Goal: Task Accomplishment & Management: Use online tool/utility

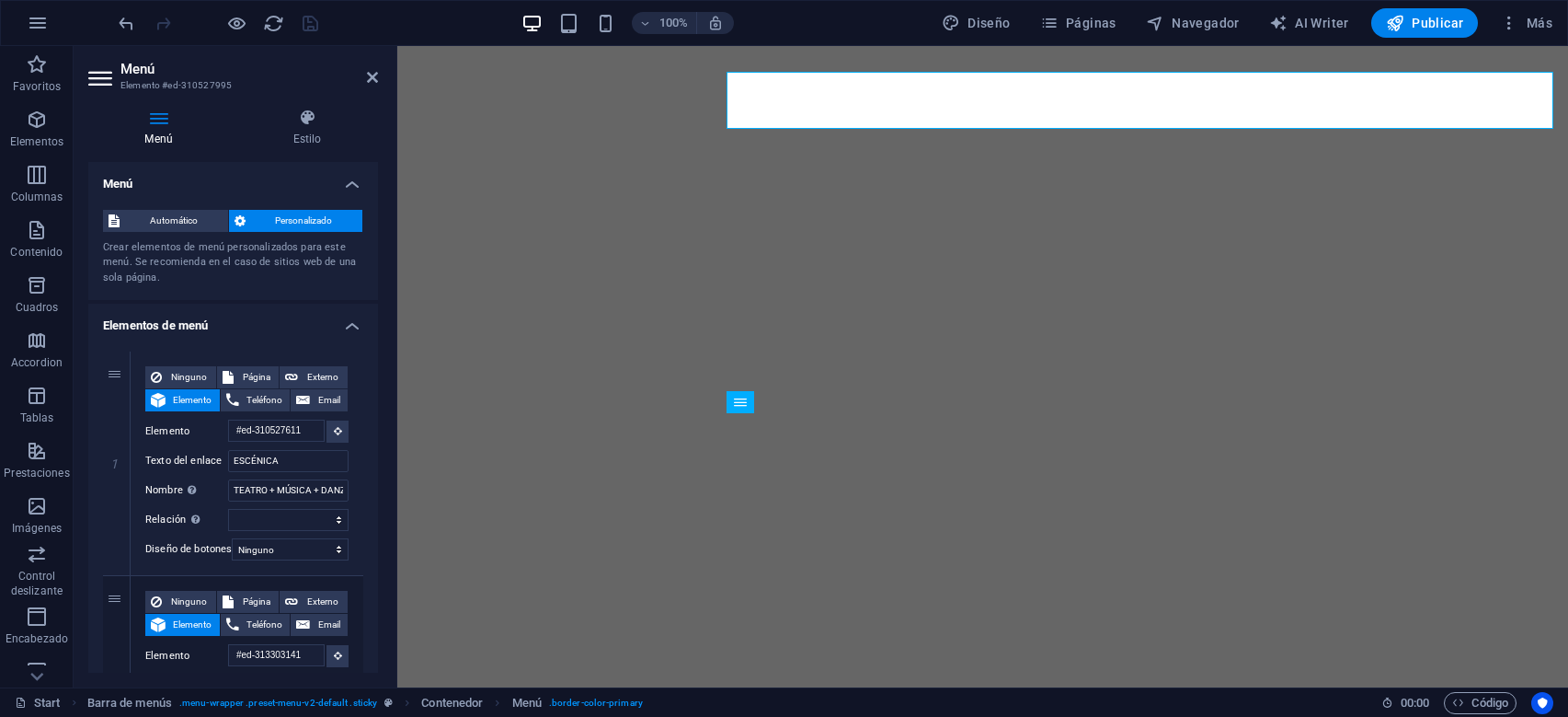
select select "3"
select select
select select "secondary"
select select "4"
select select
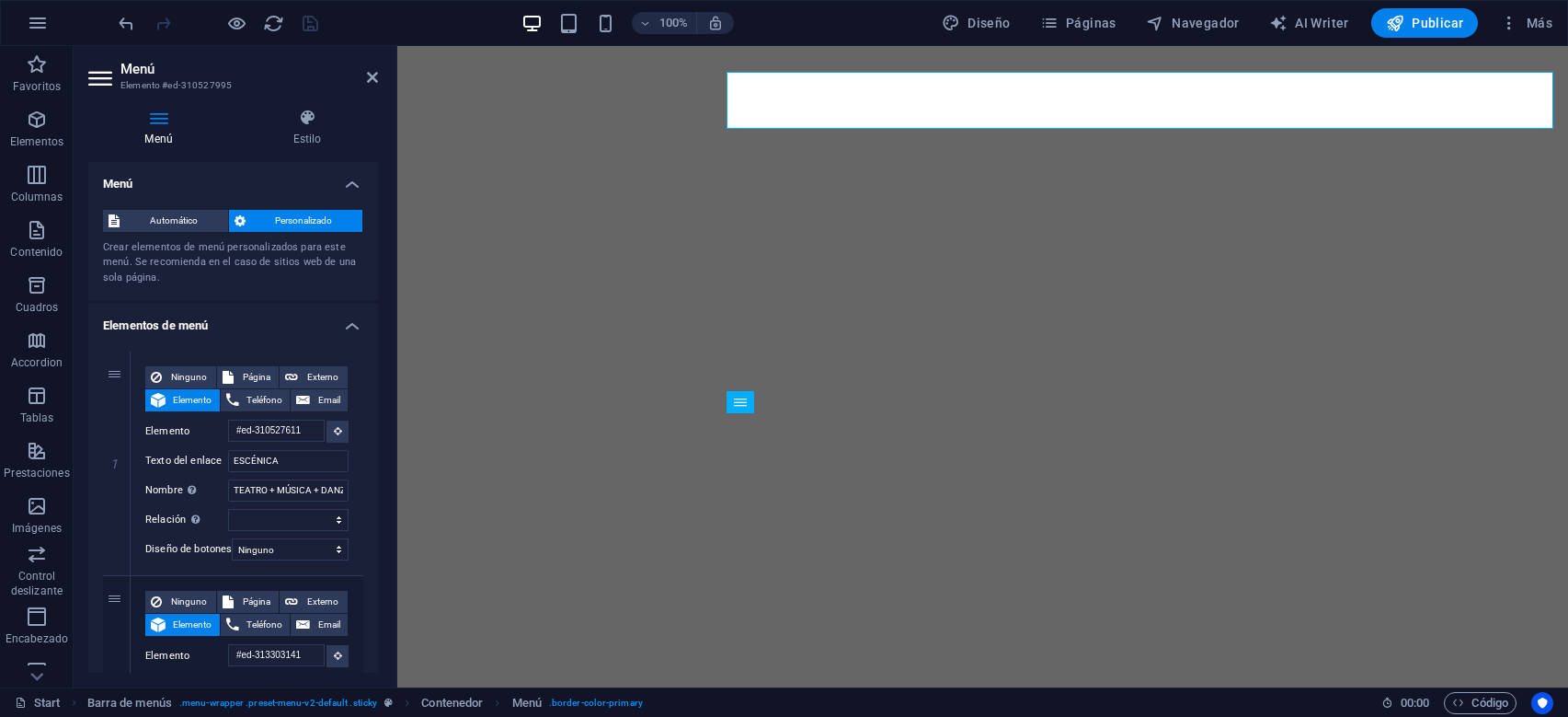
select select "secondary"
select select "5"
select select
select select "secondary"
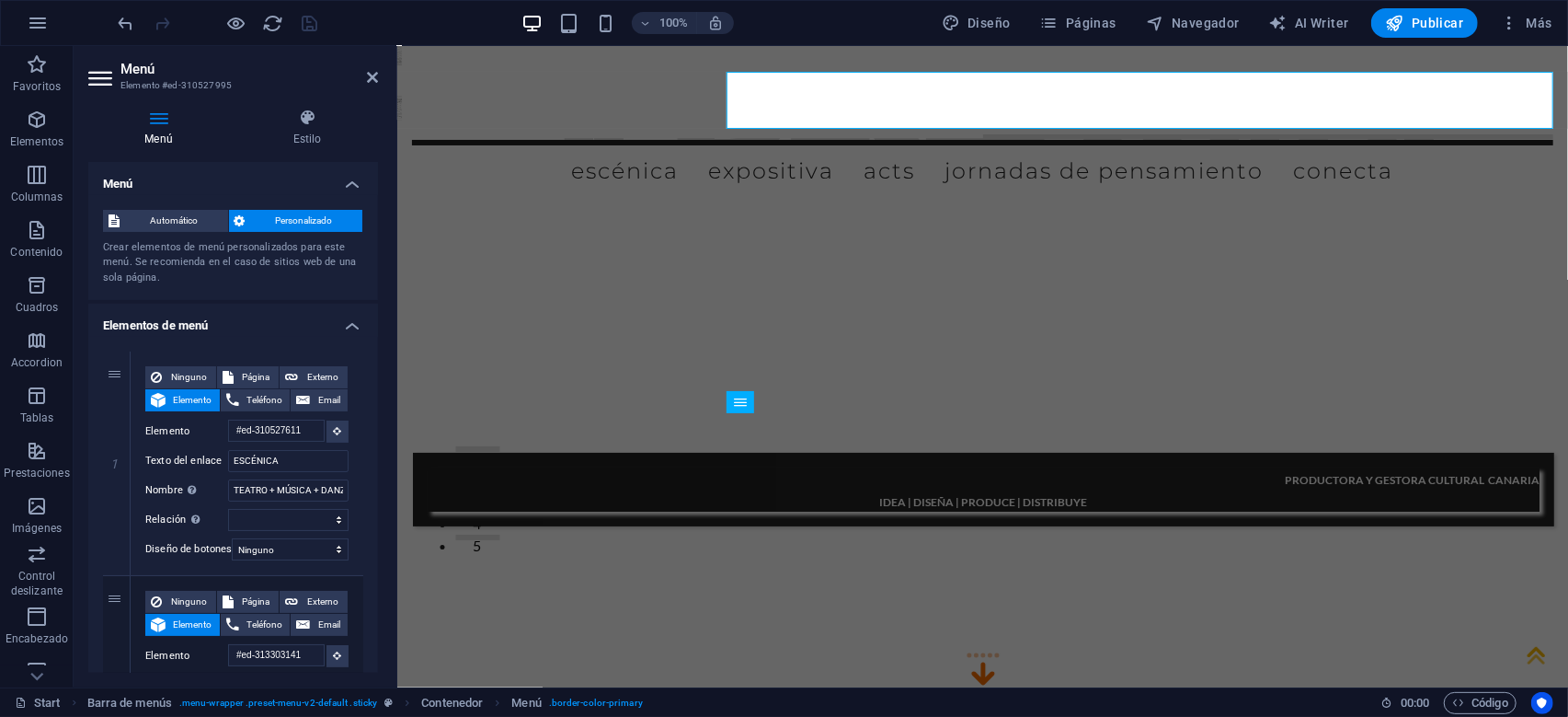
scroll to position [6785, 0]
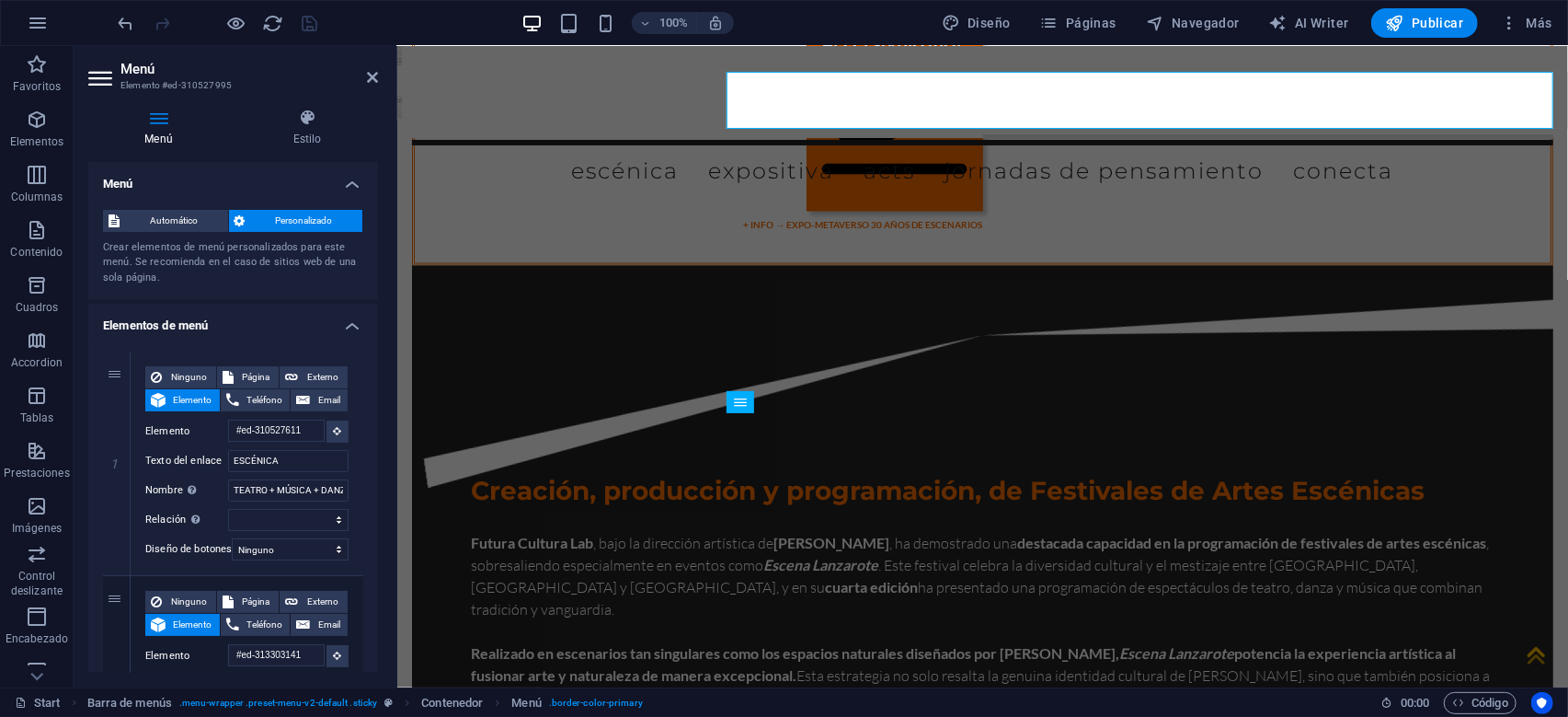
click at [299, 293] on div "Automático Personalizado Crear elementos de menú personalizados para este menú.…" at bounding box center [233, 248] width 290 height 106
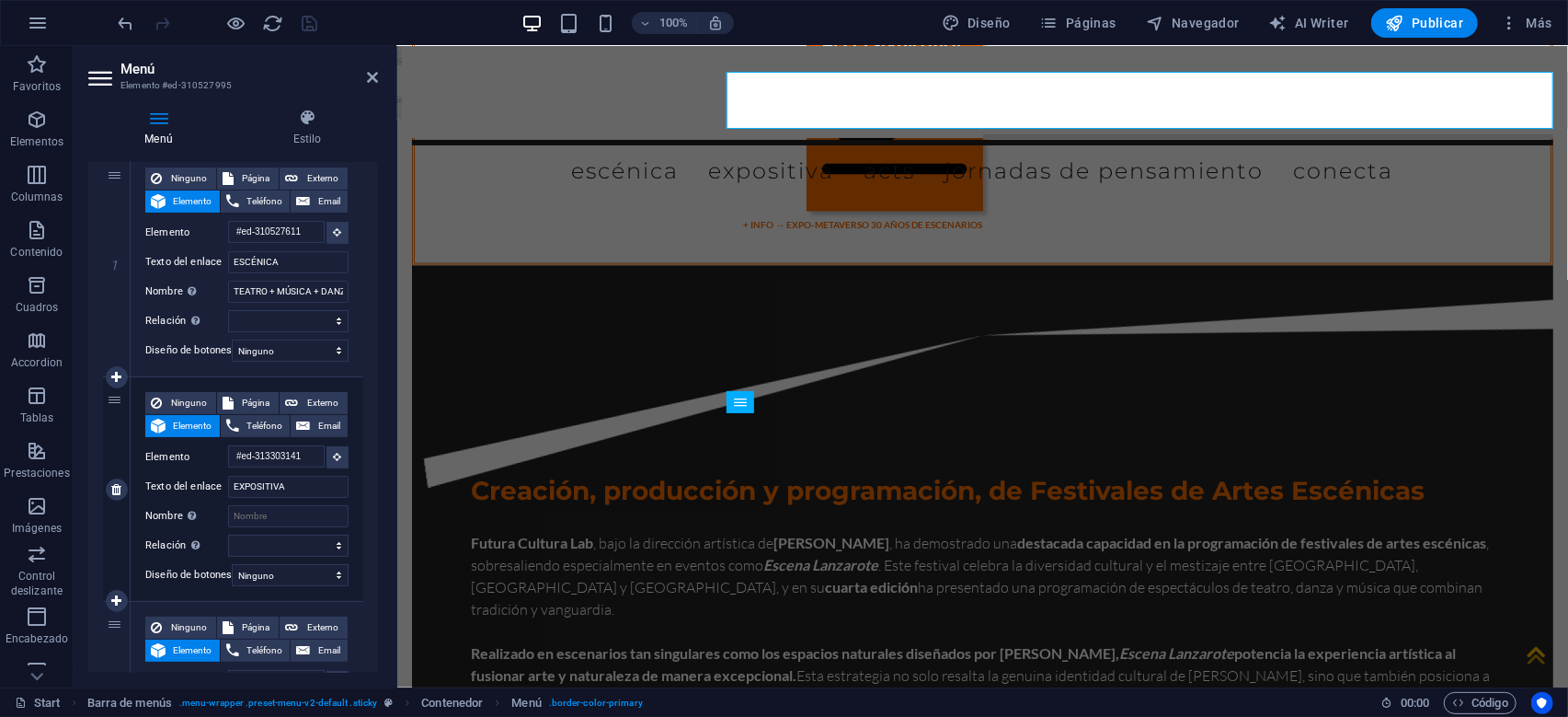
scroll to position [265, 0]
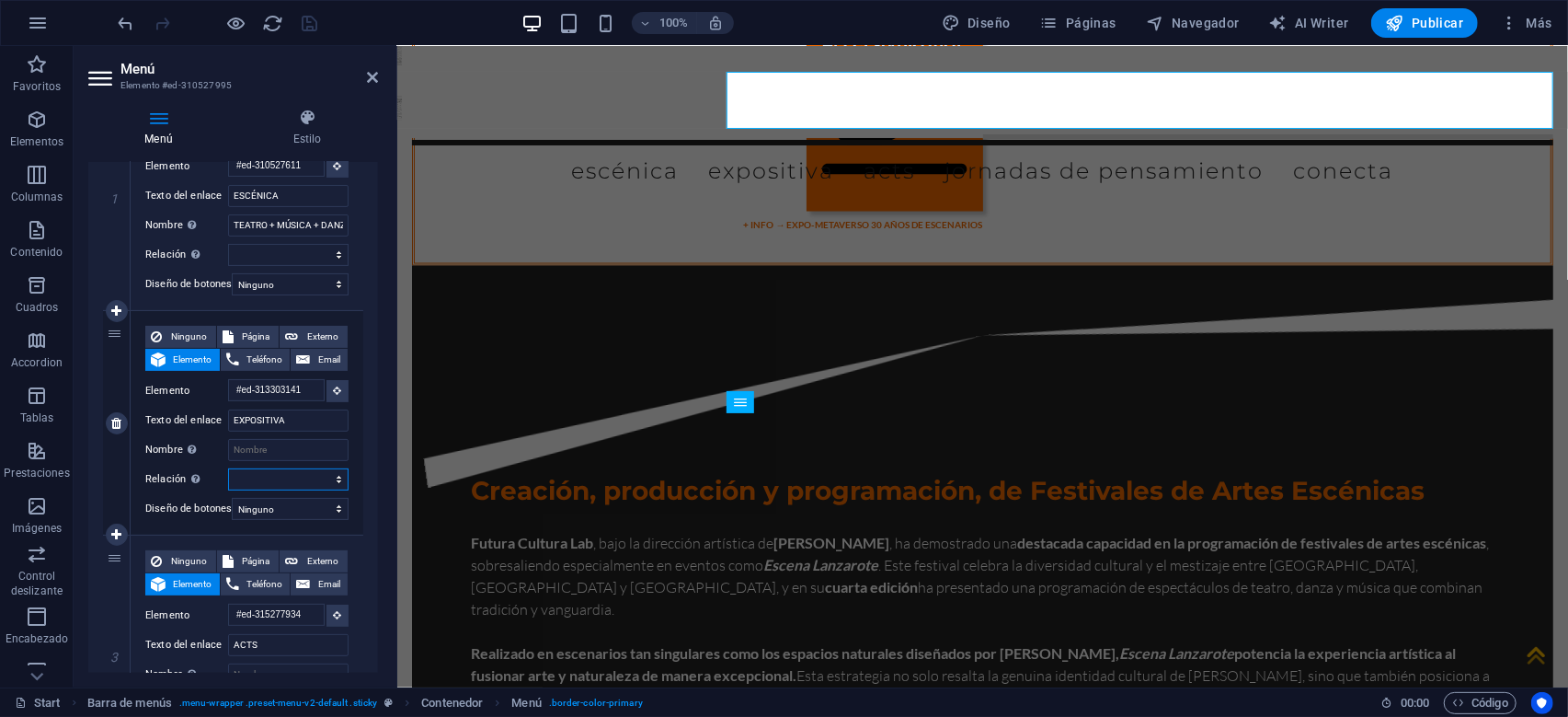
click at [228, 468] on select "alternativo autor marcador externo ayuda licencia siguiente nofollow noreferrer…" at bounding box center [289, 479] width 121 height 22
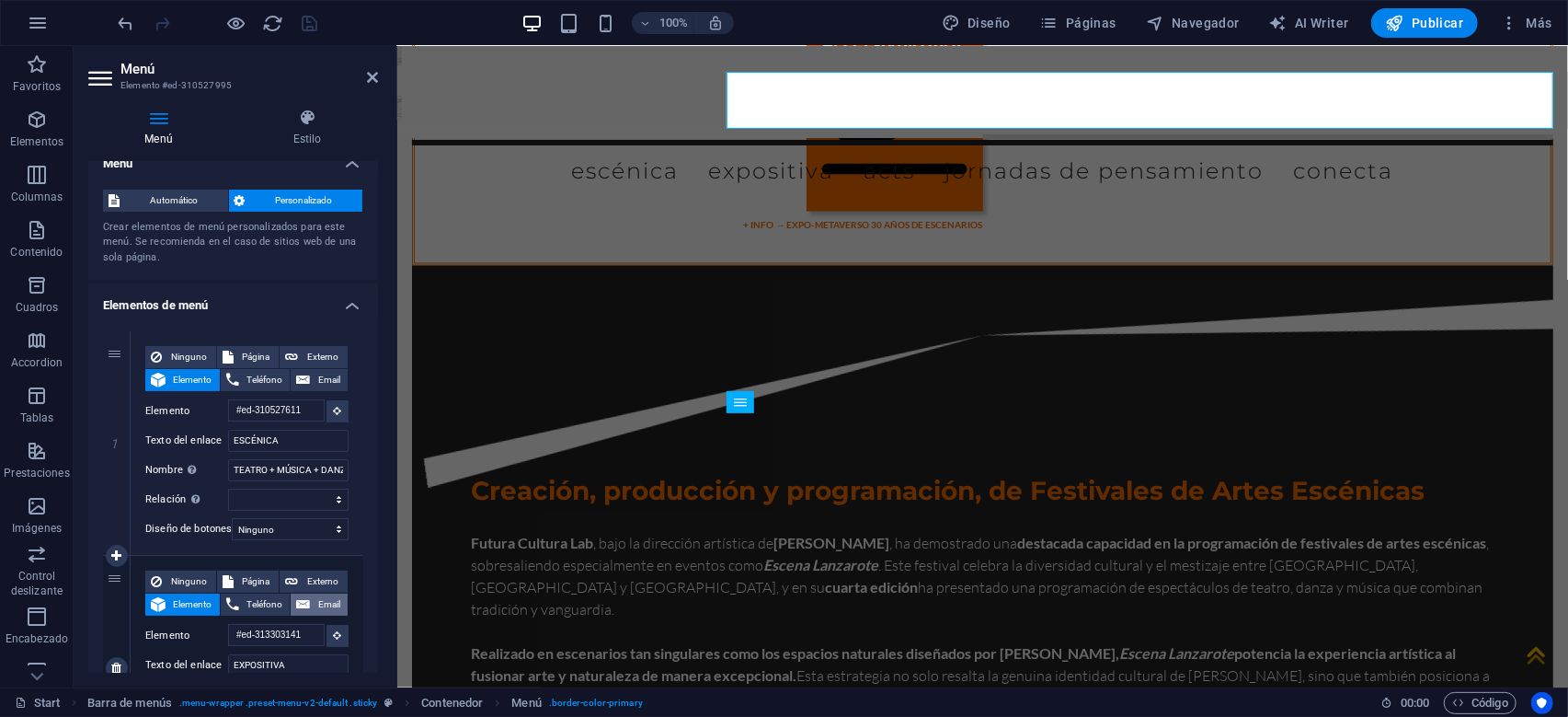
scroll to position [0, 0]
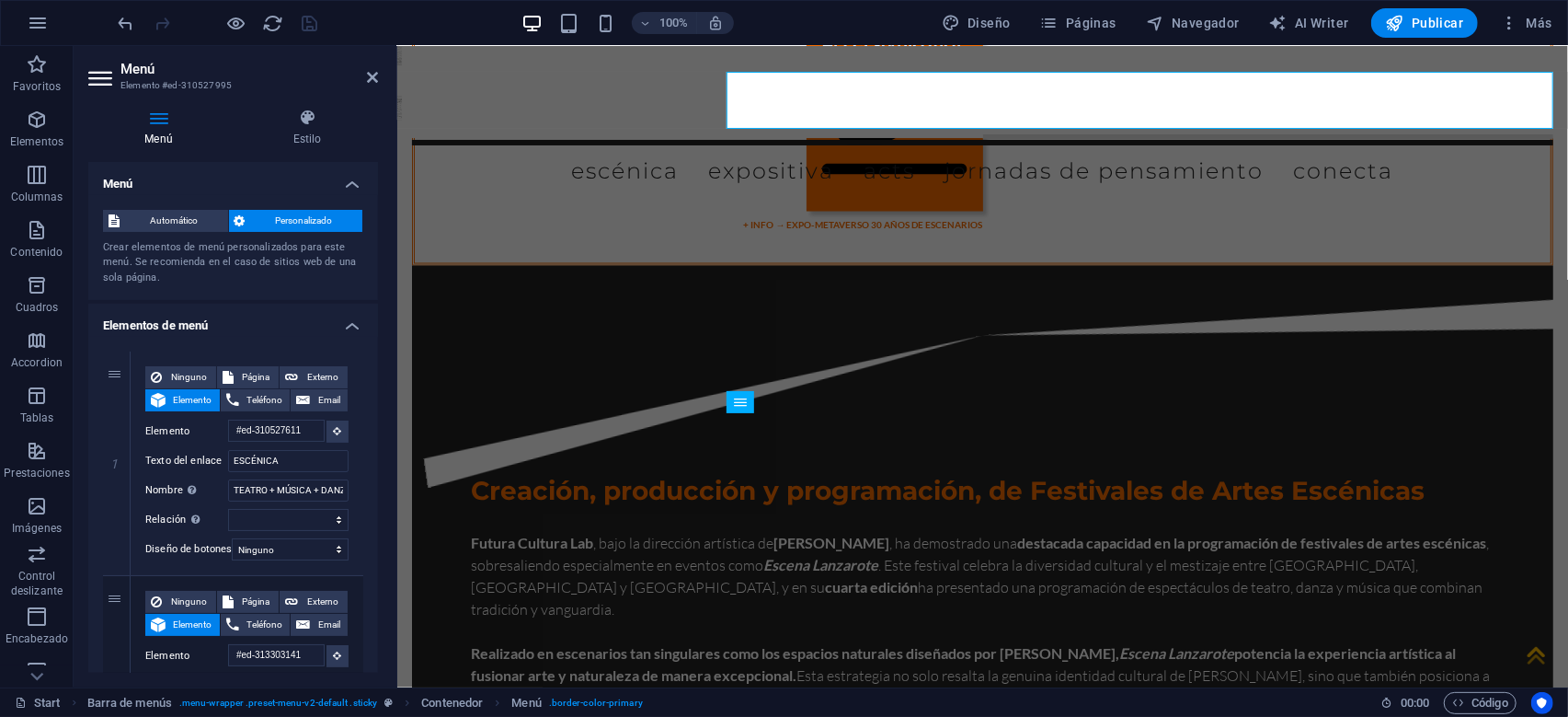
click at [105, 76] on icon at bounding box center [102, 78] width 28 height 30
click at [310, 128] on h4 "Estilo" at bounding box center [307, 128] width 142 height 39
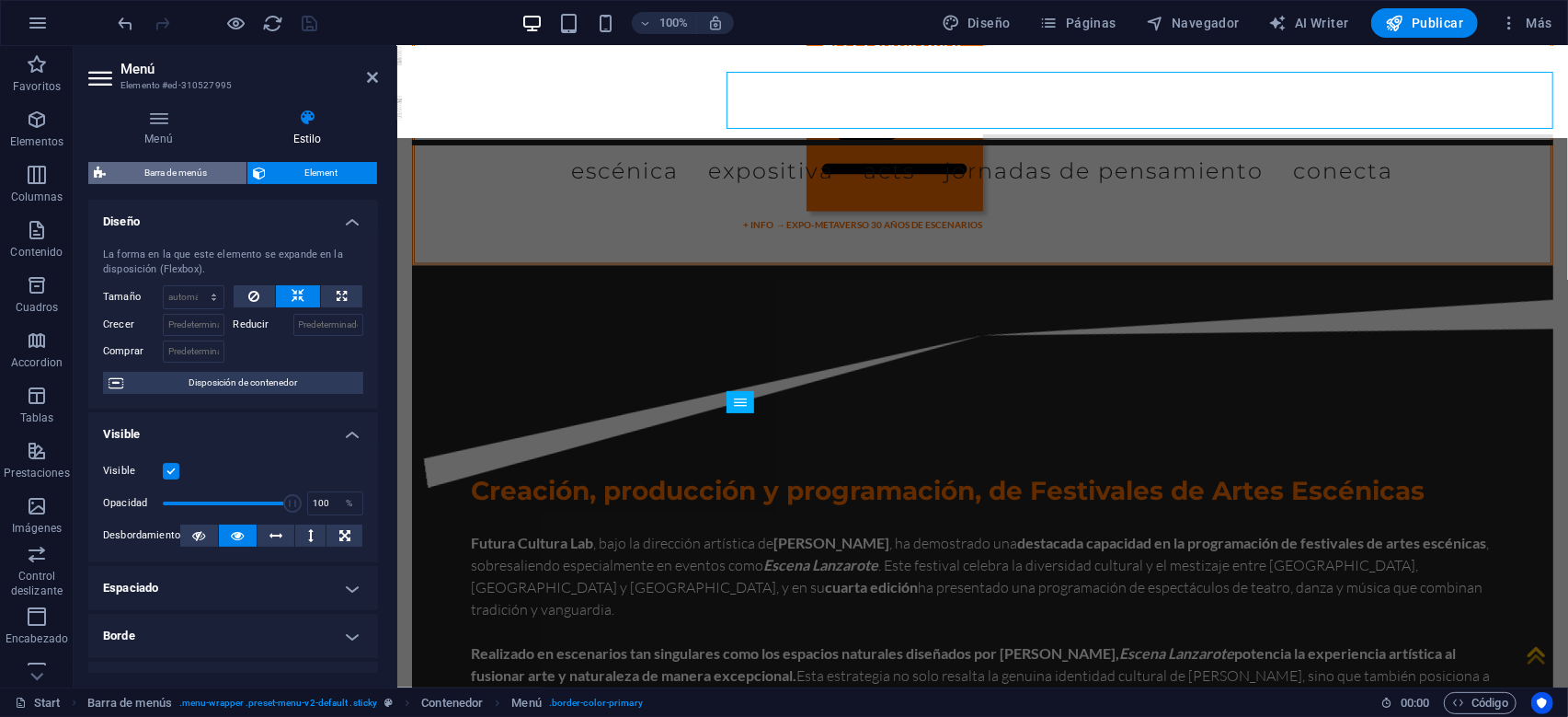
click at [177, 170] on span "Barra de menús" at bounding box center [176, 173] width 130 height 22
select select "rem"
select select "hover_box_top"
select select "px"
select select "rem"
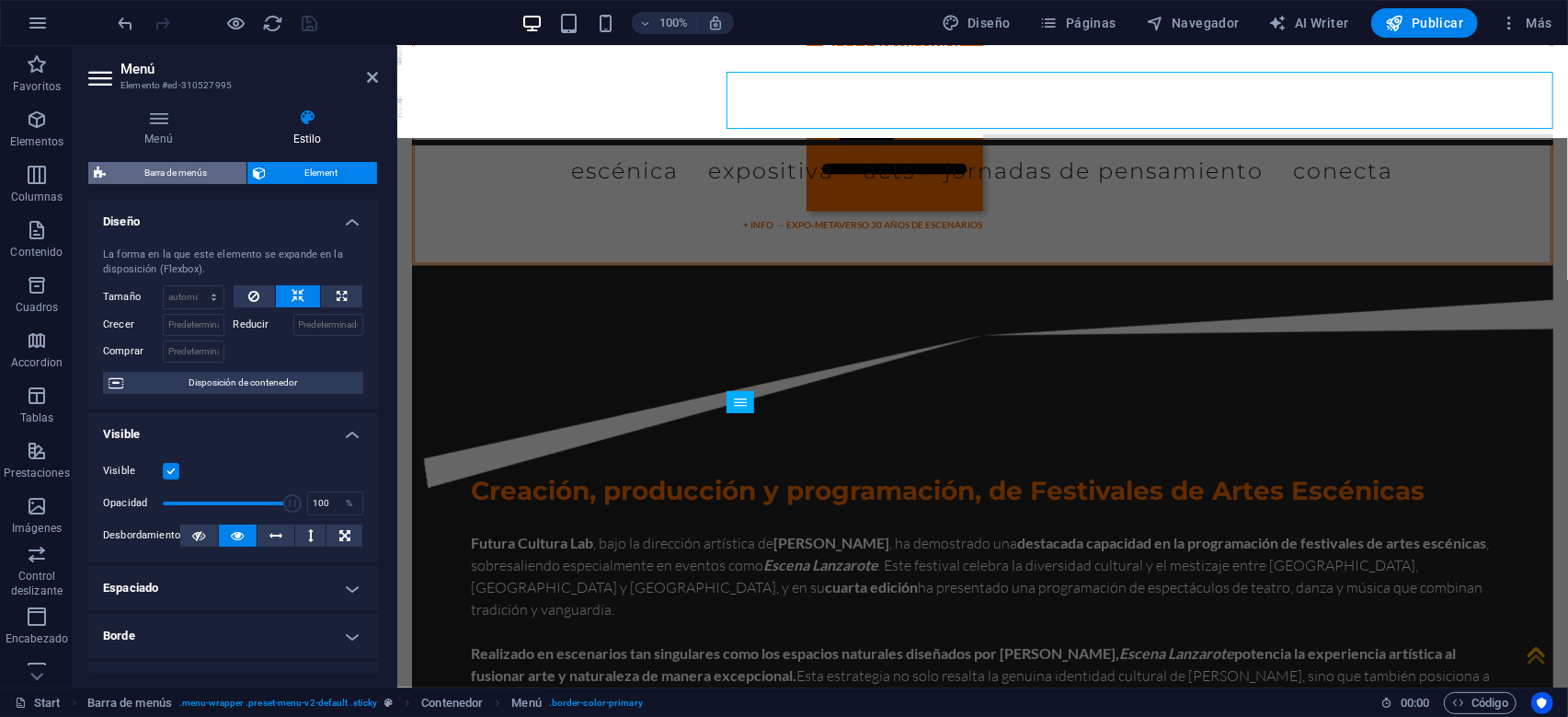
select select "rem"
select select
select select "px"
select select "rem"
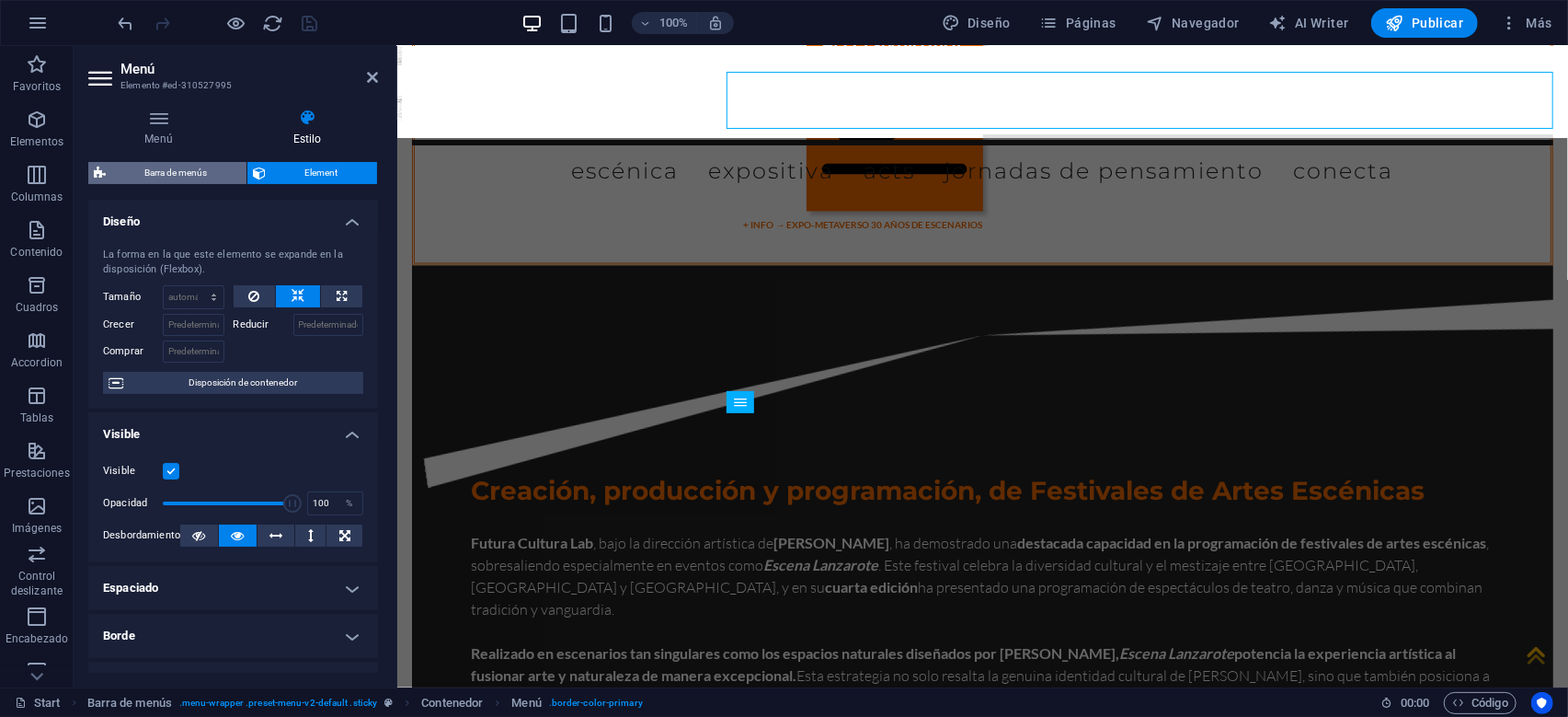
select select "px"
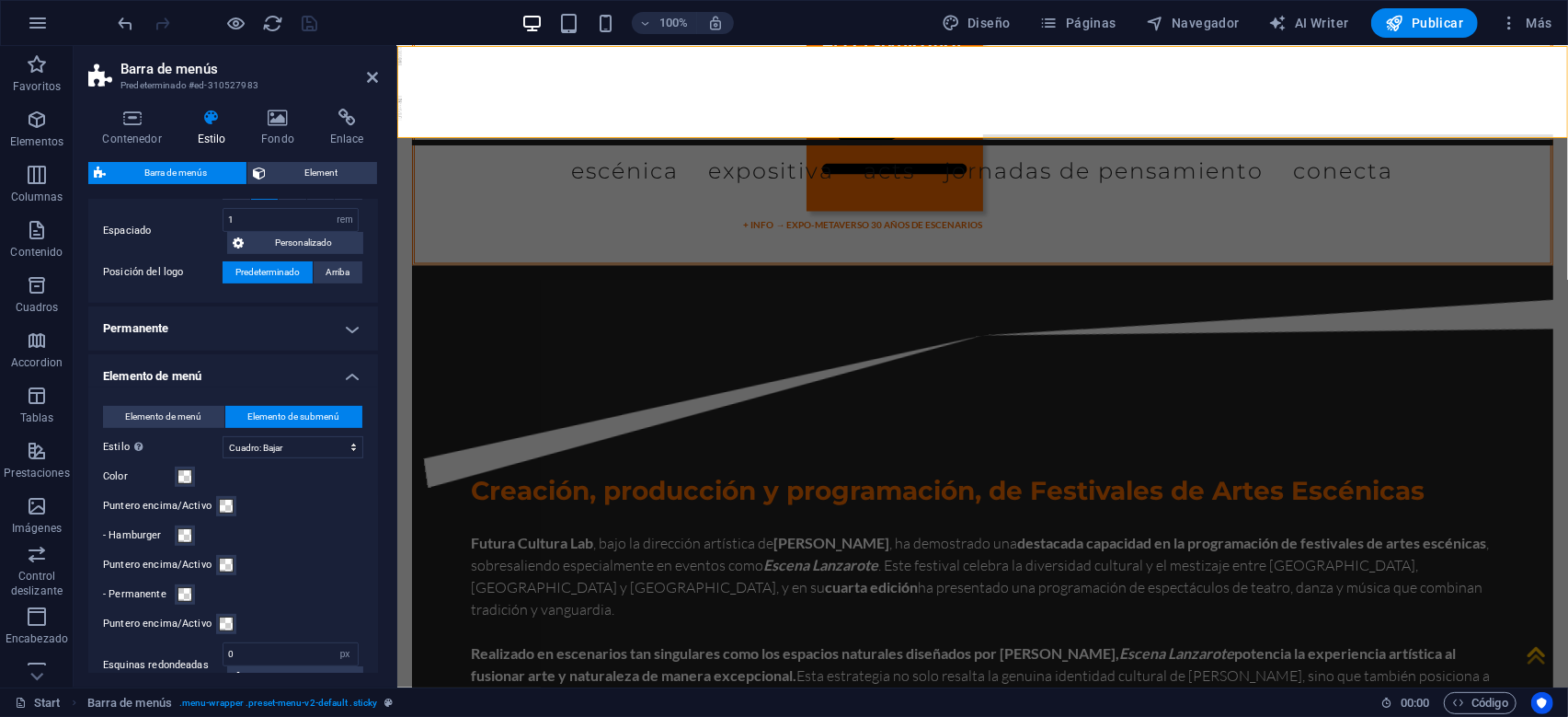
scroll to position [504, 0]
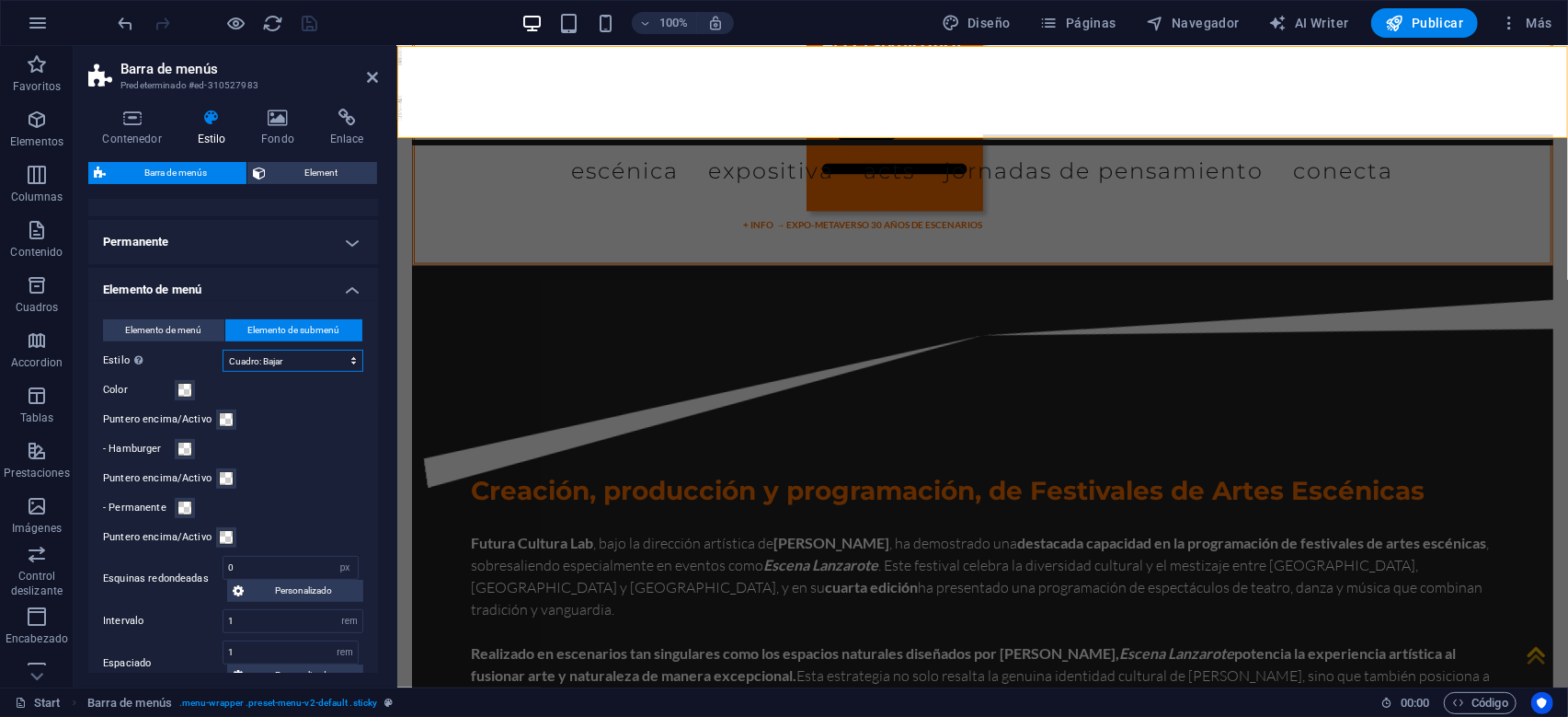
click at [223, 349] on select "Sin formato Color del texto Cuadro: Atenuar Cuadro: Voltear verticalmente Cuadr…" at bounding box center [293, 360] width 141 height 22
click at [181, 330] on span "Elemento de menú" at bounding box center [164, 331] width 76 height 22
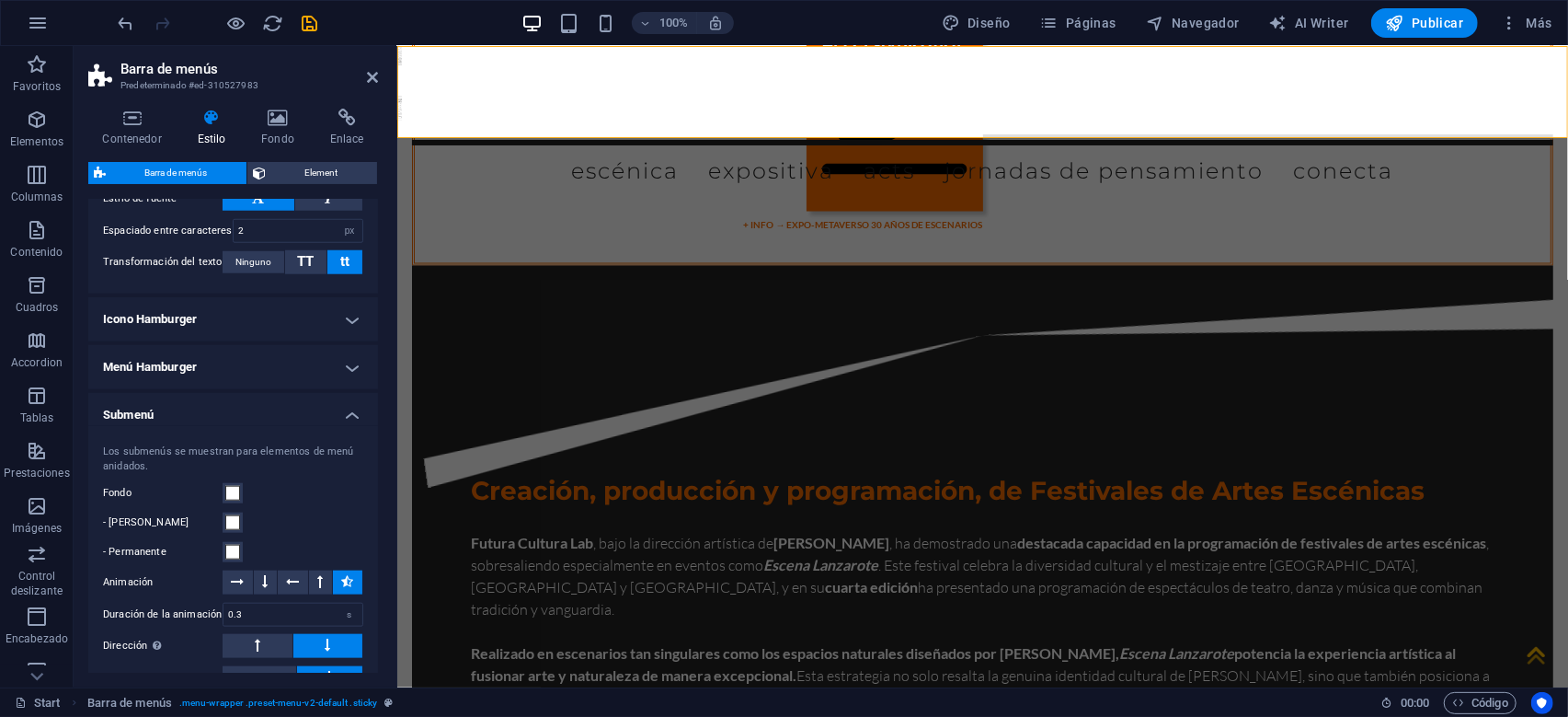
scroll to position [1211, 0]
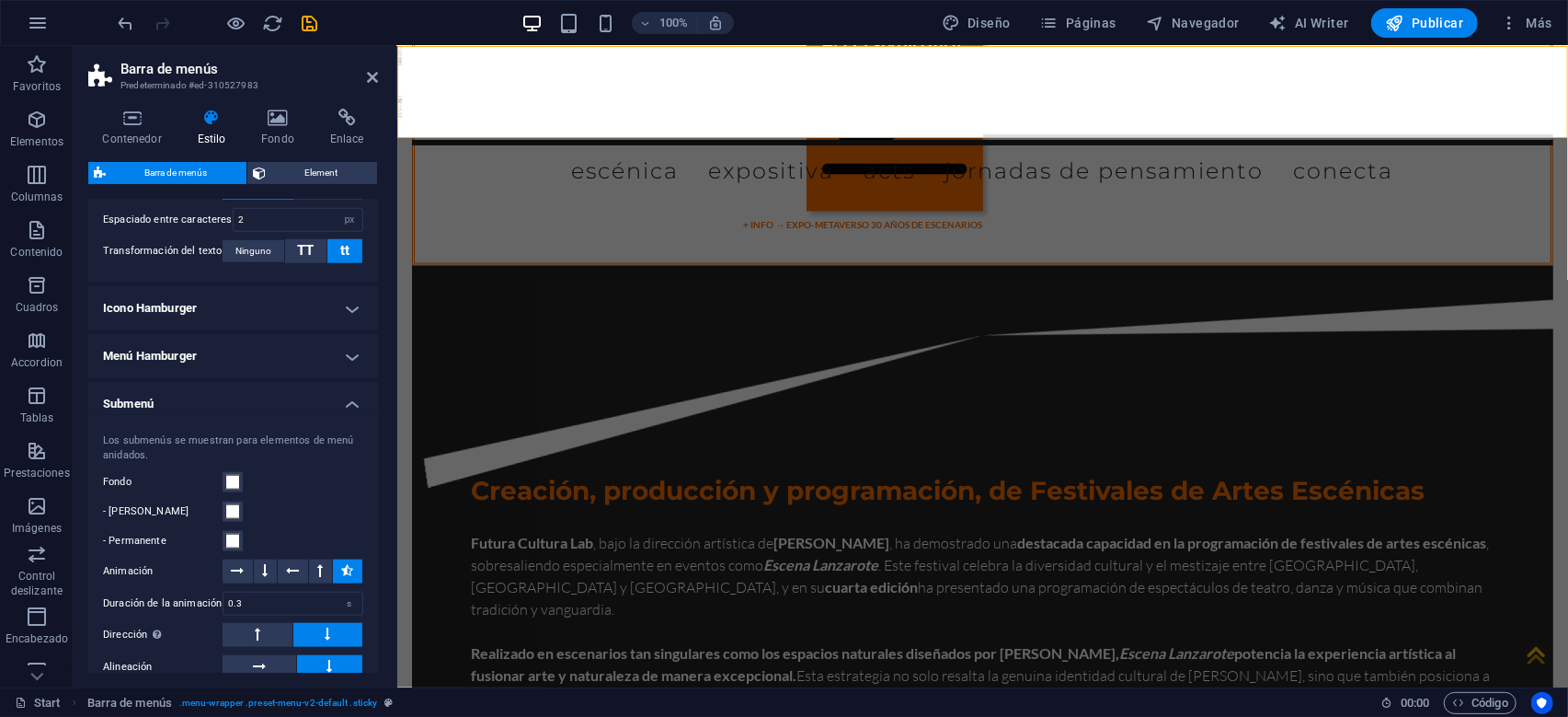
click at [354, 348] on h4 "Menú Hamburger" at bounding box center [233, 357] width 290 height 45
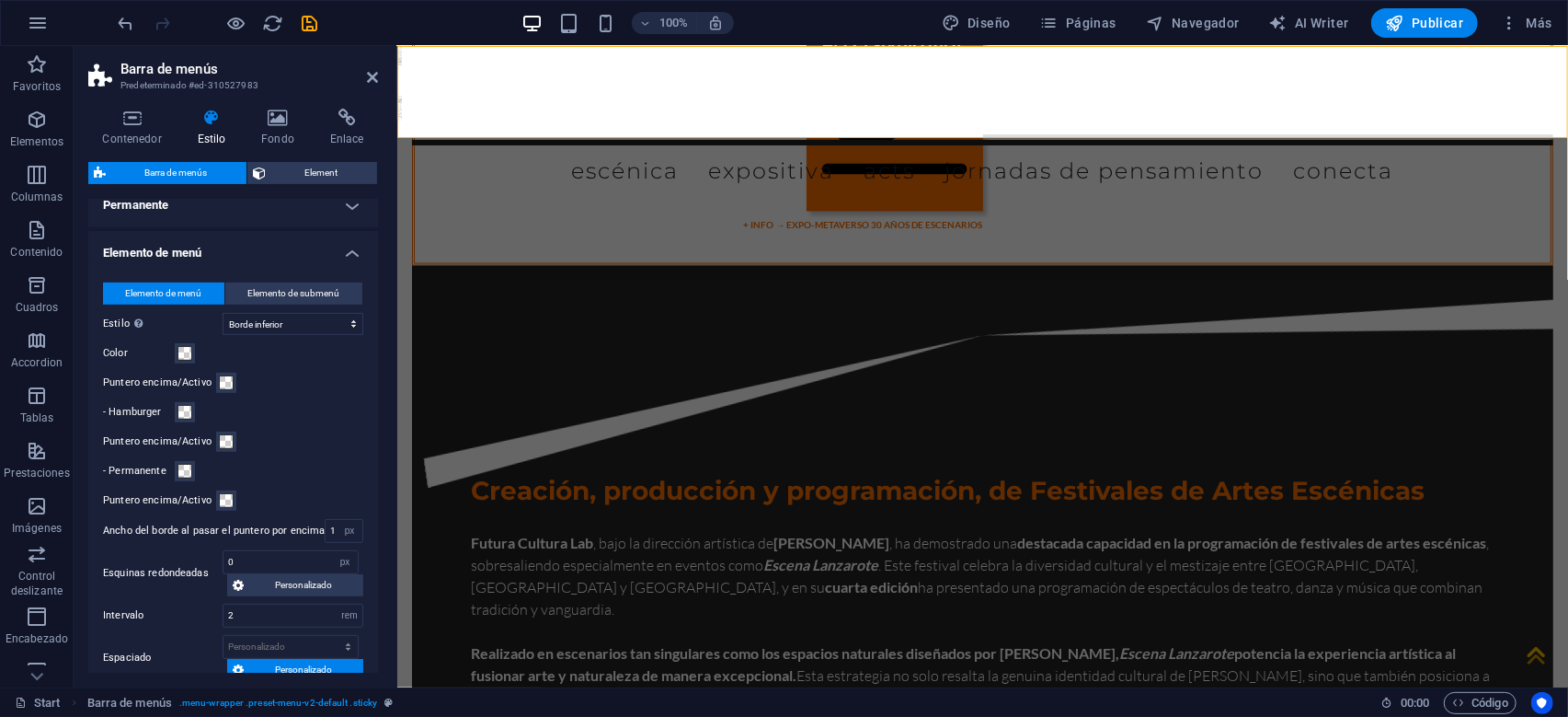
scroll to position [512, 0]
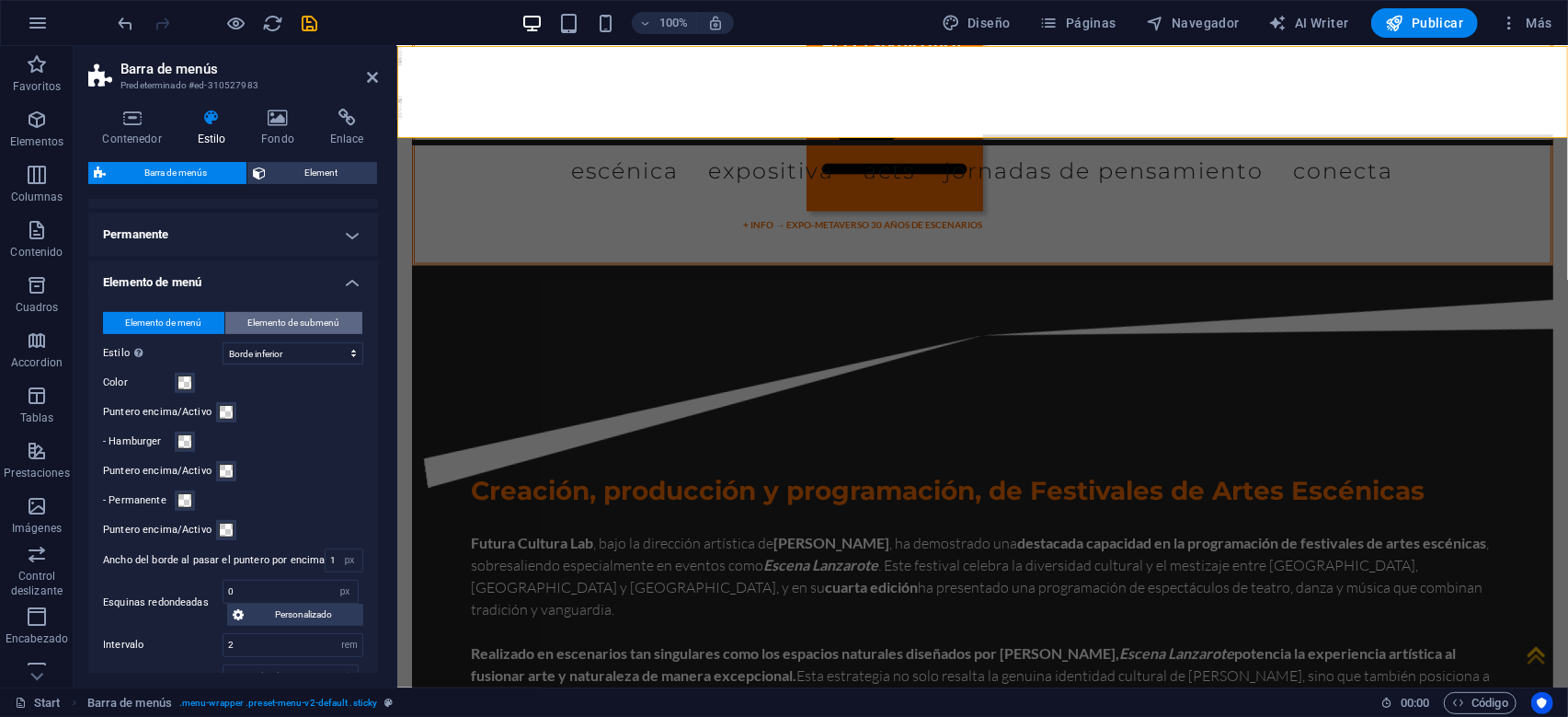
click at [310, 316] on span "Elemento de submenú" at bounding box center [294, 323] width 92 height 22
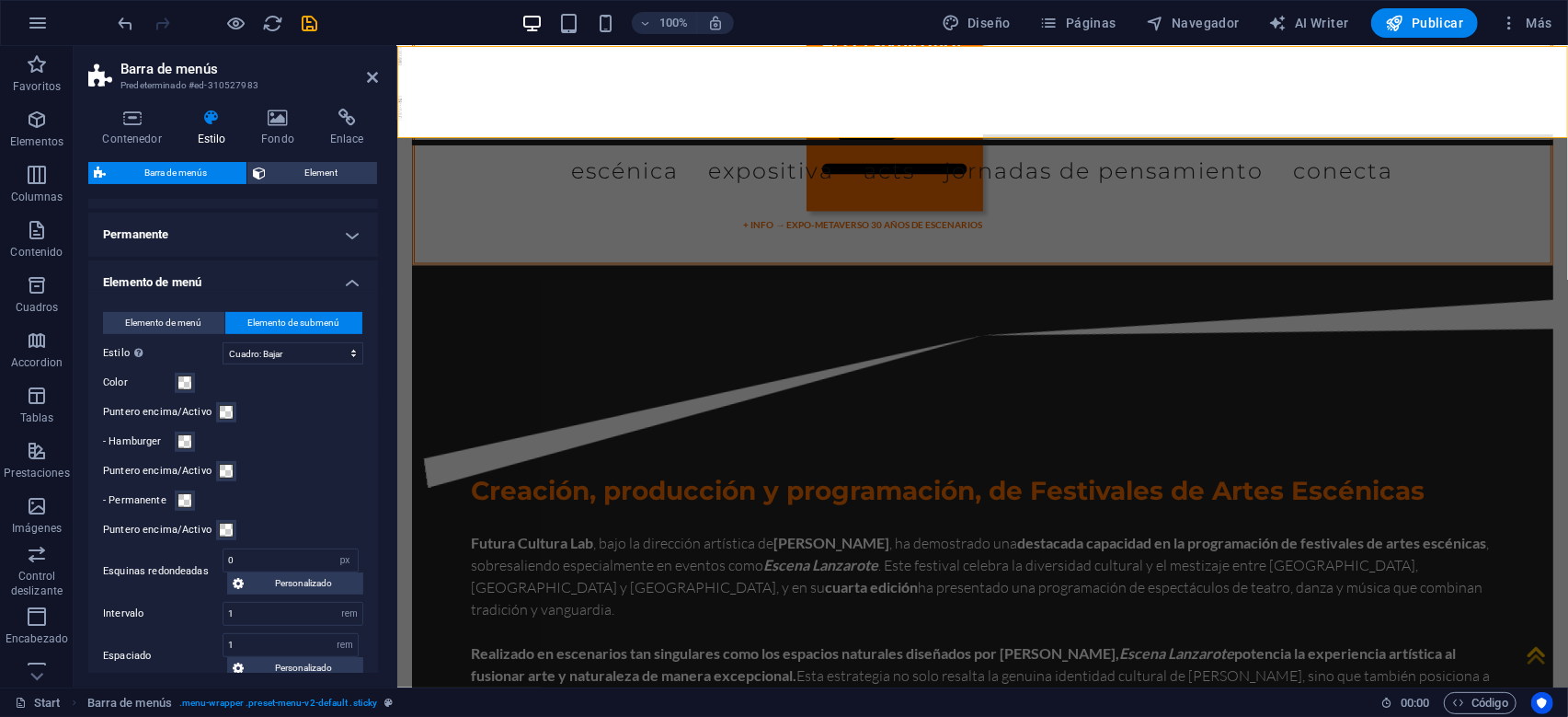
select select
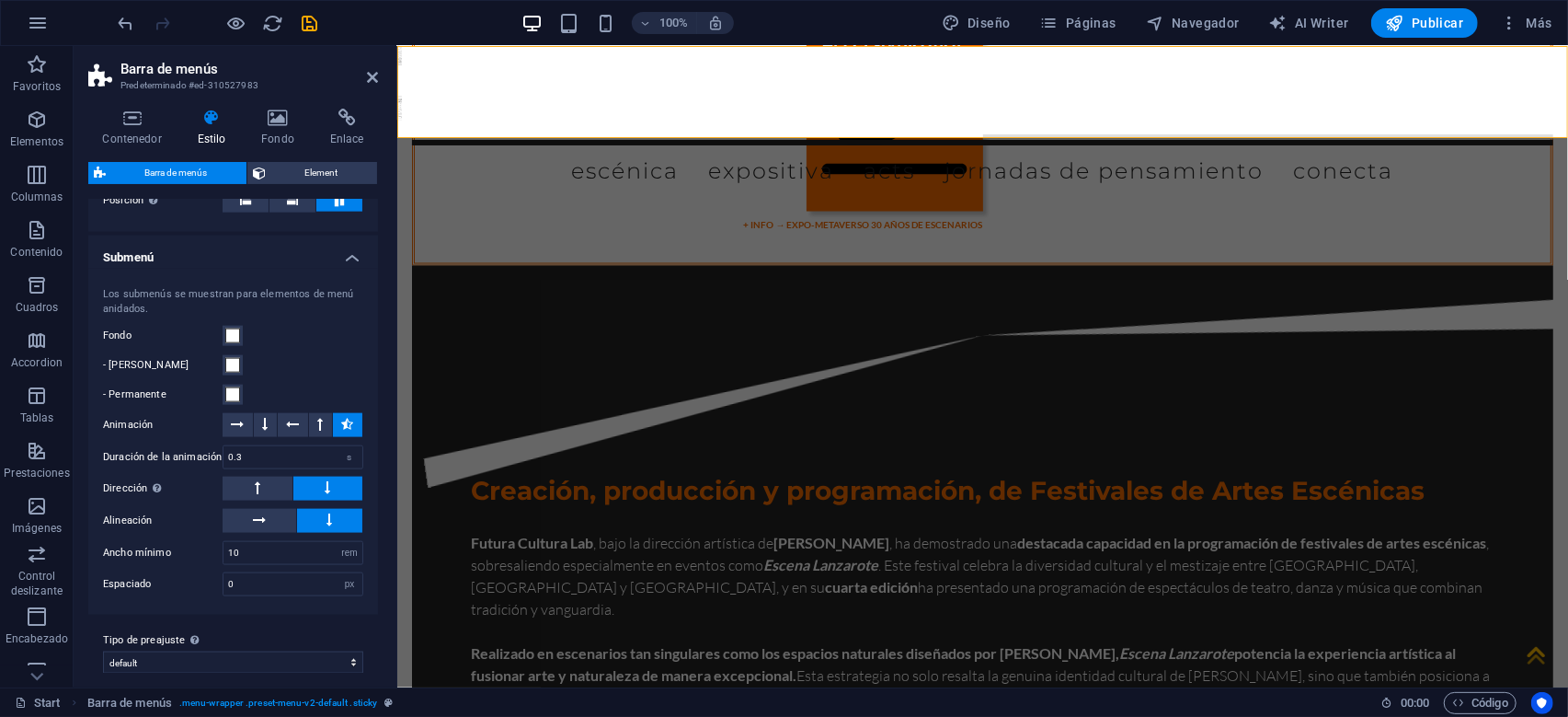
scroll to position [1595, 0]
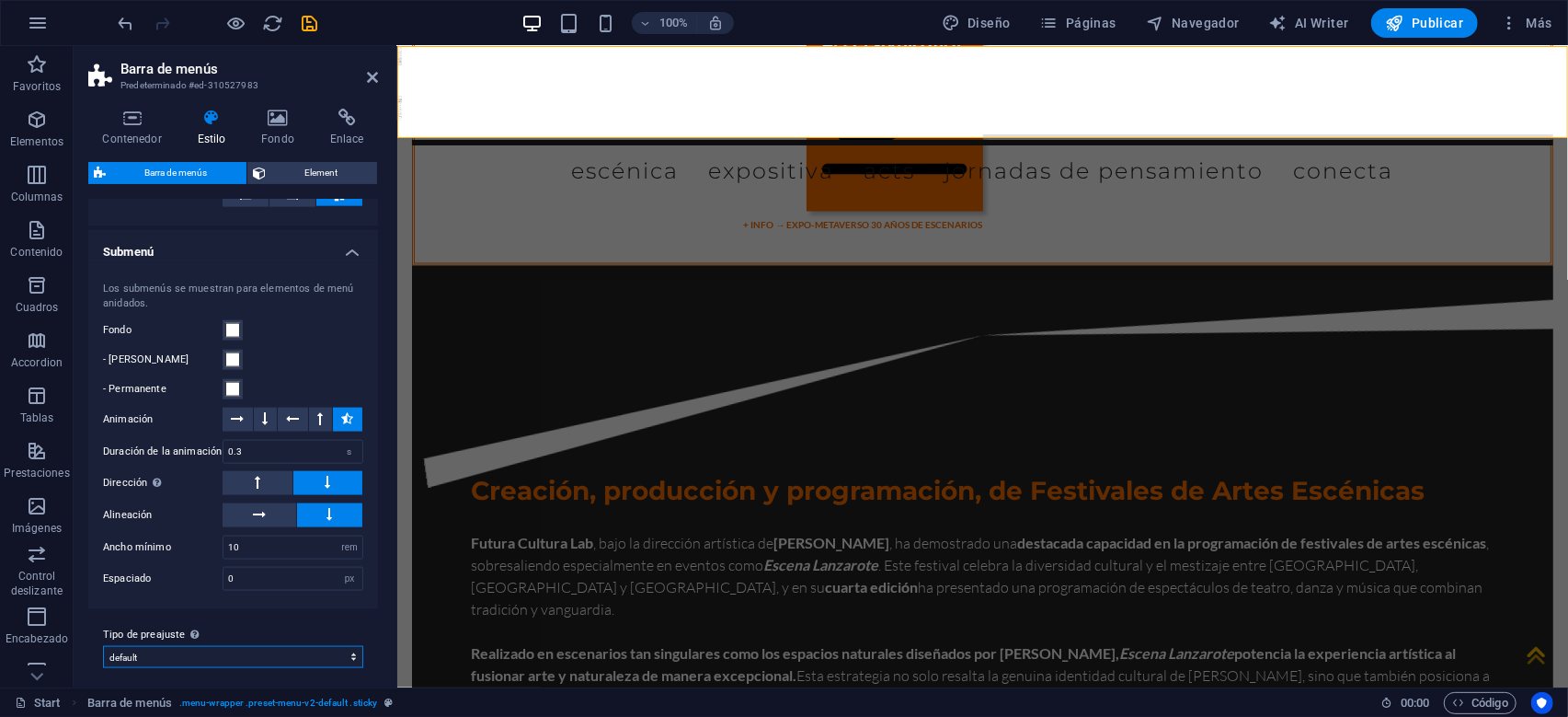
click at [103, 646] on select "default Añadir tipo de preajuste" at bounding box center [233, 658] width 260 height 22
click at [348, 646] on select "default Añadir tipo de preajuste" at bounding box center [233, 658] width 260 height 22
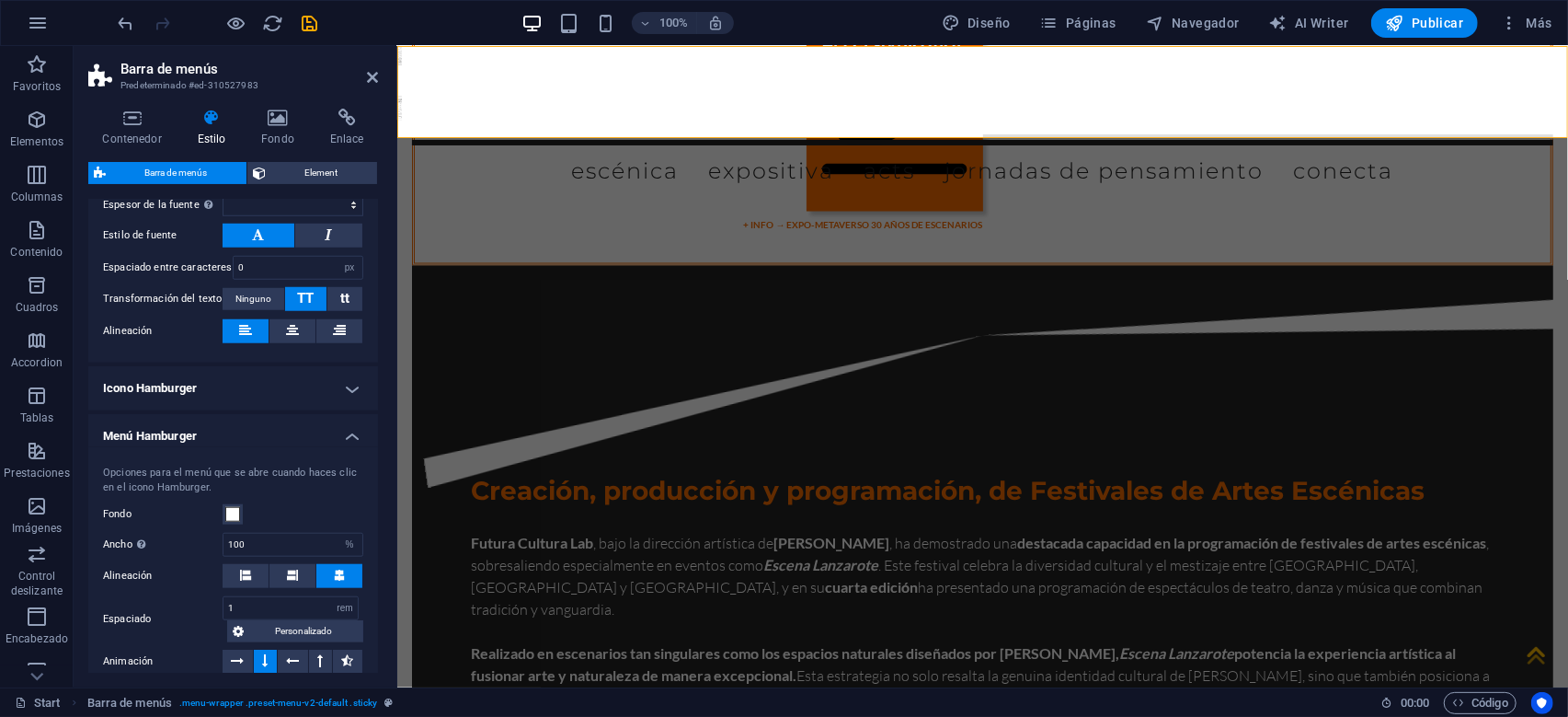
scroll to position [1153, 0]
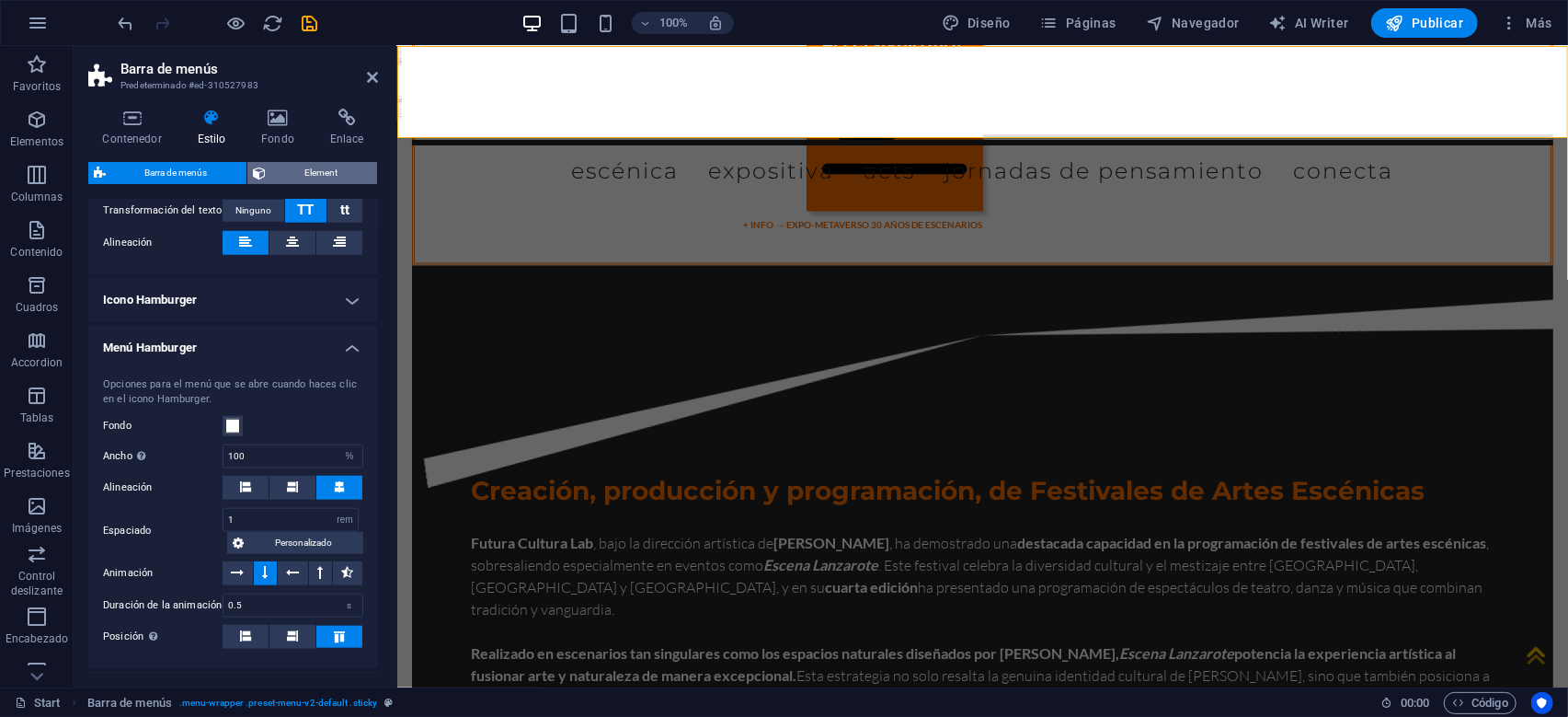
click at [336, 165] on span "Element" at bounding box center [321, 173] width 100 height 22
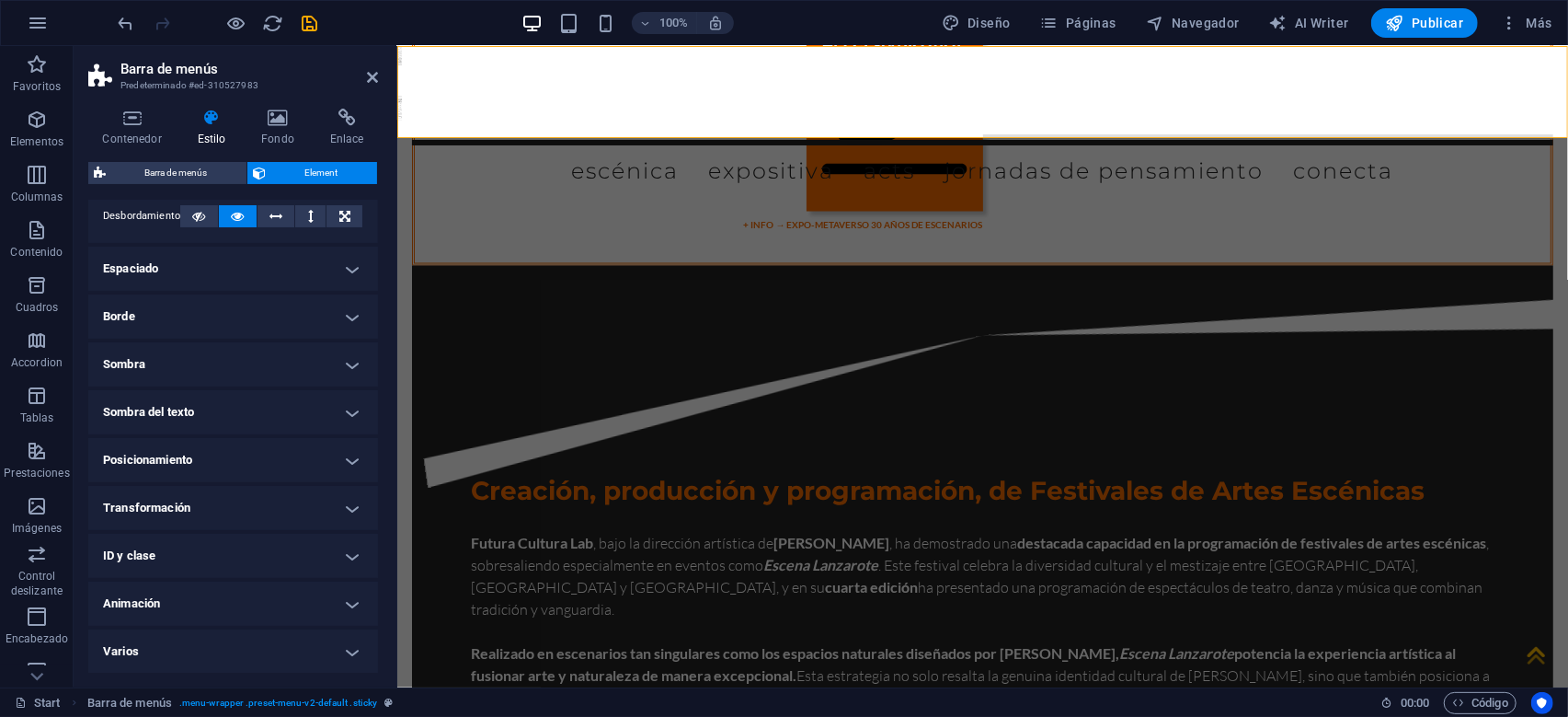
scroll to position [0, 0]
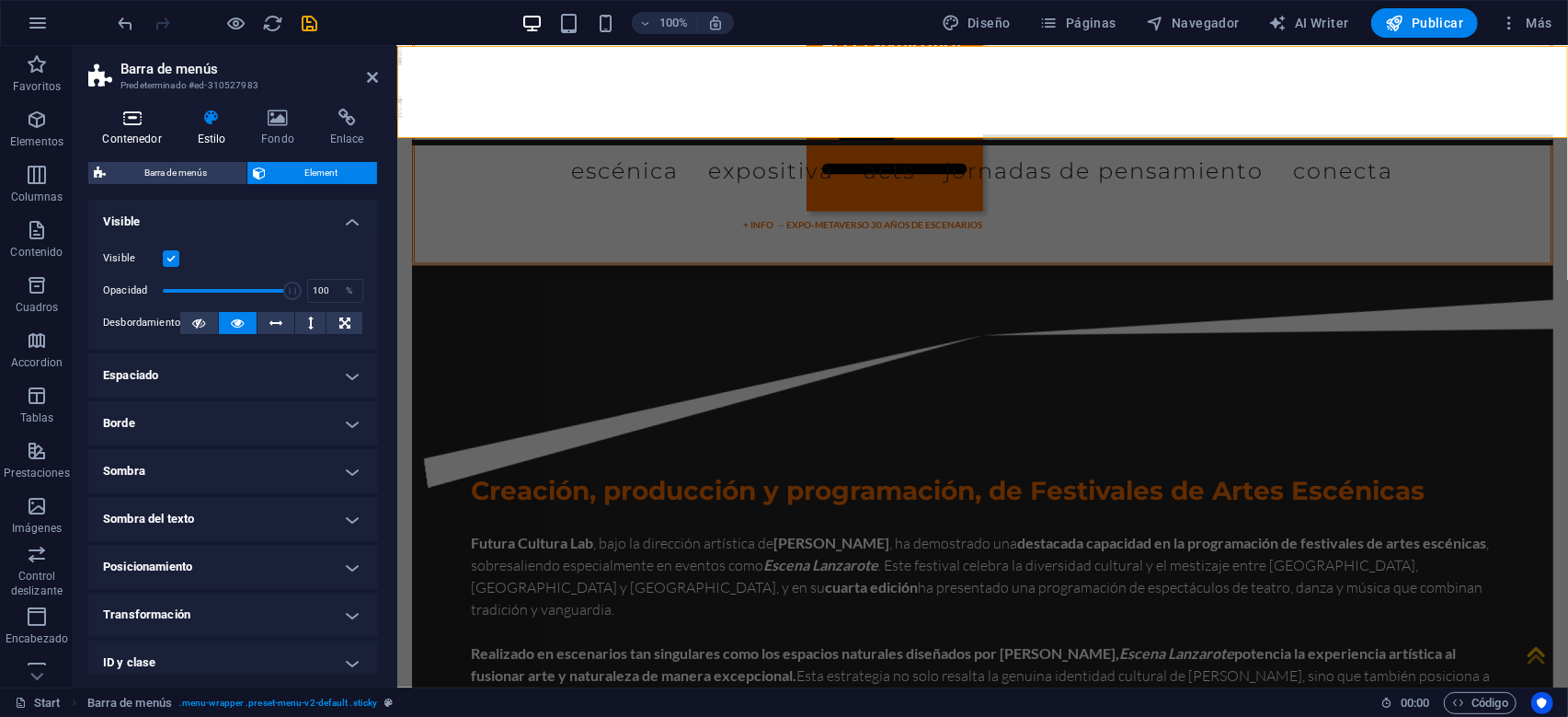
click at [135, 125] on icon at bounding box center [132, 118] width 87 height 19
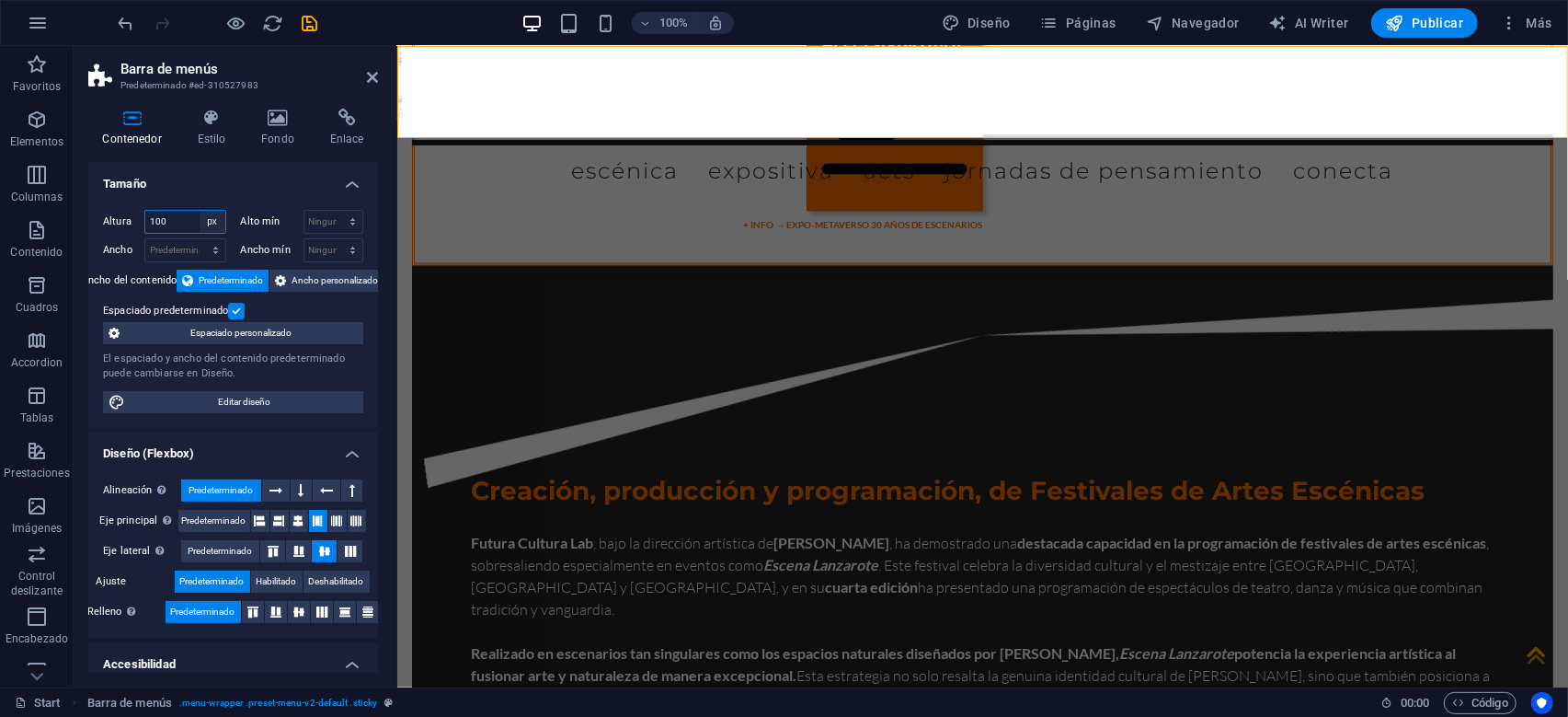
click at [200, 211] on select "Predeterminado px rem % vh vw" at bounding box center [213, 222] width 26 height 22
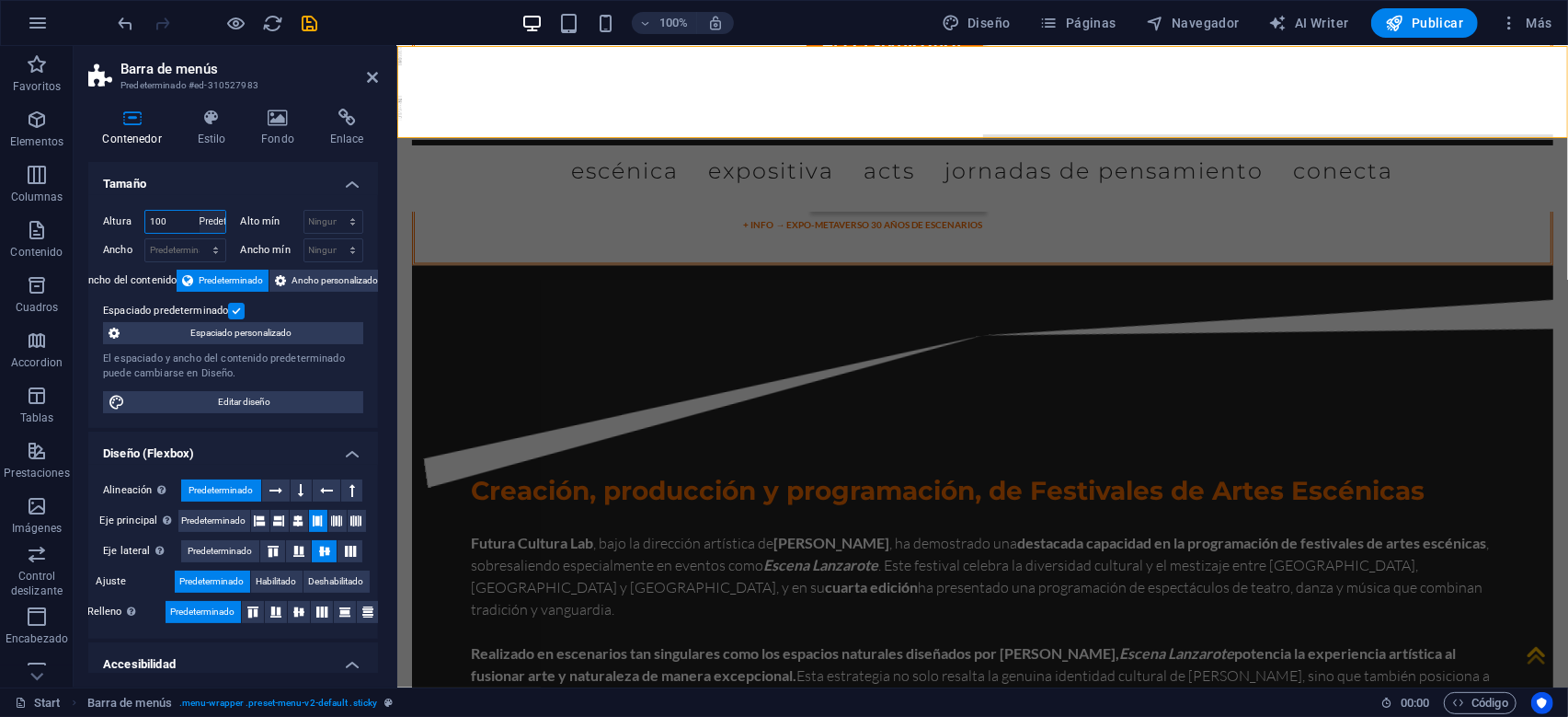
click option "Predeterminado" at bounding box center [0, 0] width 0 height 0
select select "DISABLED_OPTION_VALUE"
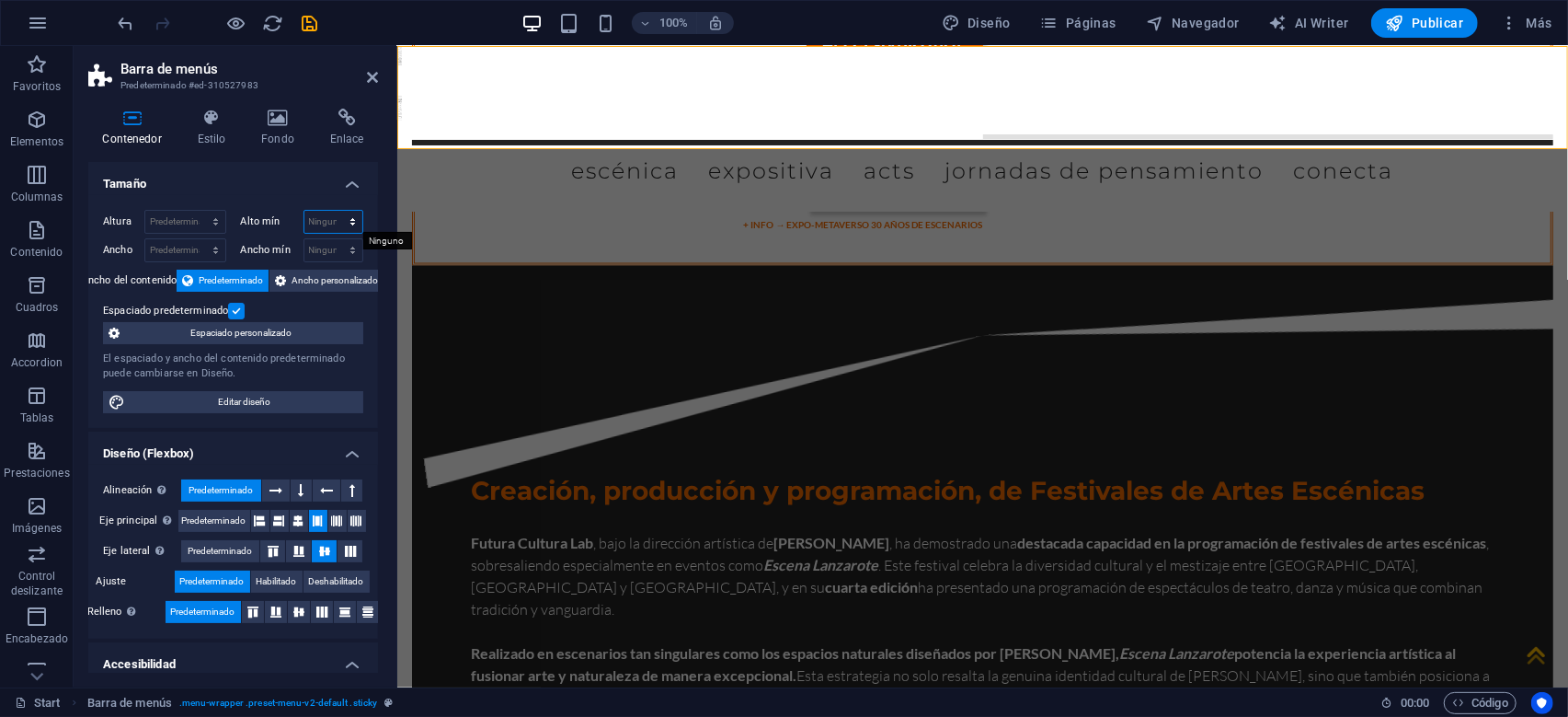
click at [305, 211] on select "Ninguno px rem % vh vw" at bounding box center [333, 222] width 58 height 22
click option "Ninguno" at bounding box center [0, 0] width 0 height 0
select select "DISABLED_OPTION_VALUE"
click at [305, 26] on icon "save" at bounding box center [310, 23] width 21 height 21
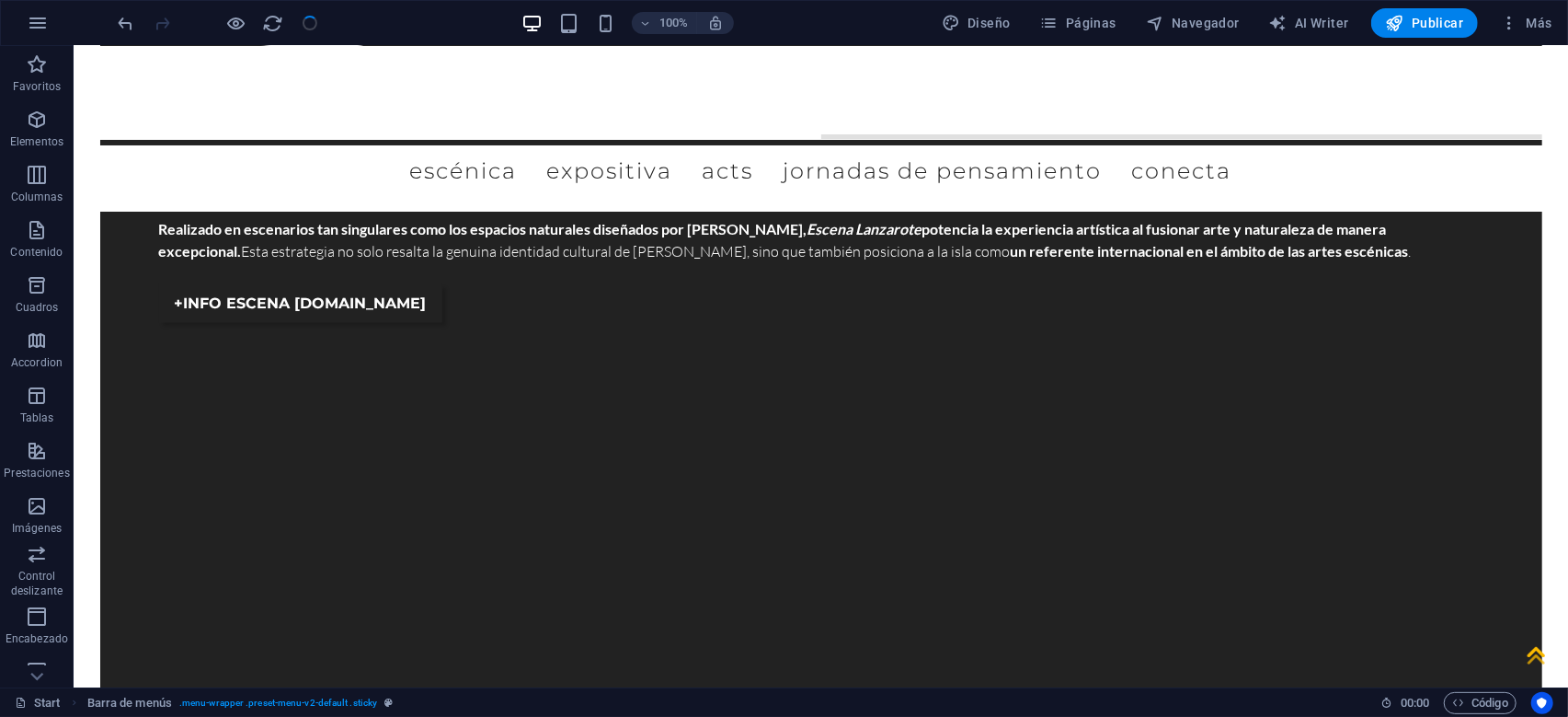
scroll to position [6494, 0]
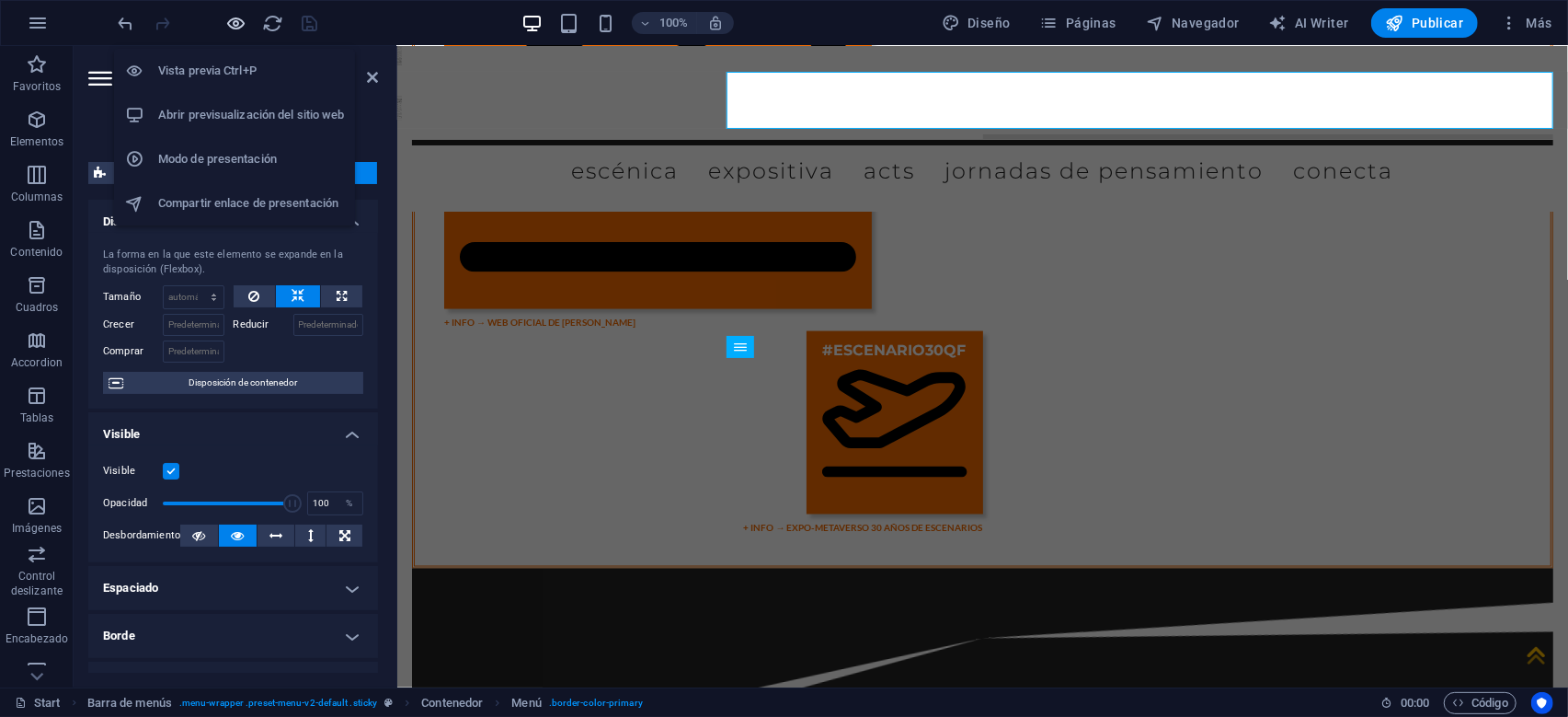
click at [240, 25] on icon "button" at bounding box center [237, 23] width 21 height 21
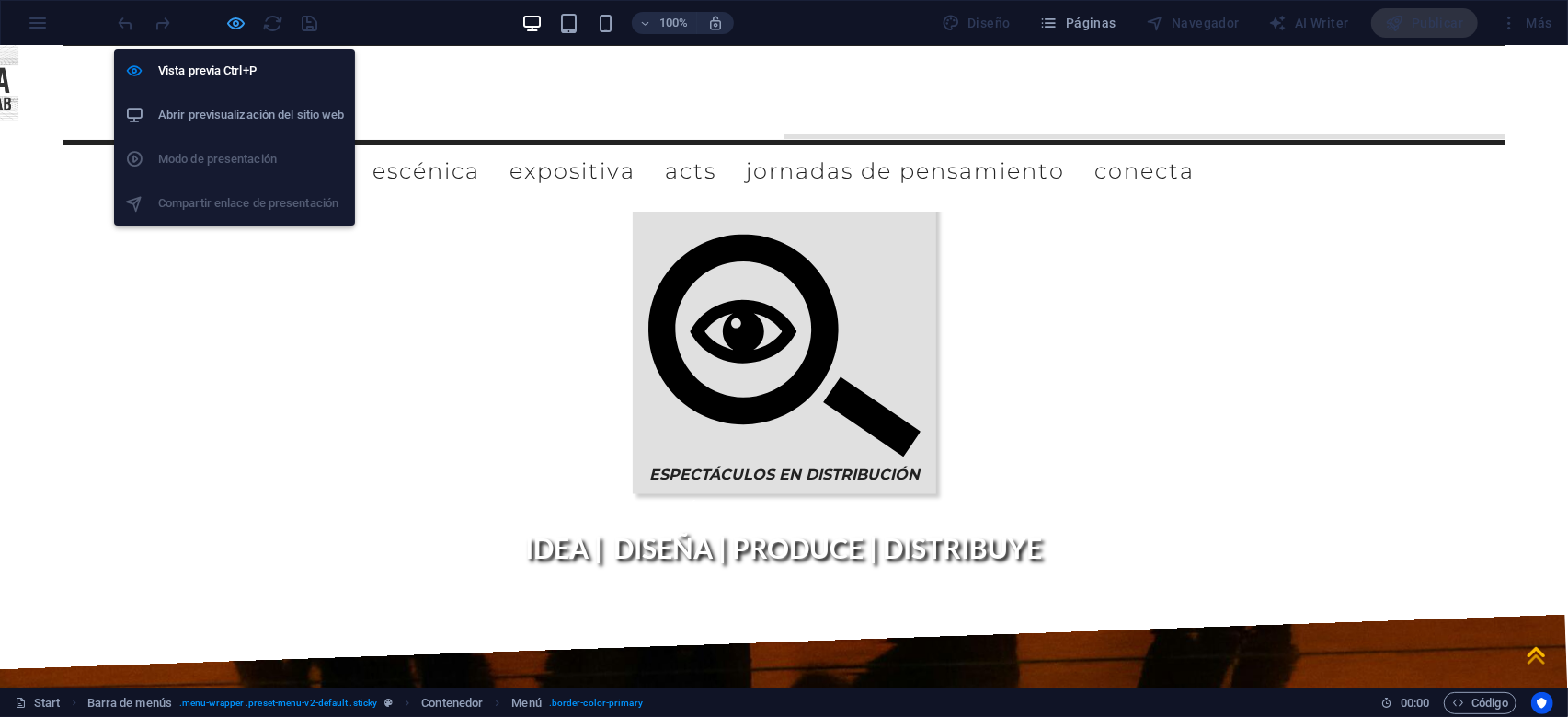
scroll to position [6192, 0]
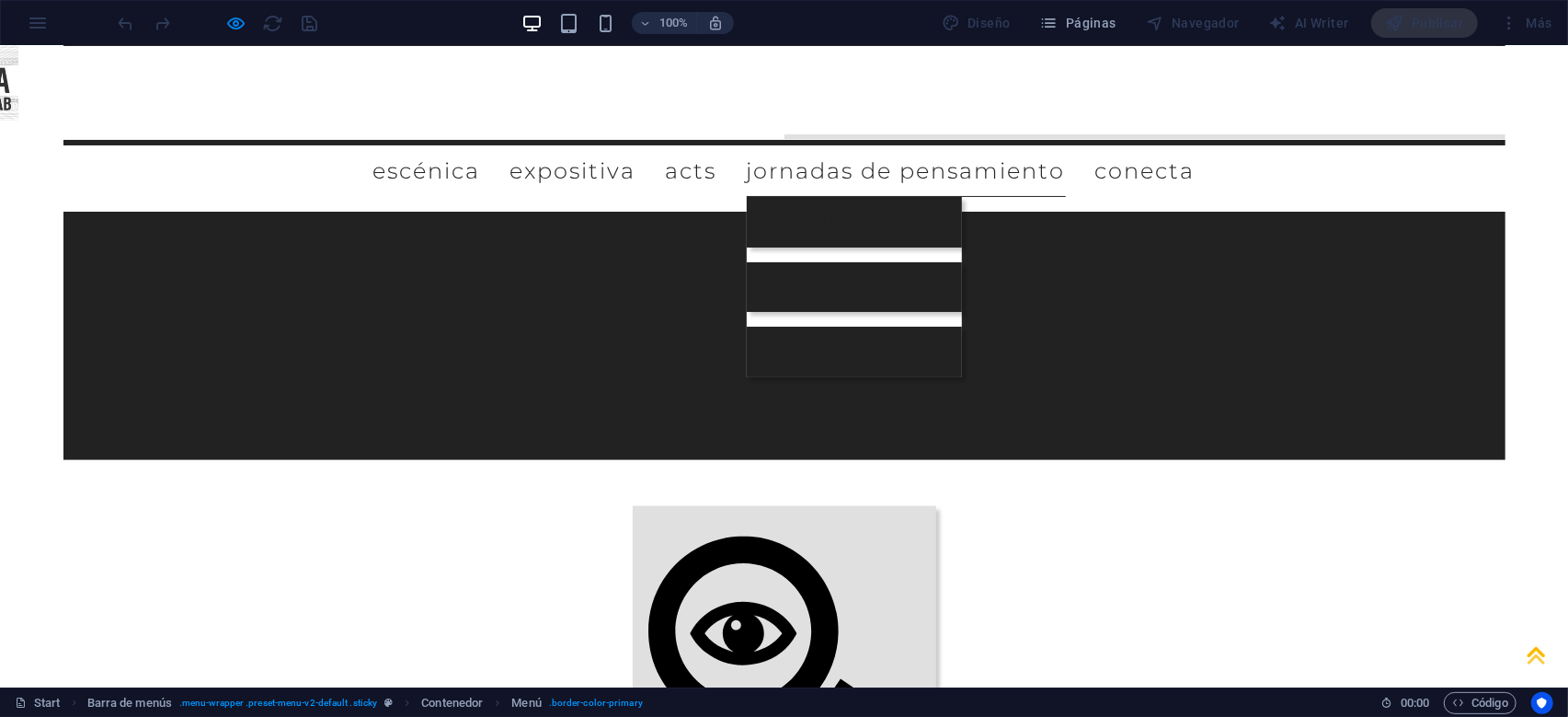
click at [1066, 145] on link "JORNADAS DE PENSAMIENTO" at bounding box center [906, 170] width 319 height 51
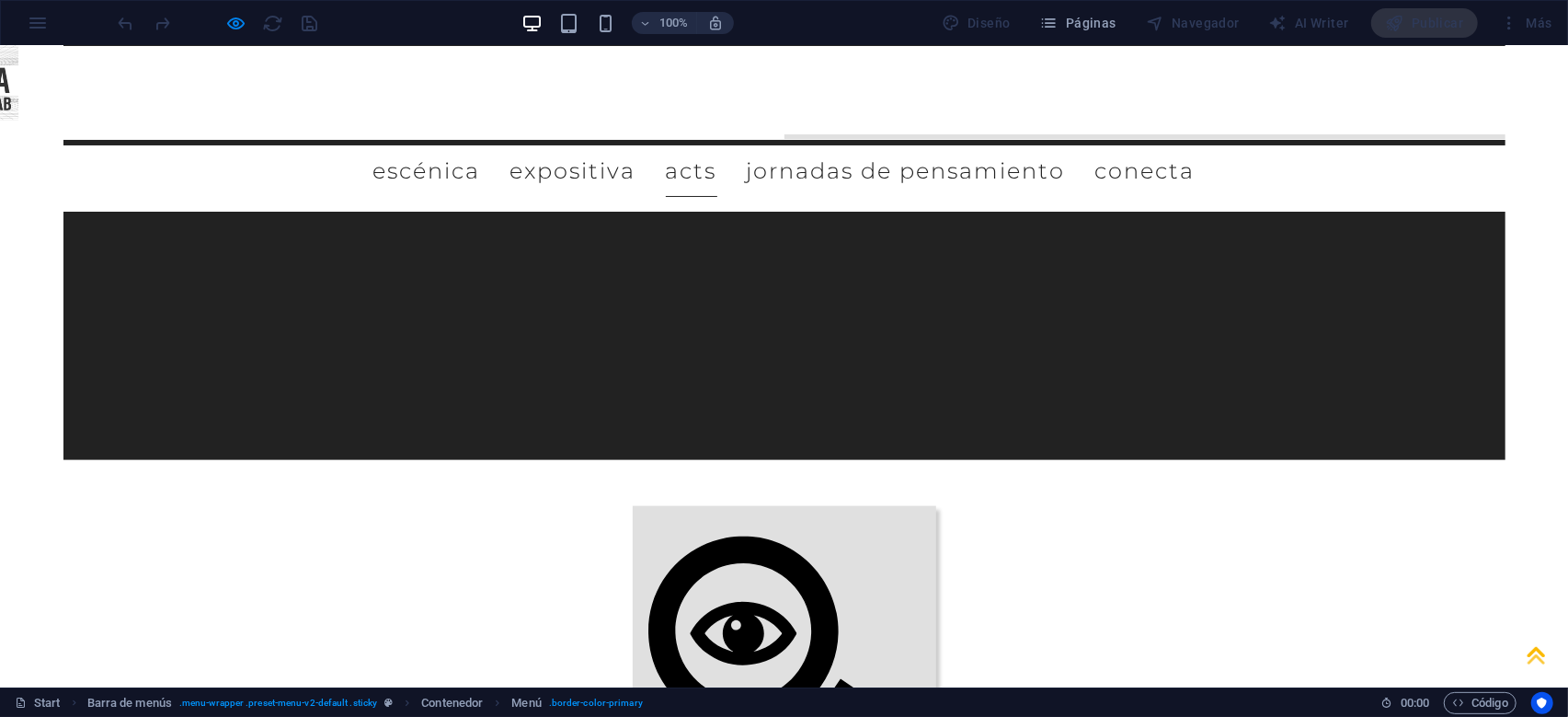
click at [718, 145] on link "ACTS" at bounding box center [691, 170] width 51 height 51
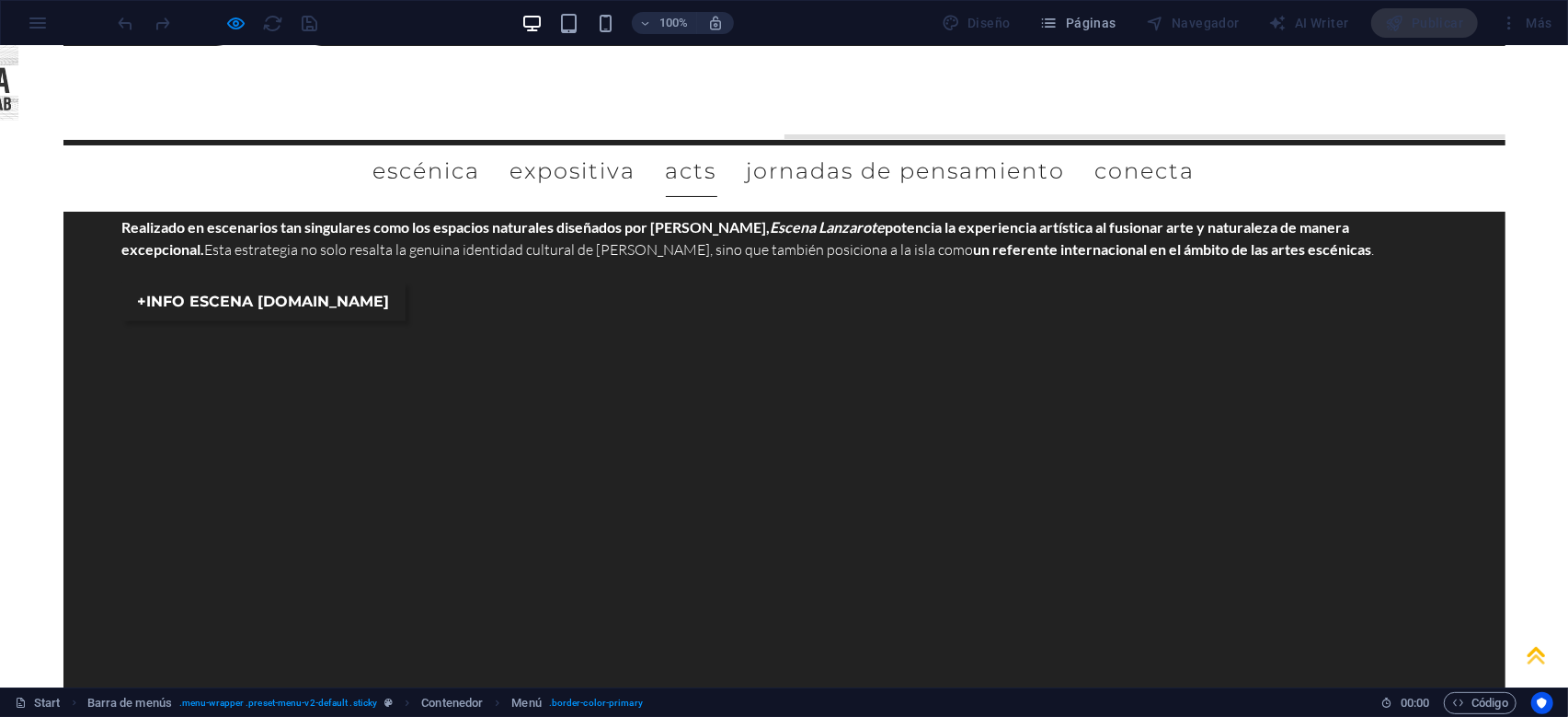
scroll to position [5141, 0]
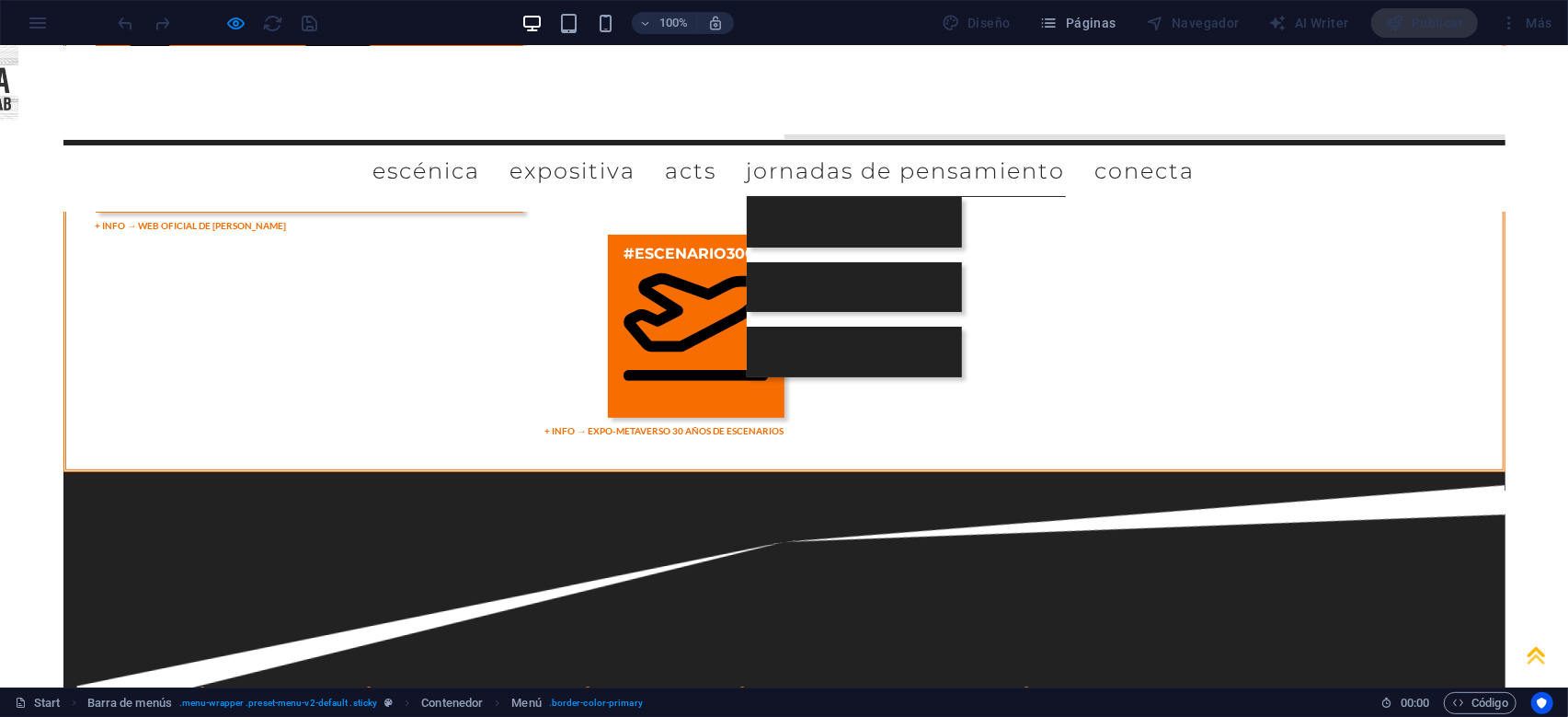
click at [1066, 145] on link "JORNADAS DE PENSAMIENTO" at bounding box center [906, 170] width 319 height 51
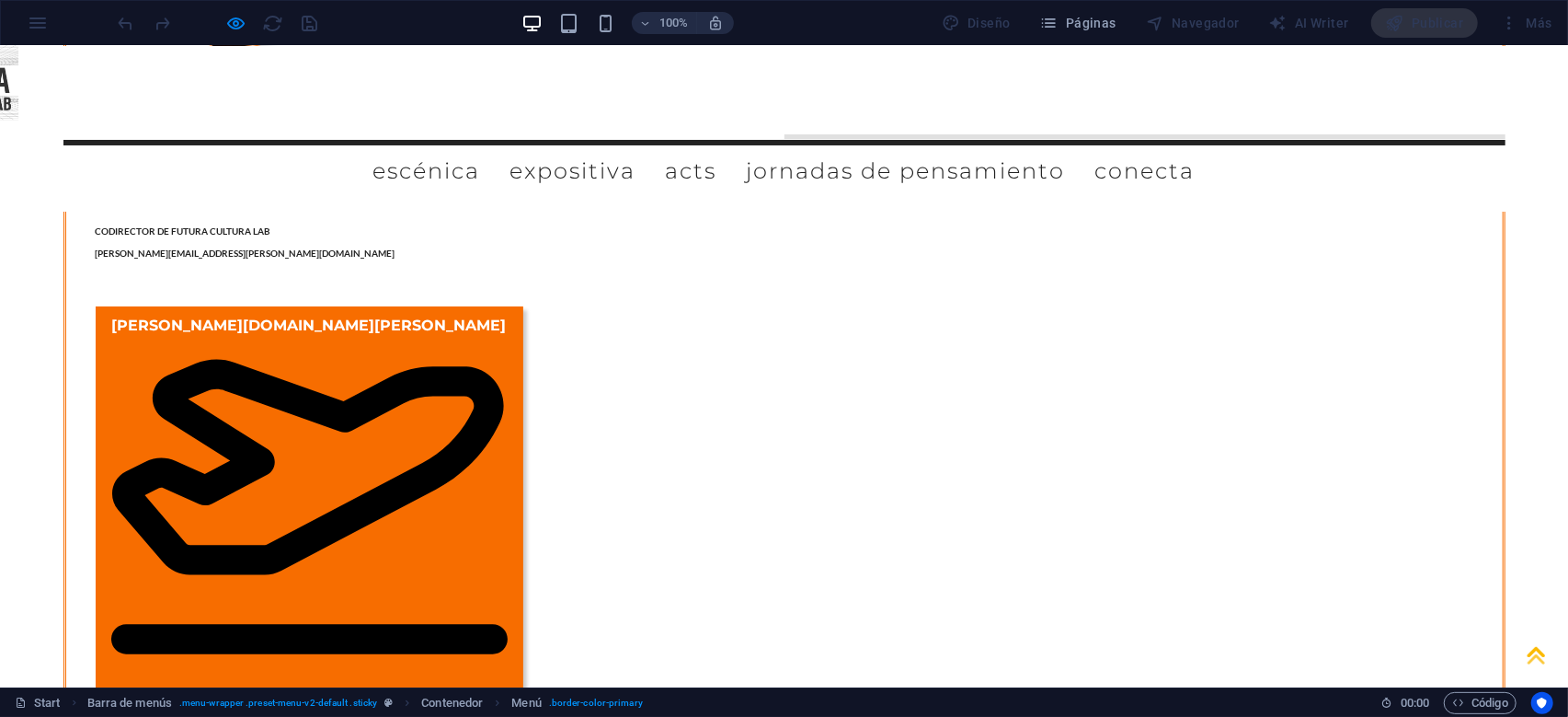
scroll to position [4567, 0]
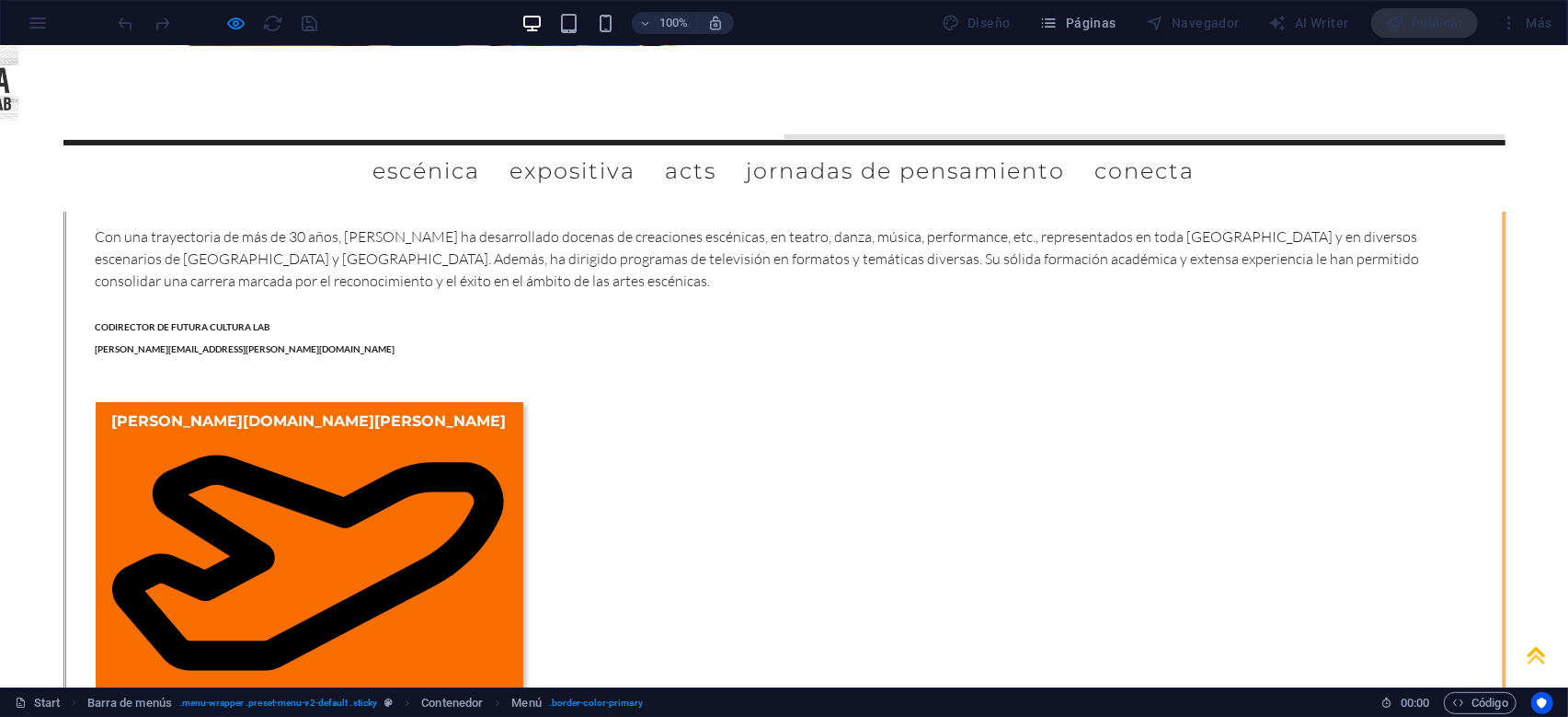
click at [39, 20] on div "100% Diseño Páginas Navegador AI Writer Publicar Más" at bounding box center [784, 23] width 1566 height 45
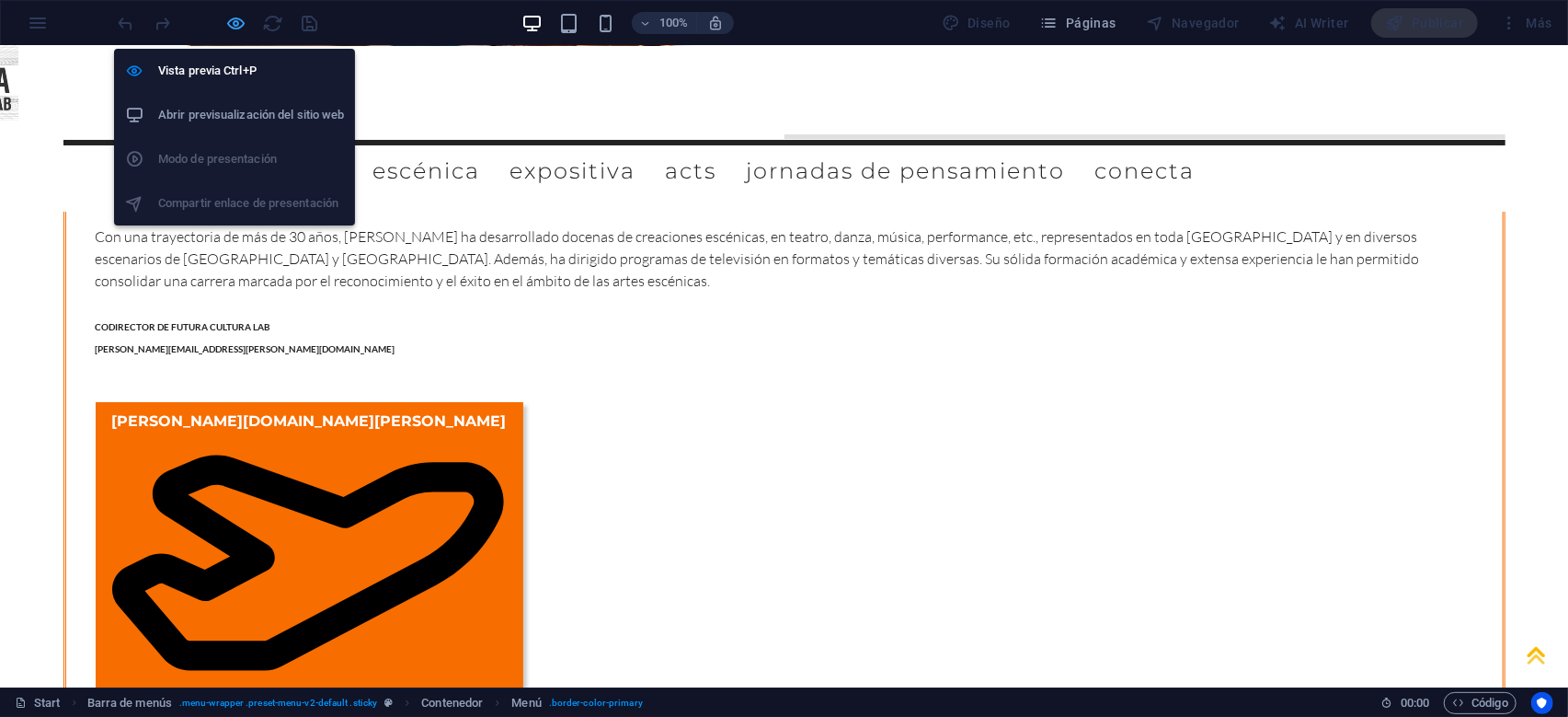
click at [240, 20] on icon "button" at bounding box center [237, 23] width 21 height 21
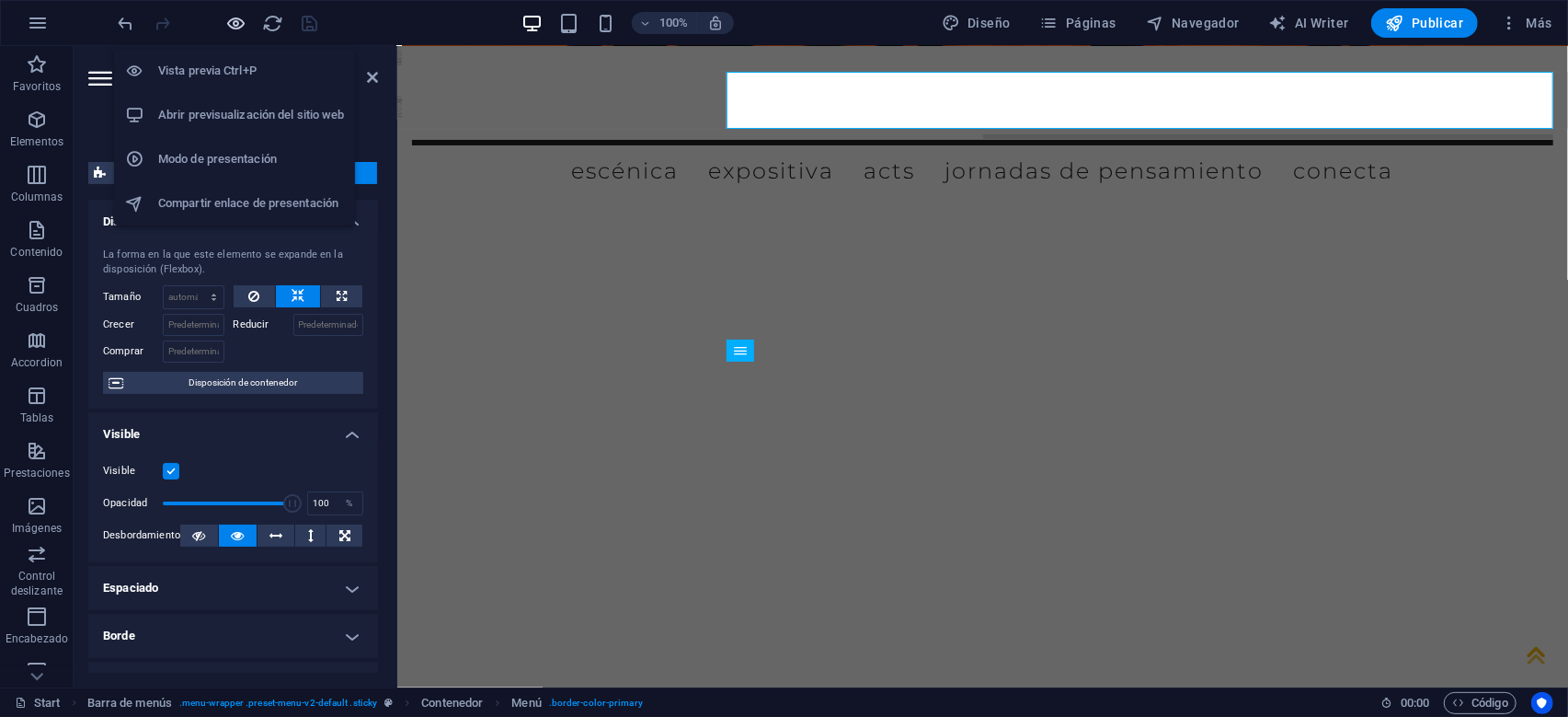
scroll to position [6490, 0]
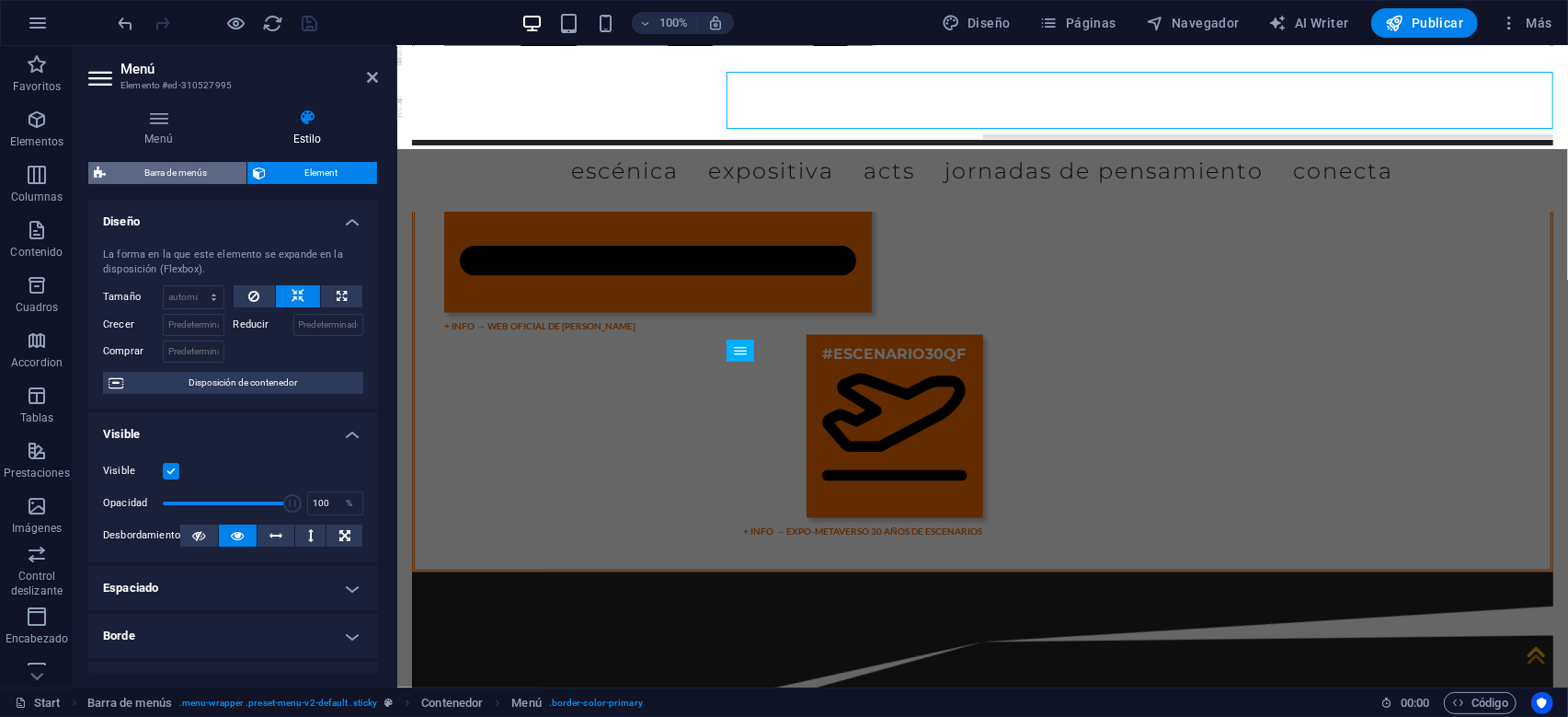
click at [184, 163] on span "Barra de menús" at bounding box center [176, 173] width 130 height 22
select select "rem"
select select "hover_box_top"
select select "px"
select select "rem"
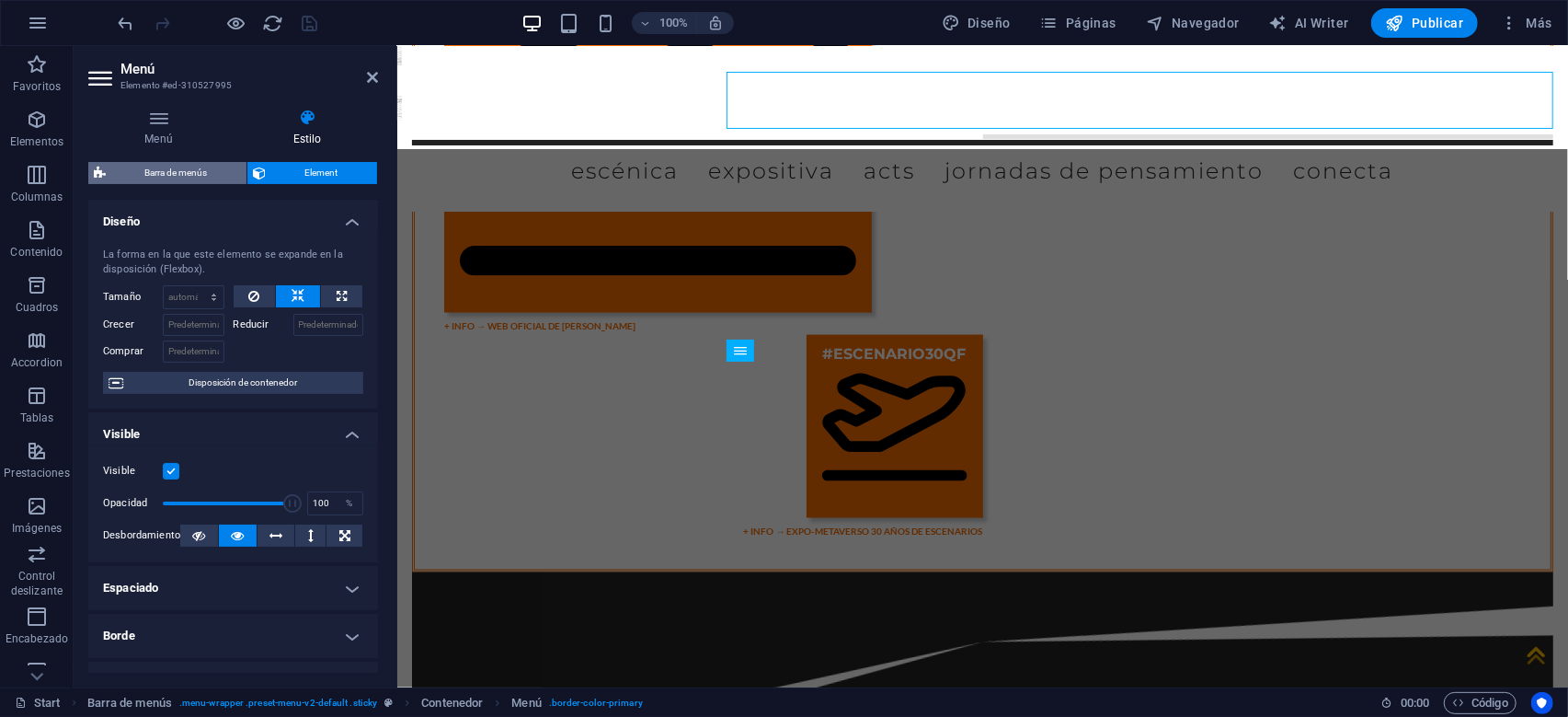
select select "rem"
select select
select select "px"
select select "%"
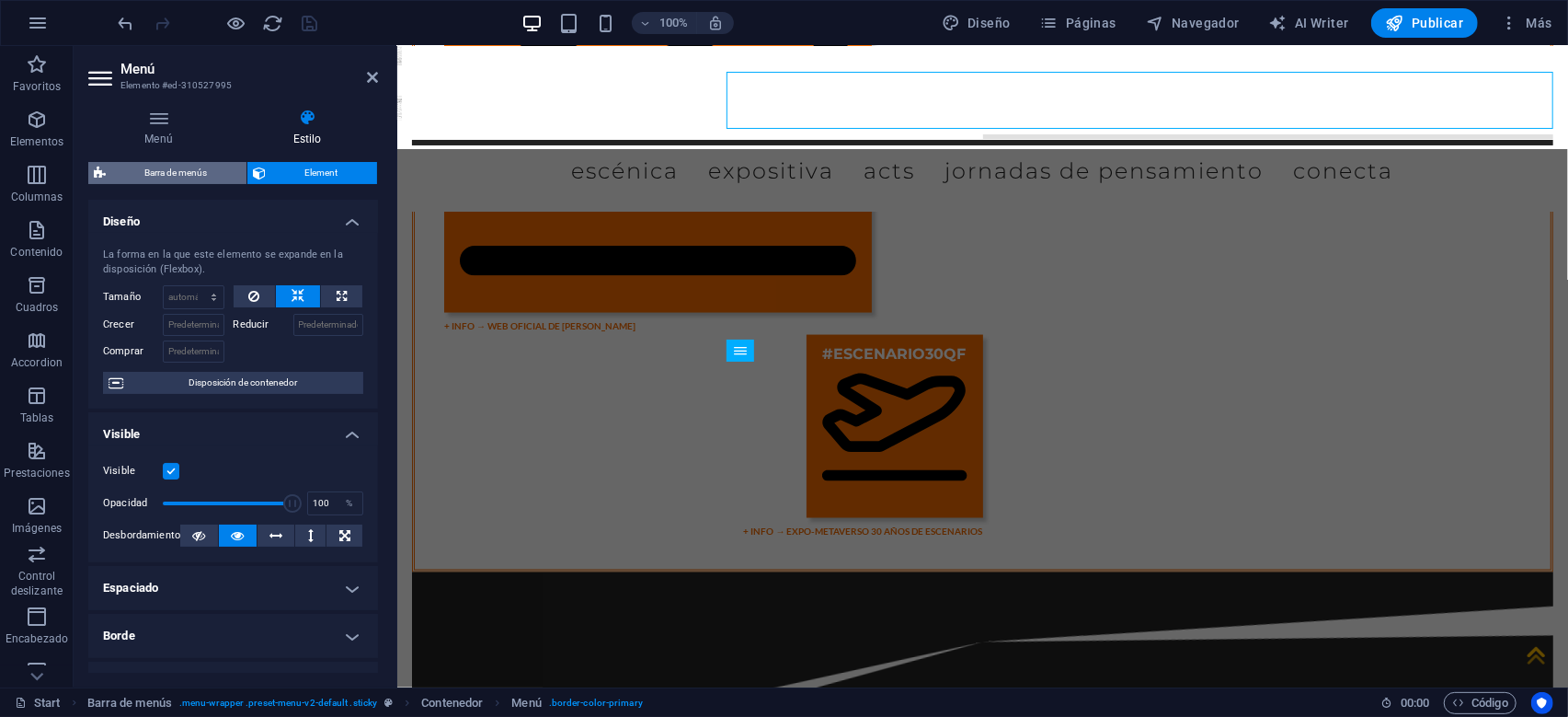
select select "rem"
select select "px"
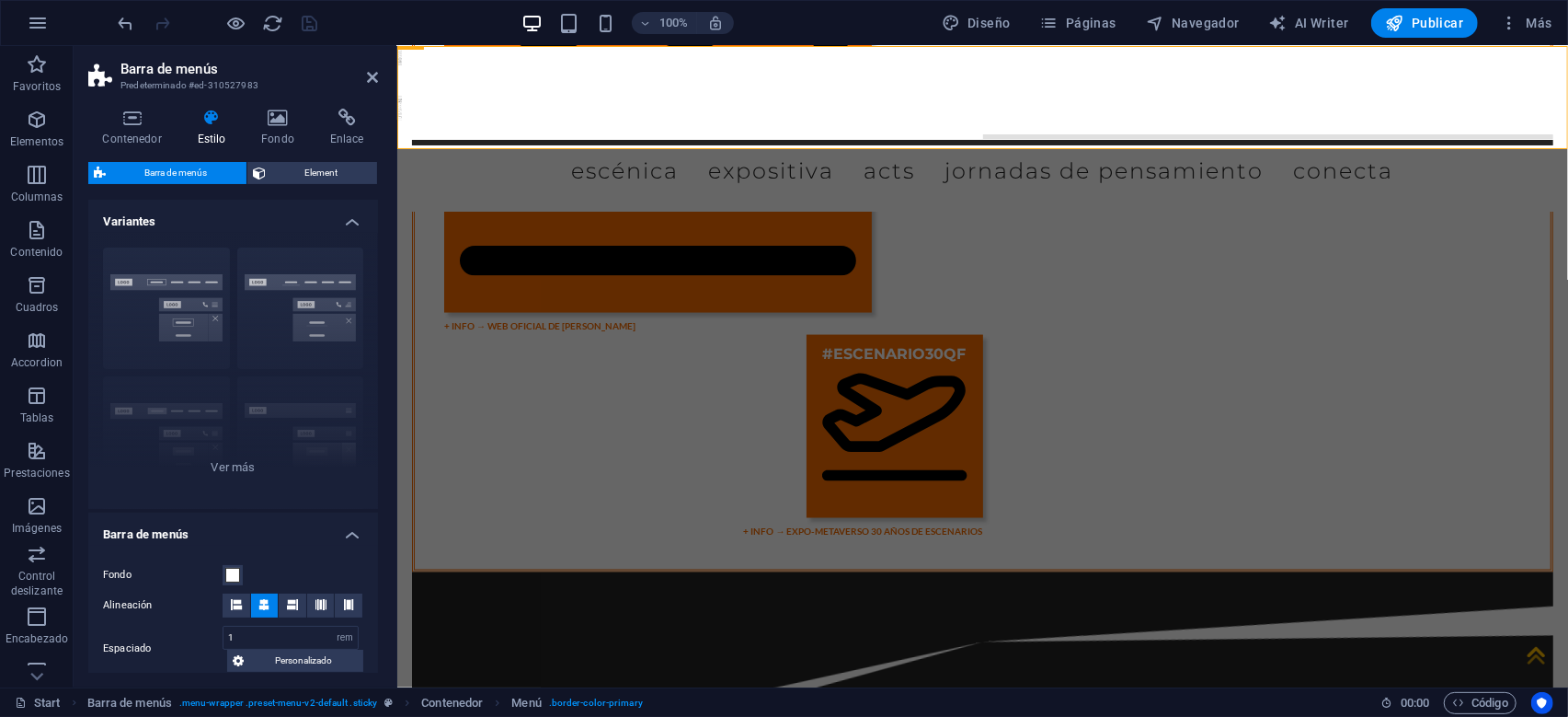
scroll to position [1153, 0]
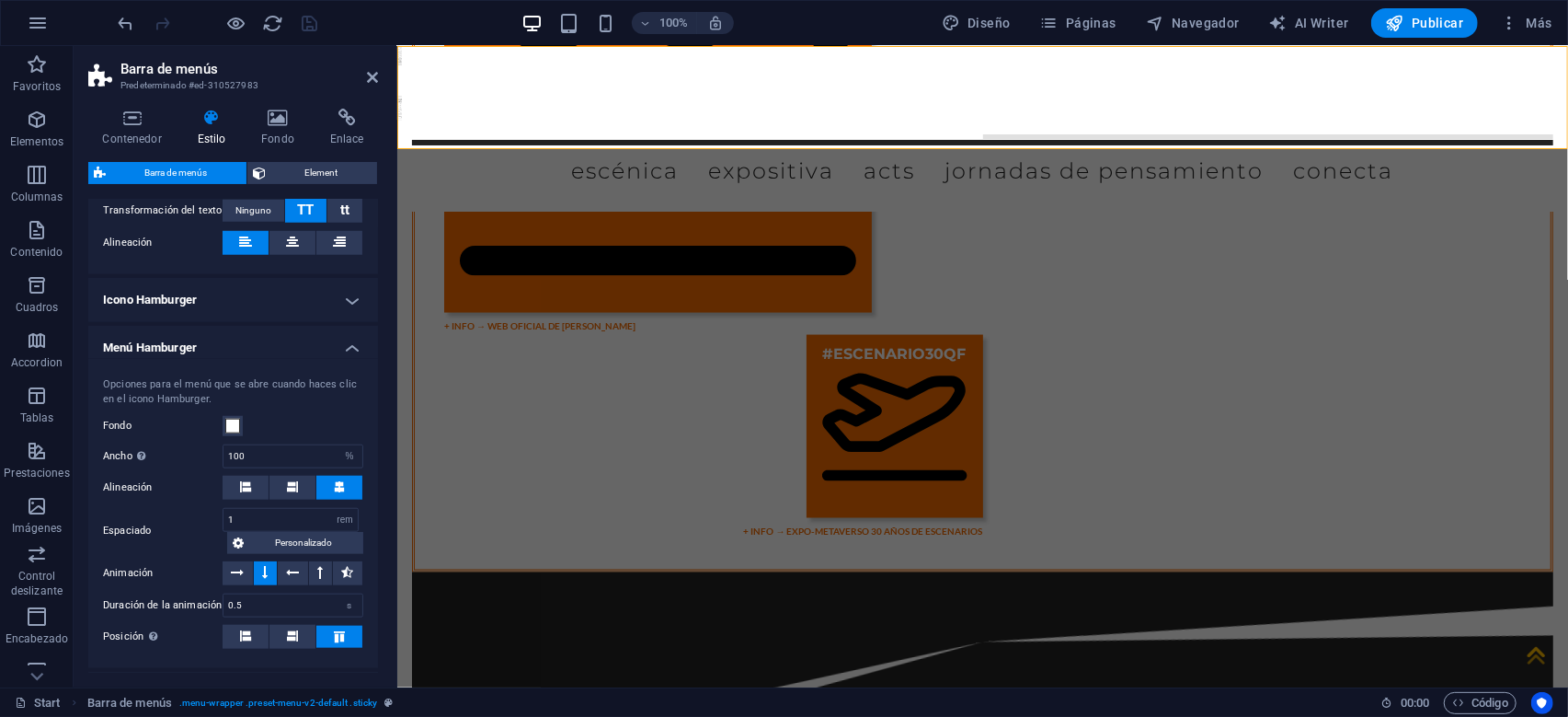
click at [343, 297] on h4 "Icono Hamburger" at bounding box center [233, 300] width 290 height 45
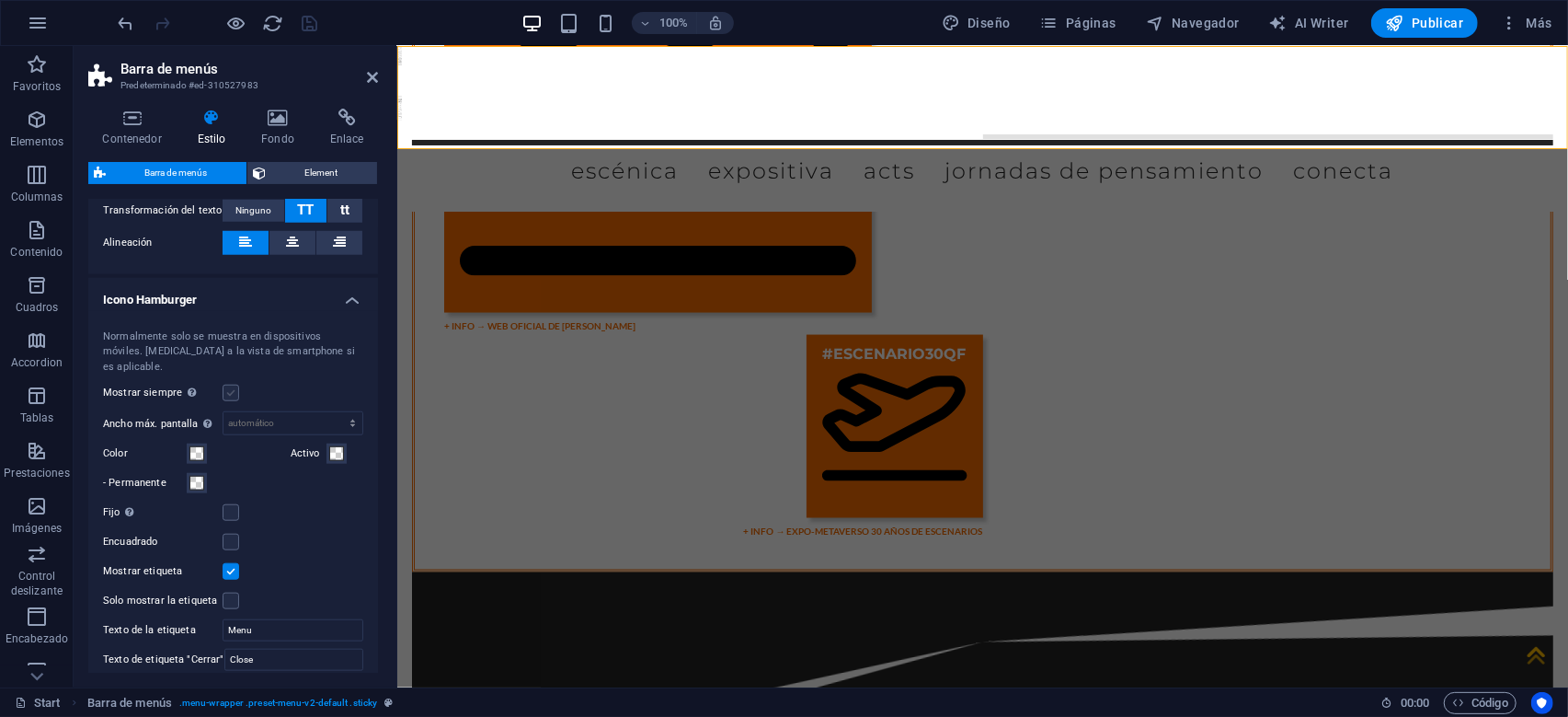
click at [232, 385] on label at bounding box center [231, 393] width 17 height 17
click at [0, 0] on input "Mostrar siempre Muestra el desencadenador para todas las ventanillas." at bounding box center [0, 0] width 0 height 0
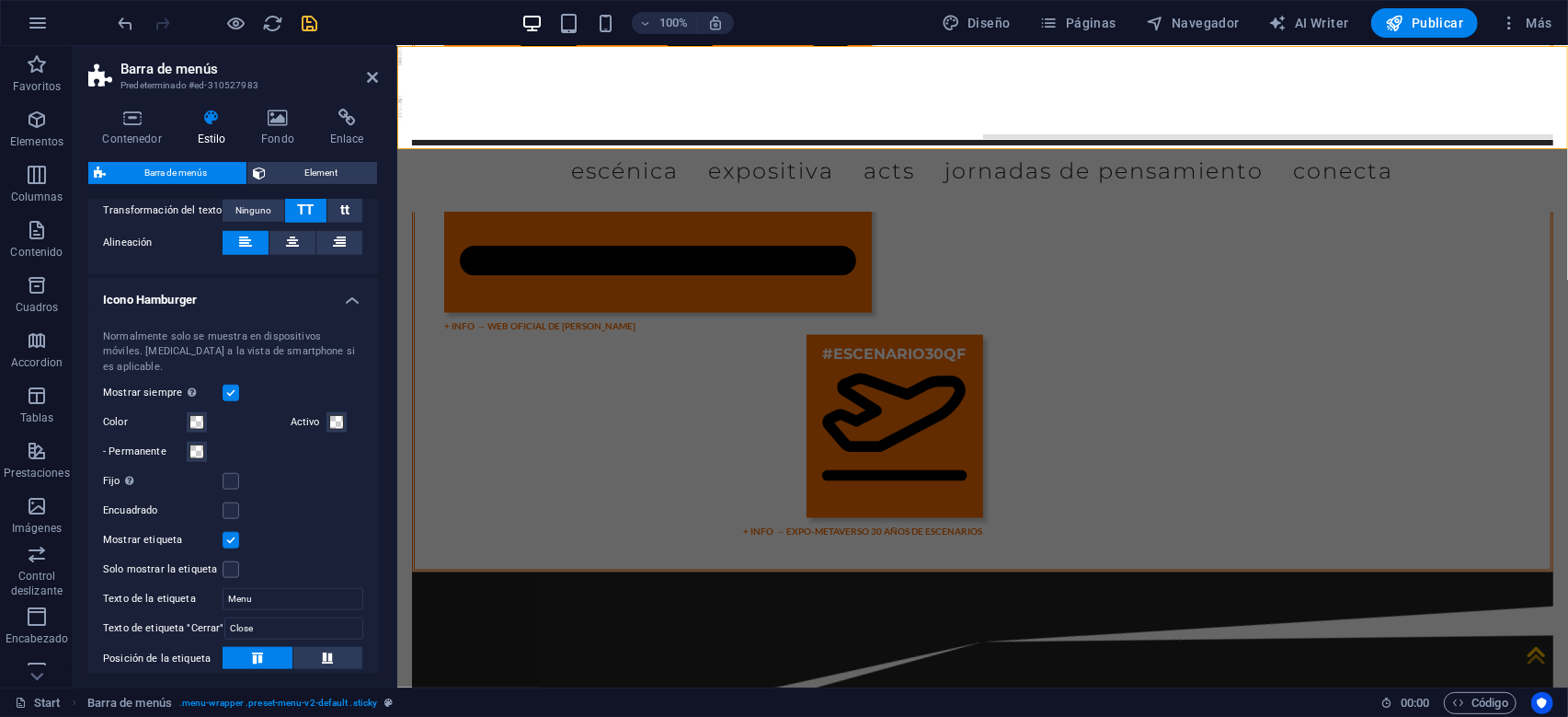
select select
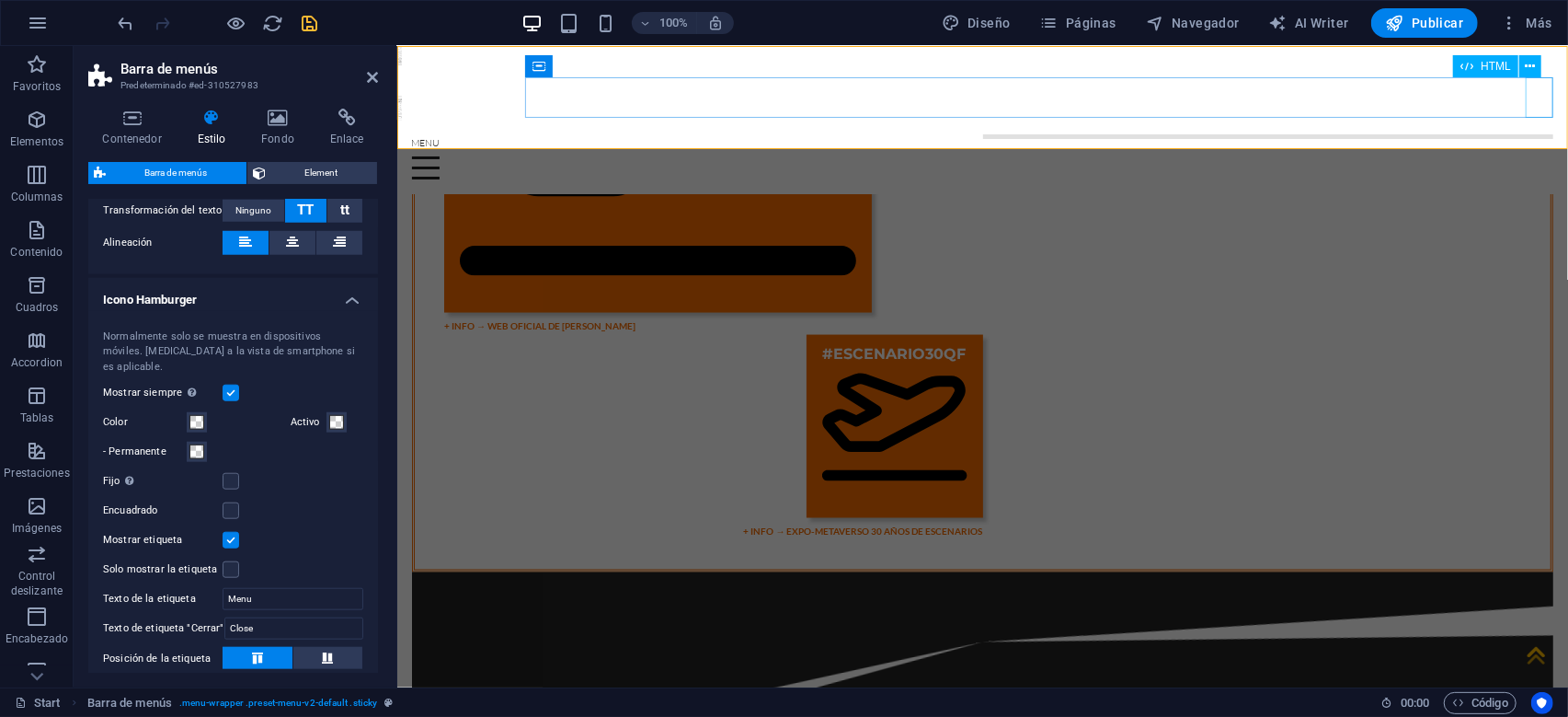
click at [1538, 138] on div at bounding box center [982, 158] width 1142 height 40
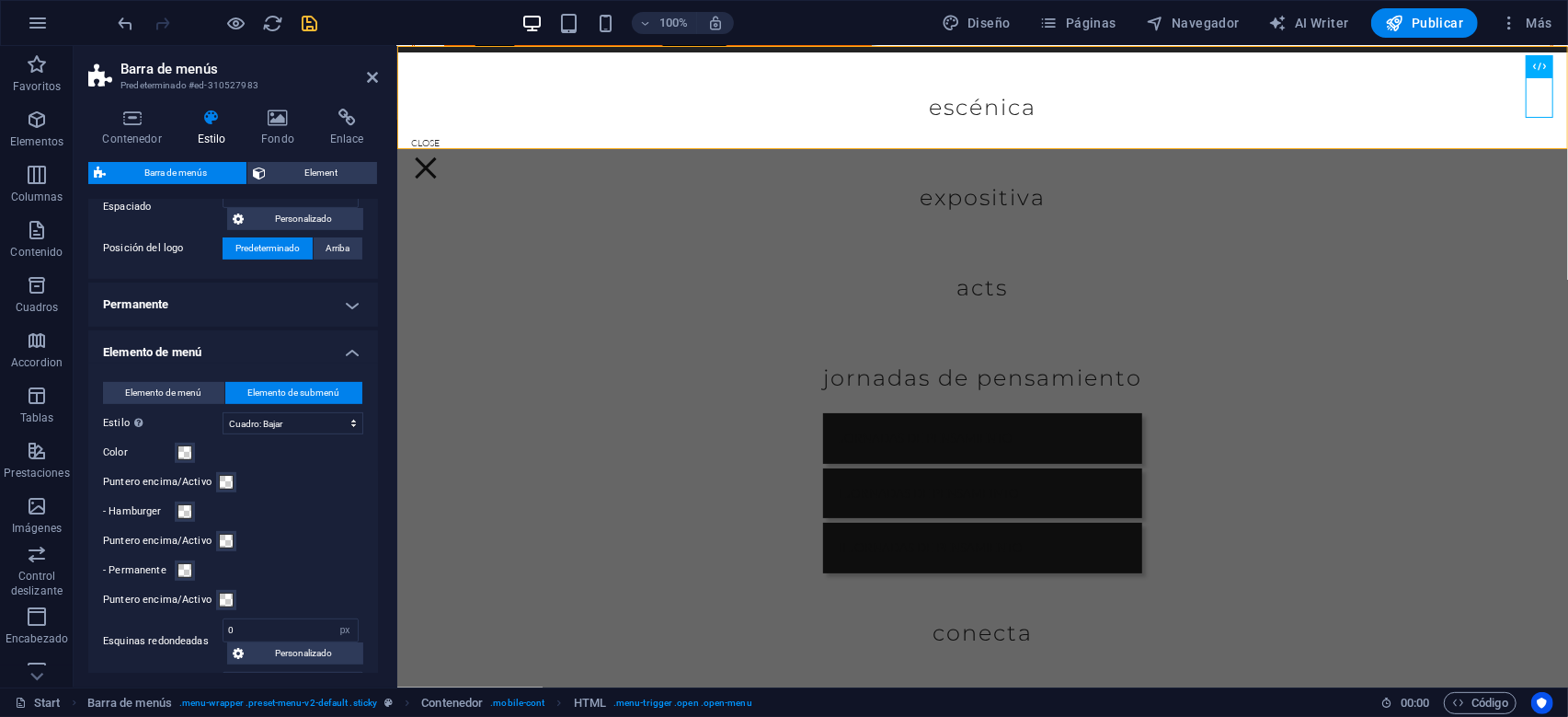
scroll to position [530, 0]
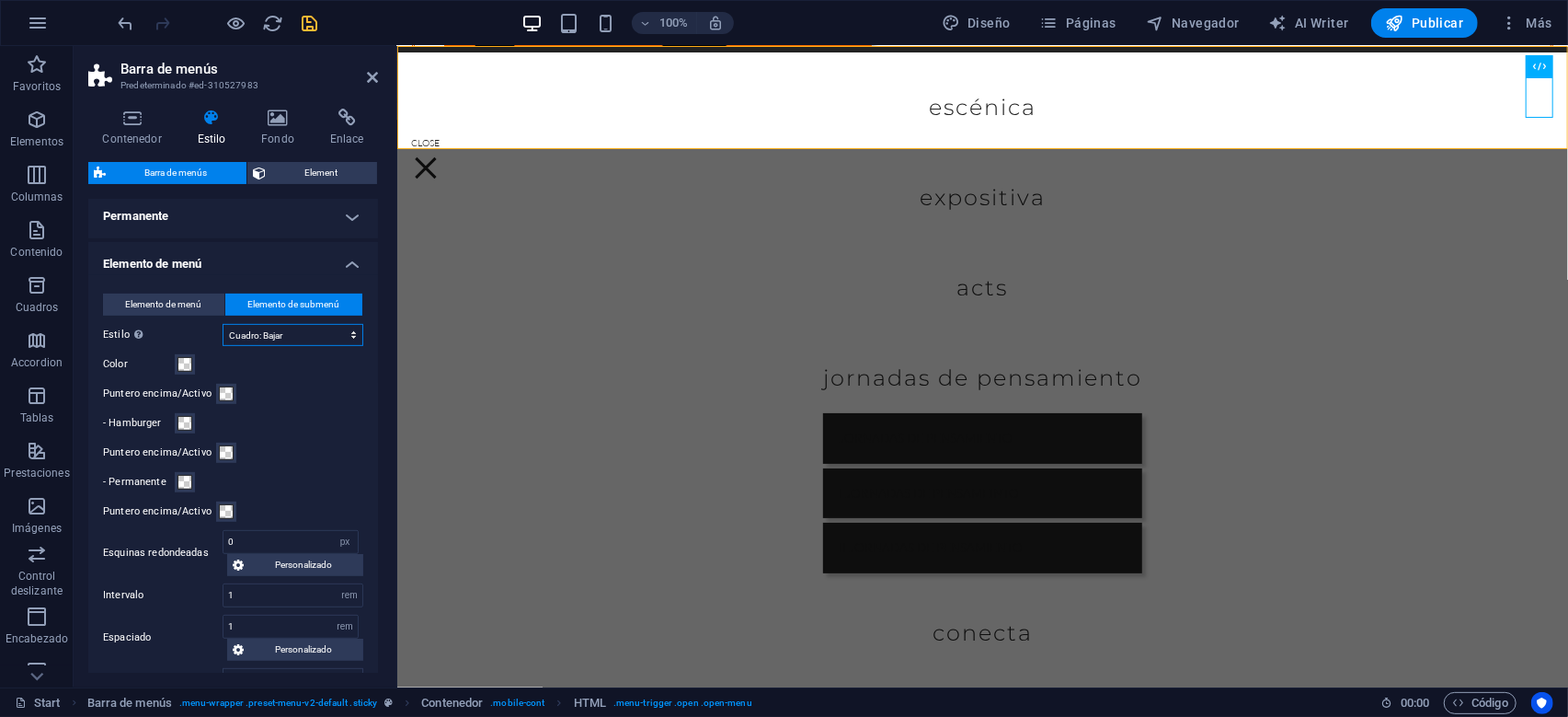
click at [223, 324] on select "Sin formato Color del texto Cuadro: Atenuar Cuadro: Voltear verticalmente Cuadr…" at bounding box center [293, 335] width 141 height 22
select select "hover_none"
click option "Sin formato" at bounding box center [0, 0] width 0 height 0
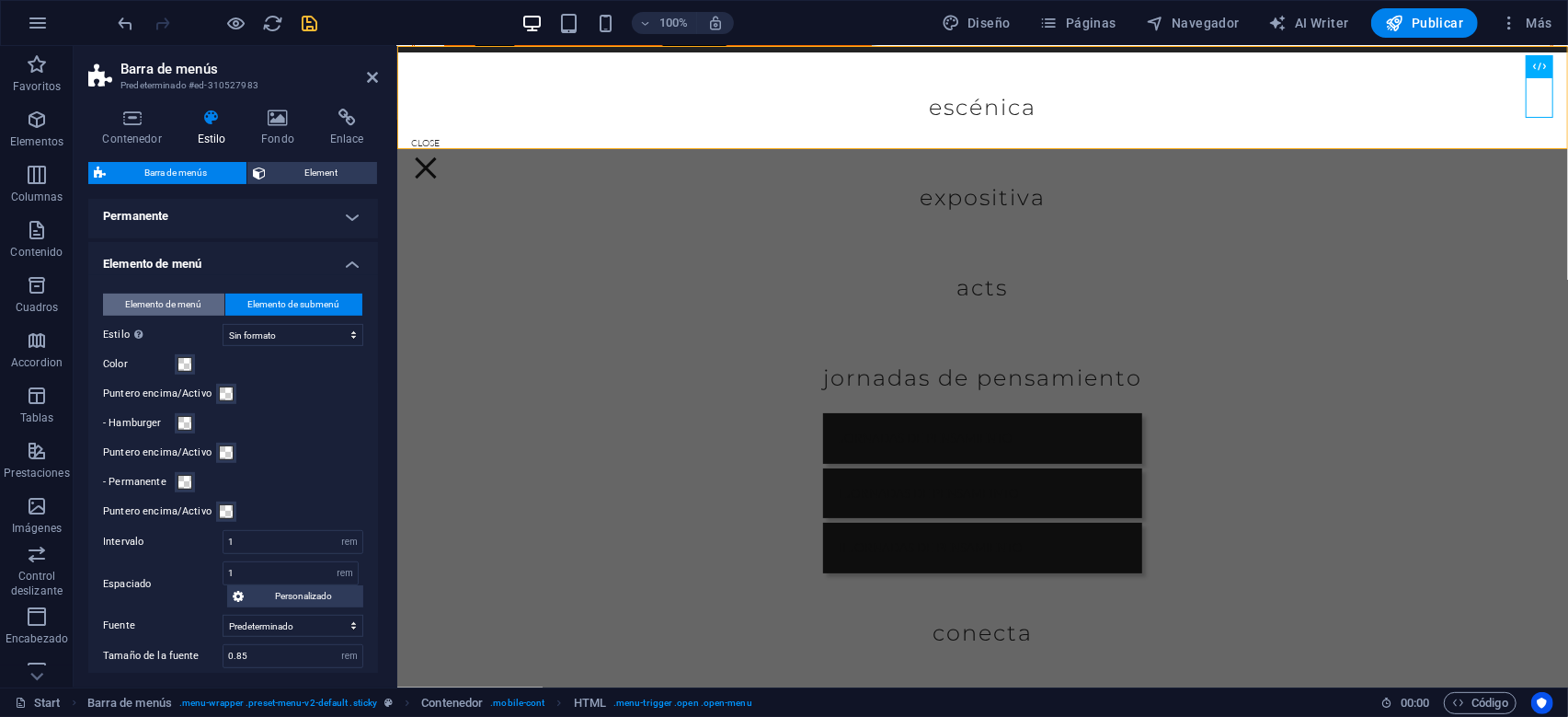
click at [161, 306] on span "Elemento de menú" at bounding box center [164, 305] width 76 height 22
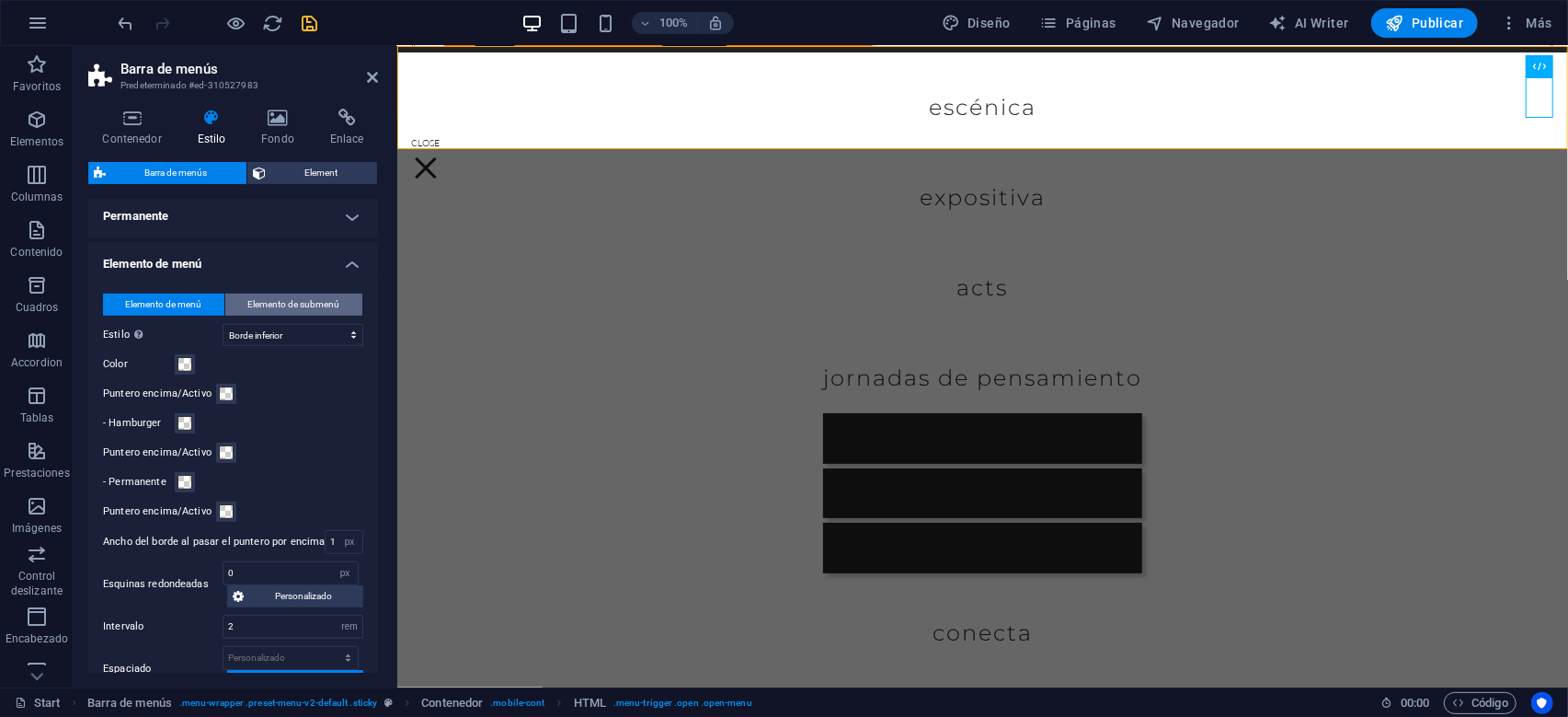
click at [305, 303] on span "Elemento de submenú" at bounding box center [294, 305] width 92 height 22
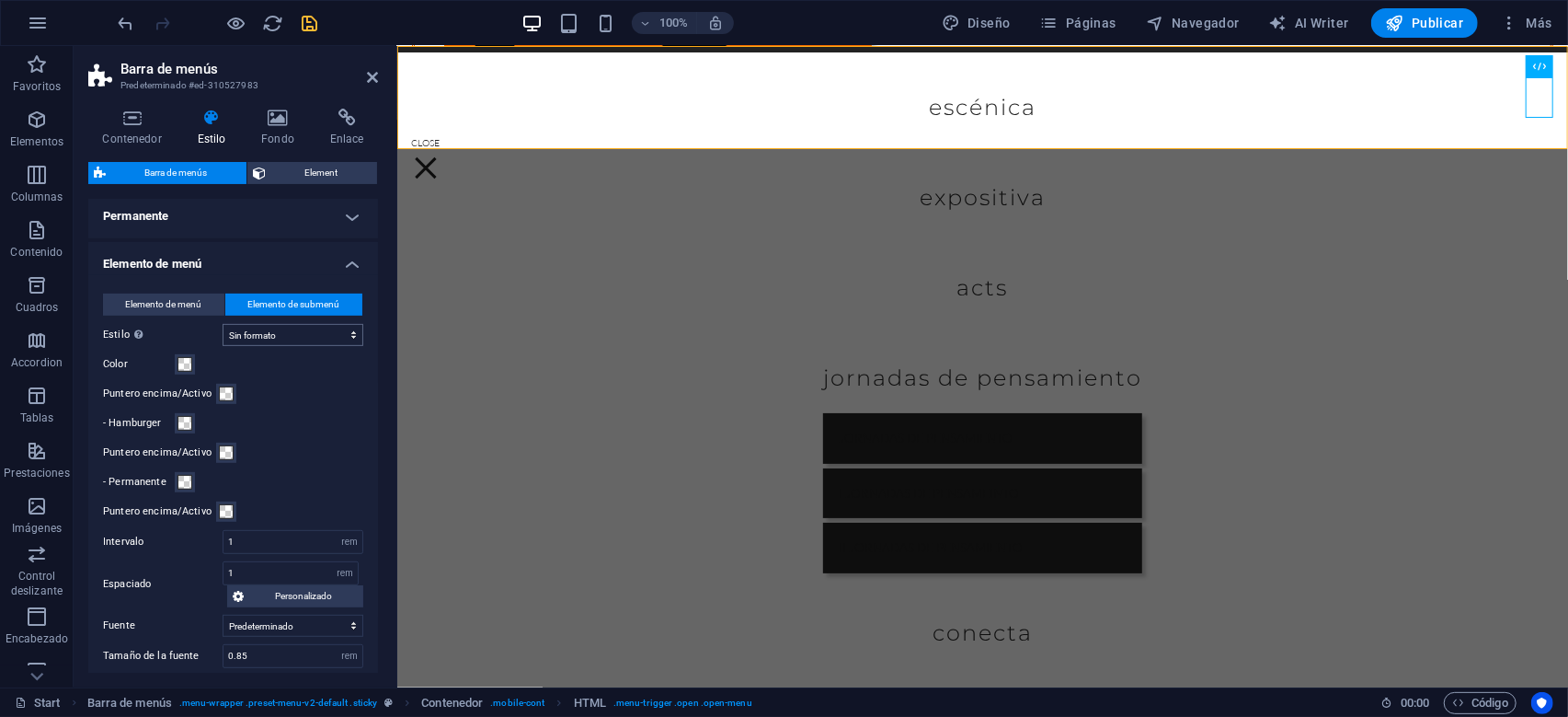
select select
click at [223, 324] on select "Sin formato Color del texto Cuadro: Atenuar Cuadro: Voltear verticalmente Cuadr…" at bounding box center [293, 335] width 141 height 22
select select "hover_border_bottom"
click option "Borde inferior" at bounding box center [0, 0] width 0 height 0
select select
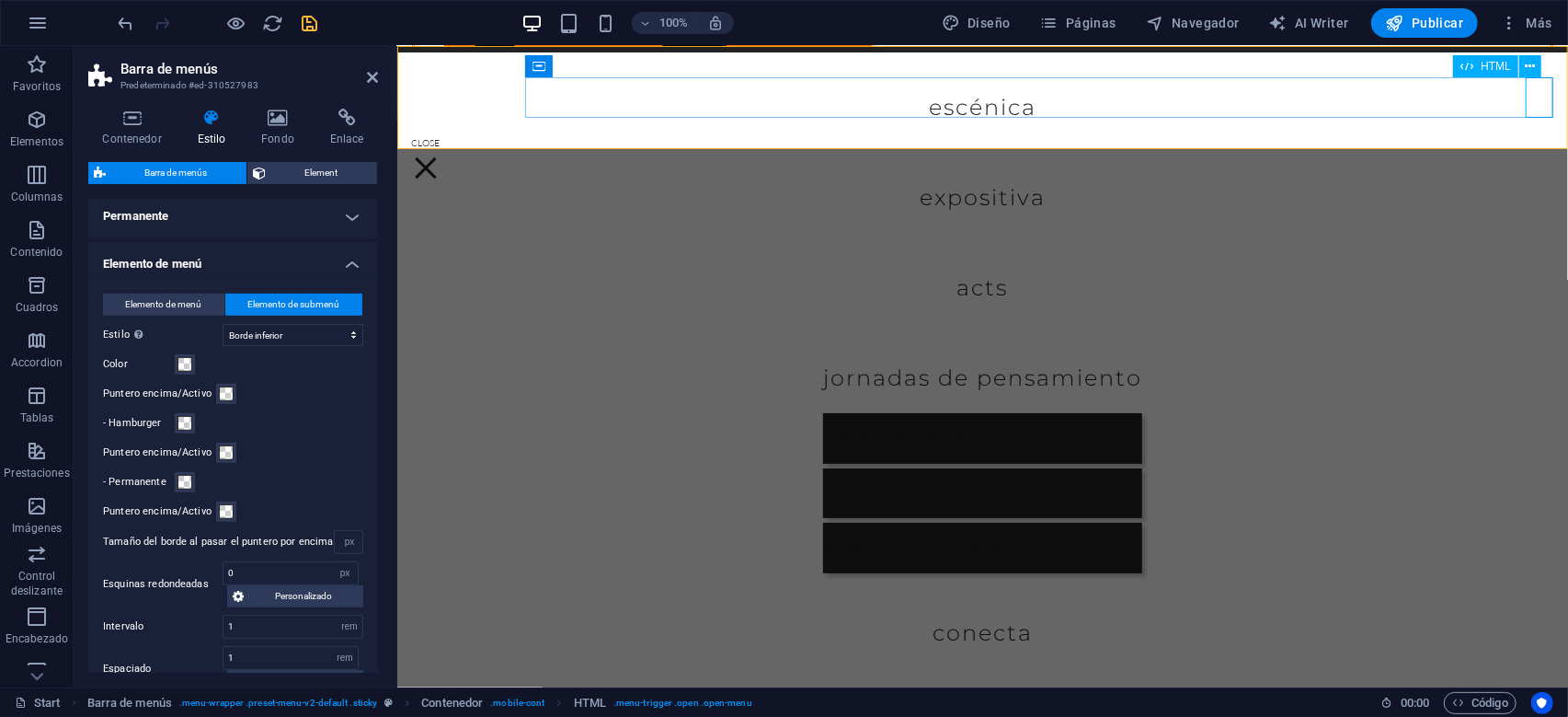
click at [1538, 138] on div at bounding box center [982, 158] width 1142 height 40
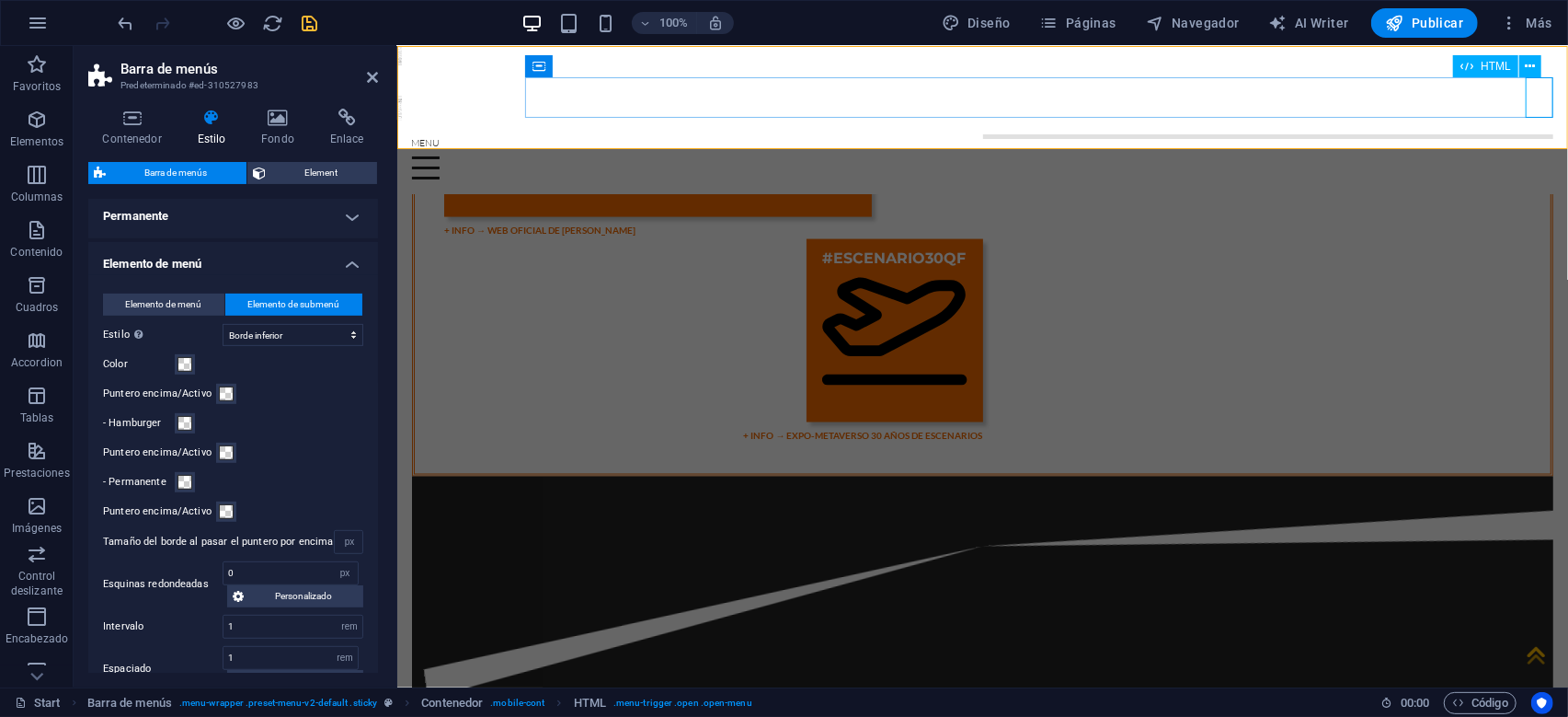
click at [1538, 138] on div at bounding box center [982, 158] width 1142 height 40
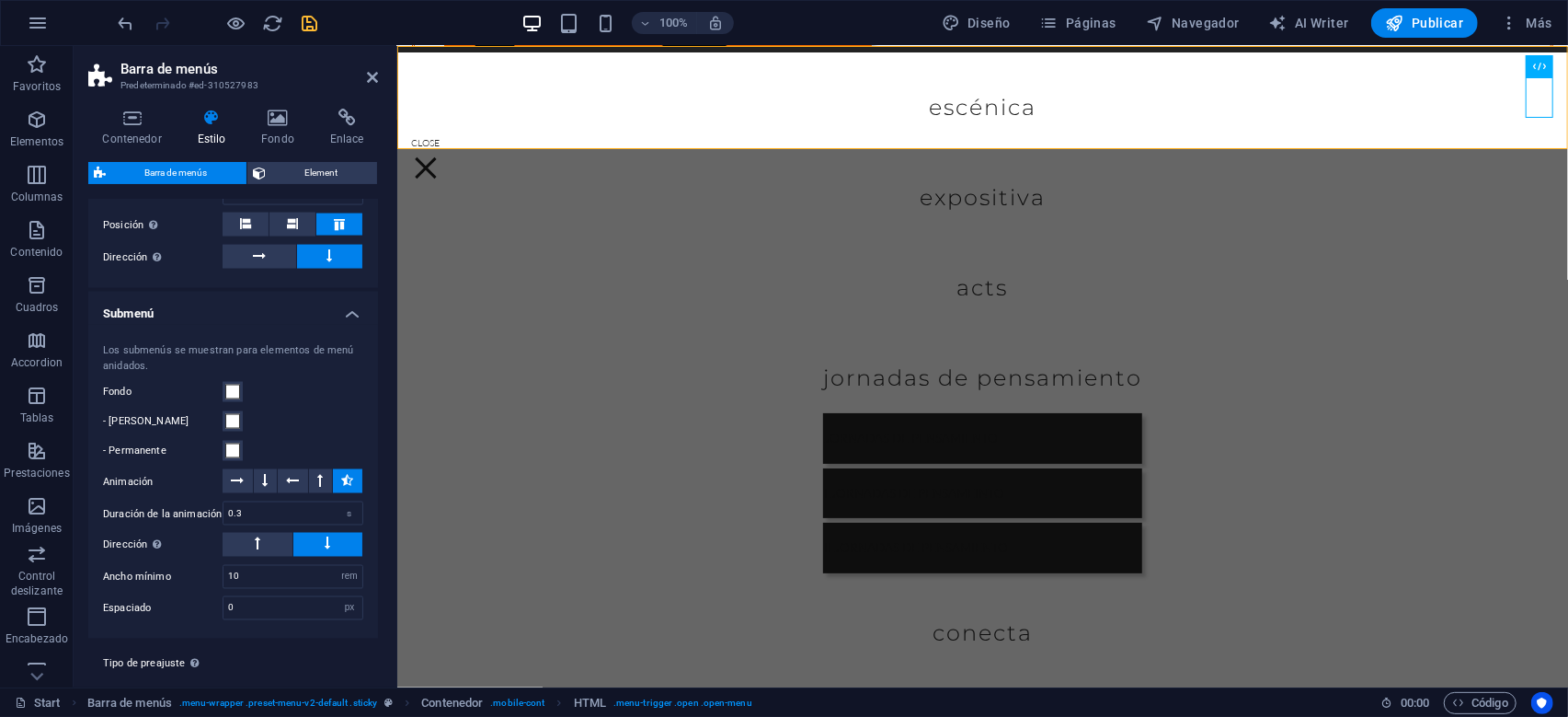
scroll to position [2044, 0]
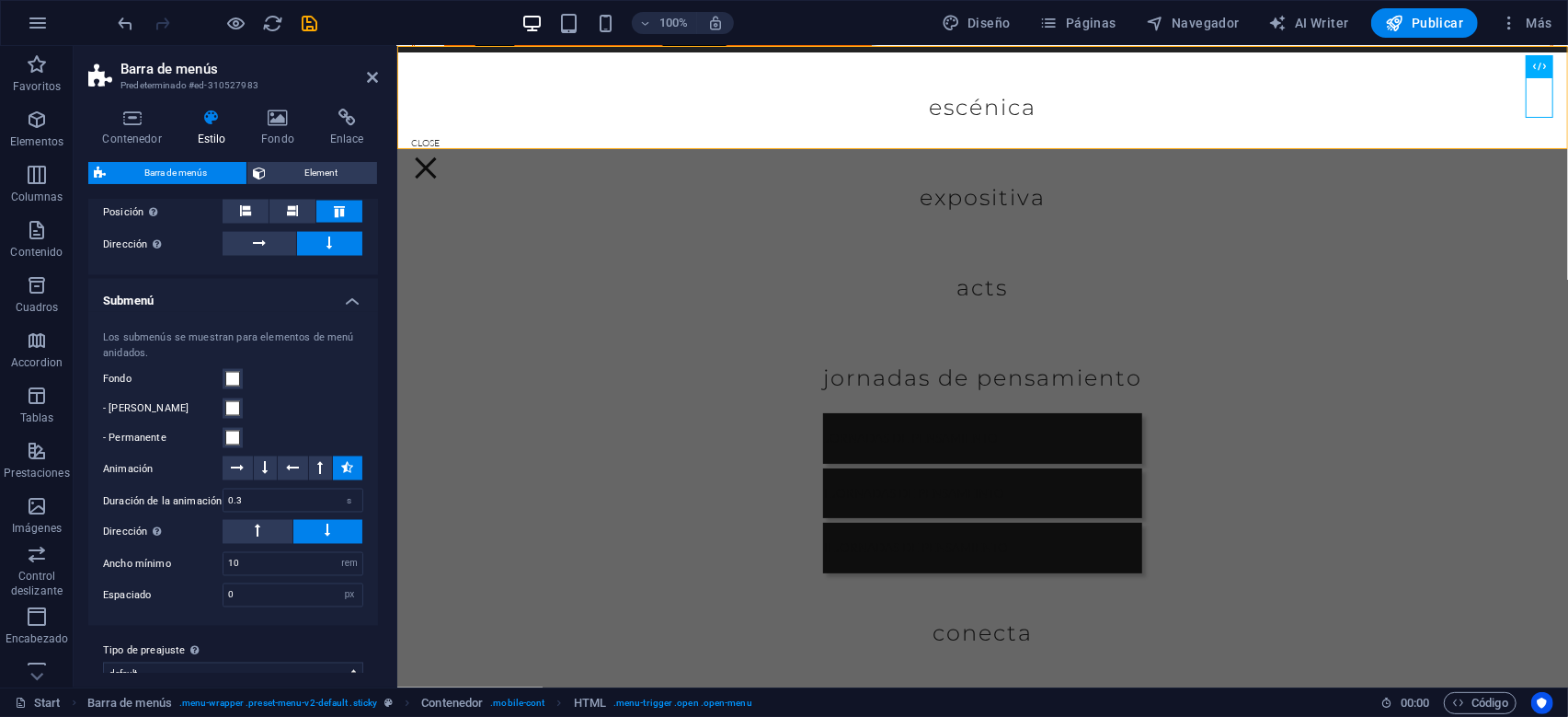
drag, startPoint x: 312, startPoint y: 28, endPoint x: 301, endPoint y: 27, distance: 11.0
click at [311, 28] on icon "save" at bounding box center [310, 23] width 21 height 21
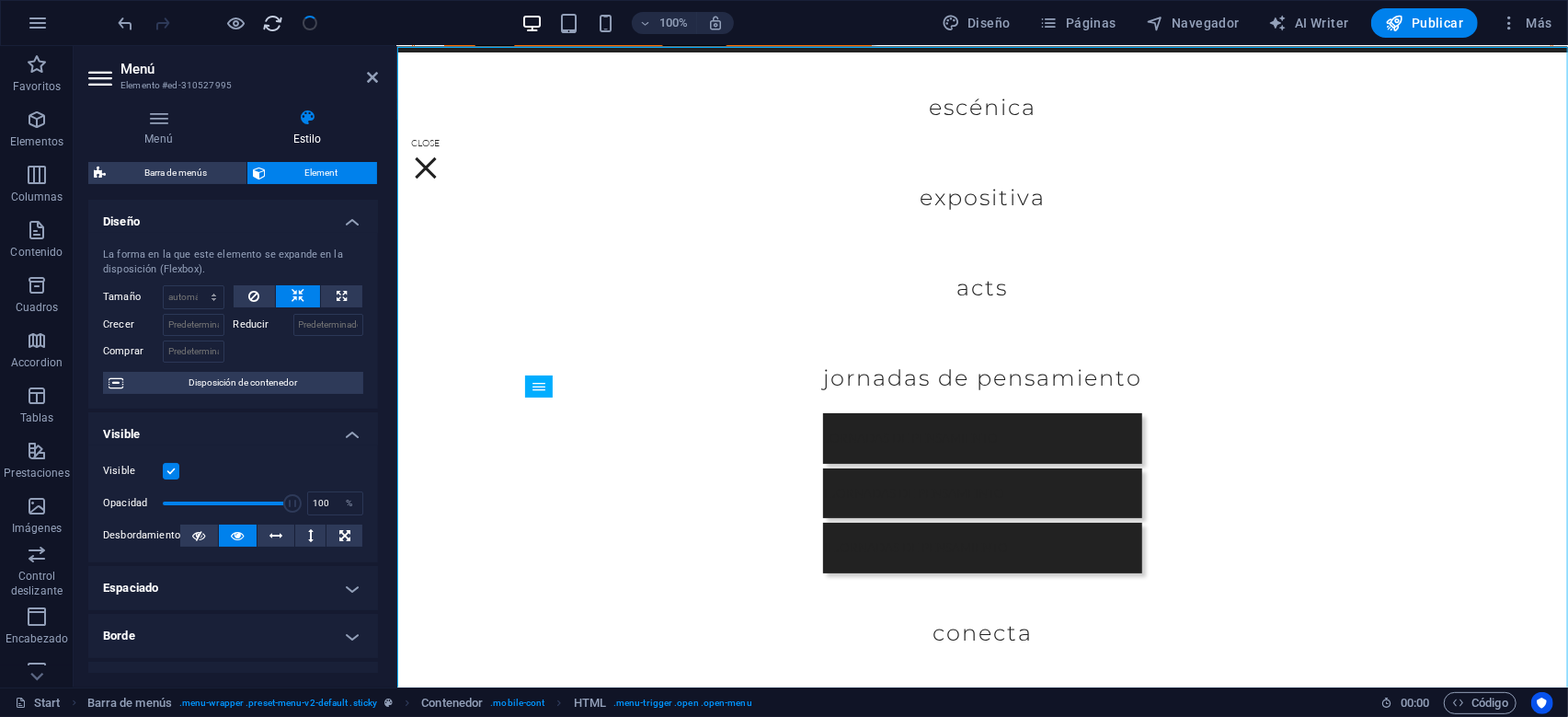
scroll to position [6284, 0]
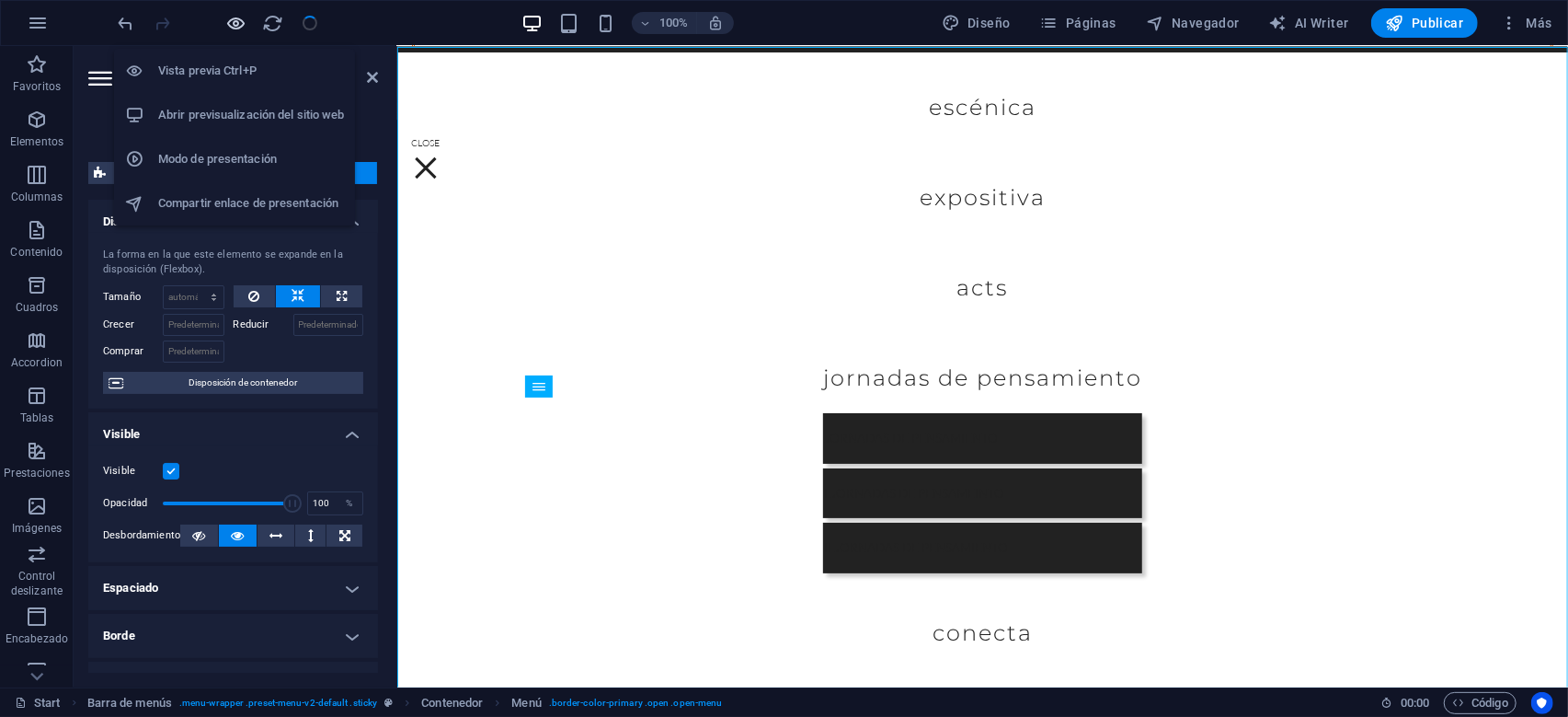
click at [236, 20] on icon "button" at bounding box center [237, 23] width 21 height 21
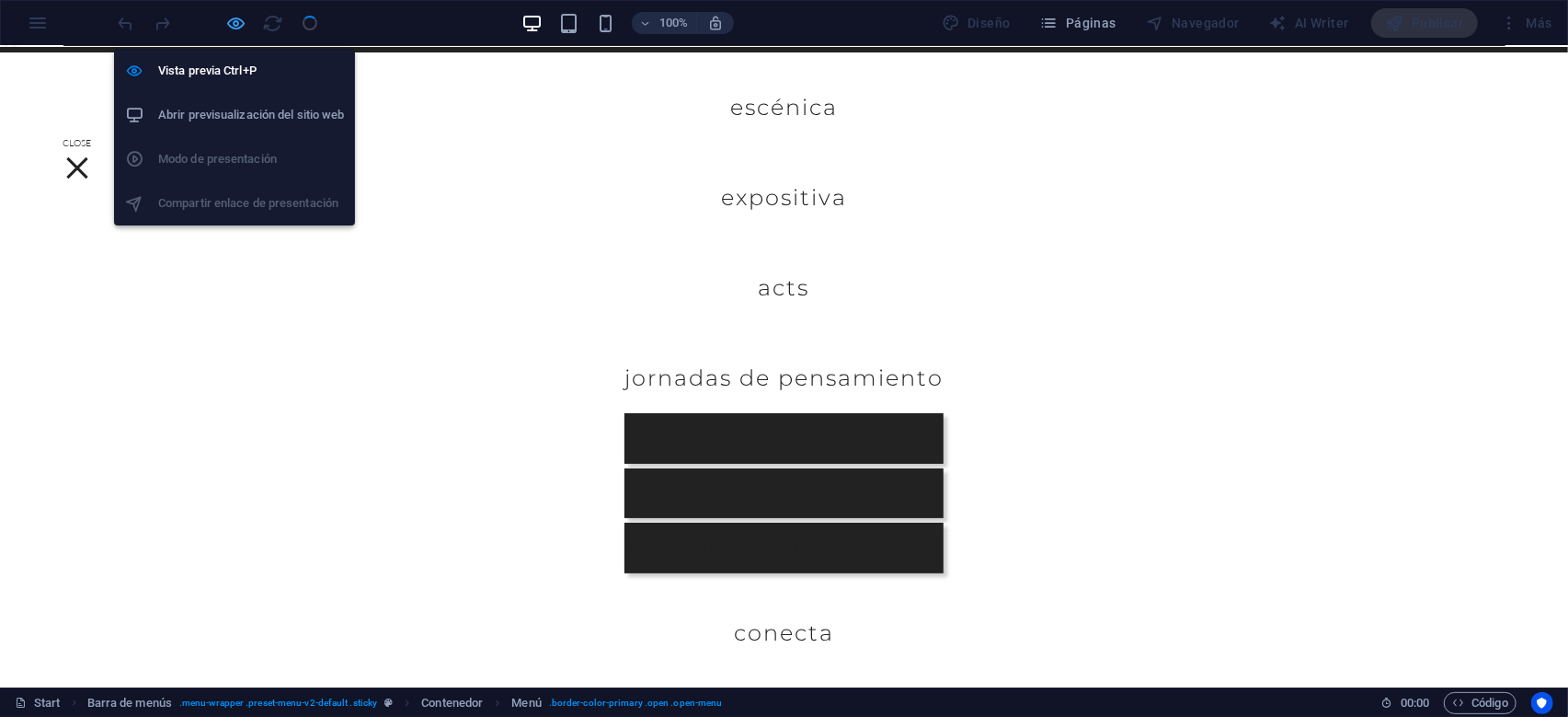
scroll to position [5982, 0]
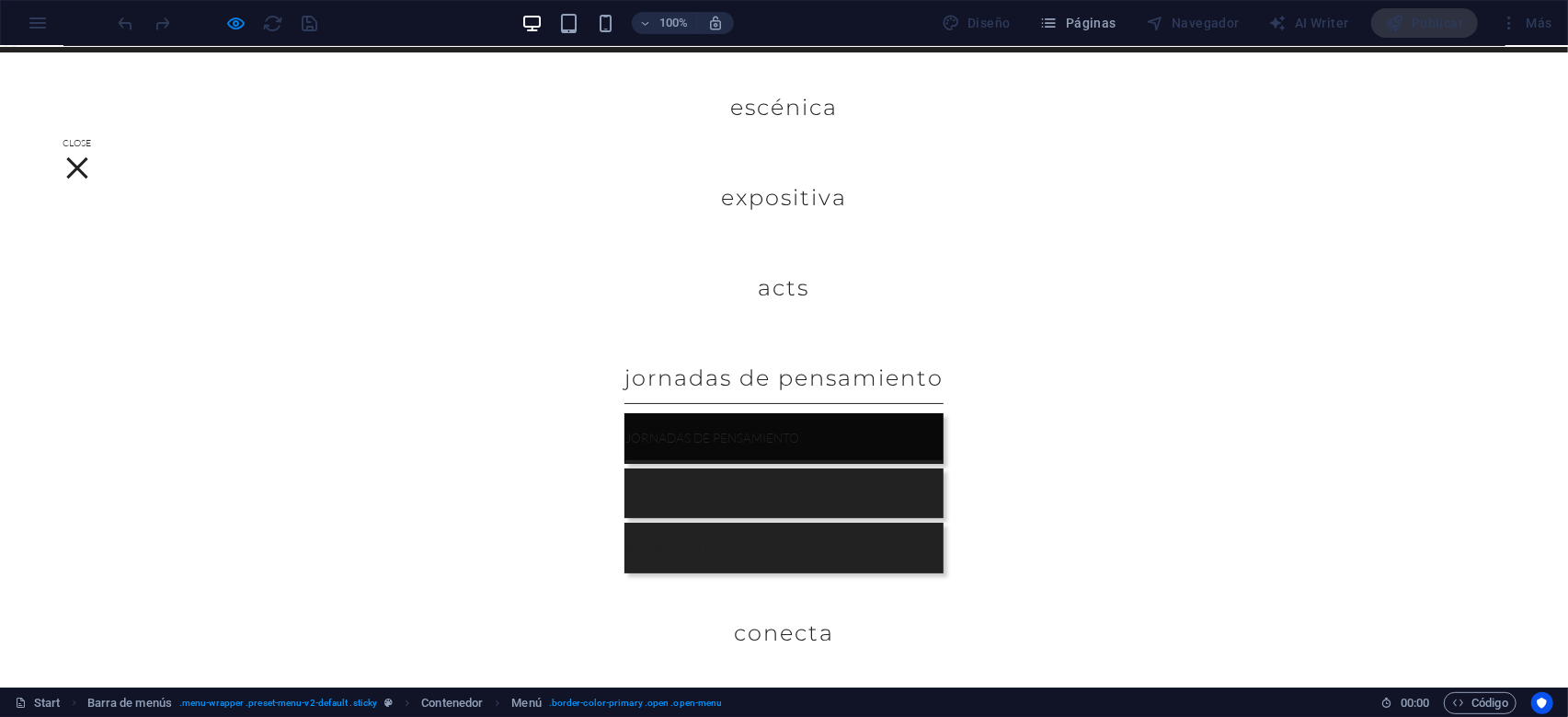
click at [828, 439] on link "JORNADAS DE PENSAMIENTO" at bounding box center [784, 437] width 319 height 50
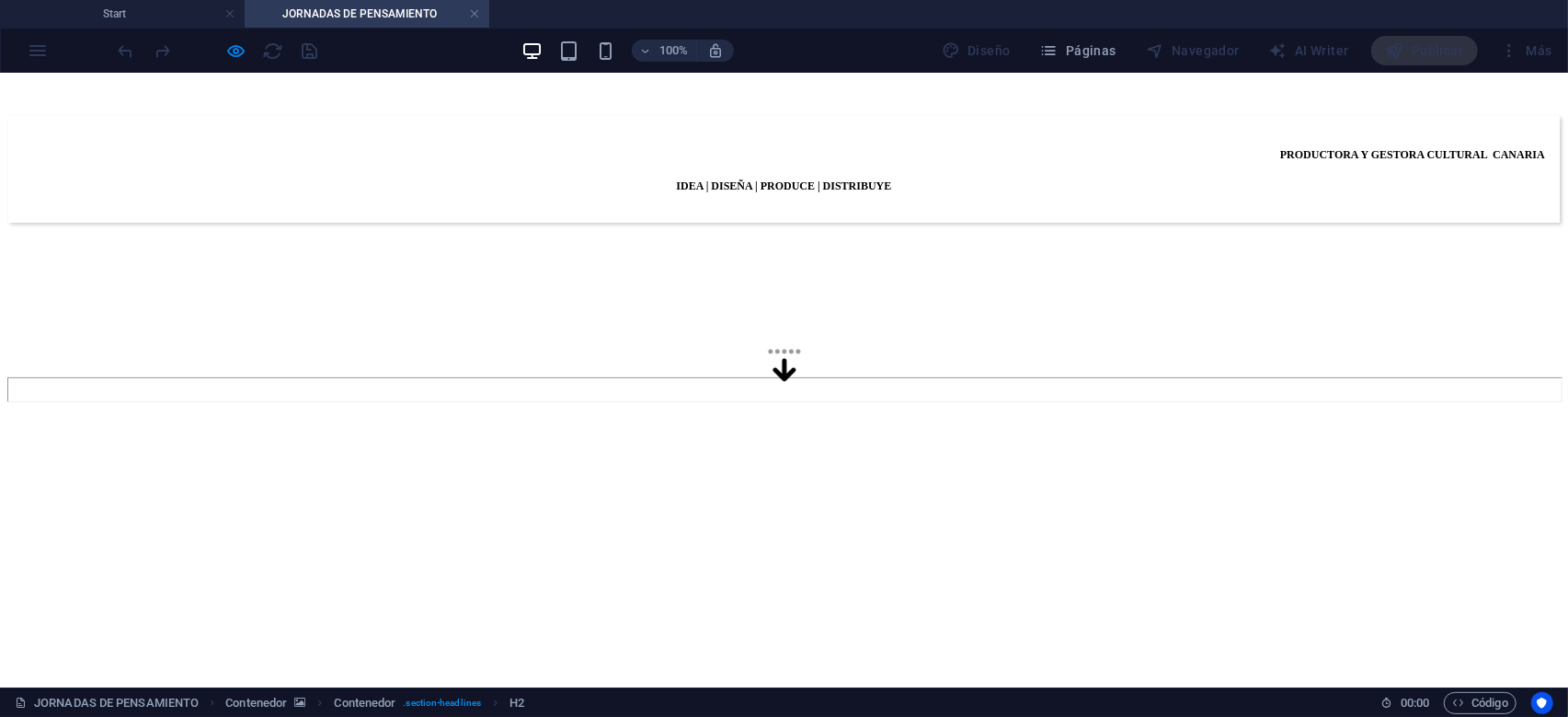
scroll to position [547, 0]
click at [473, 20] on link at bounding box center [474, 14] width 11 height 18
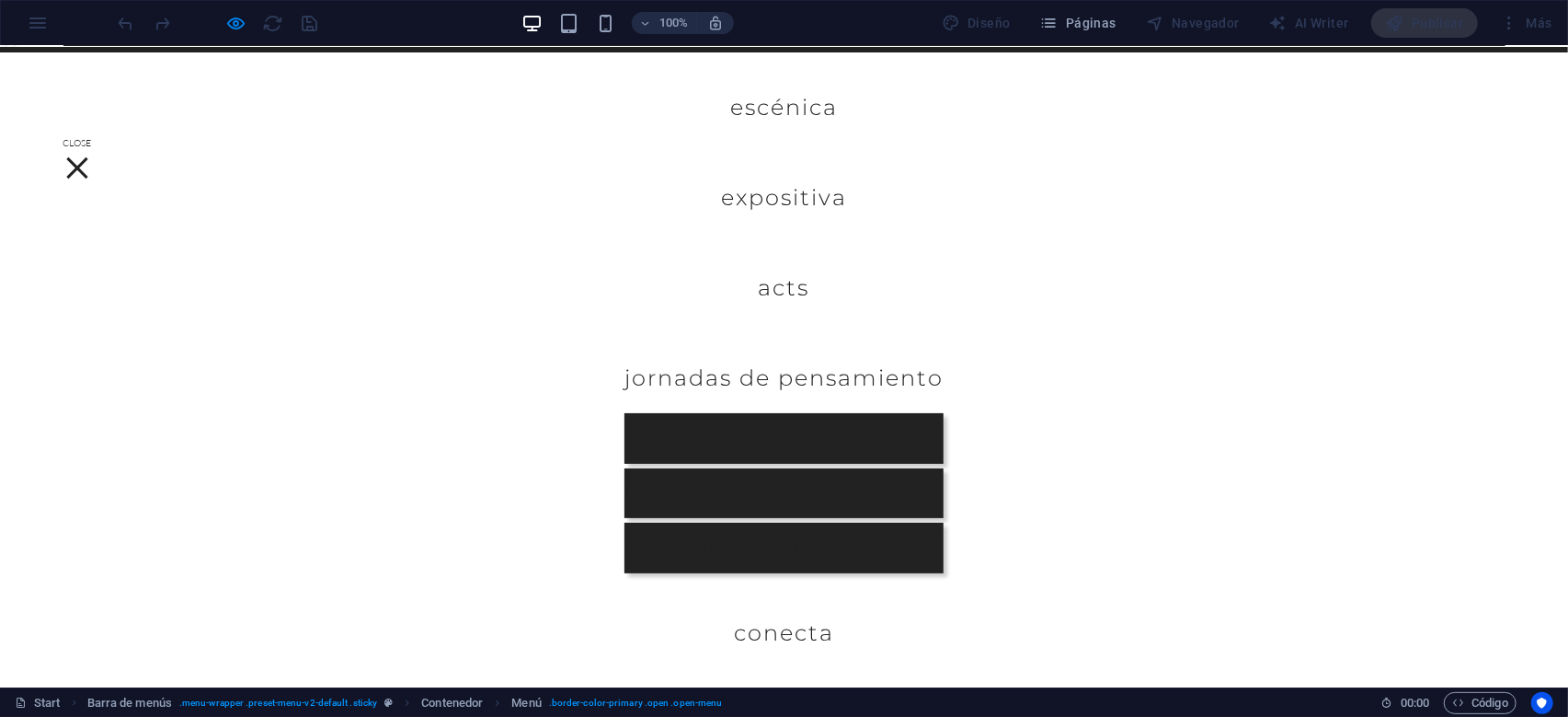
click at [91, 155] on div at bounding box center [77, 166] width 28 height 23
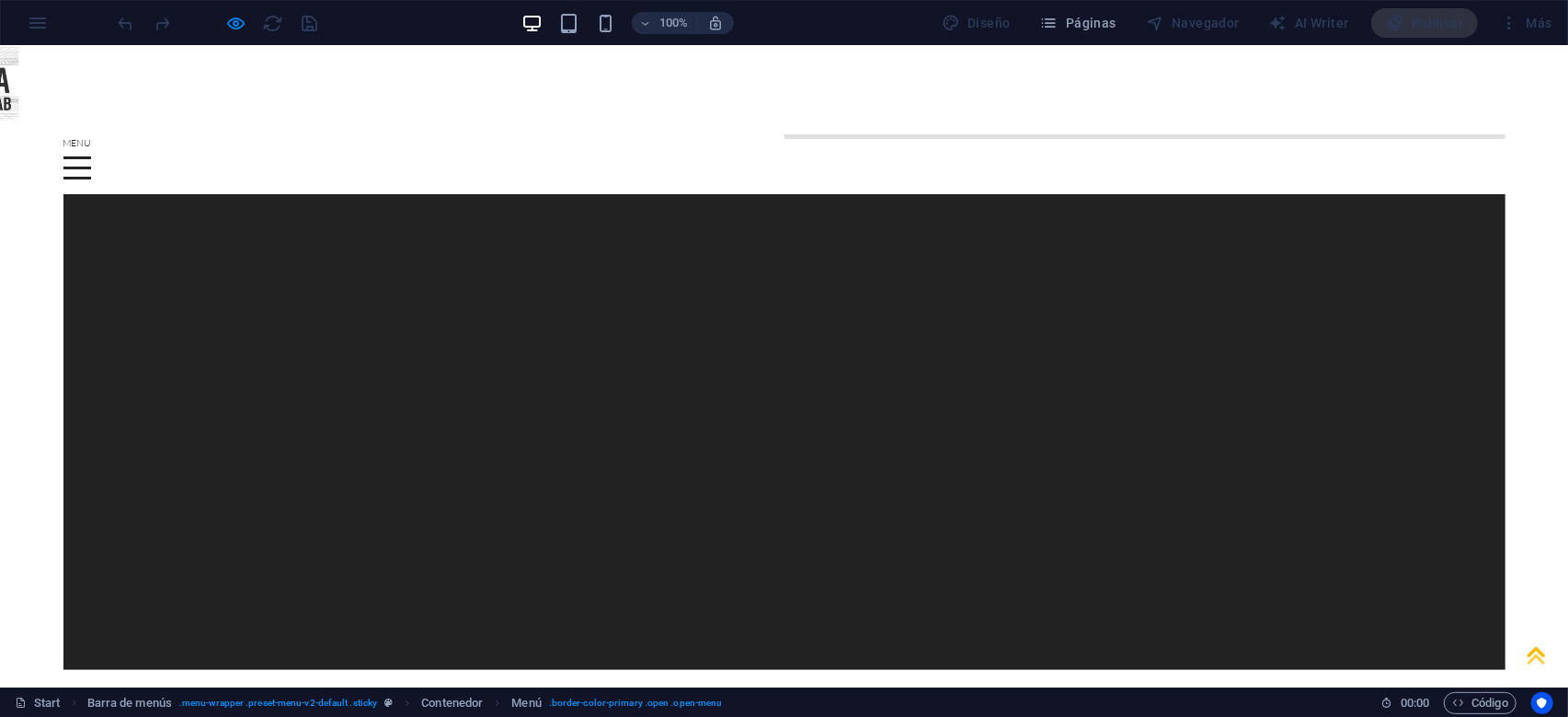
click at [91, 155] on div at bounding box center [77, 166] width 28 height 23
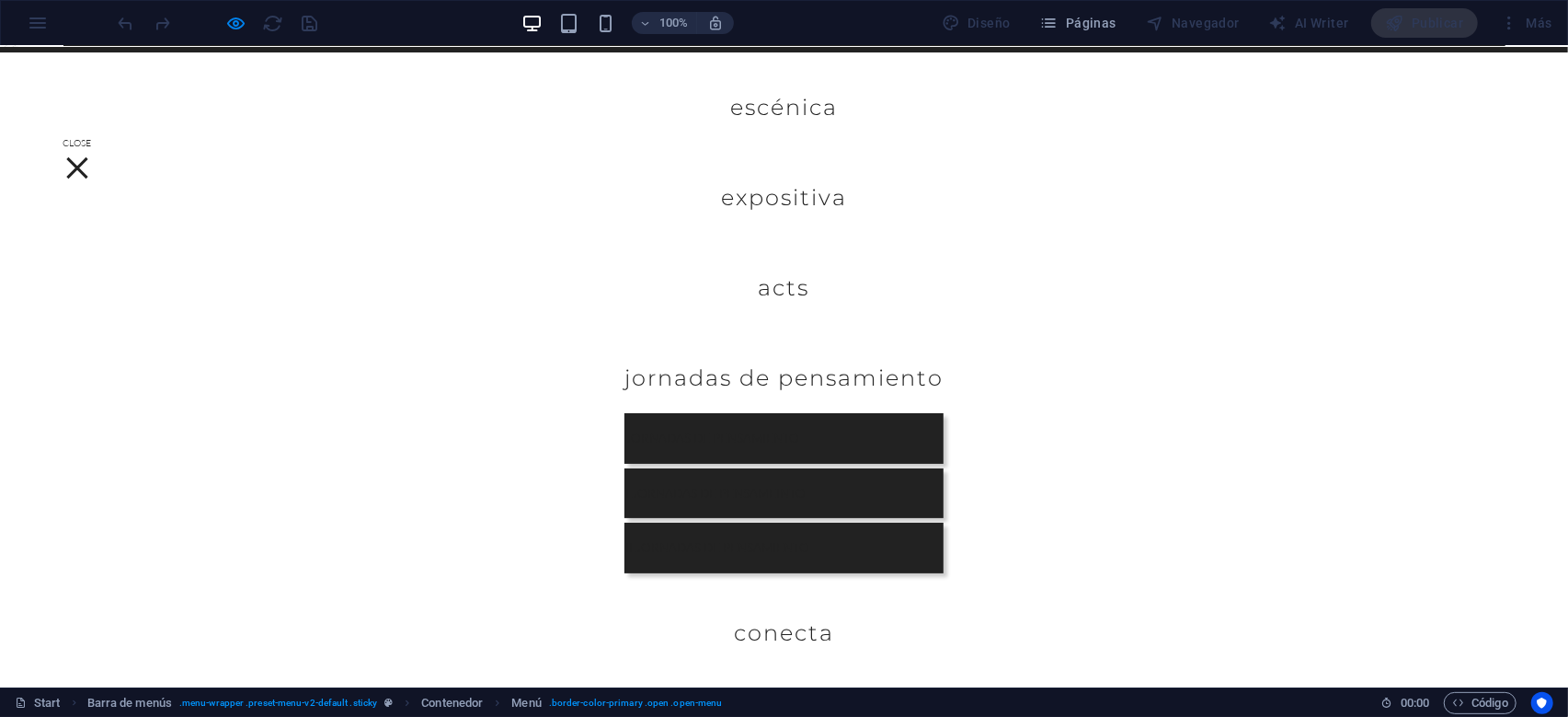
click at [91, 155] on div at bounding box center [77, 166] width 28 height 23
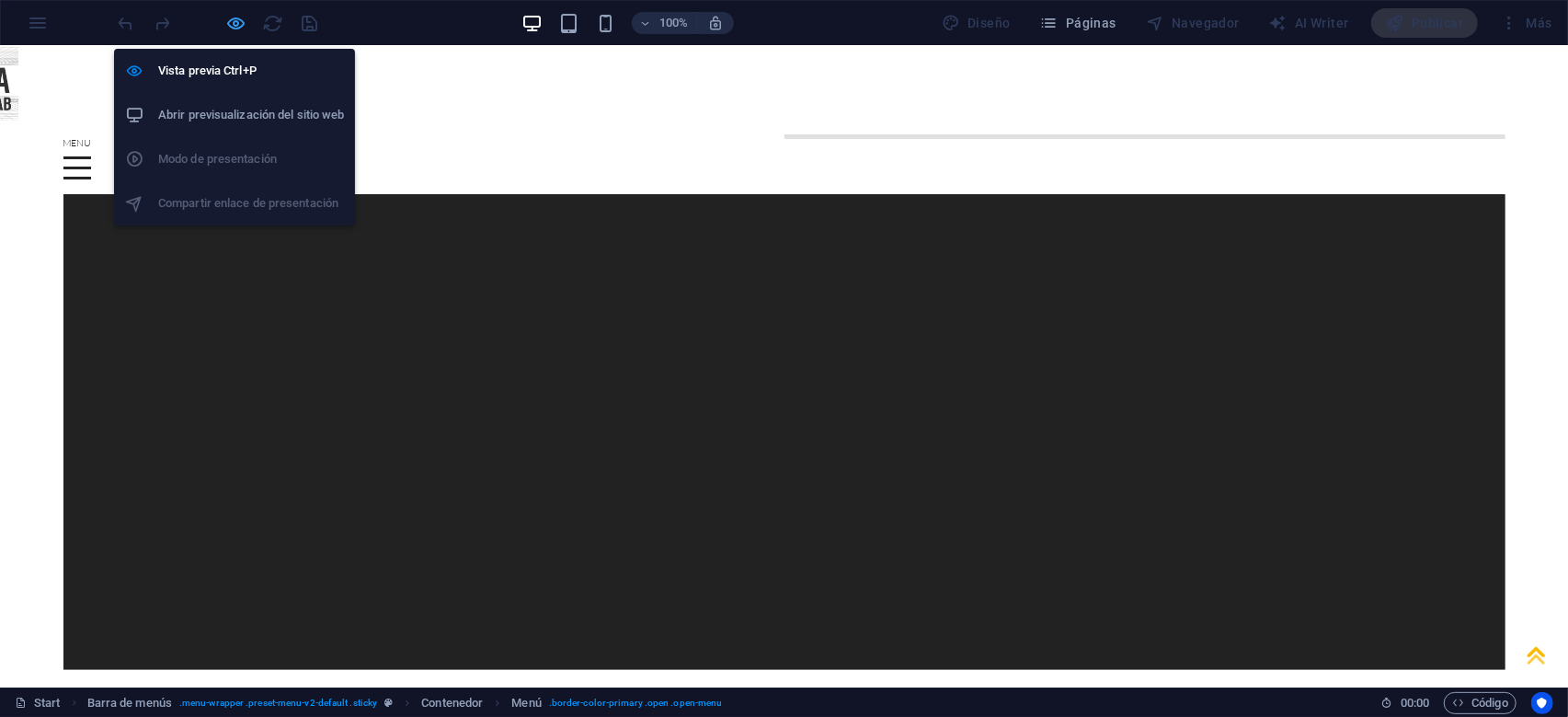
click at [232, 23] on icon "button" at bounding box center [237, 23] width 21 height 21
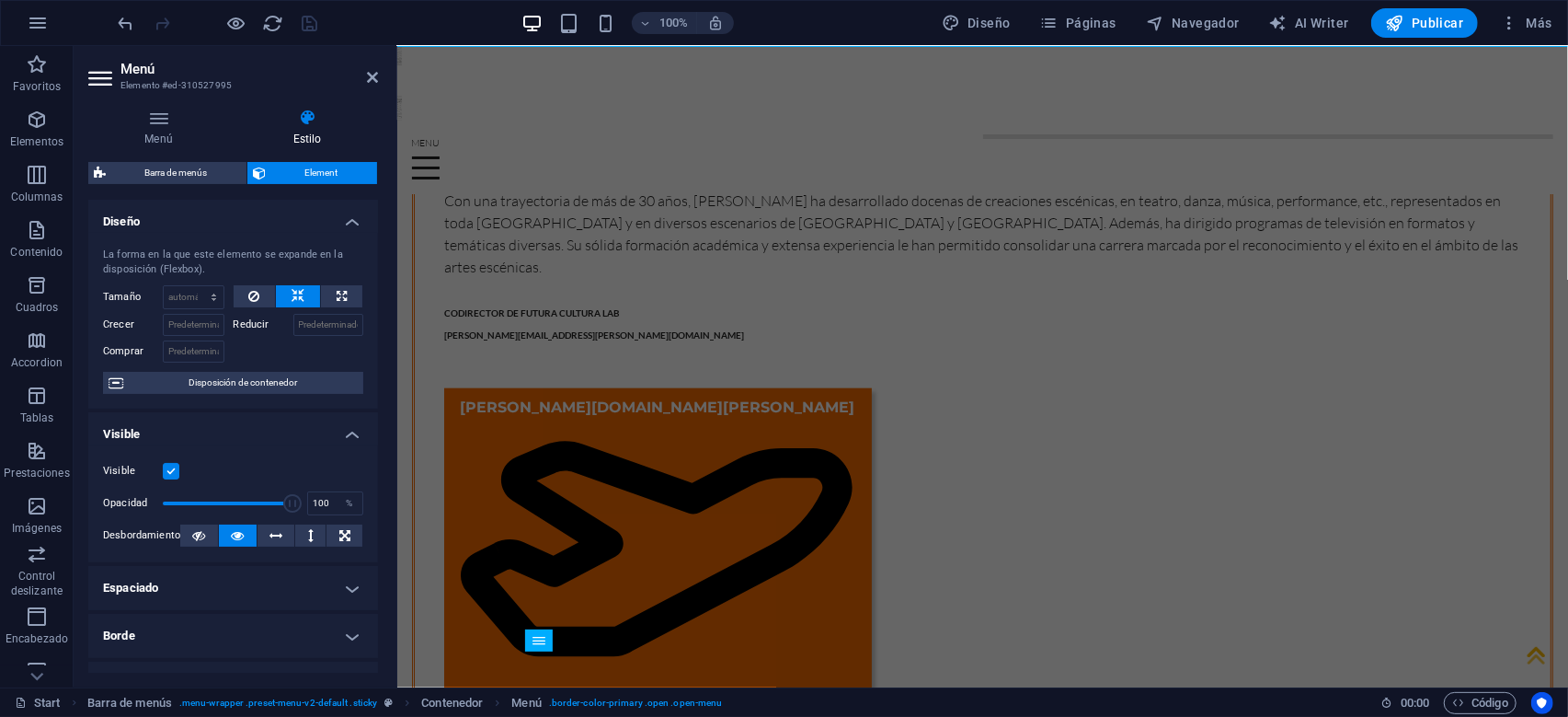
scroll to position [0, 0]
click at [160, 139] on h4 "Menú" at bounding box center [162, 128] width 149 height 39
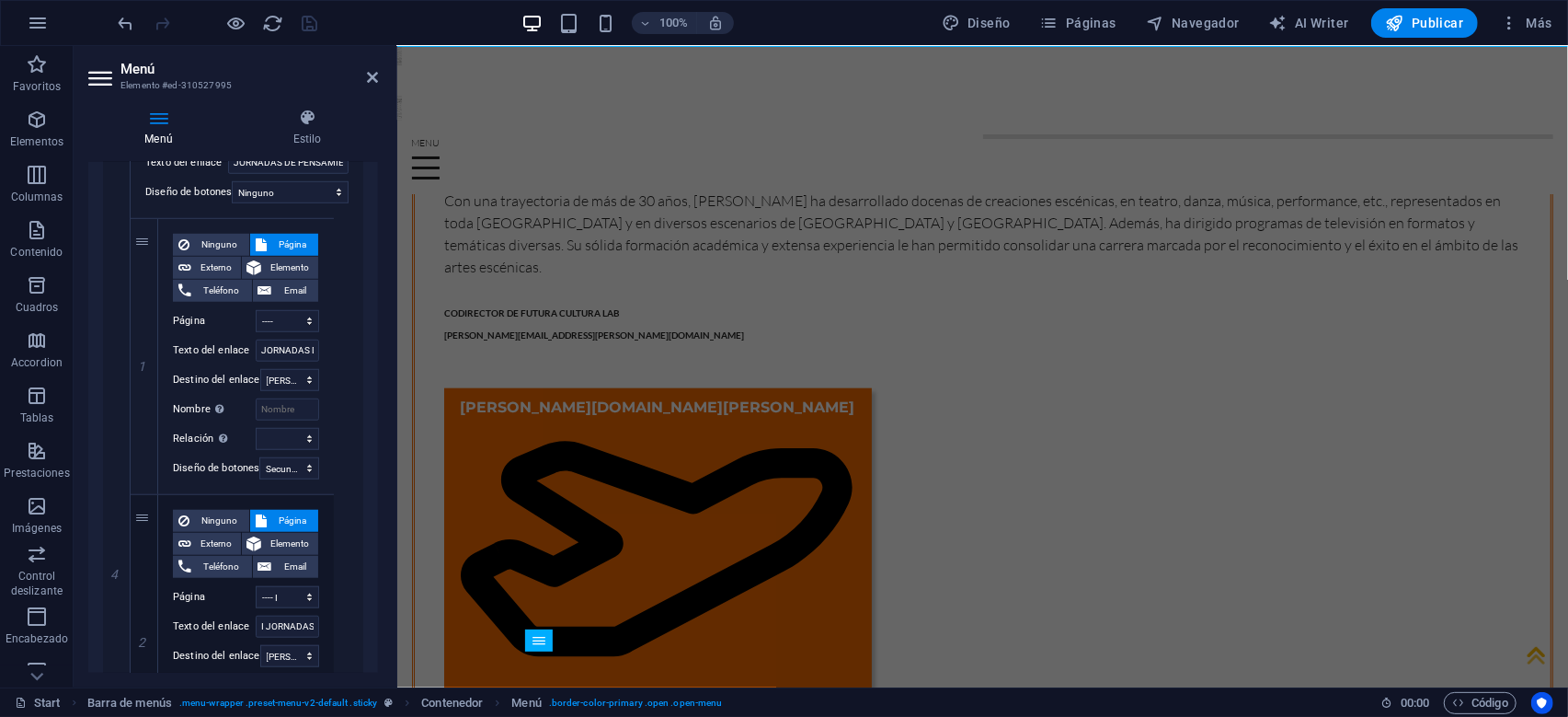
scroll to position [971, 0]
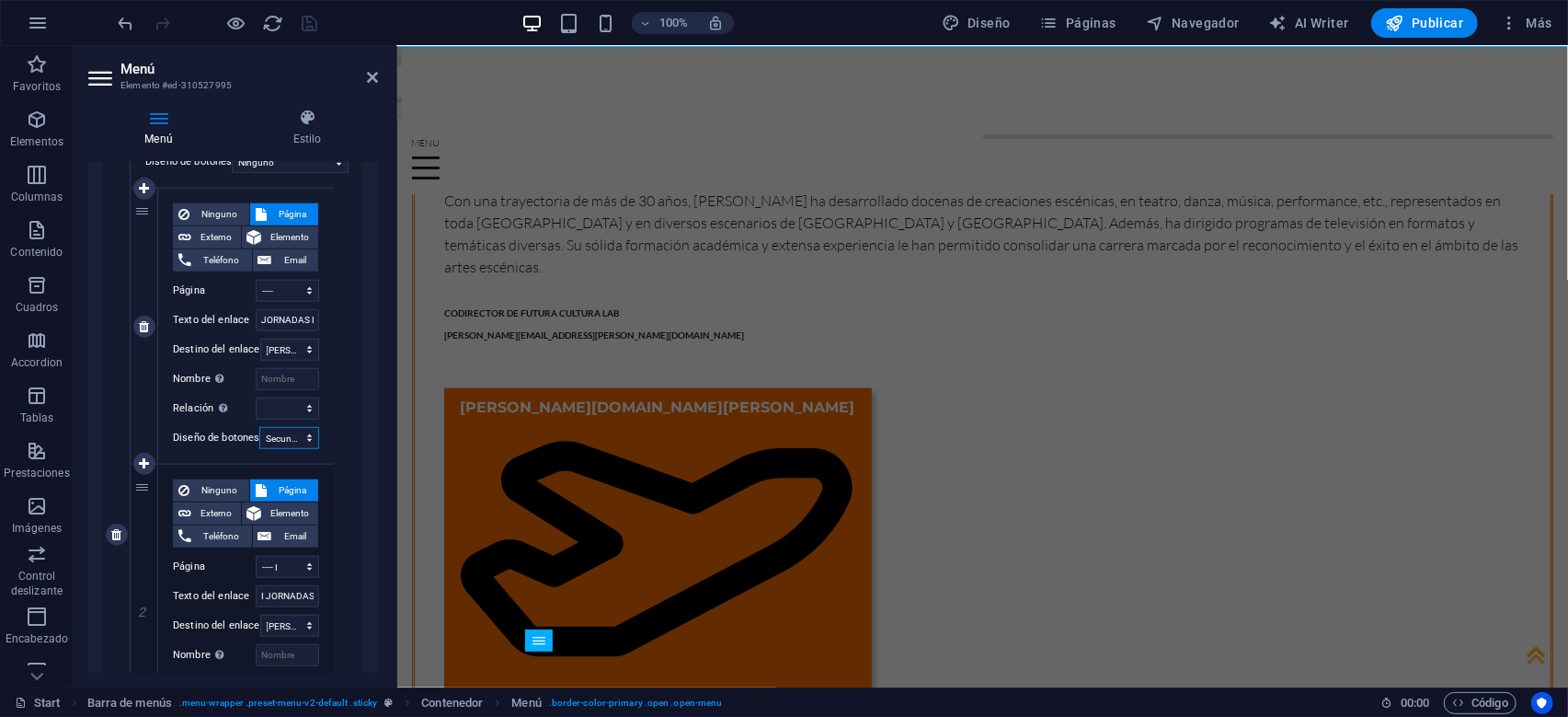
click at [259, 427] on select "Ninguno Predeterminado Principal Secundario" at bounding box center [289, 438] width 59 height 22
select select
click option "Ninguno" at bounding box center [0, 0] width 0 height 0
select select
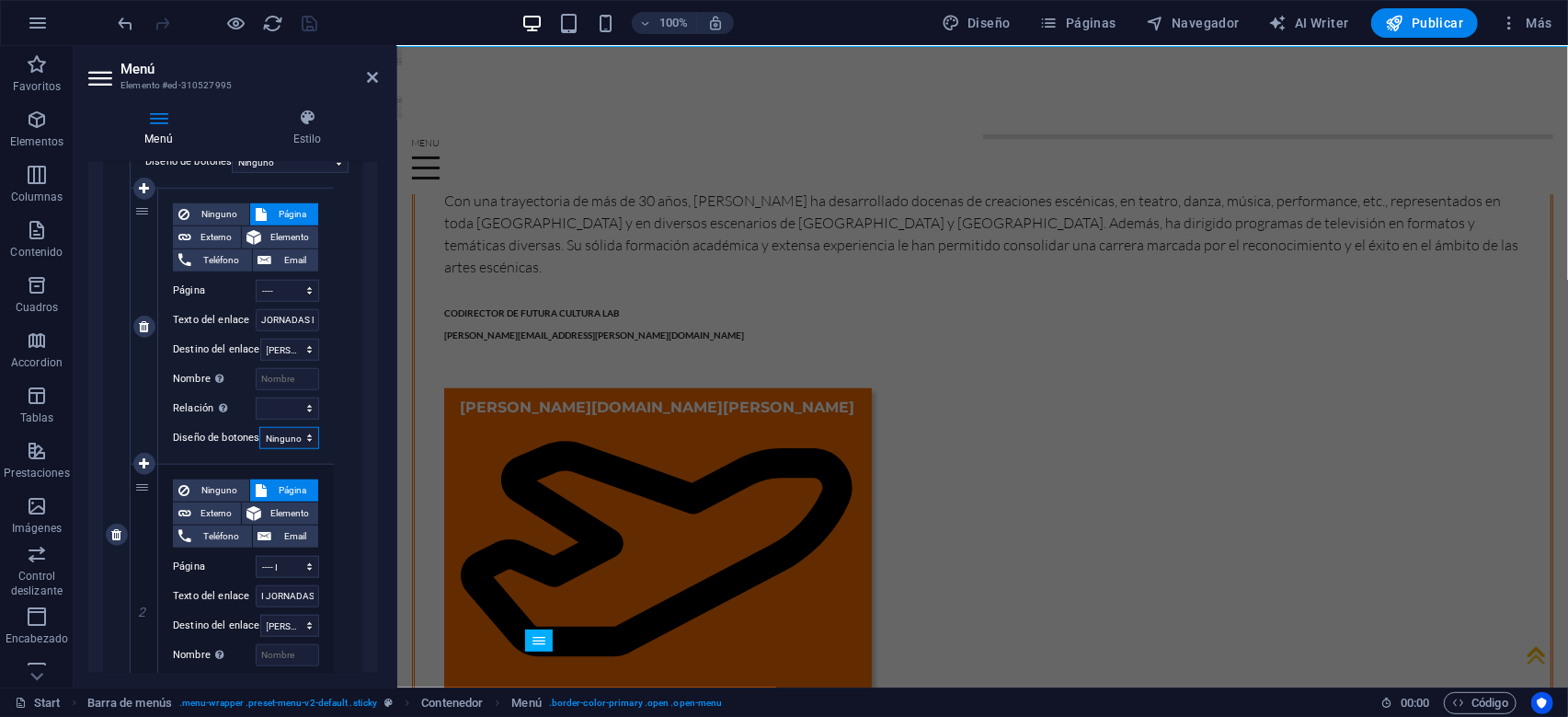
select select
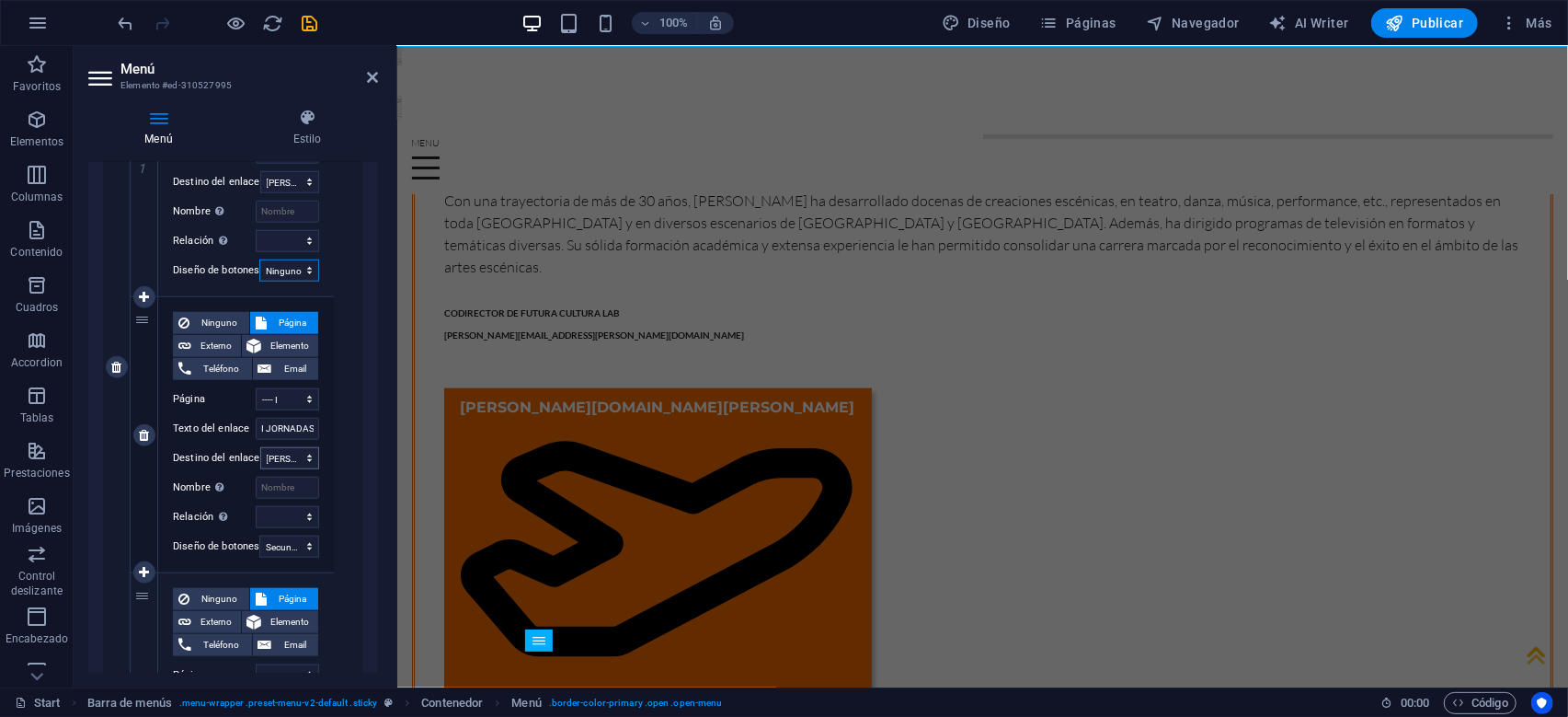
scroll to position [1148, 0]
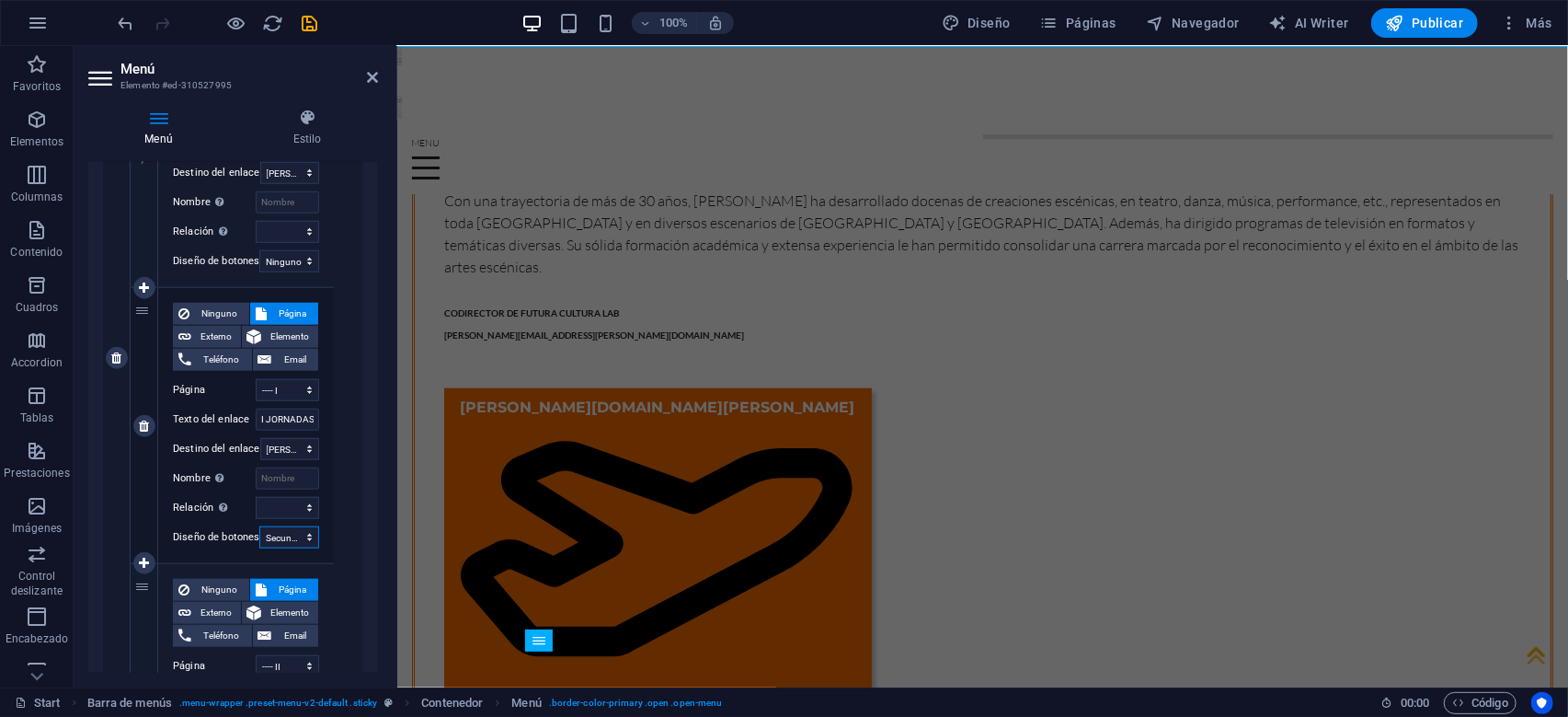
click at [259, 527] on select "Ninguno Predeterminado Principal Secundario" at bounding box center [289, 538] width 59 height 22
select select
click option "Ninguno" at bounding box center [0, 0] width 0 height 0
select select
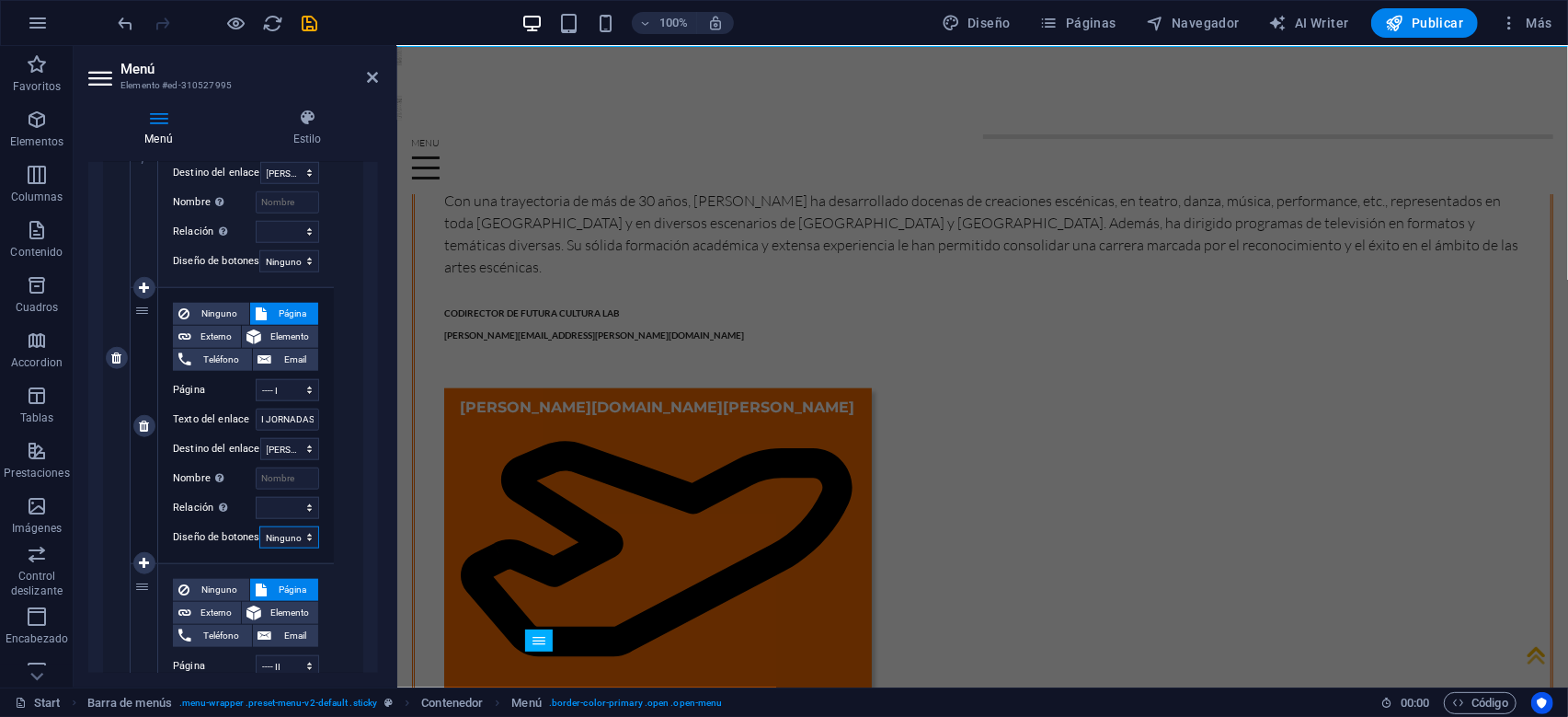
select select
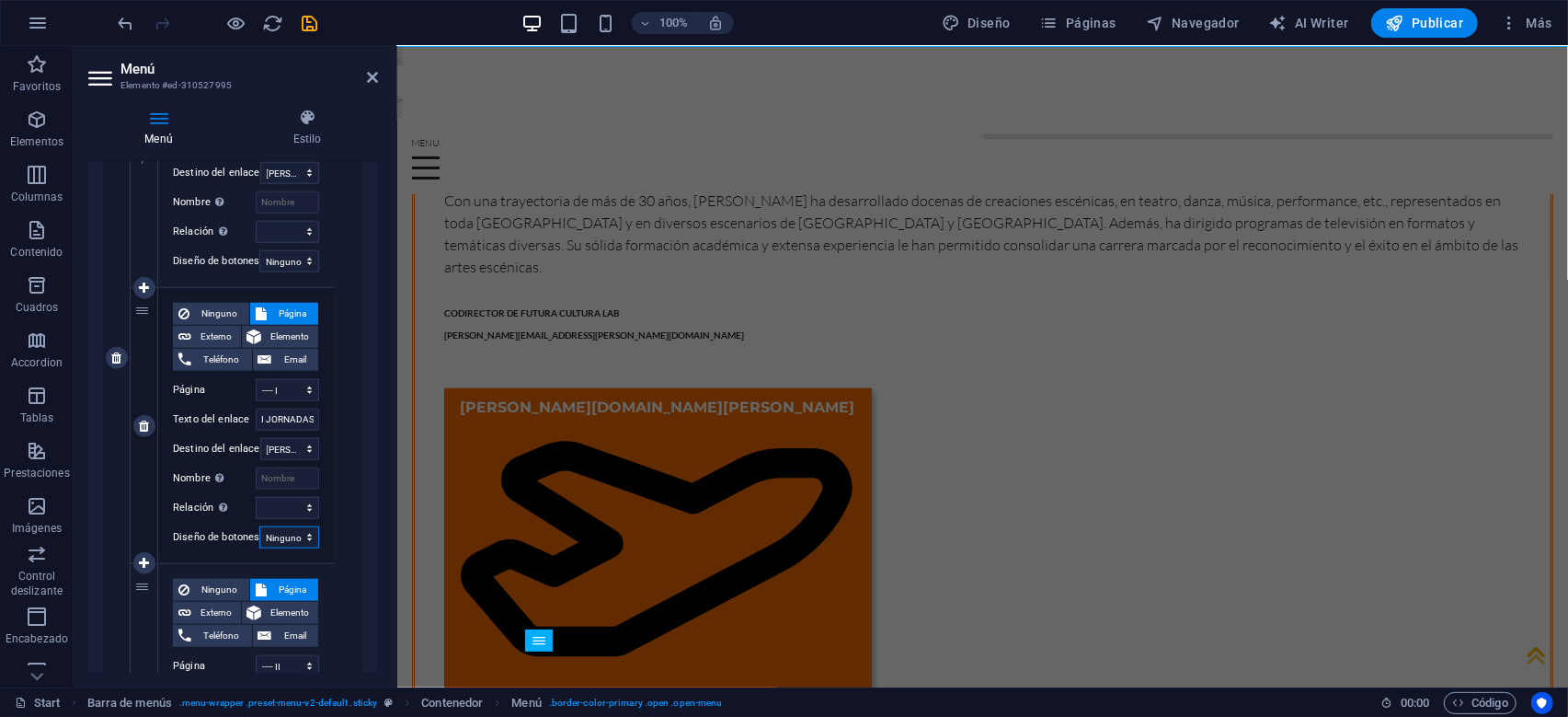
scroll to position [1325, 0]
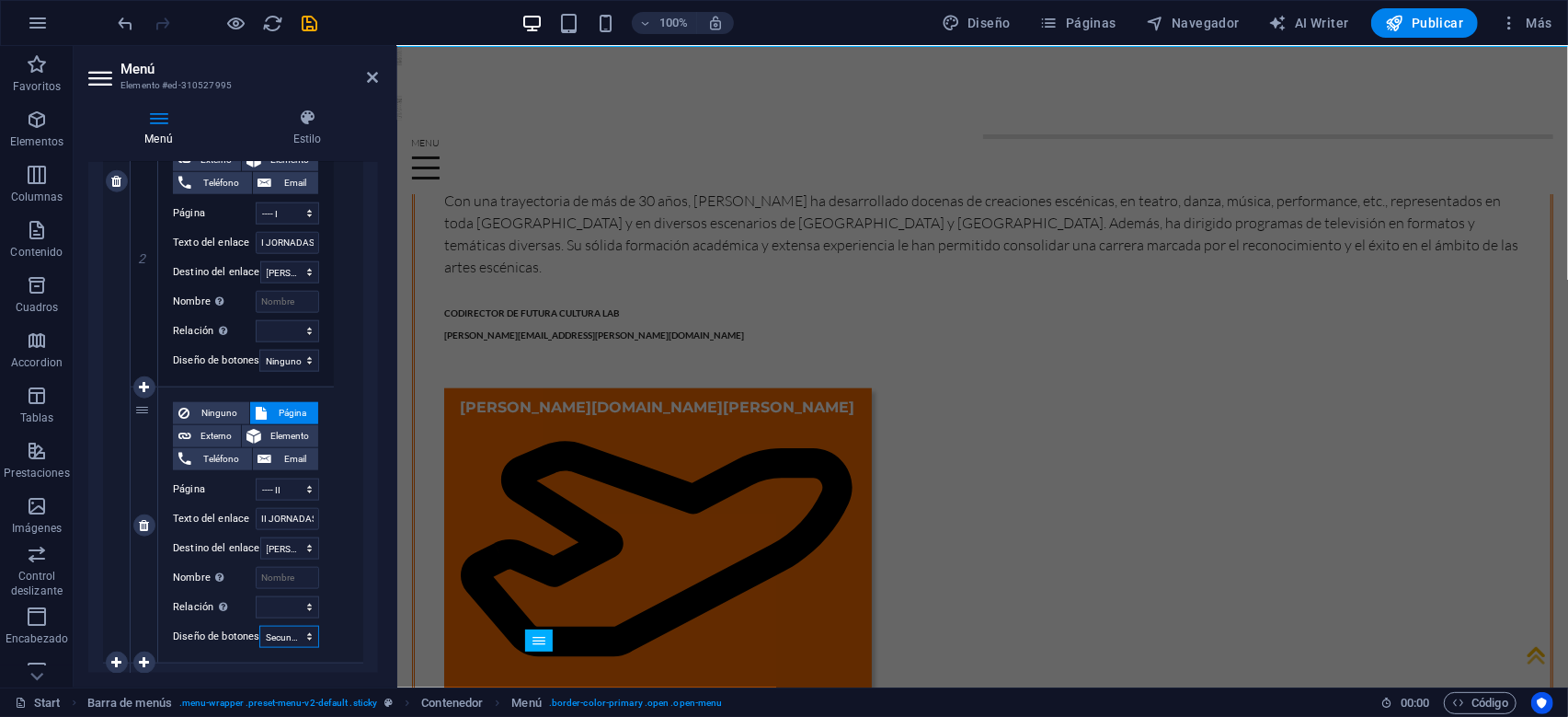
click at [259, 626] on select "Ninguno Predeterminado Principal Secundario" at bounding box center [289, 637] width 59 height 22
select select
click option "Ninguno" at bounding box center [0, 0] width 0 height 0
select select
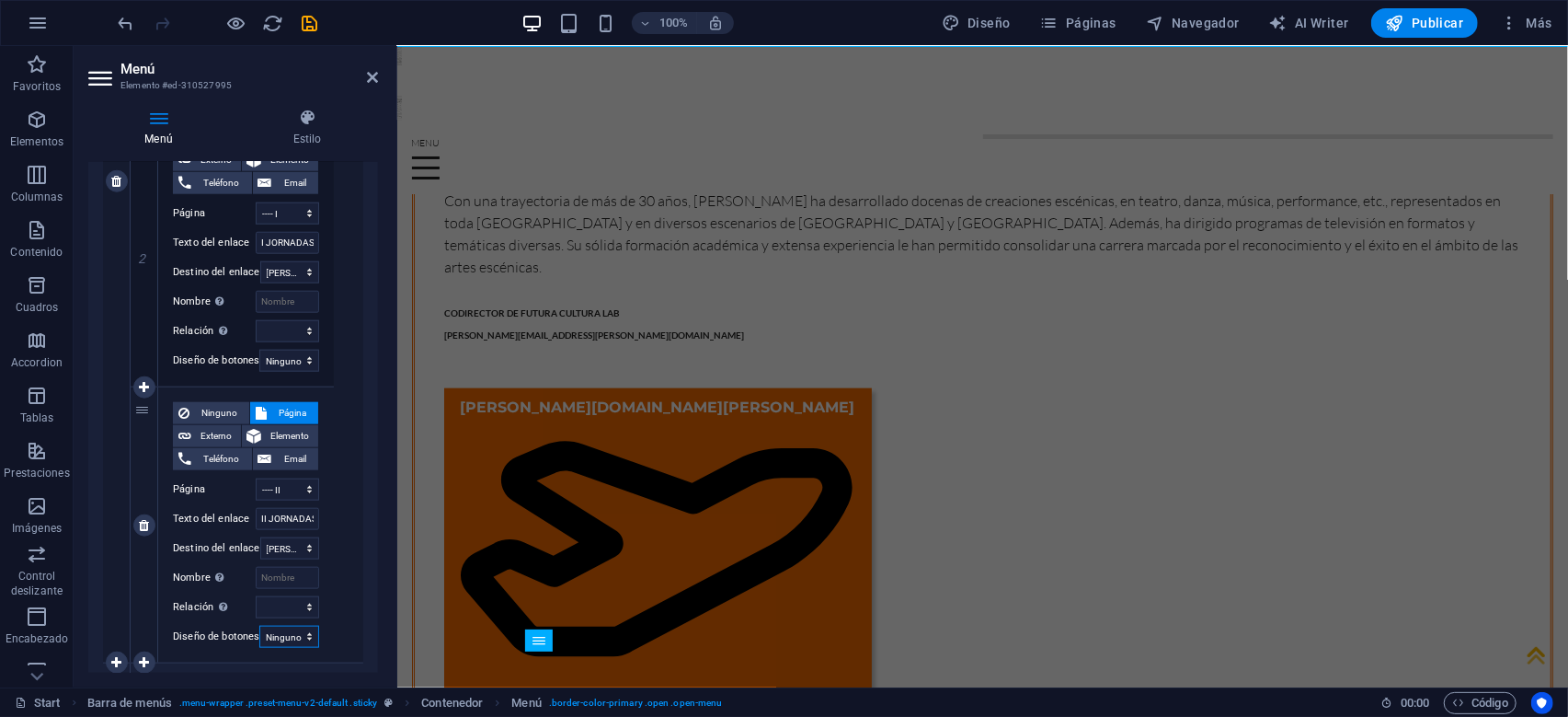
select select
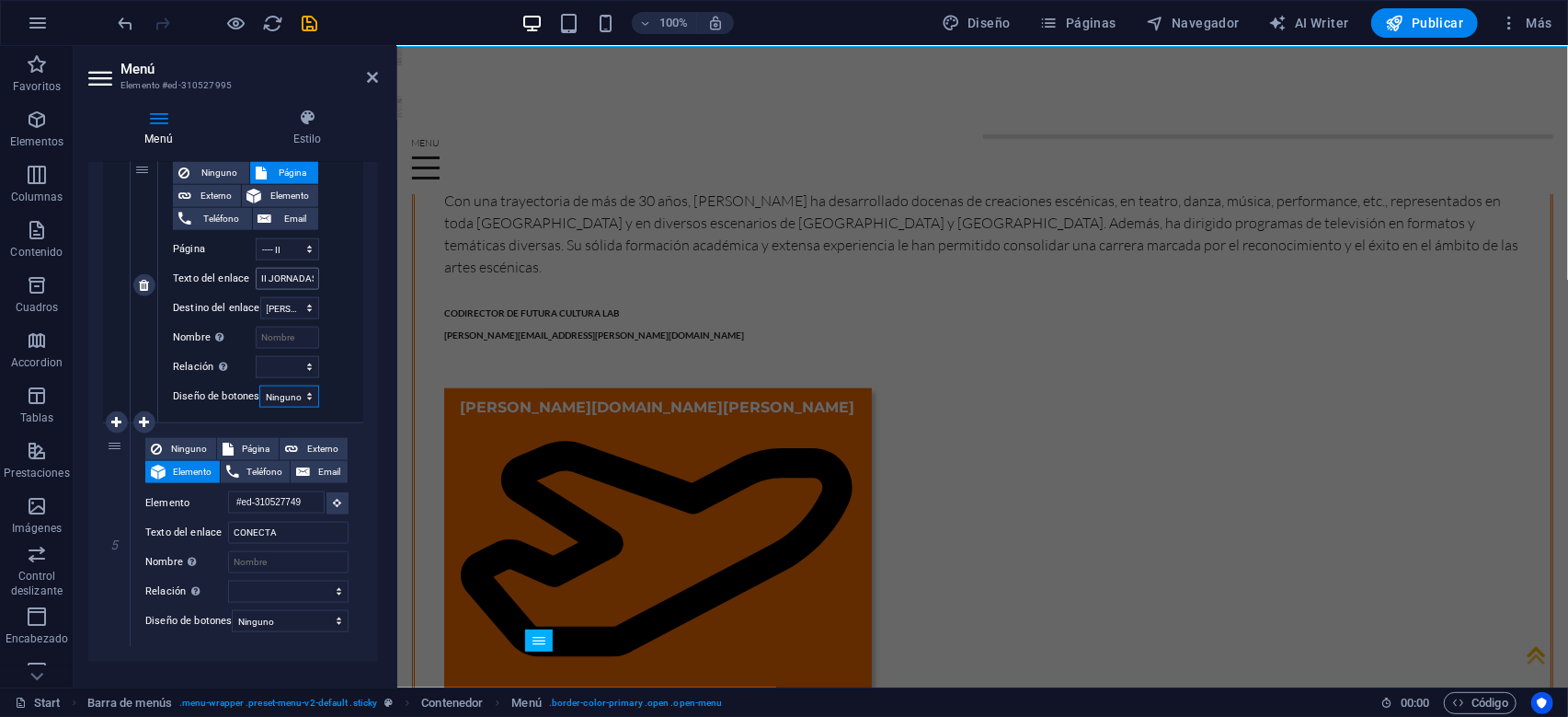
scroll to position [1590, 0]
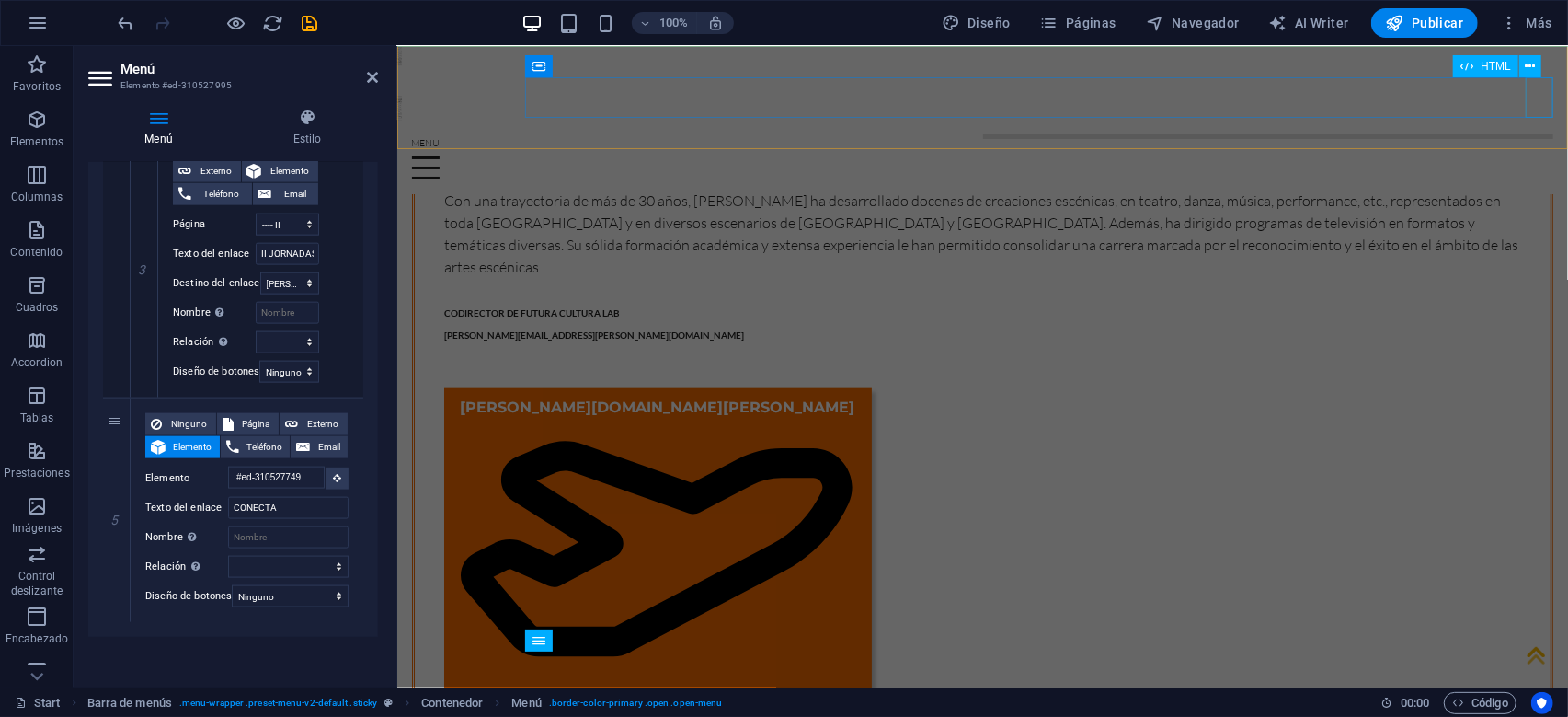
click at [1533, 138] on div at bounding box center [982, 158] width 1142 height 40
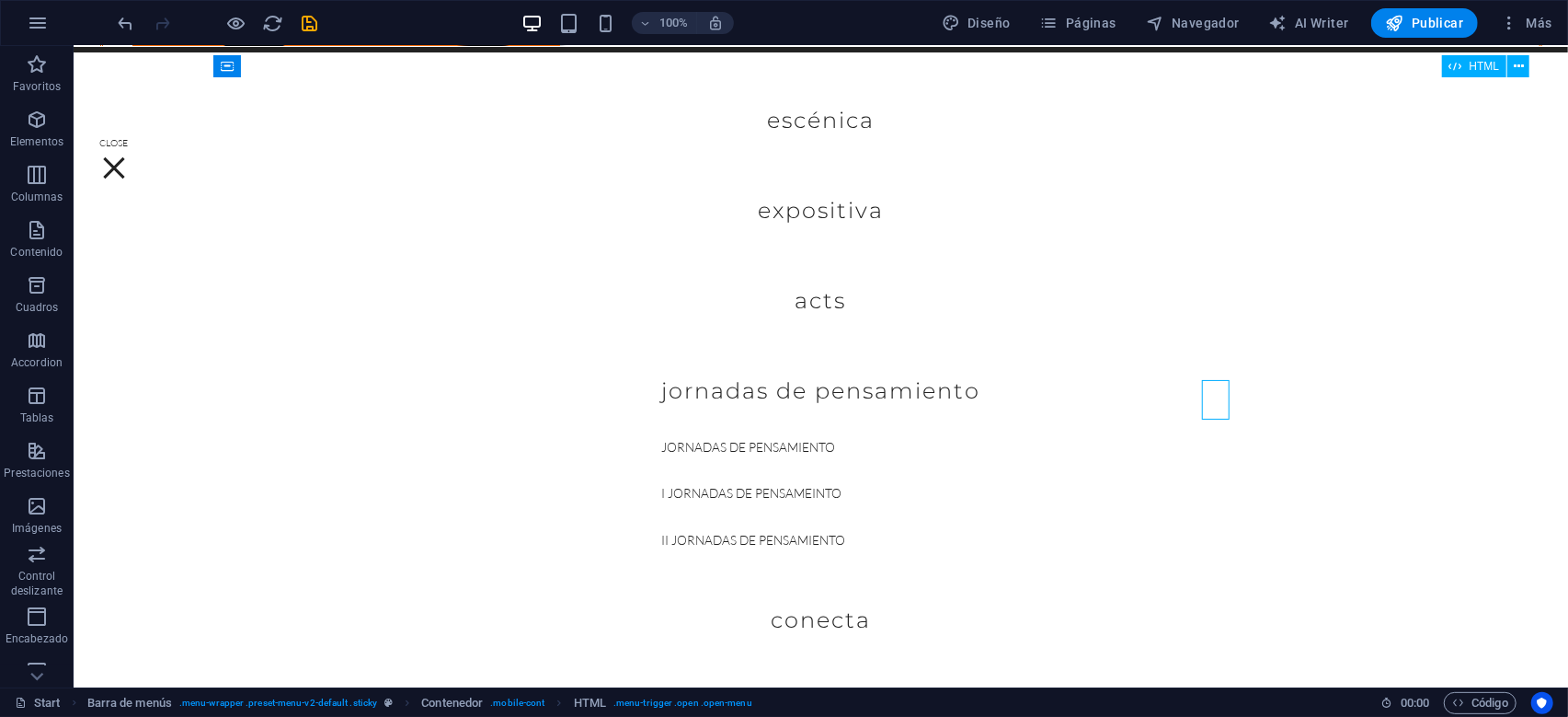
scroll to position [5728, 0]
click at [1525, 138] on div at bounding box center [820, 158] width 1442 height 40
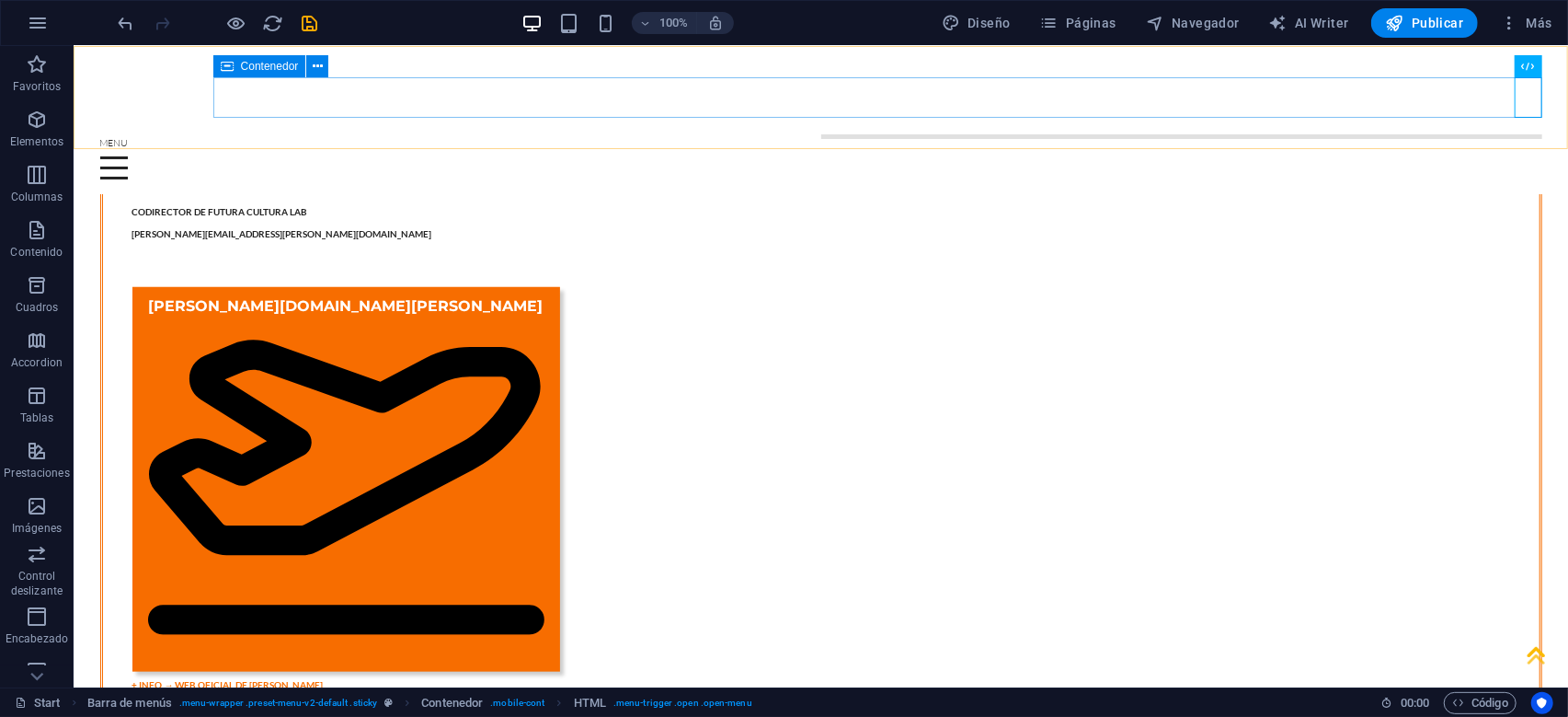
click at [1429, 138] on div at bounding box center [820, 158] width 1442 height 40
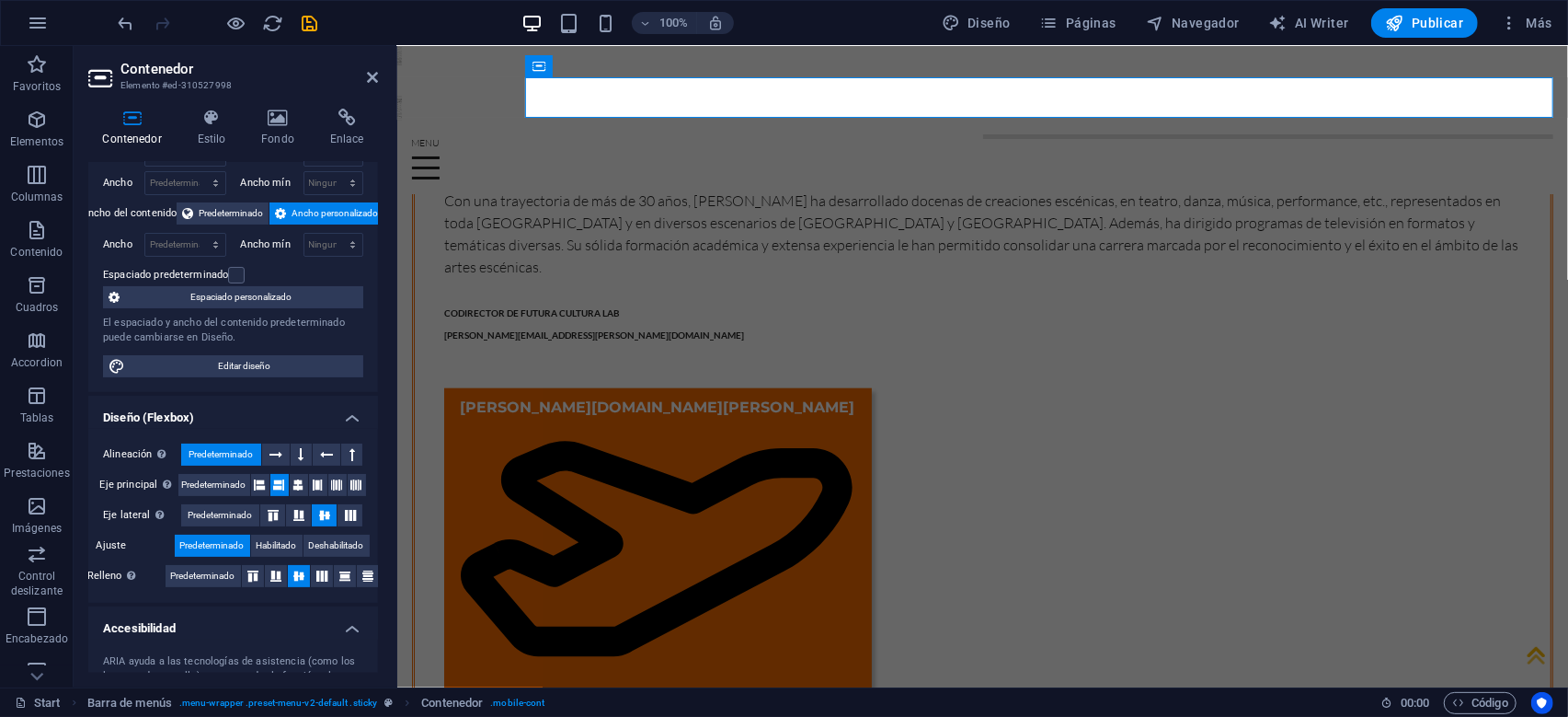
scroll to position [0, 0]
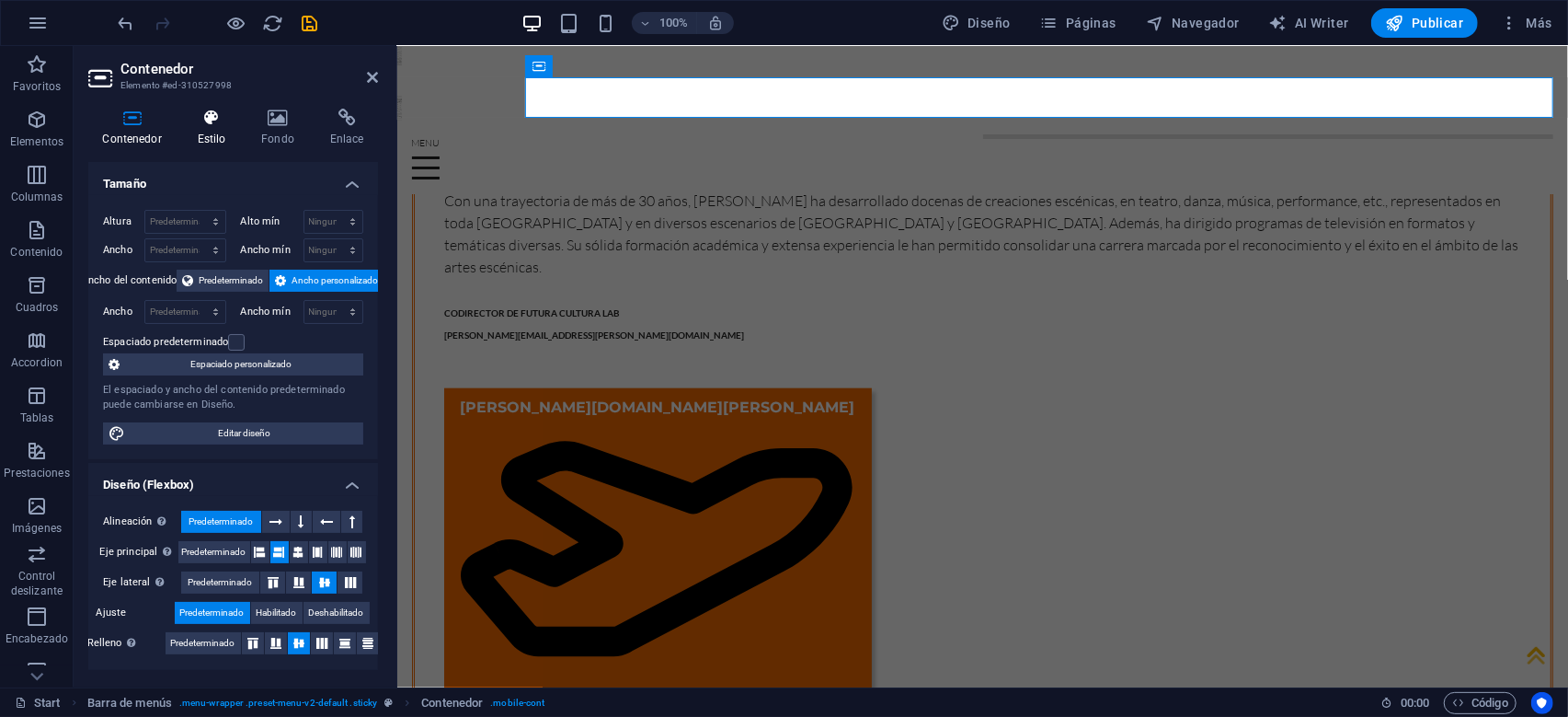
click at [220, 128] on h4 "Estilo" at bounding box center [214, 128] width 64 height 39
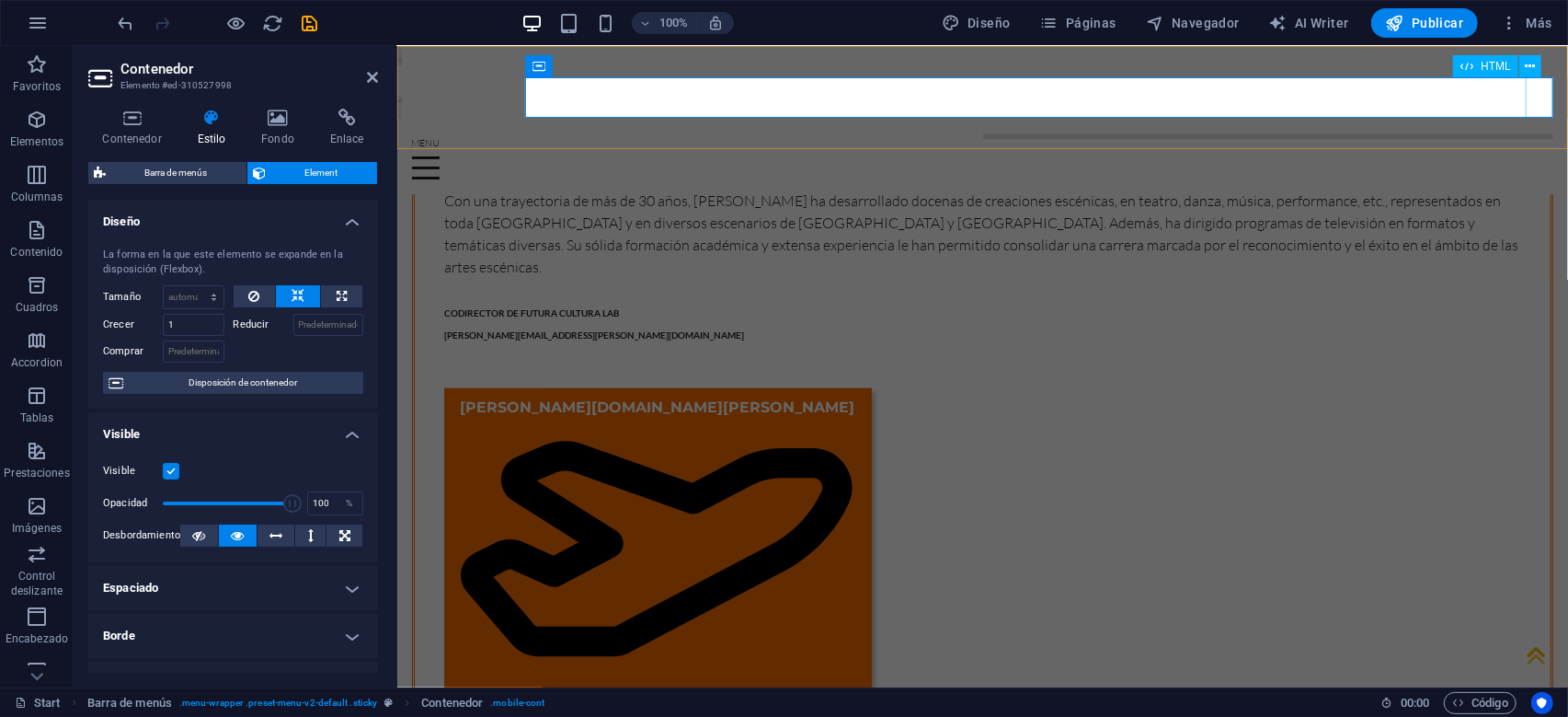
click at [1543, 138] on div at bounding box center [982, 158] width 1142 height 40
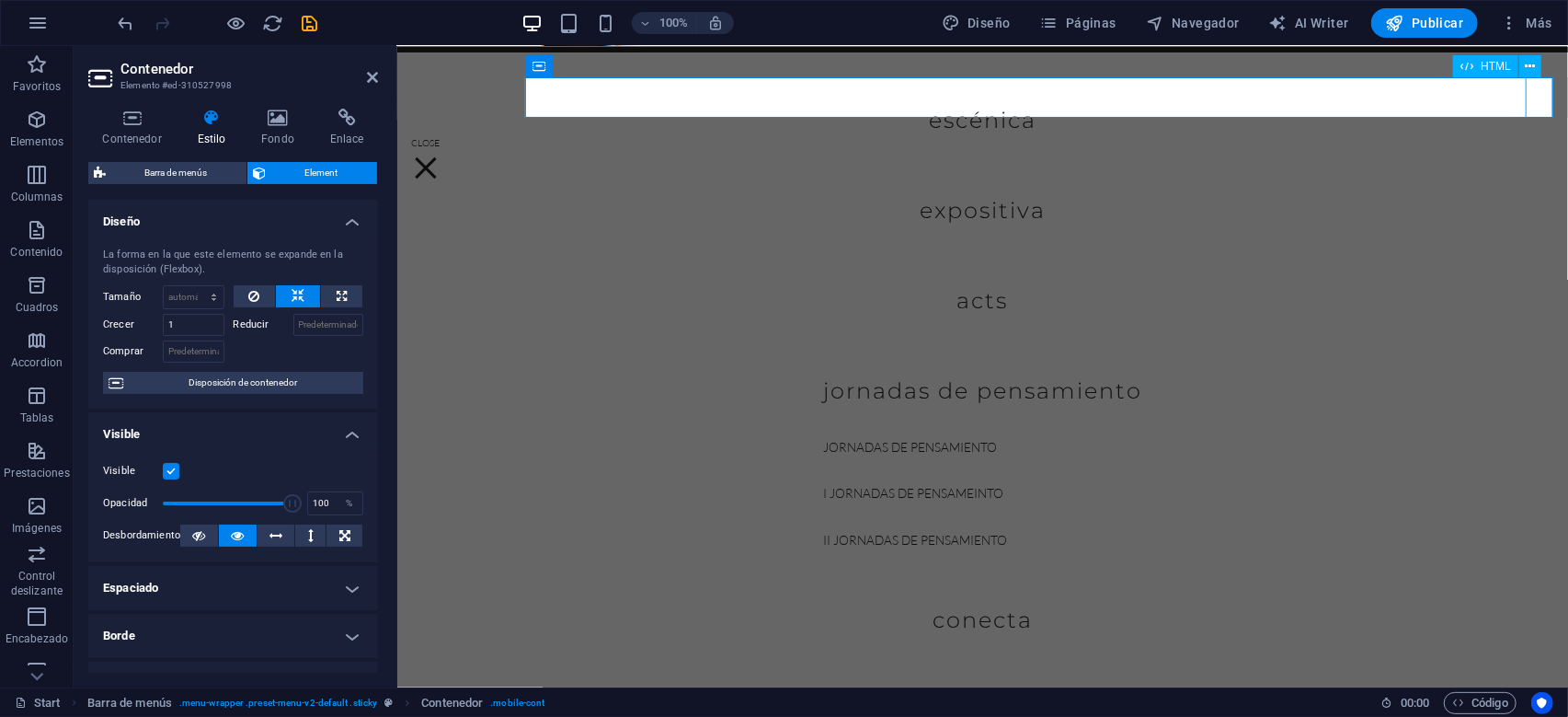
click at [1543, 138] on div at bounding box center [982, 158] width 1142 height 40
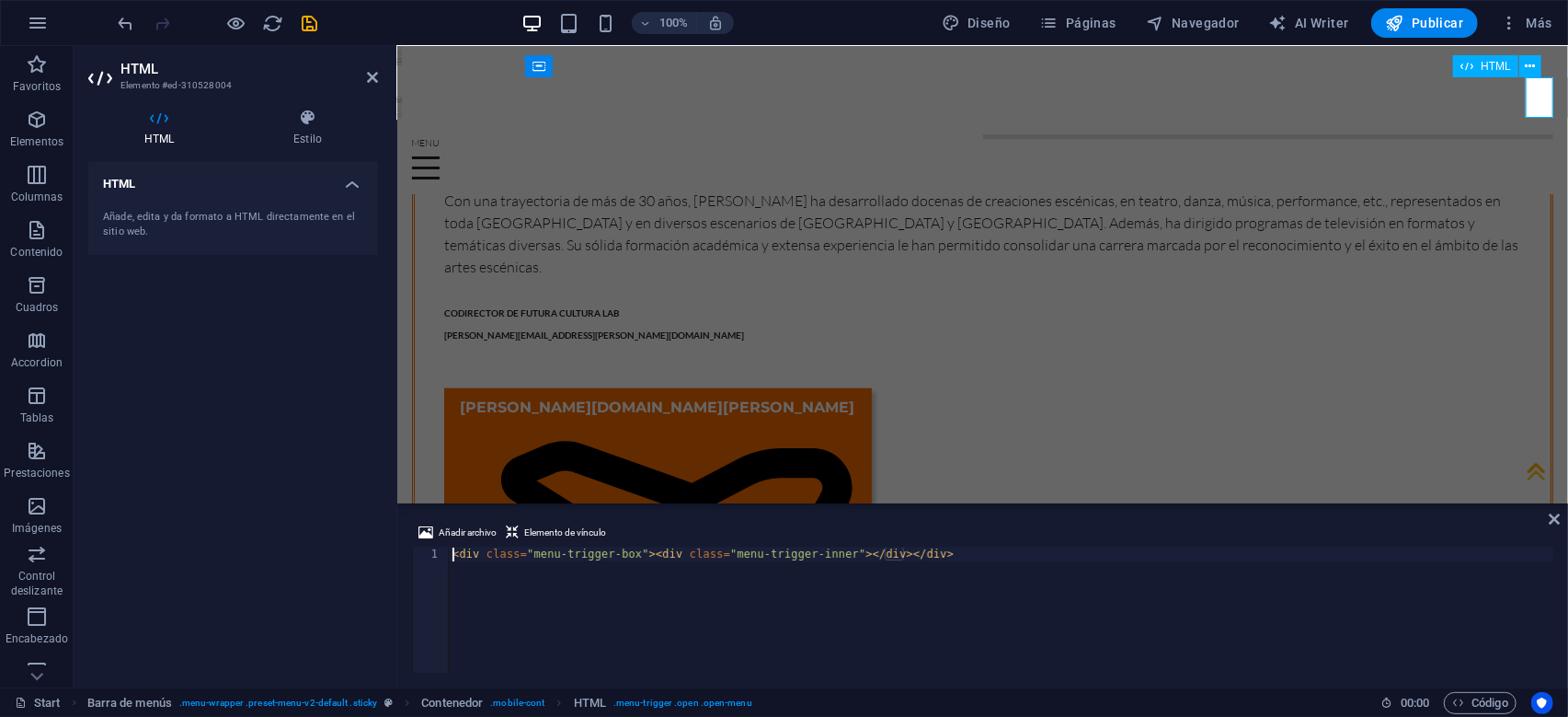
click at [1543, 138] on div at bounding box center [982, 158] width 1142 height 40
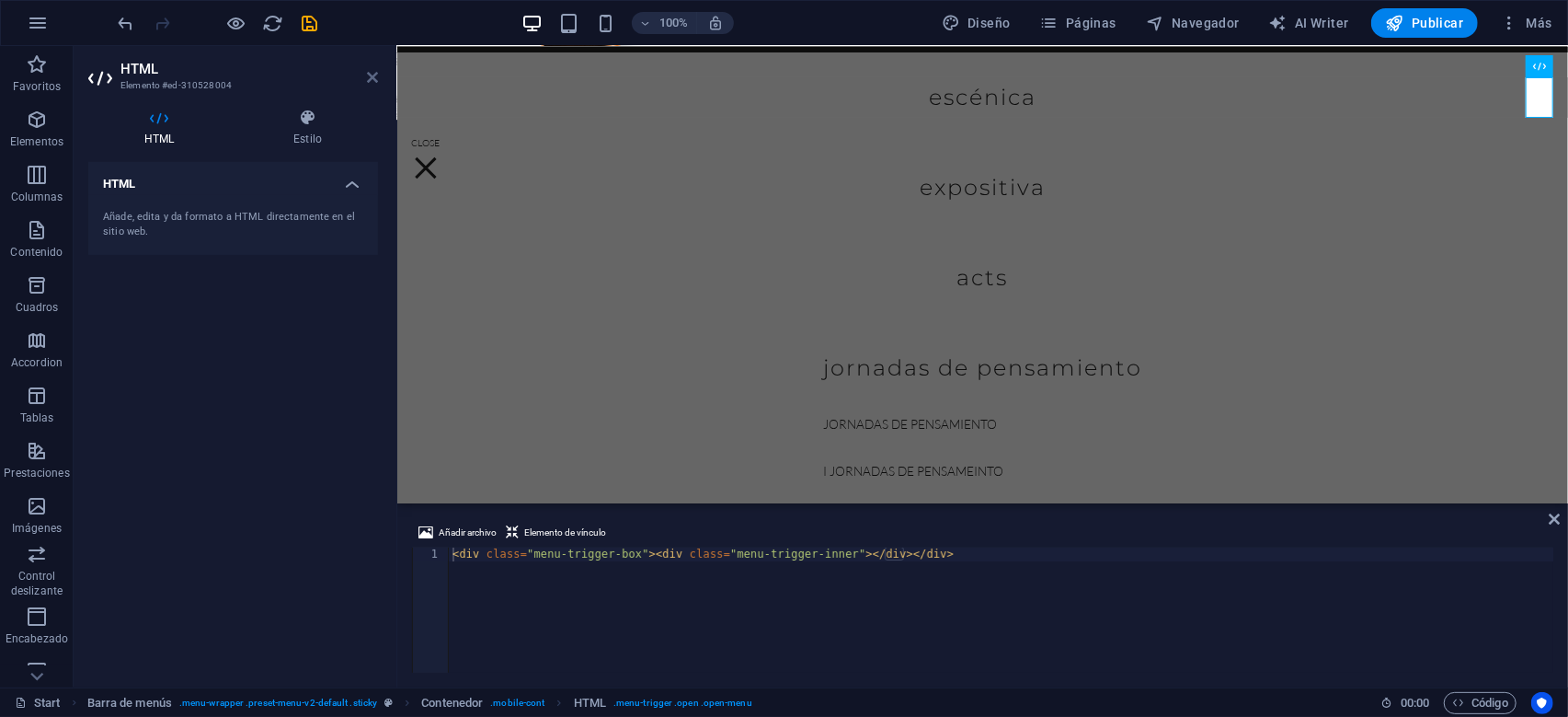
click at [369, 79] on icon at bounding box center [372, 77] width 11 height 15
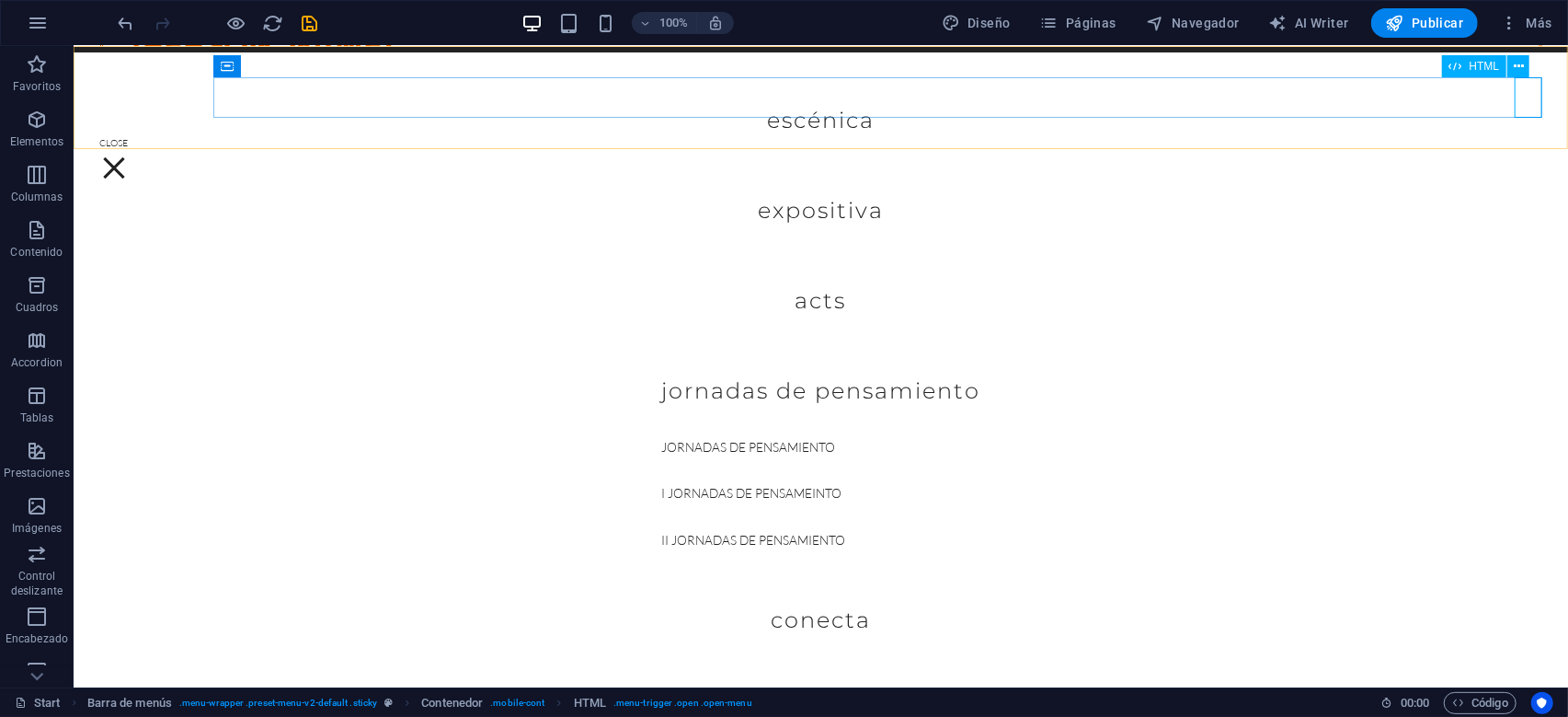
click at [1519, 138] on div at bounding box center [820, 158] width 1442 height 40
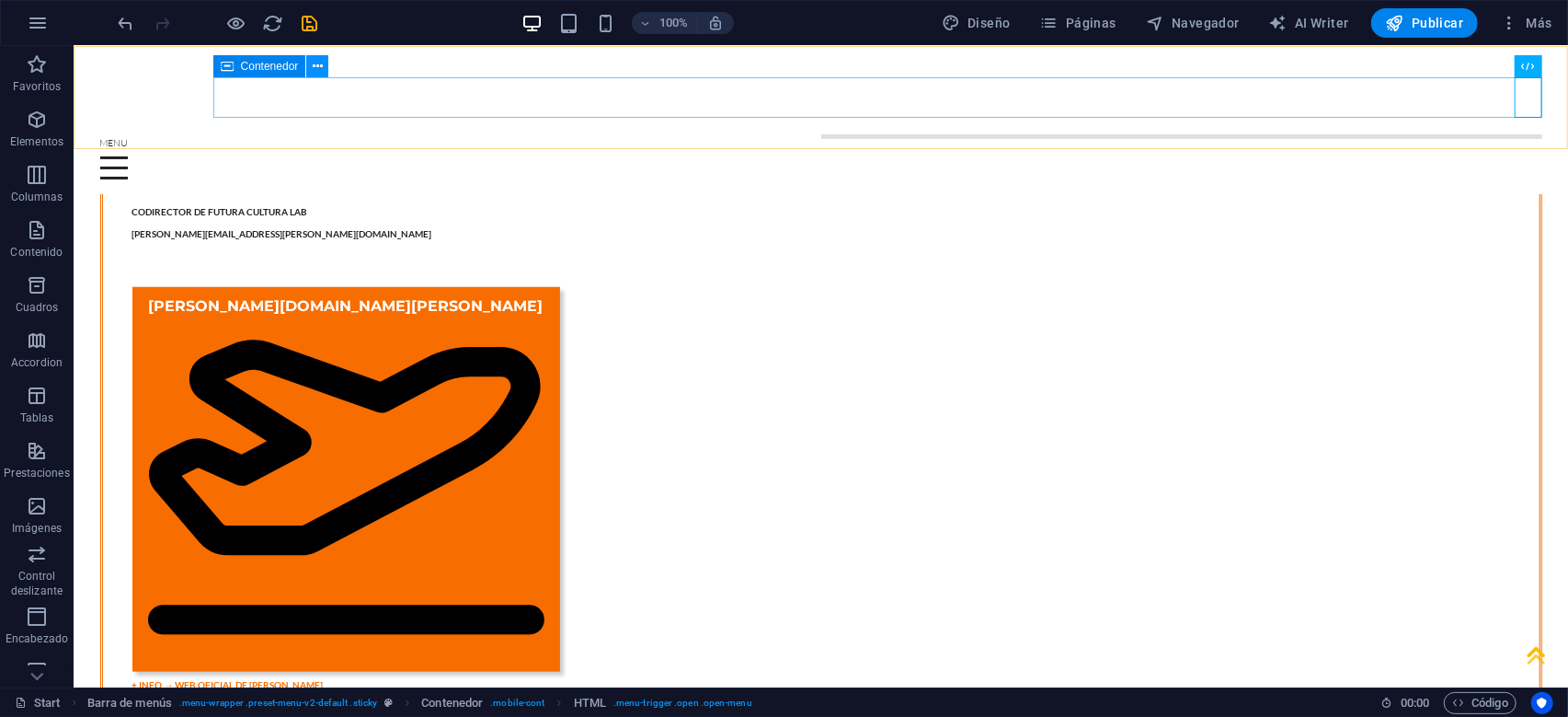
click at [316, 67] on icon at bounding box center [317, 66] width 10 height 20
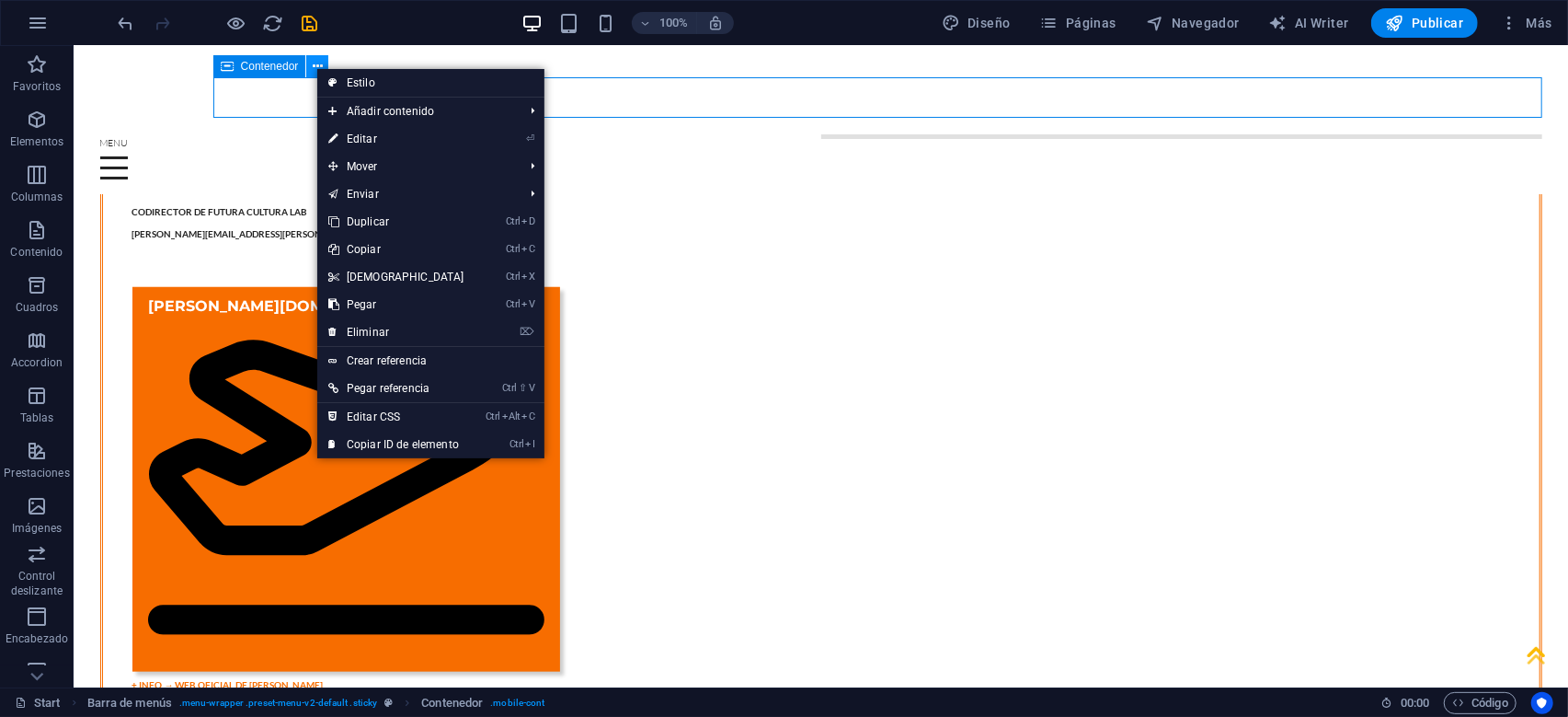
click at [316, 67] on icon at bounding box center [317, 66] width 10 height 20
click at [285, 67] on span "Contenedor" at bounding box center [270, 66] width 58 height 11
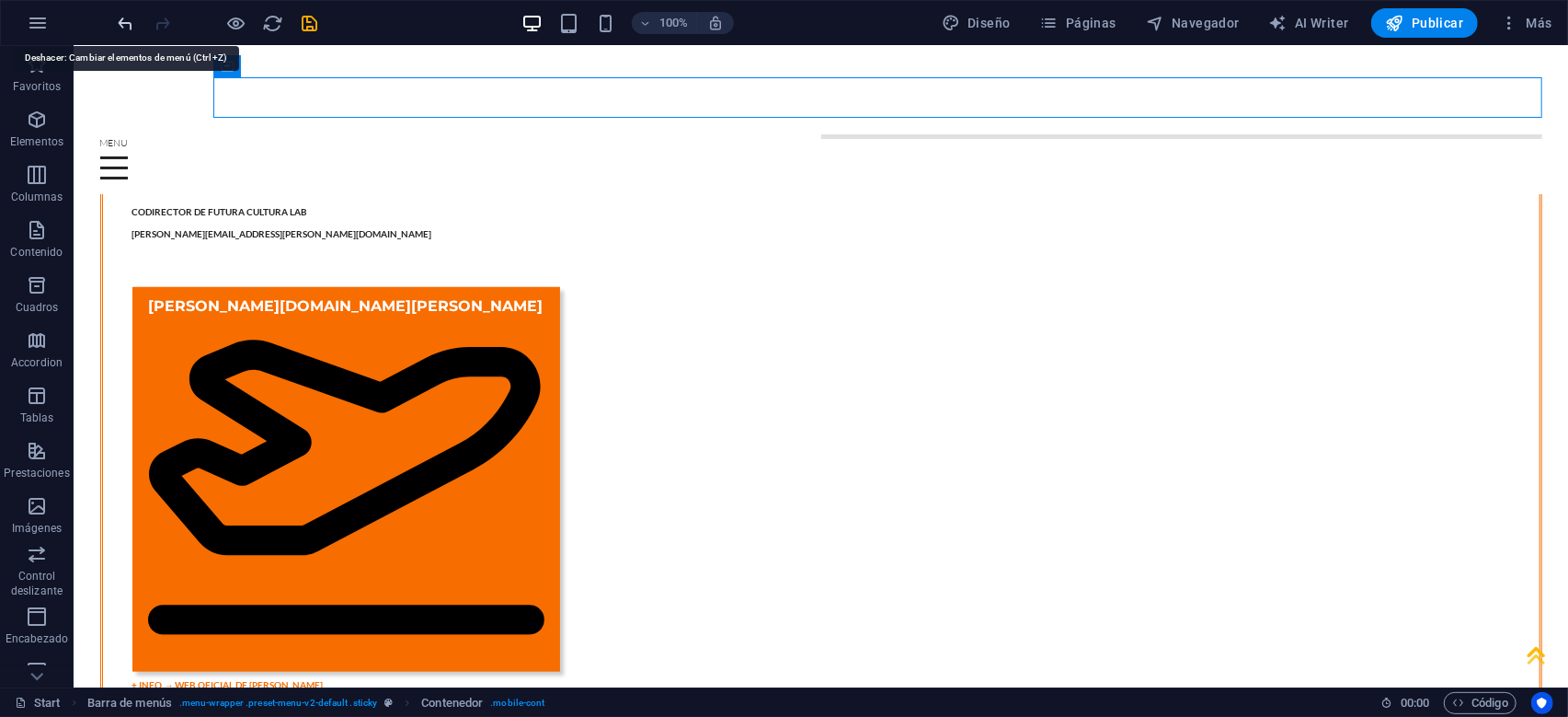
click at [124, 27] on icon "undo" at bounding box center [126, 23] width 21 height 21
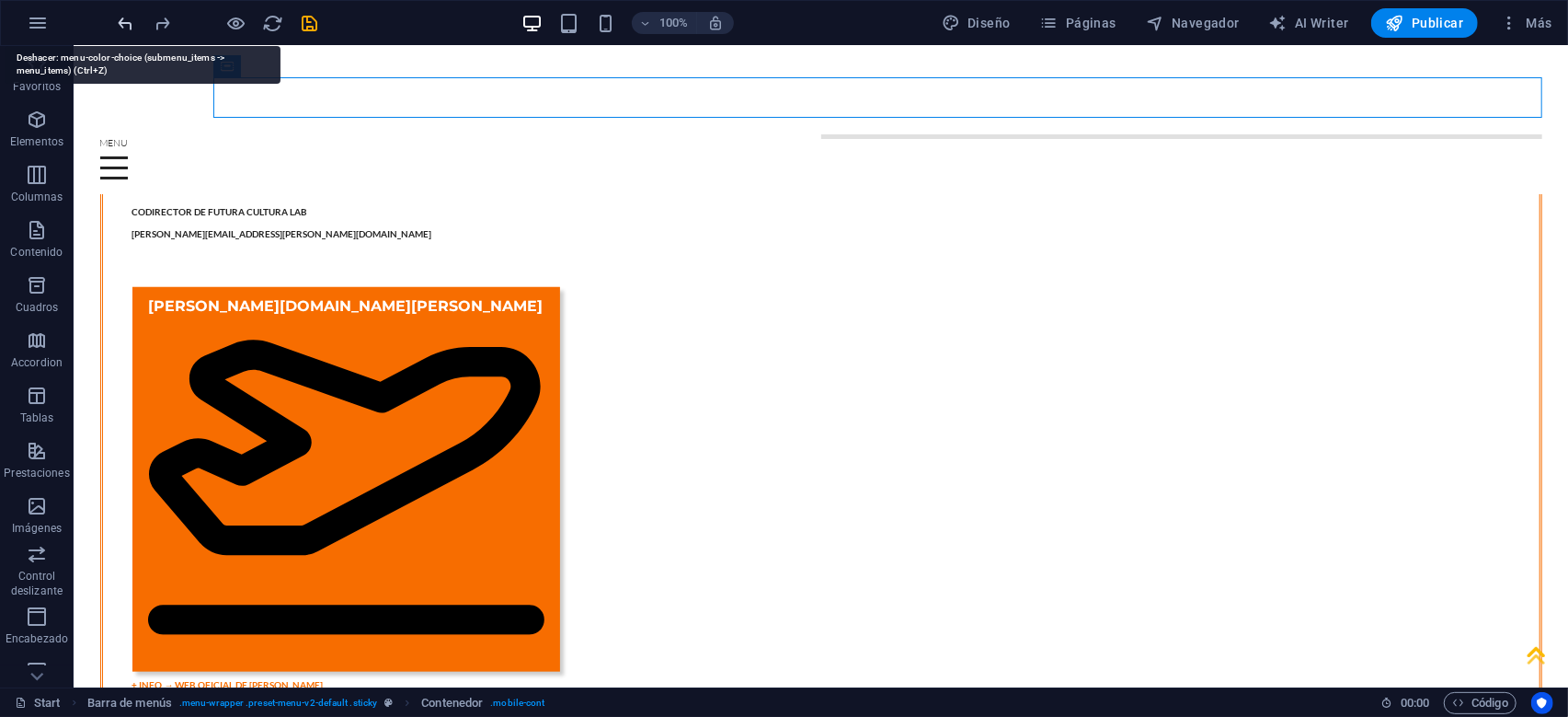
click at [124, 27] on icon "undo" at bounding box center [126, 23] width 21 height 21
click at [131, 27] on icon "undo" at bounding box center [126, 23] width 21 height 21
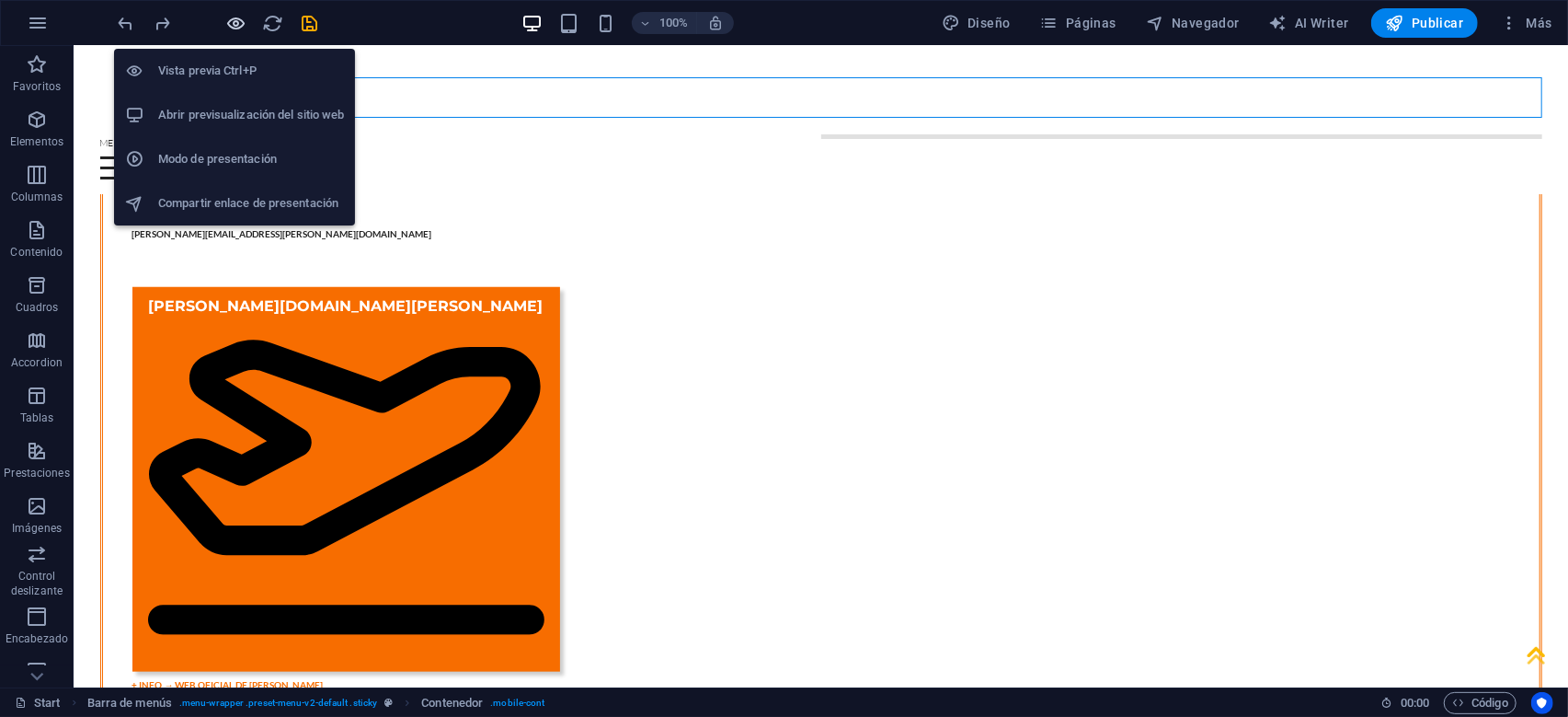
click at [240, 29] on icon "button" at bounding box center [237, 23] width 21 height 21
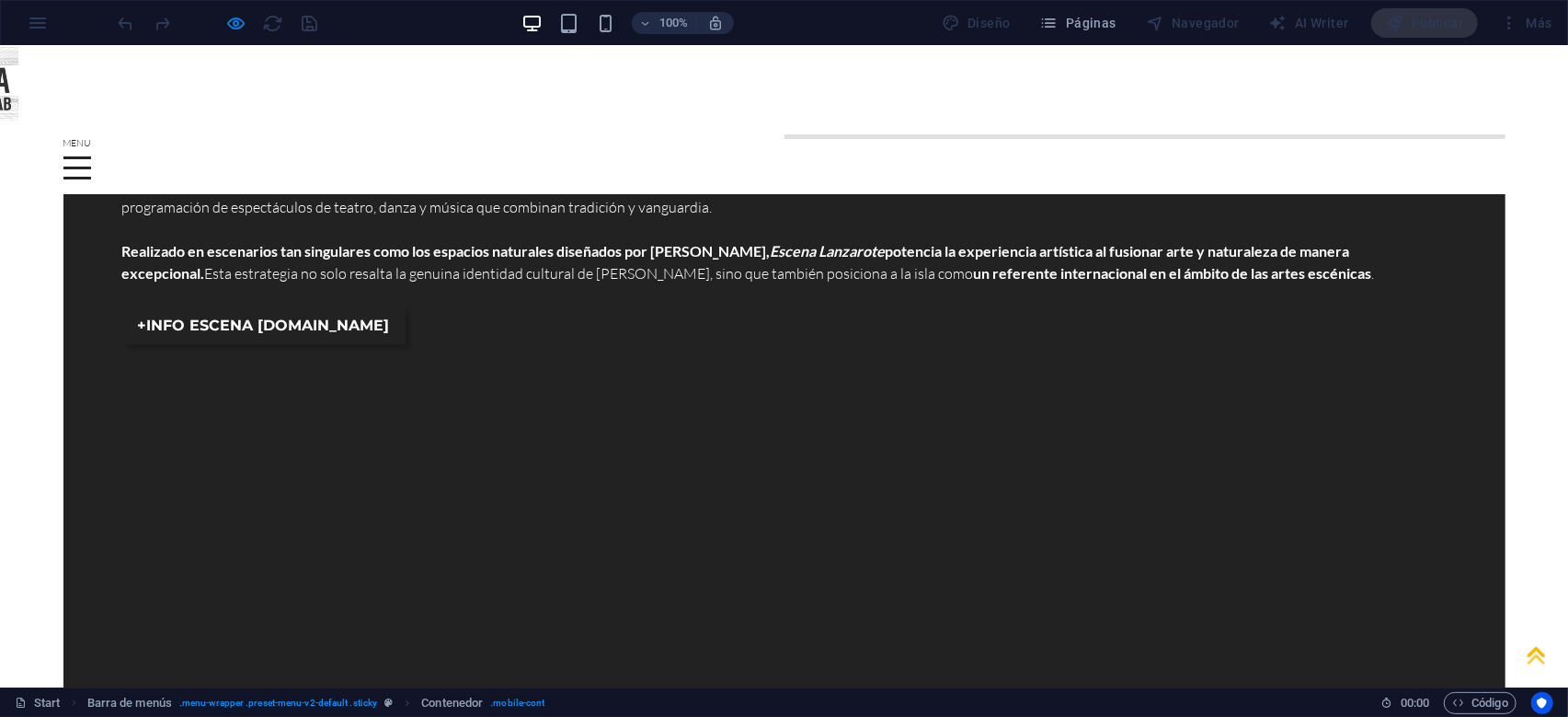
click at [91, 155] on div at bounding box center [77, 166] width 28 height 23
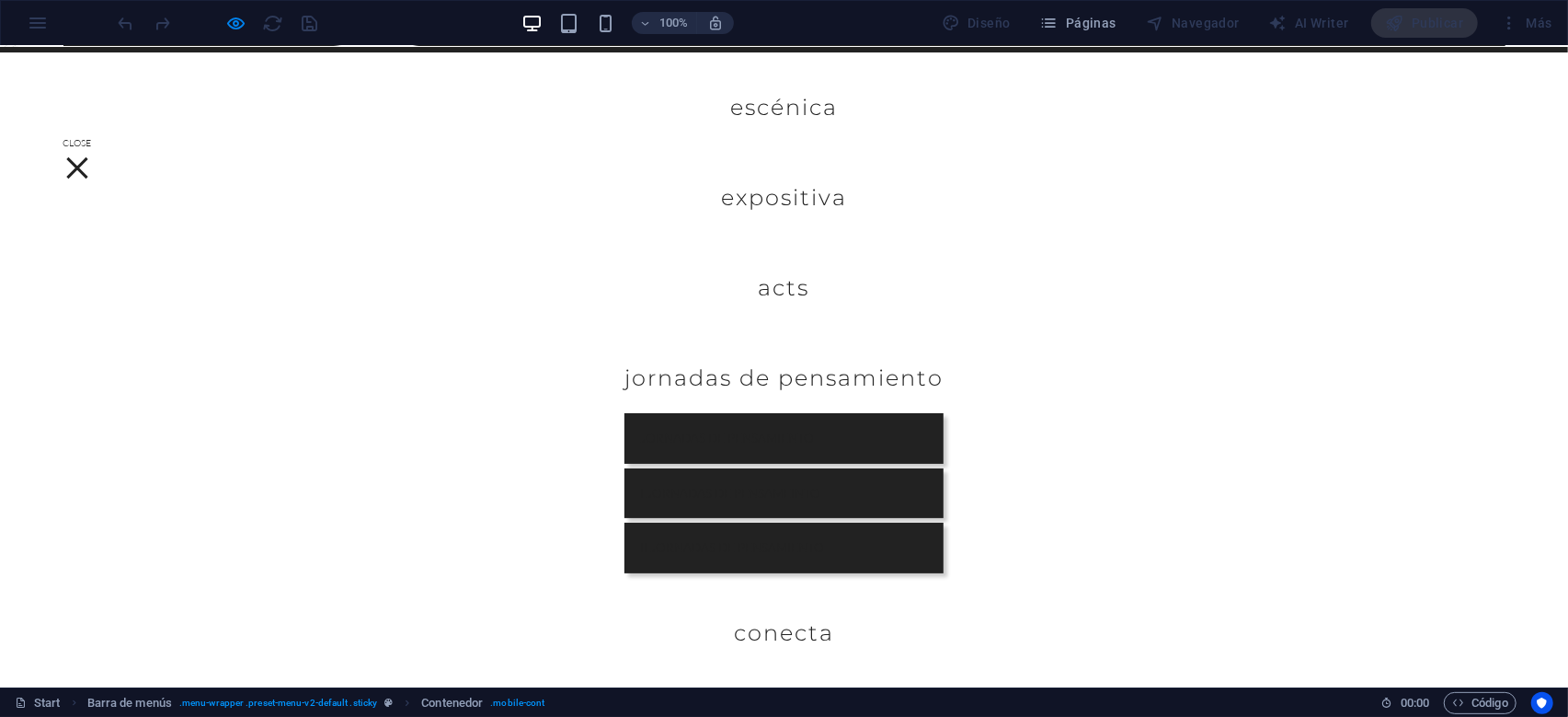
click at [91, 155] on div at bounding box center [77, 166] width 28 height 23
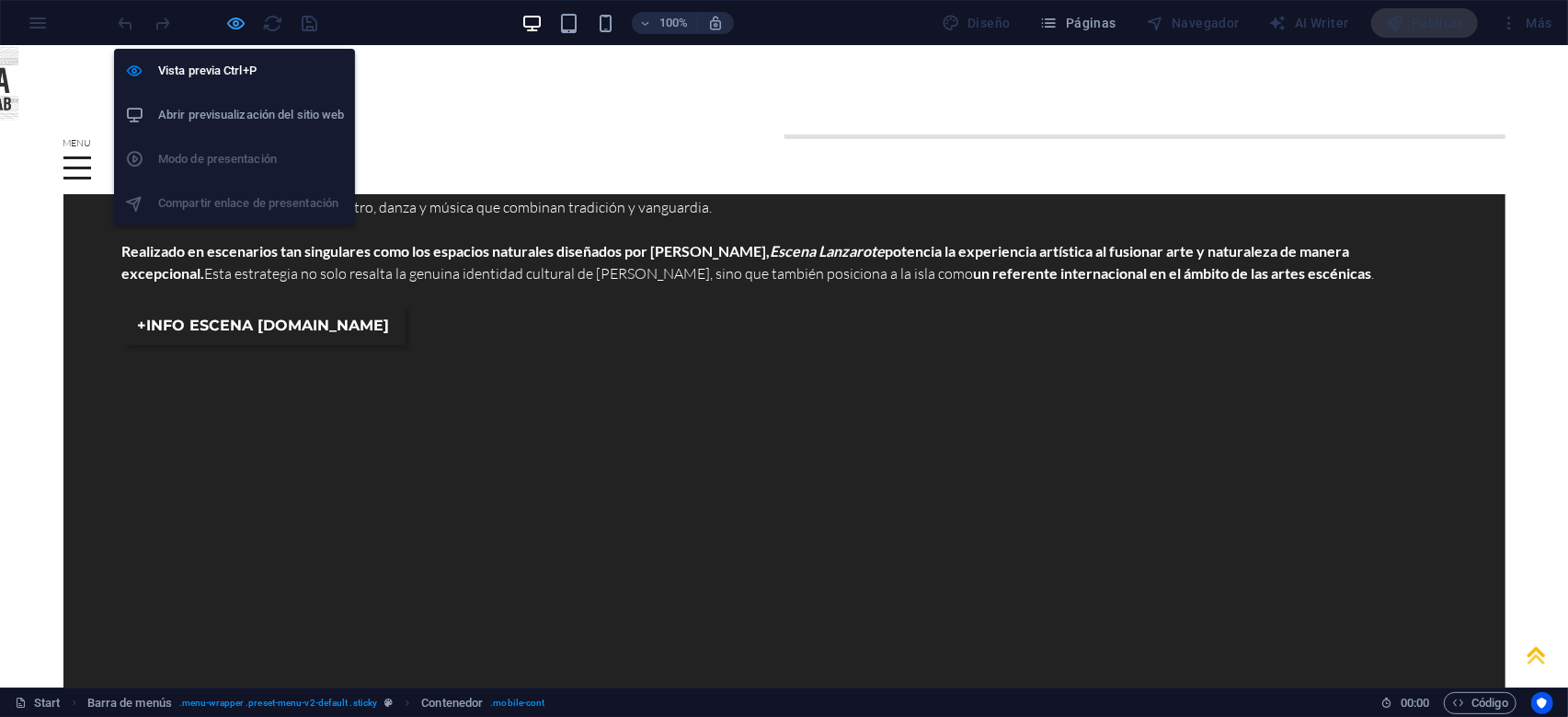
click at [239, 20] on icon "button" at bounding box center [237, 23] width 21 height 21
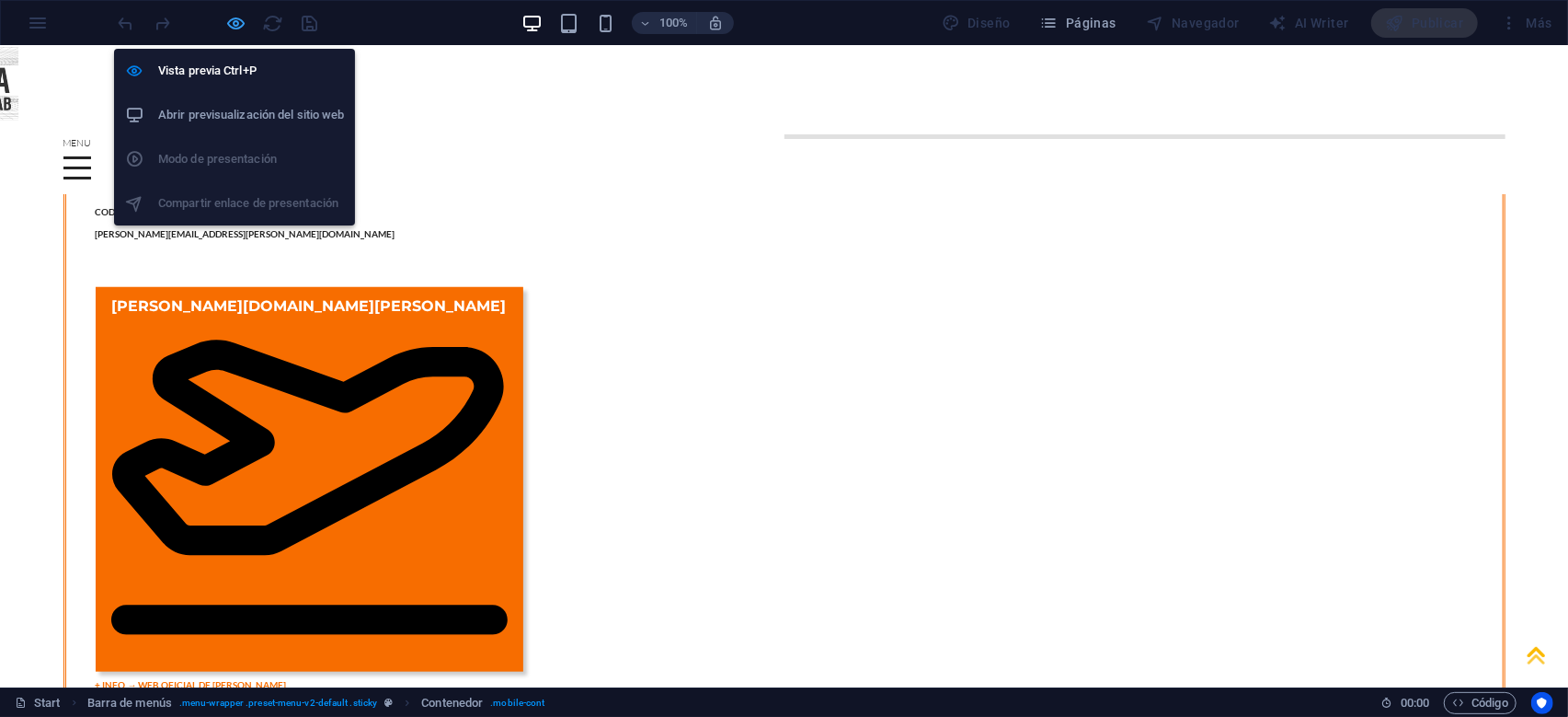
scroll to position [7349, 0]
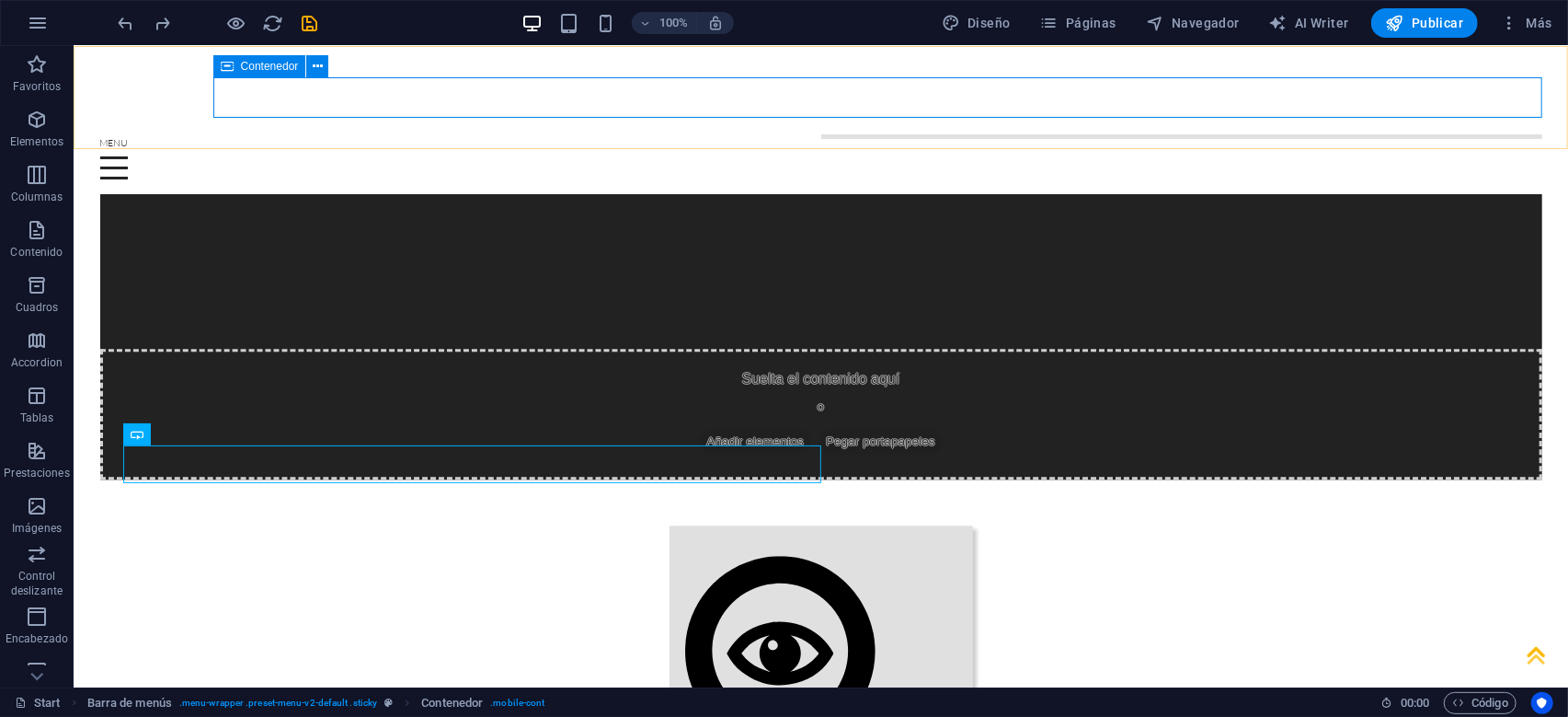
click at [285, 65] on span "Contenedor" at bounding box center [270, 66] width 58 height 11
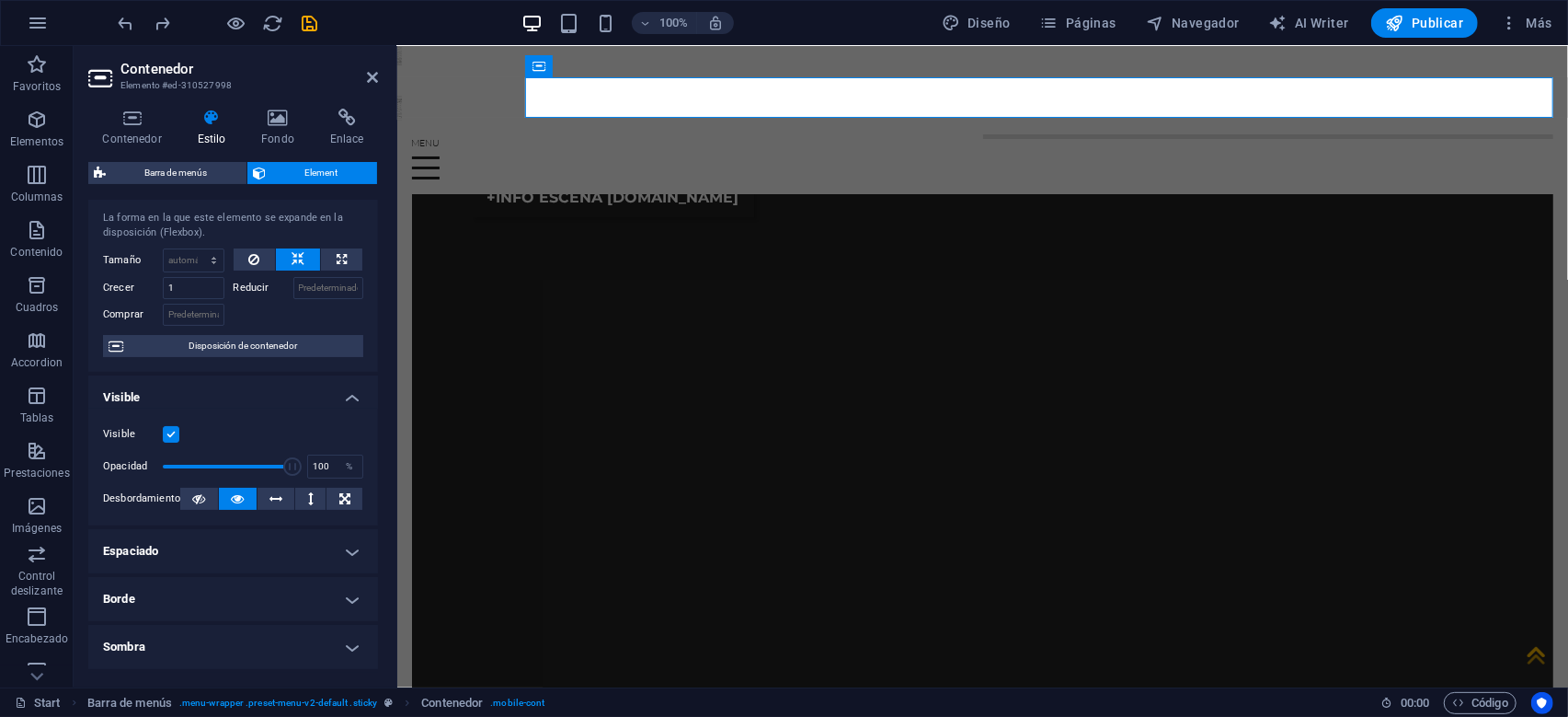
scroll to position [0, 0]
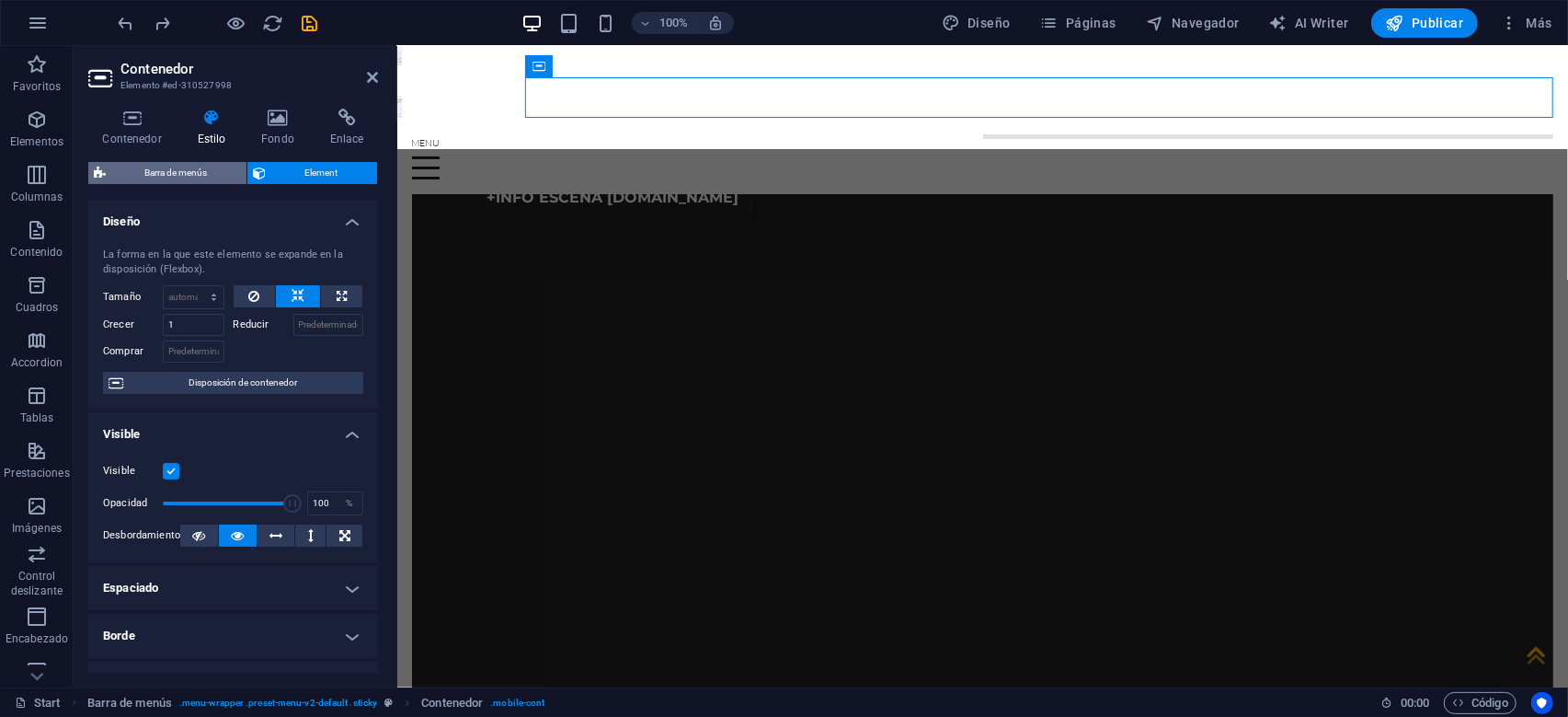
click at [197, 176] on span "Barra de menús" at bounding box center [176, 173] width 130 height 22
select select "rem"
select select "hover_box_top"
select select "px"
select select "rem"
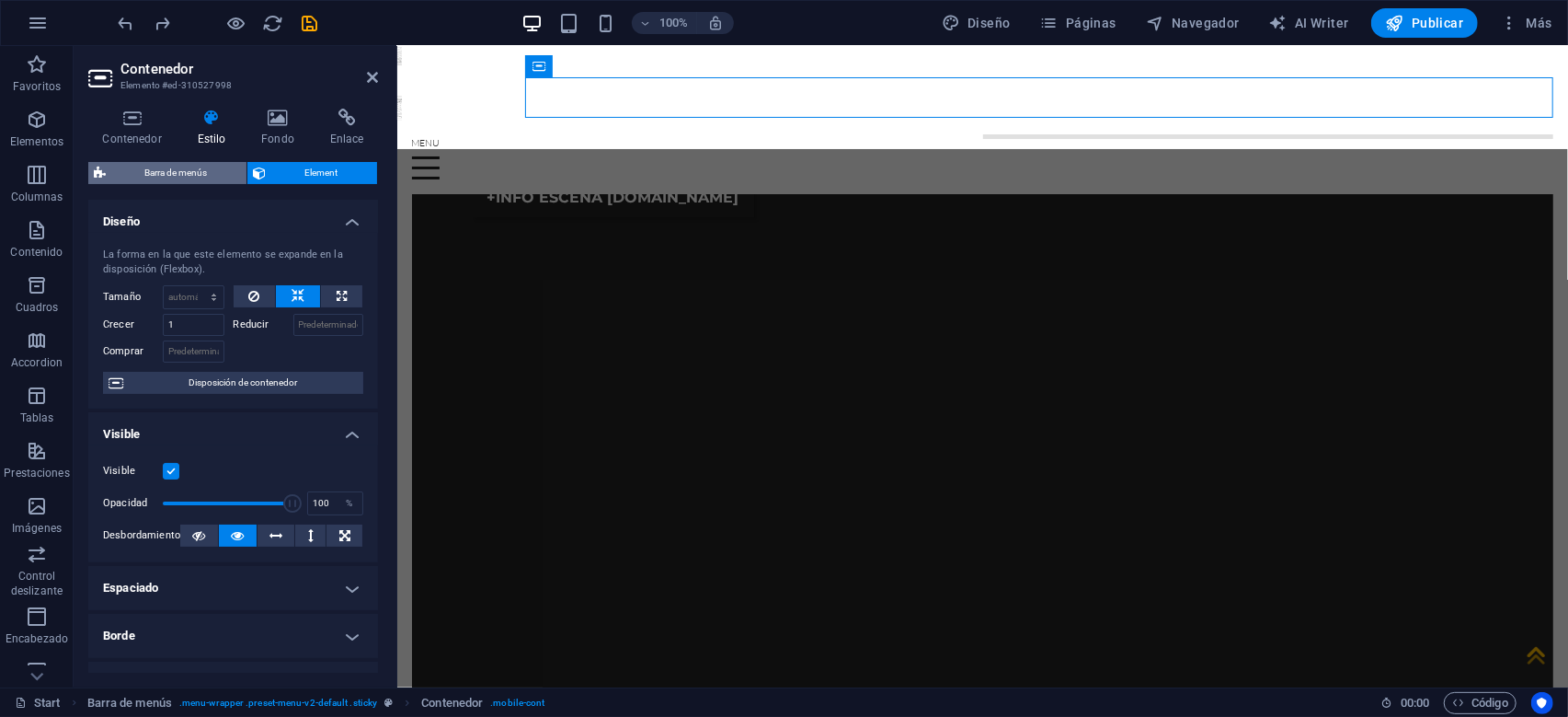
select select "rem"
select select
select select "px"
select select "rem"
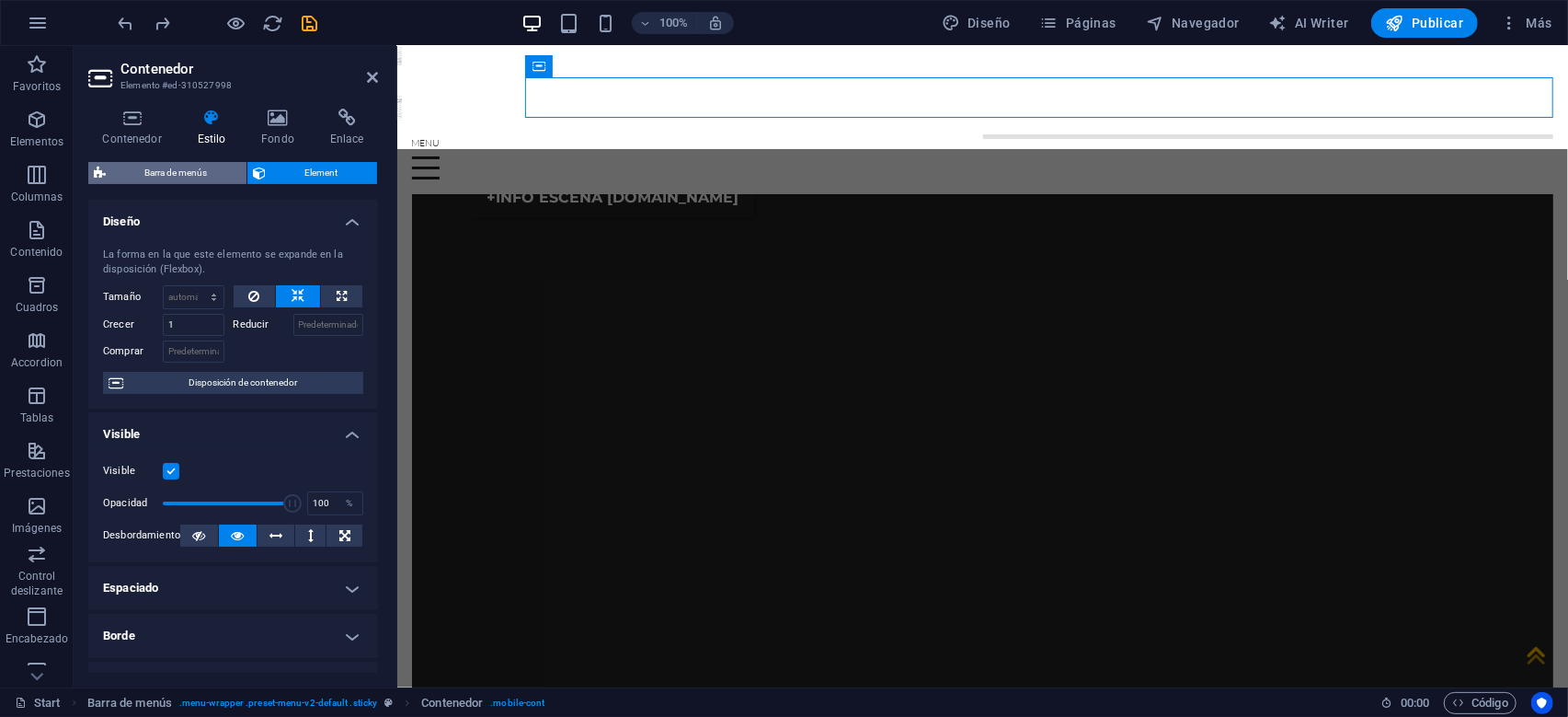
select select "%"
select select "rem"
select select "px"
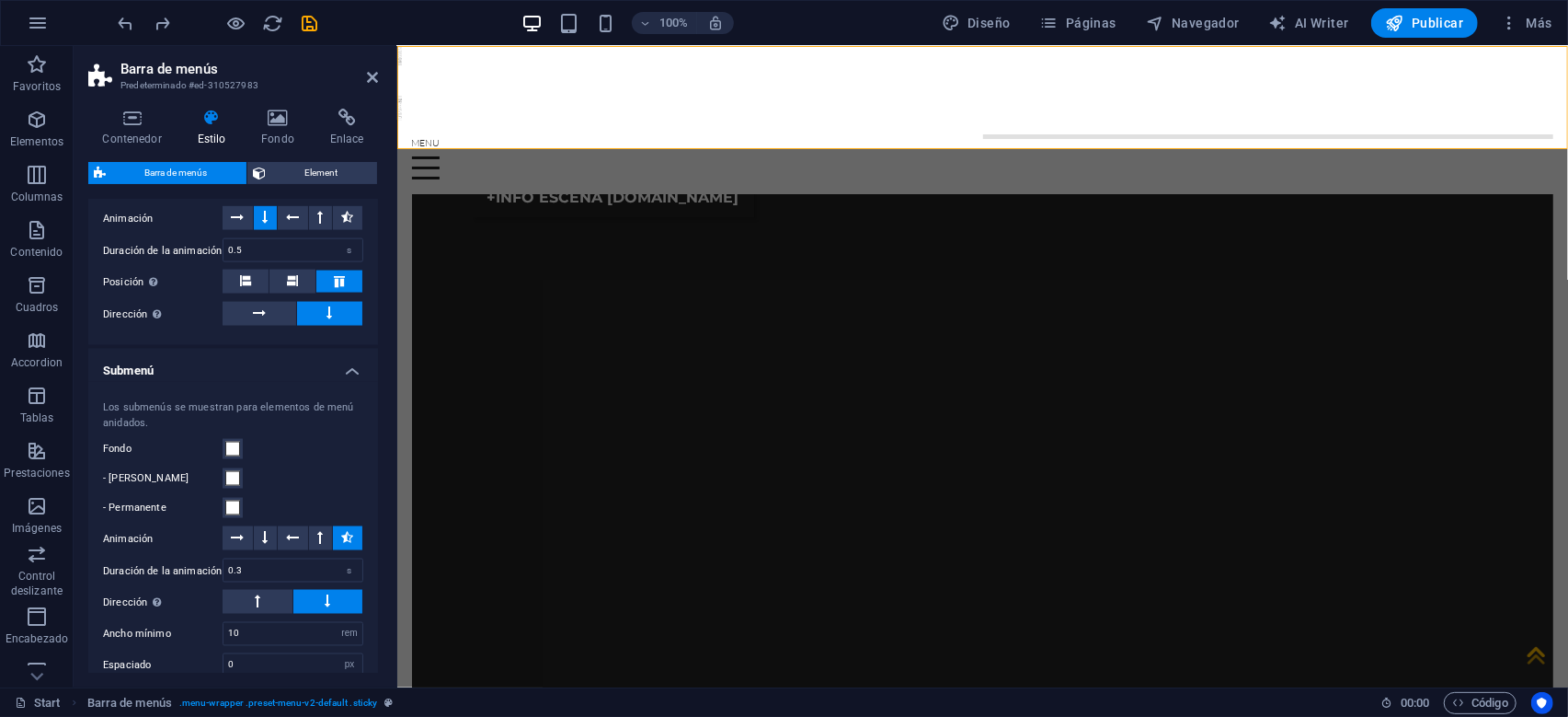
scroll to position [2014, 0]
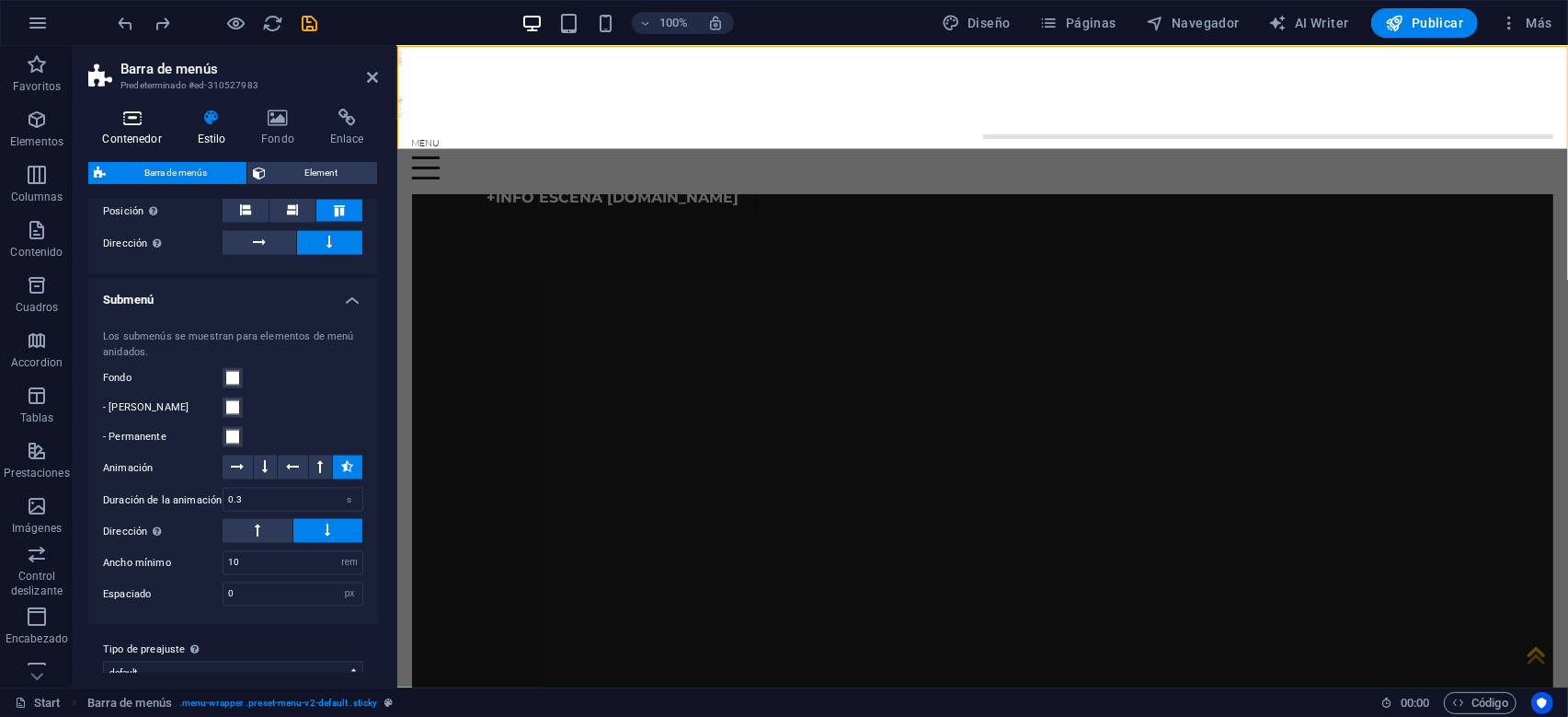
click at [138, 132] on h4 "Contenedor" at bounding box center [136, 128] width 95 height 39
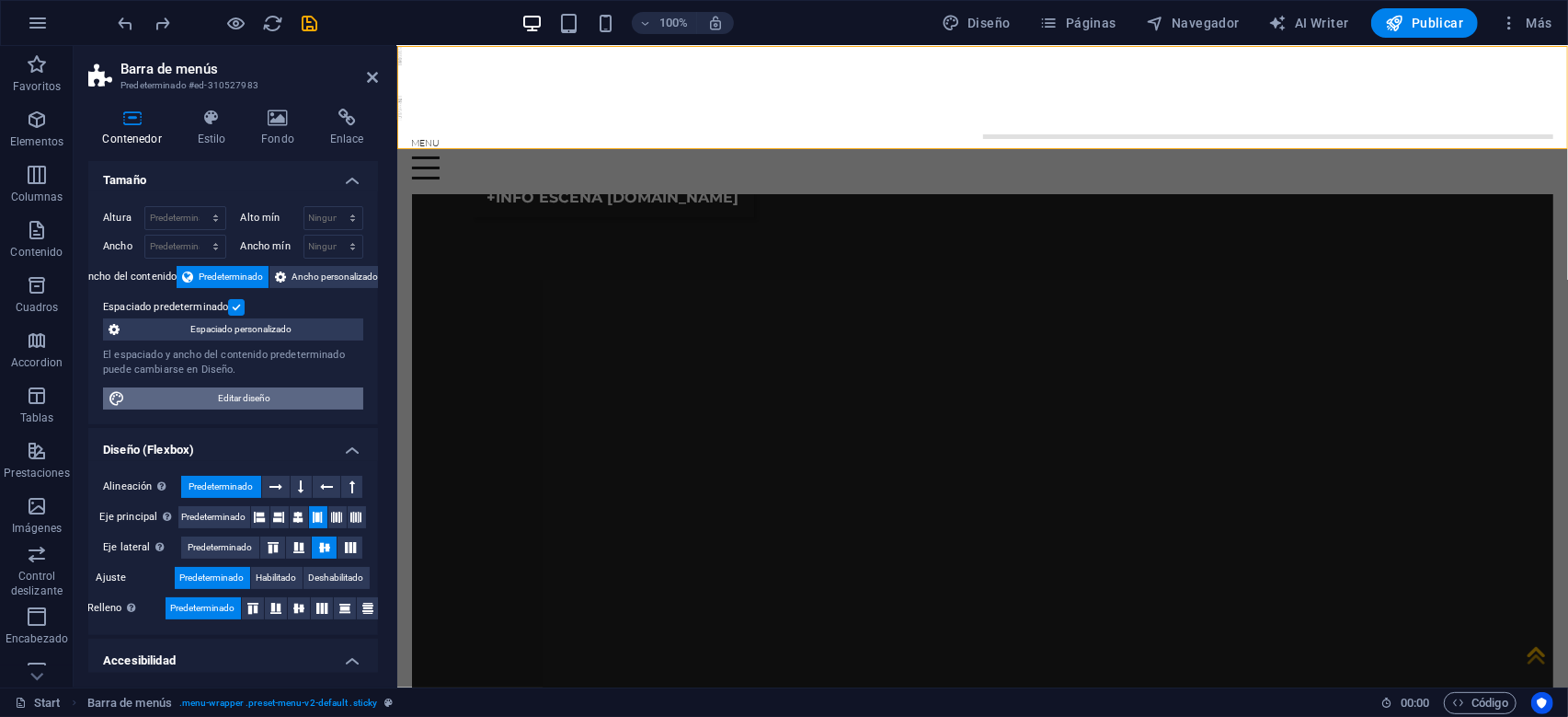
scroll to position [0, 0]
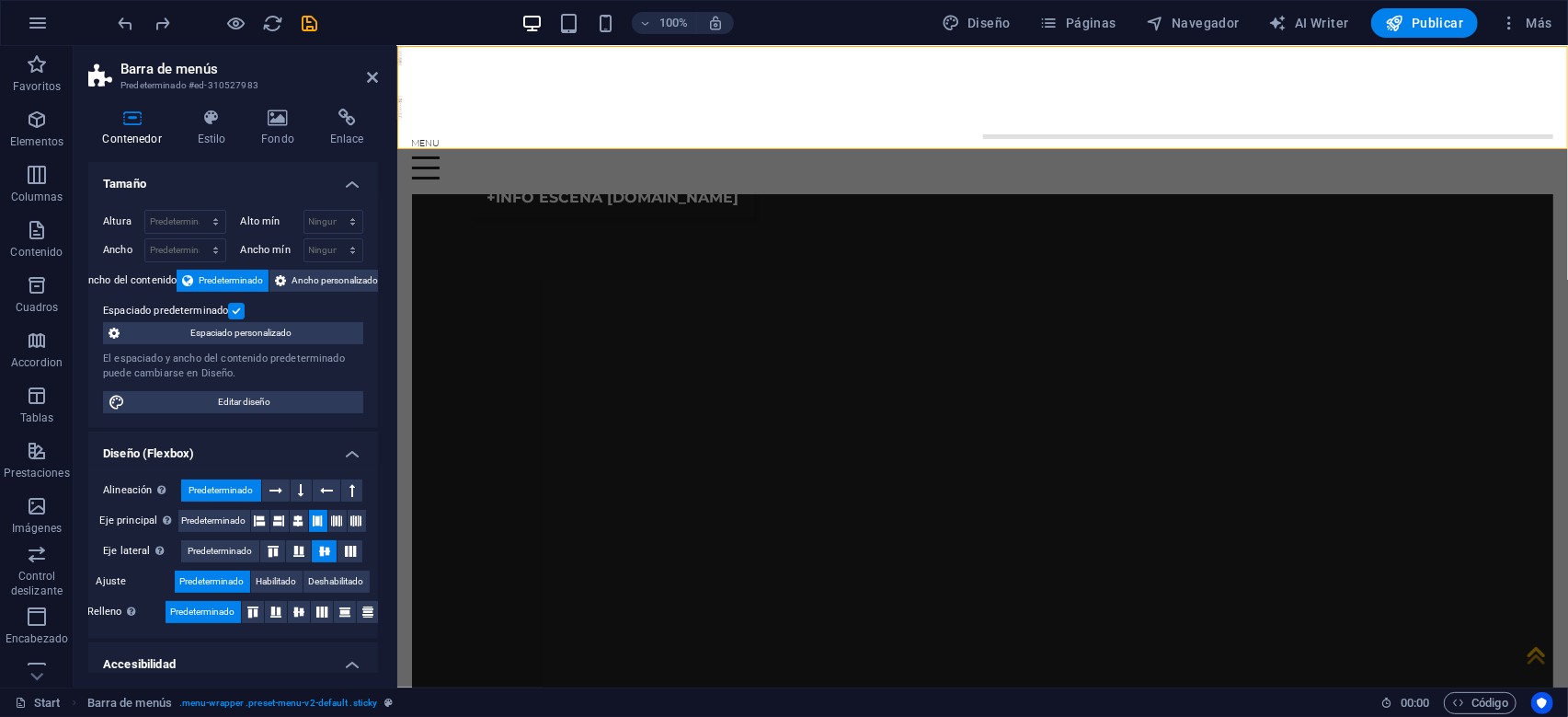
click at [151, 71] on h2 "Barra de menús" at bounding box center [249, 69] width 257 height 17
click at [336, 128] on h4 "Enlace" at bounding box center [346, 128] width 62 height 39
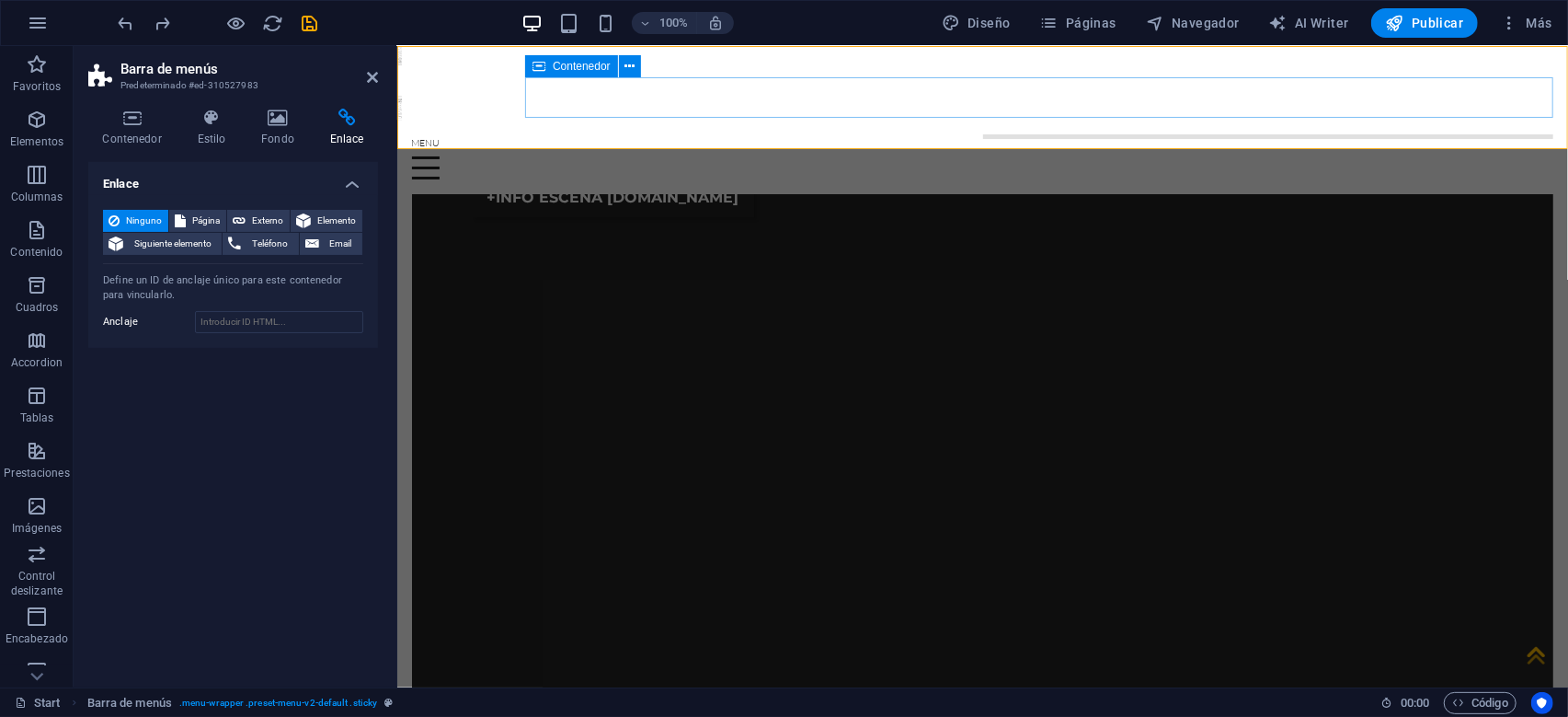
click at [745, 138] on div at bounding box center [982, 158] width 1142 height 40
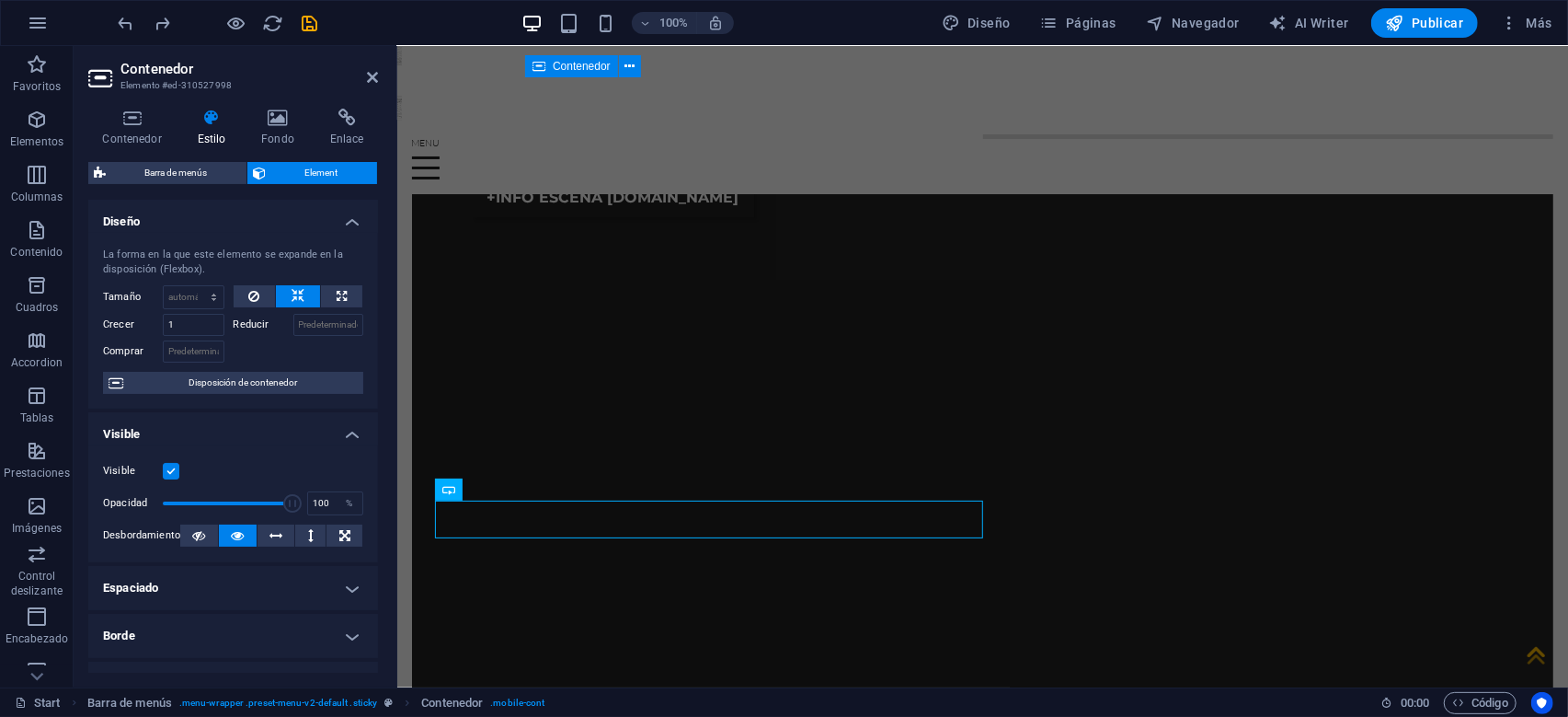
scroll to position [7696, 0]
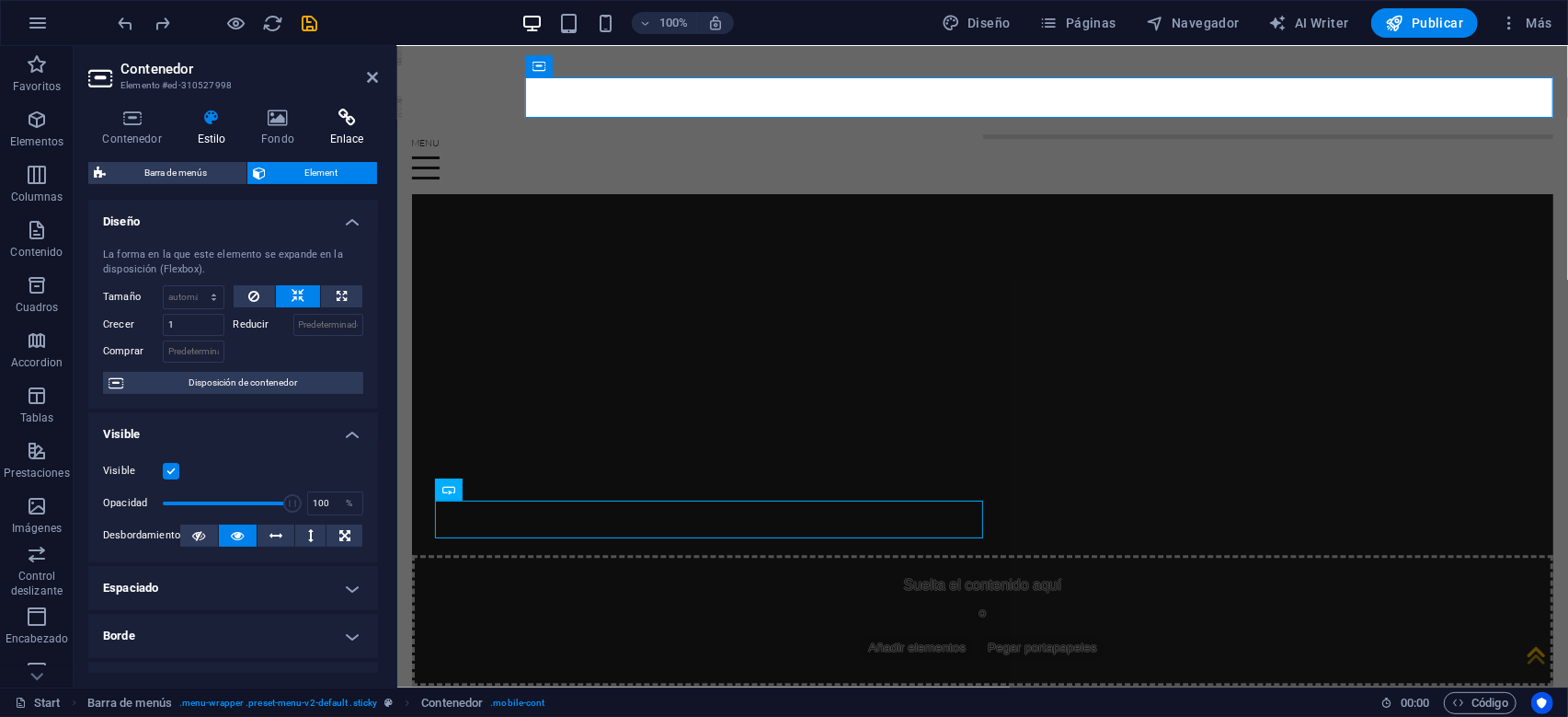
click at [352, 133] on h4 "Enlace" at bounding box center [346, 128] width 62 height 39
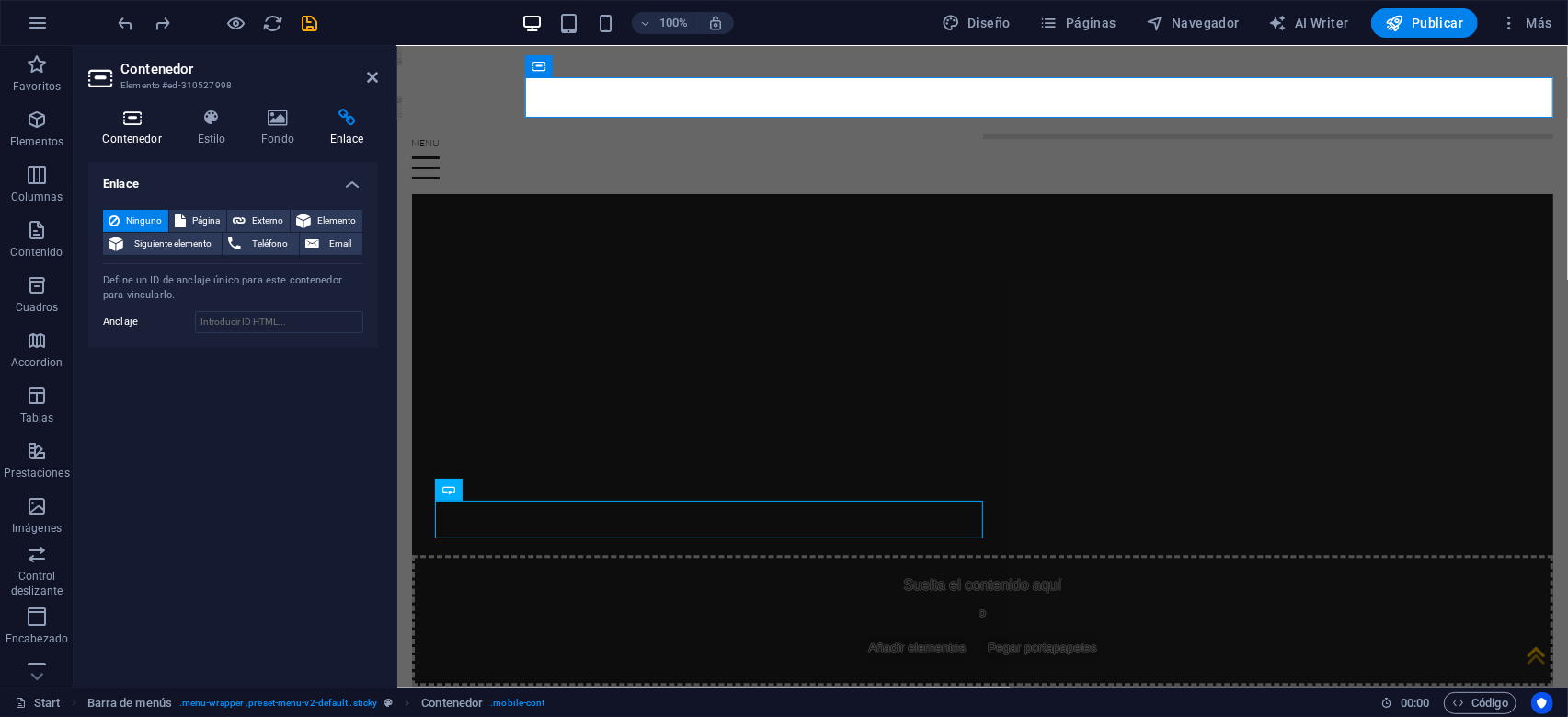
click at [142, 135] on h4 "Contenedor" at bounding box center [136, 128] width 95 height 39
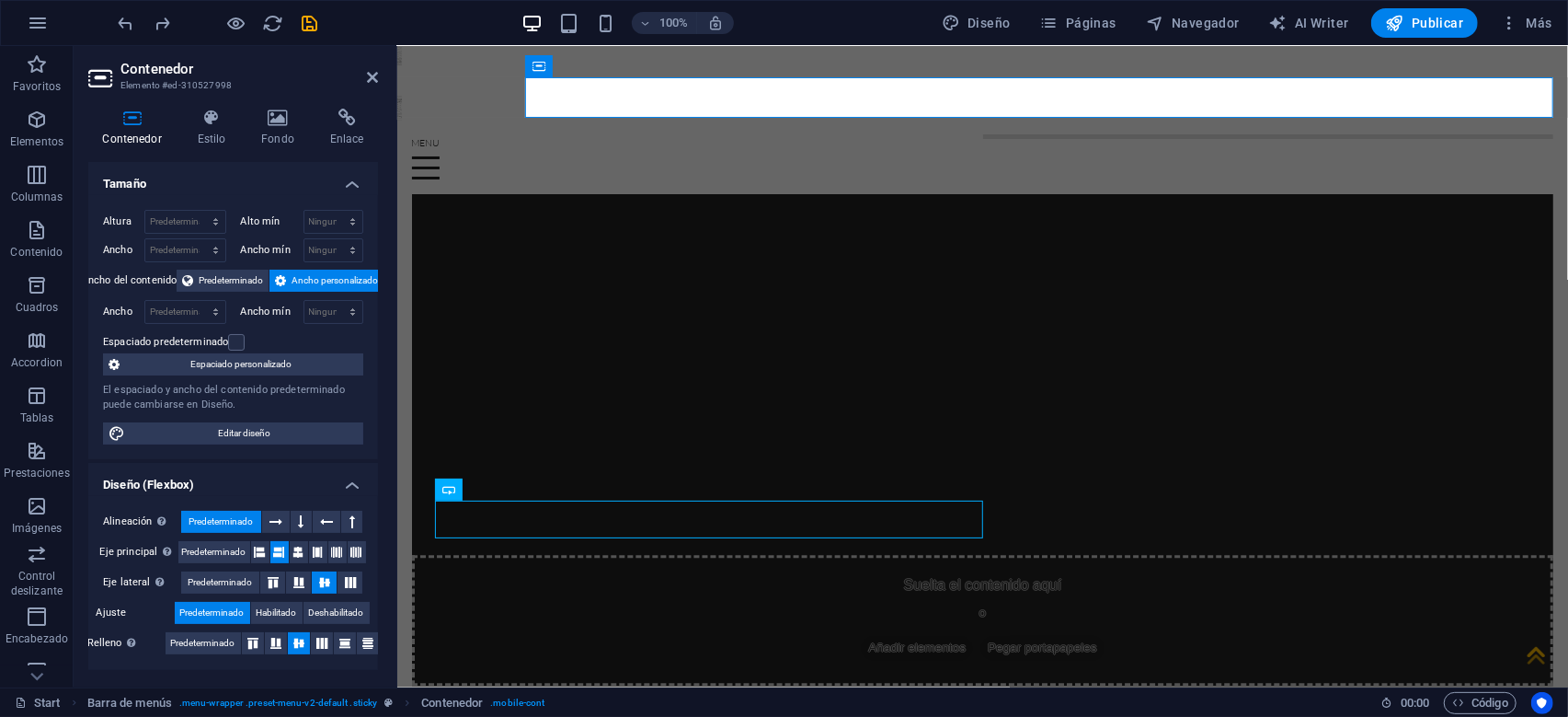
scroll to position [0, 0]
click at [214, 130] on h4 "Estilo" at bounding box center [214, 128] width 64 height 39
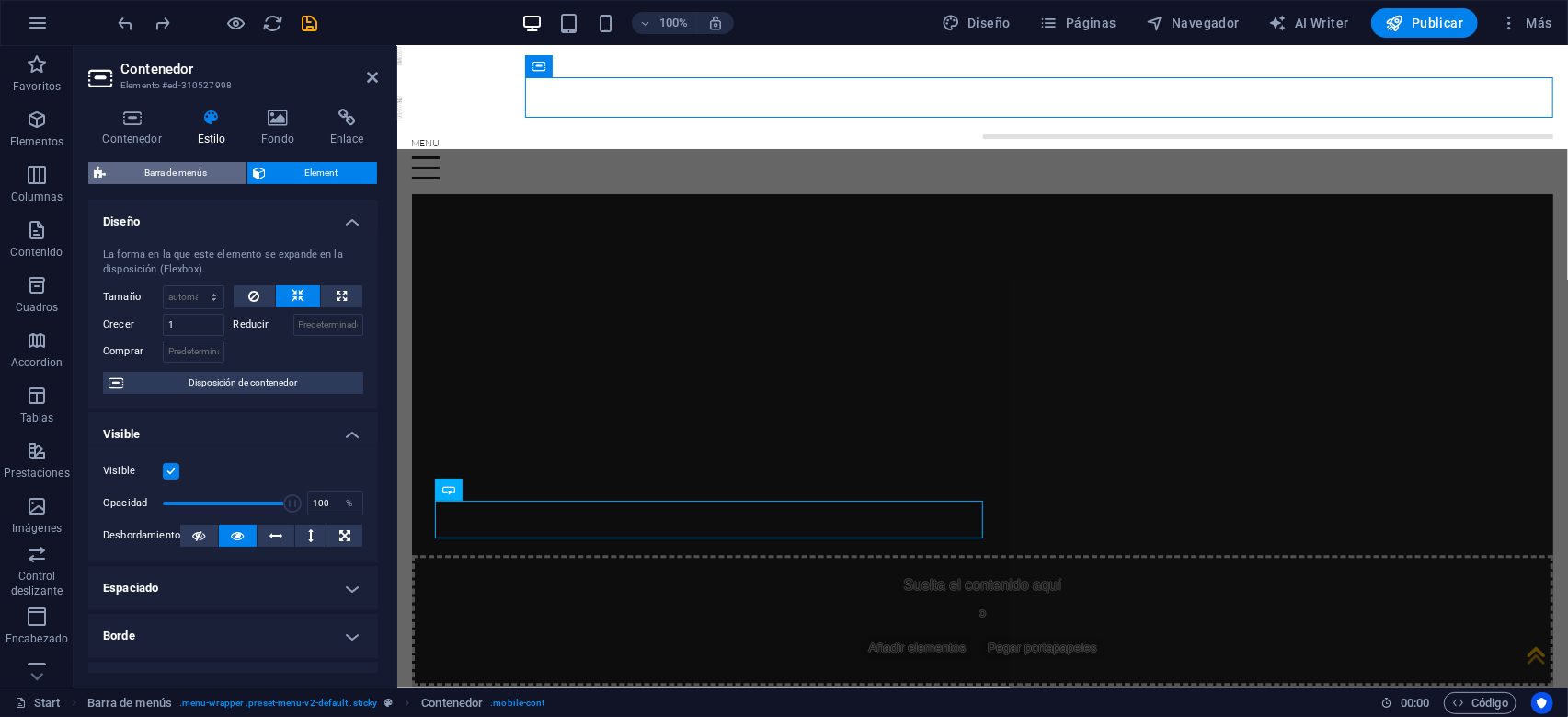
click at [205, 177] on span "Barra de menús" at bounding box center [176, 173] width 130 height 22
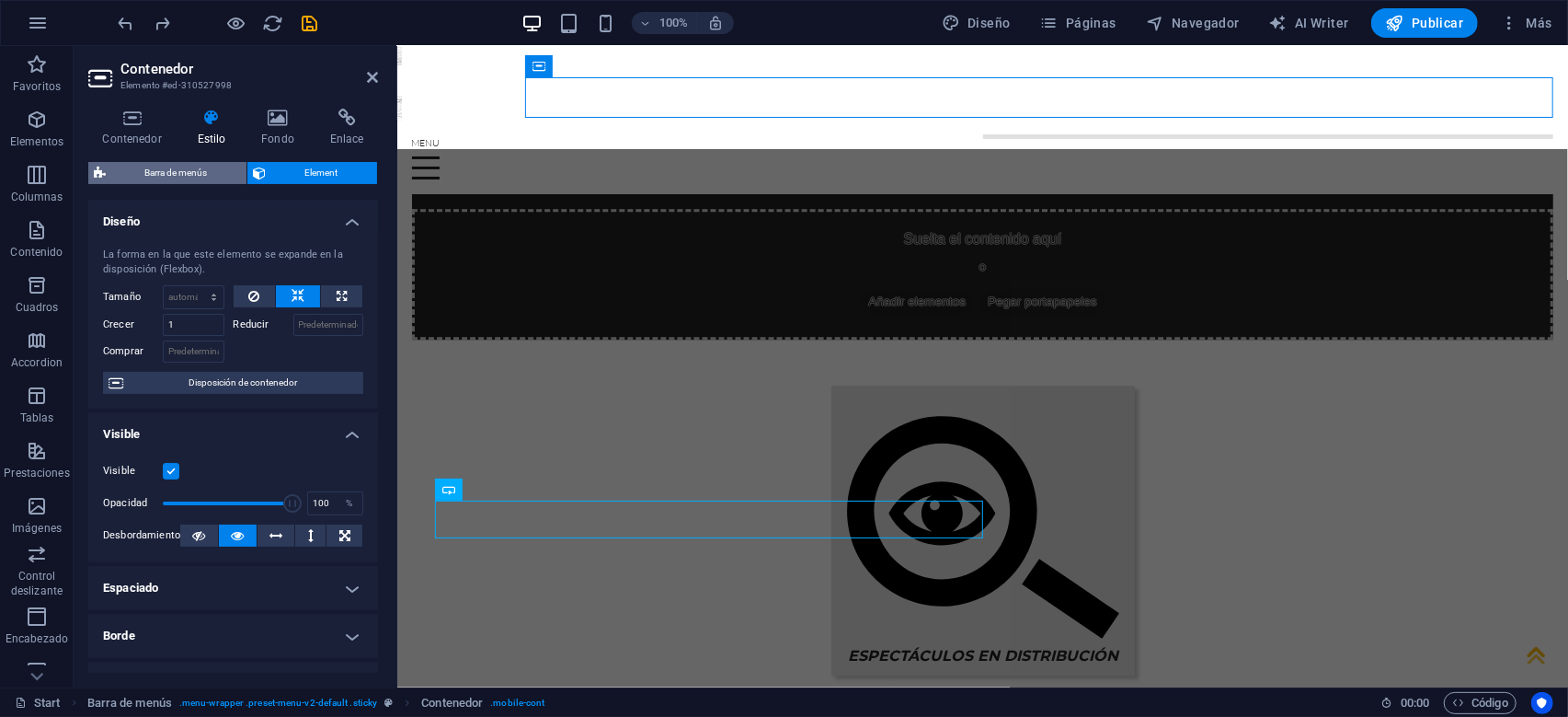
select select "rem"
select select "hover_box_top"
select select "px"
select select "rem"
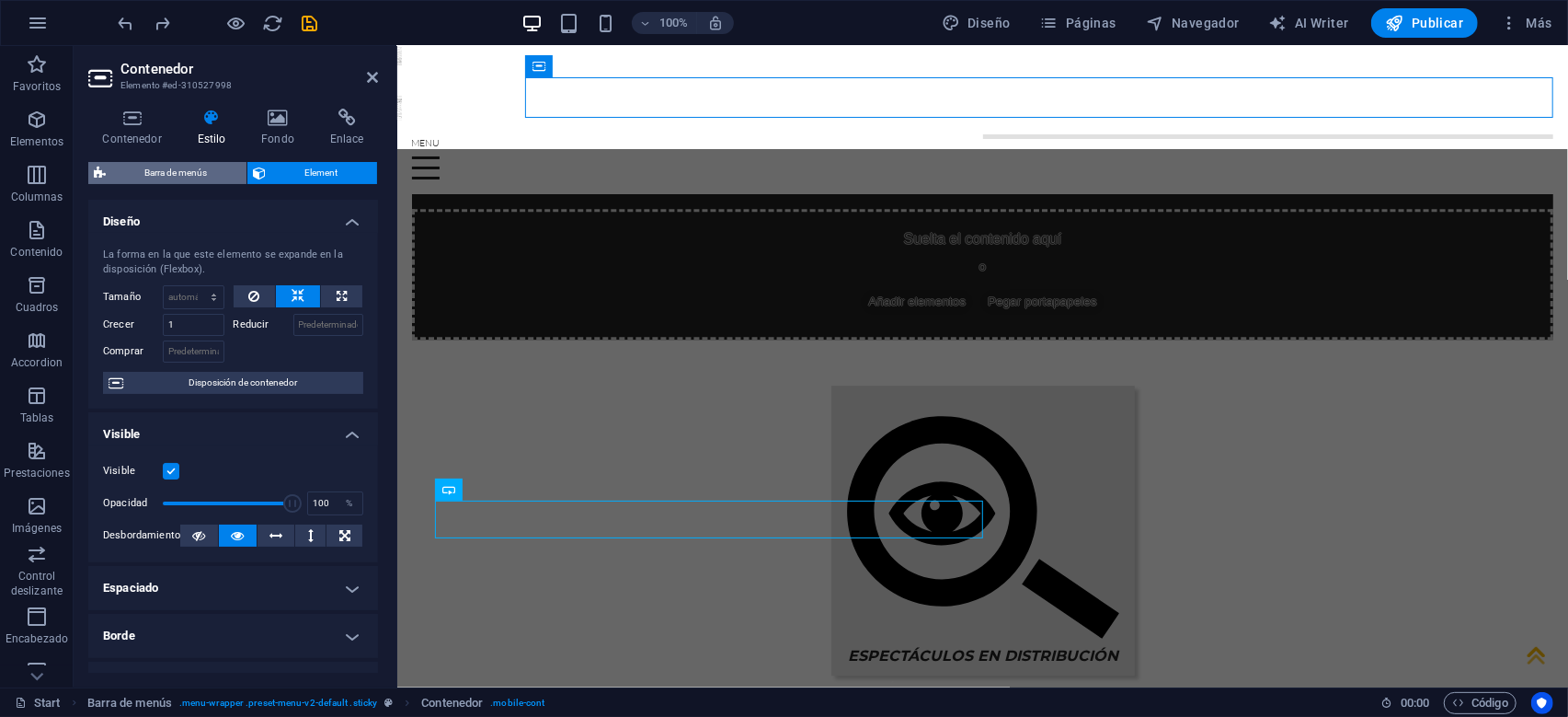
select select "rem"
select select
select select "px"
select select "rem"
select select "%"
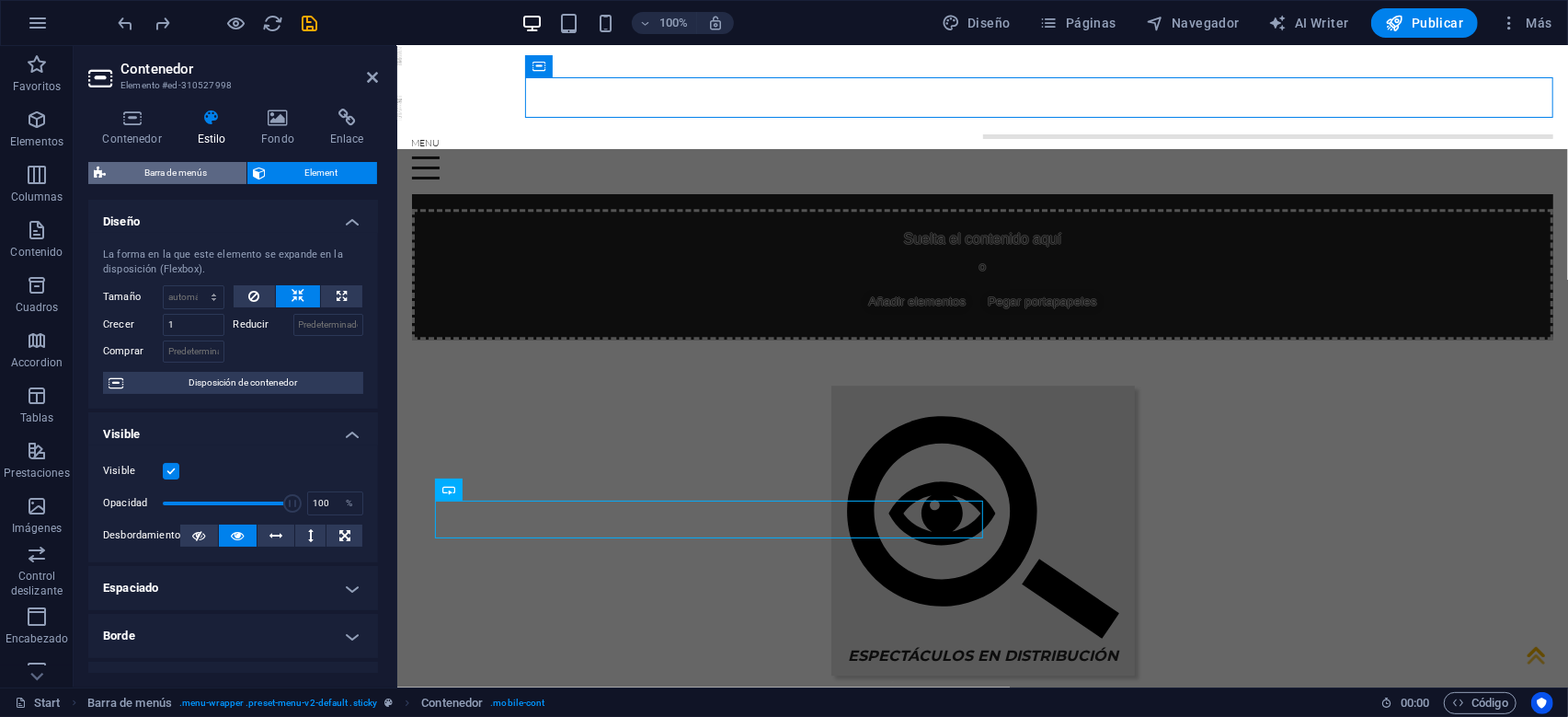
select select "rem"
select select "px"
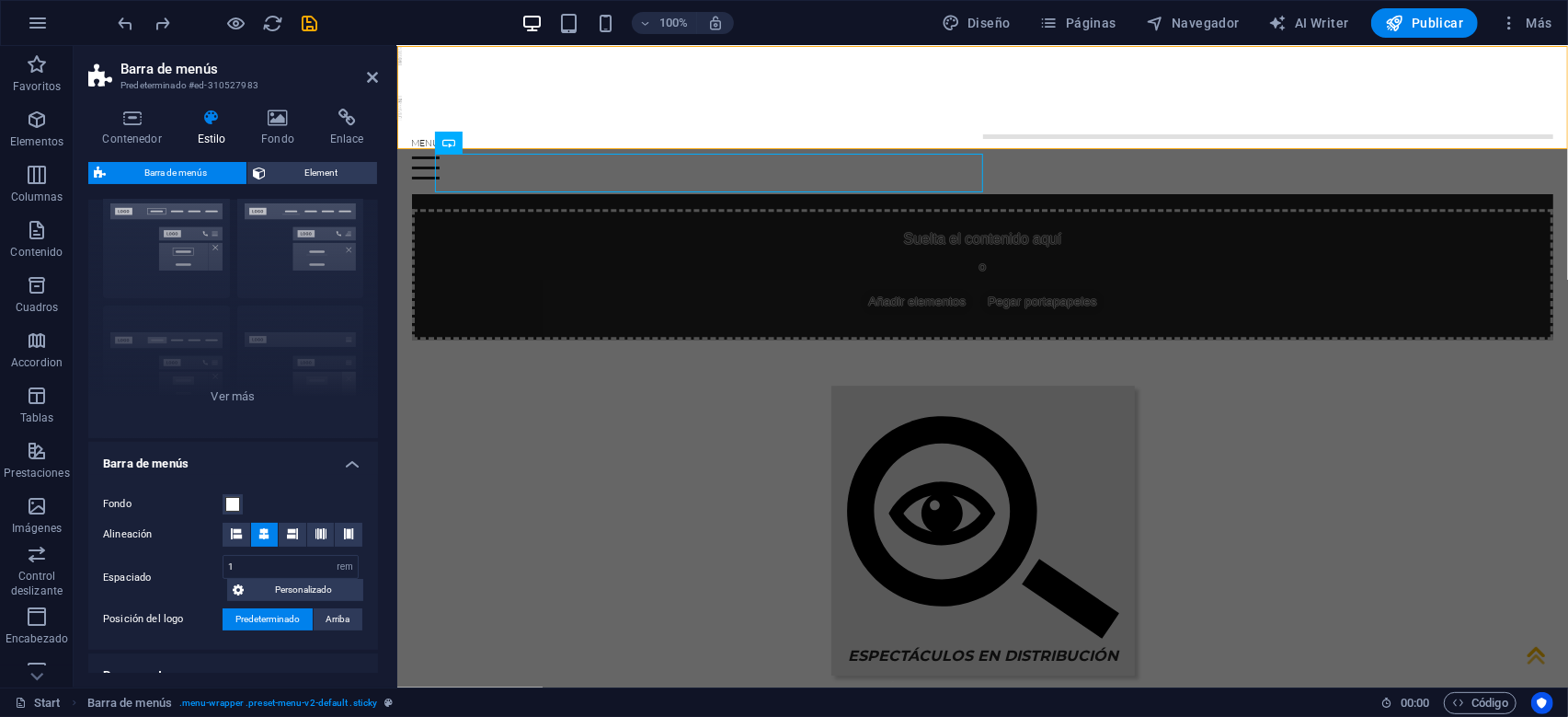
scroll to position [0, 0]
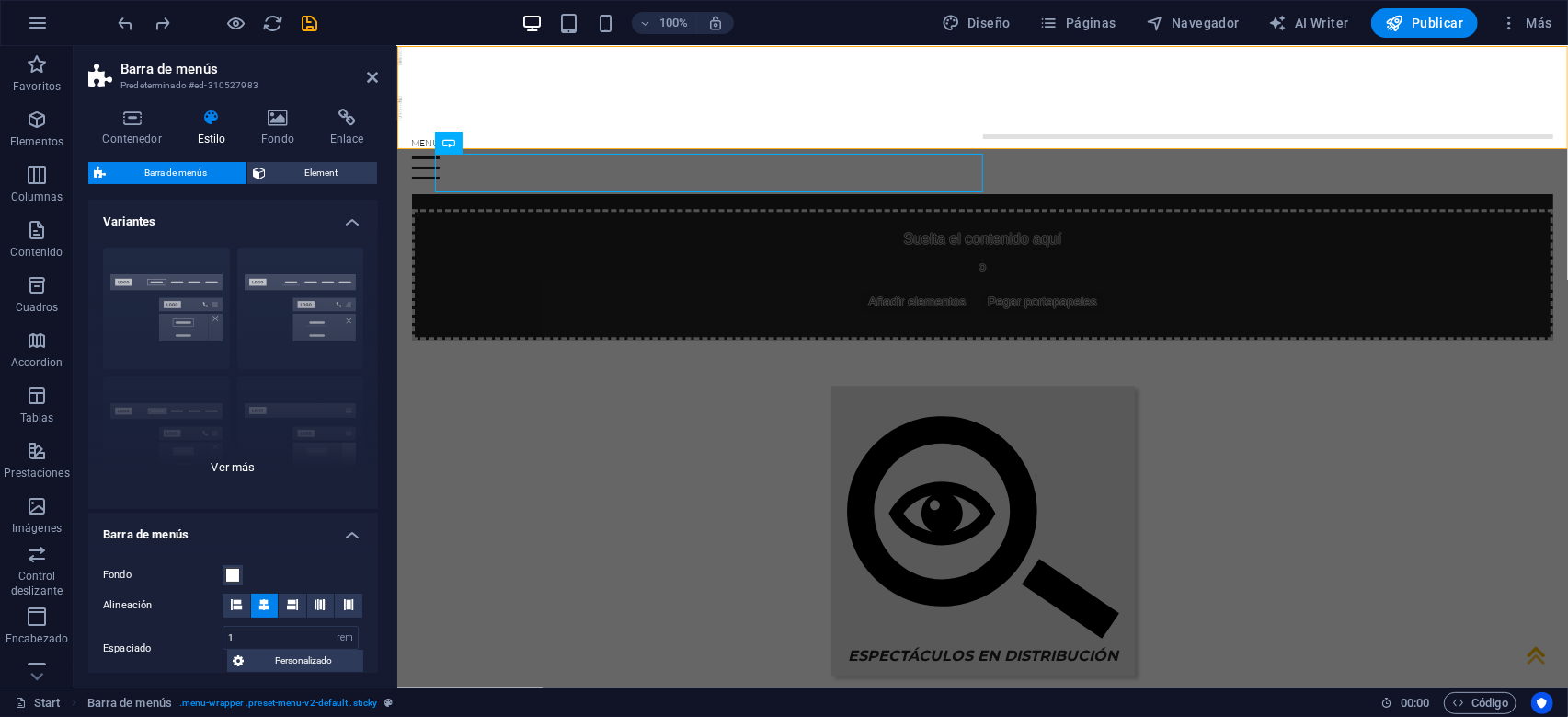
click at [240, 464] on div "Borde Centrado Predeterminado Fijo Loki Desencadenador Ancho XXL" at bounding box center [233, 371] width 290 height 276
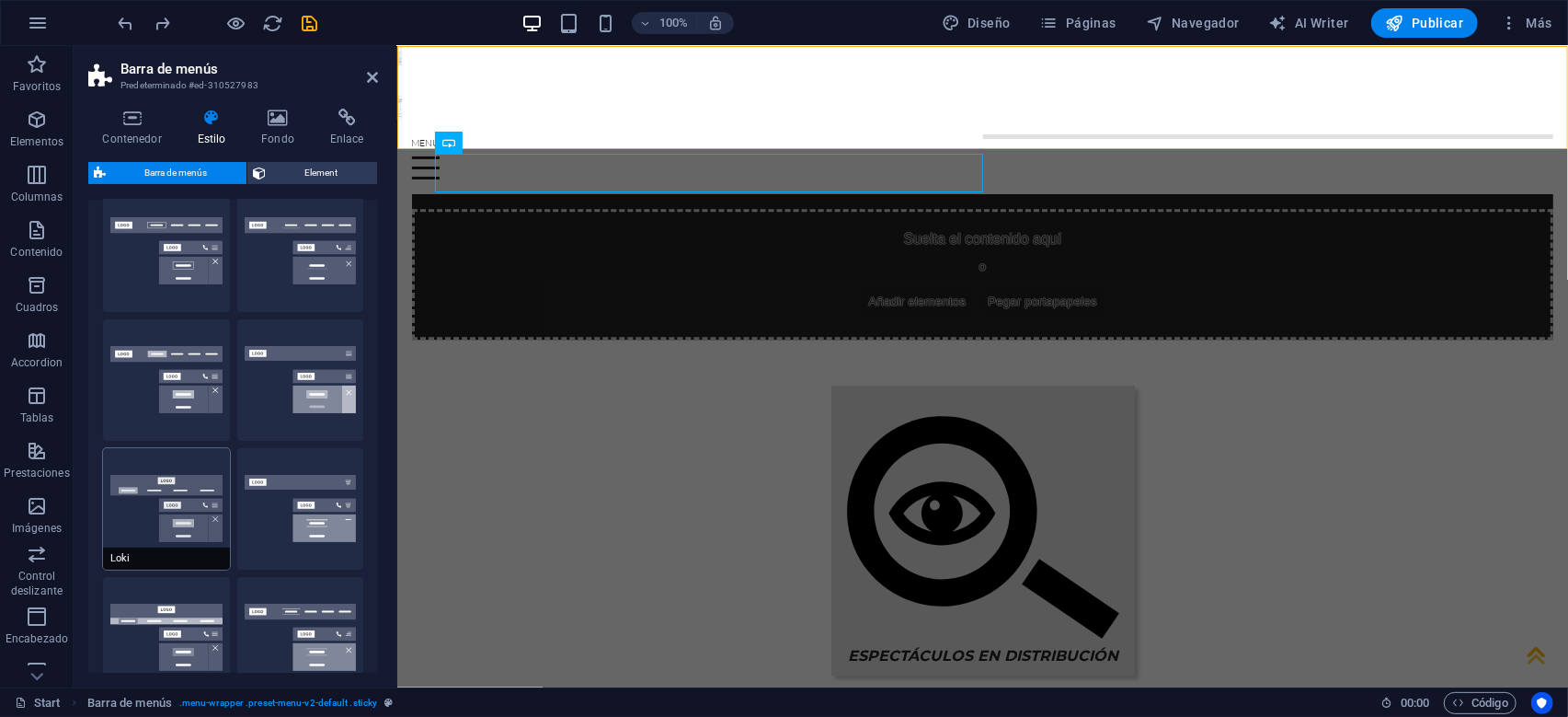
scroll to position [88, 0]
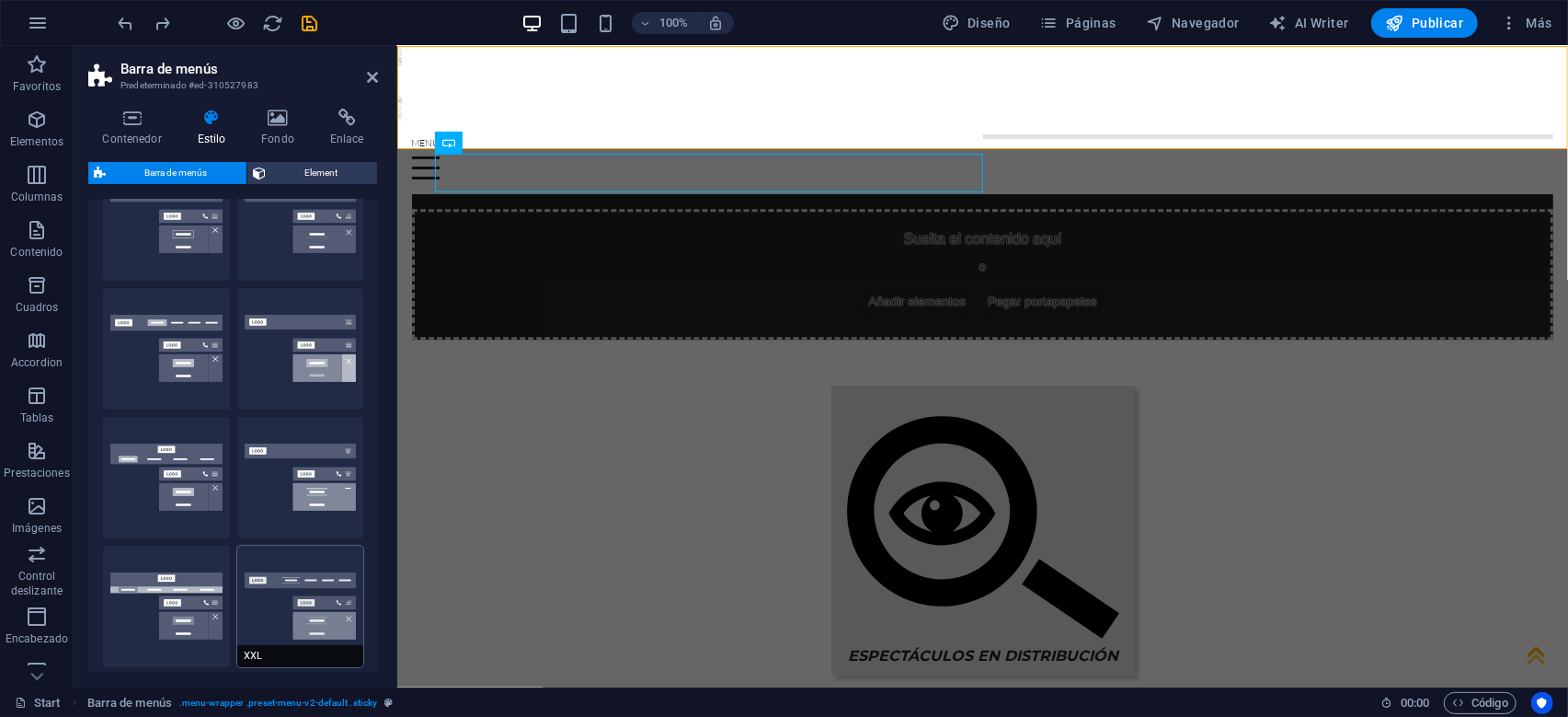
click at [305, 579] on button "XXL" at bounding box center [301, 606] width 127 height 122
select select "hover_border_vertical"
select select "rem"
select select "link-special-font"
select select "rem"
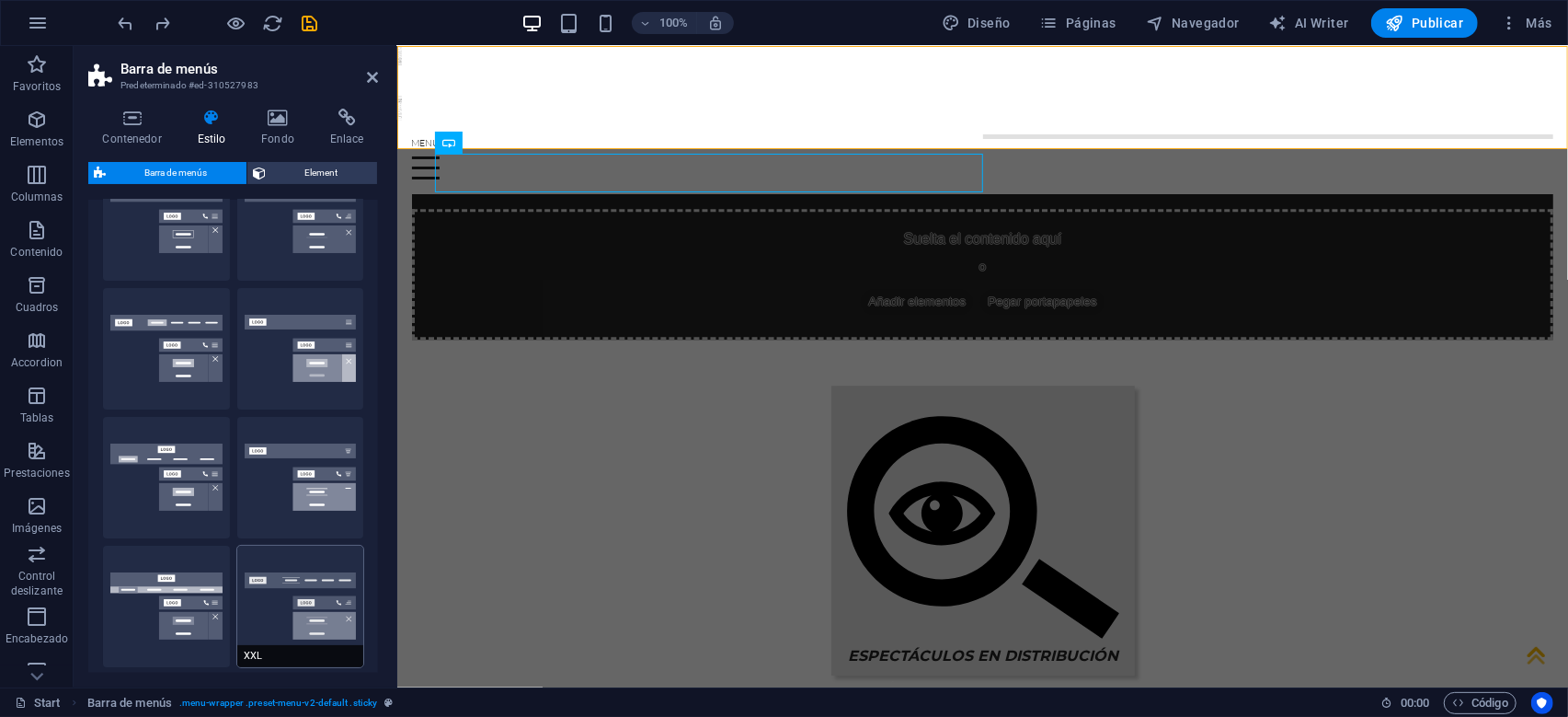
select select "700"
select select "hover_box_bottom"
select select
select select "DISABLED_OPTION_VALUE"
select select "hover_box_top"
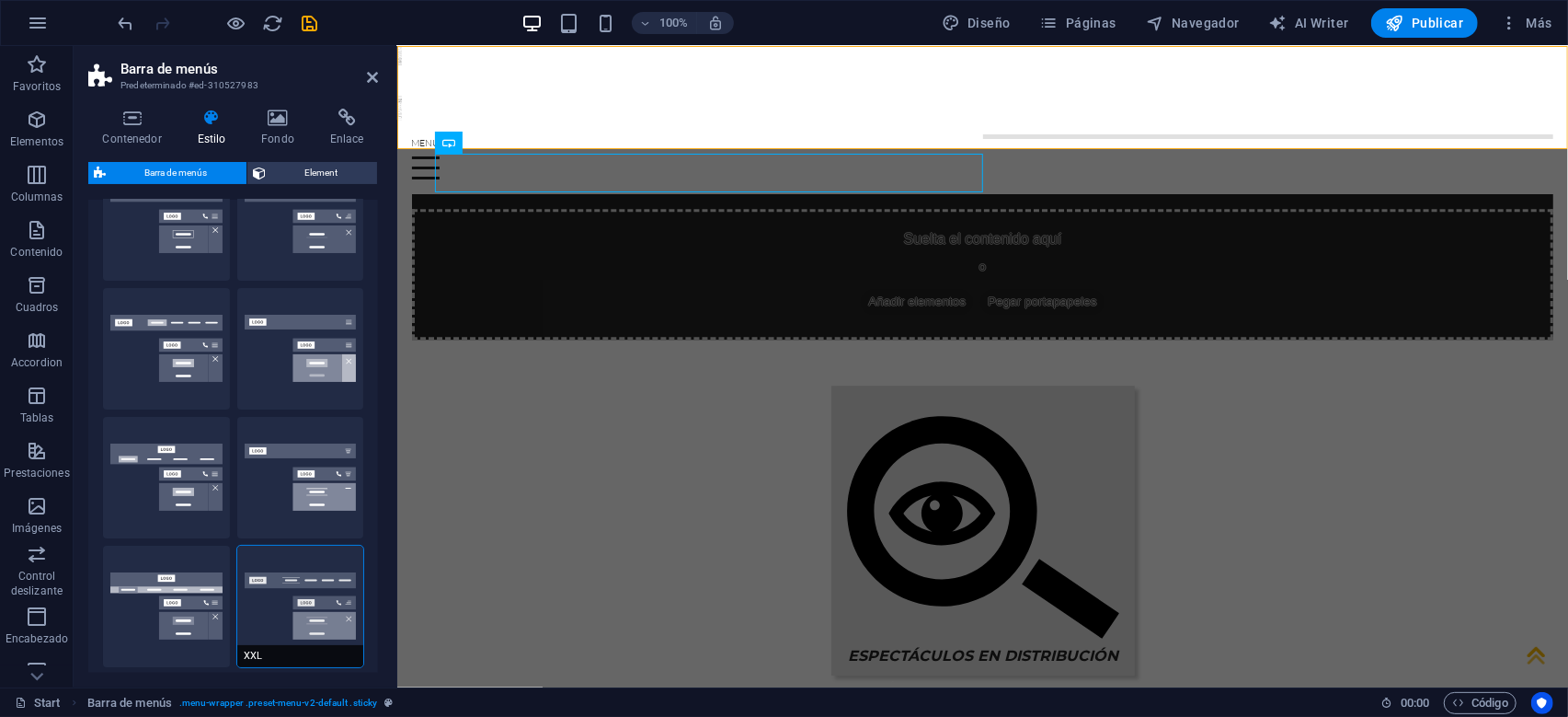
select select
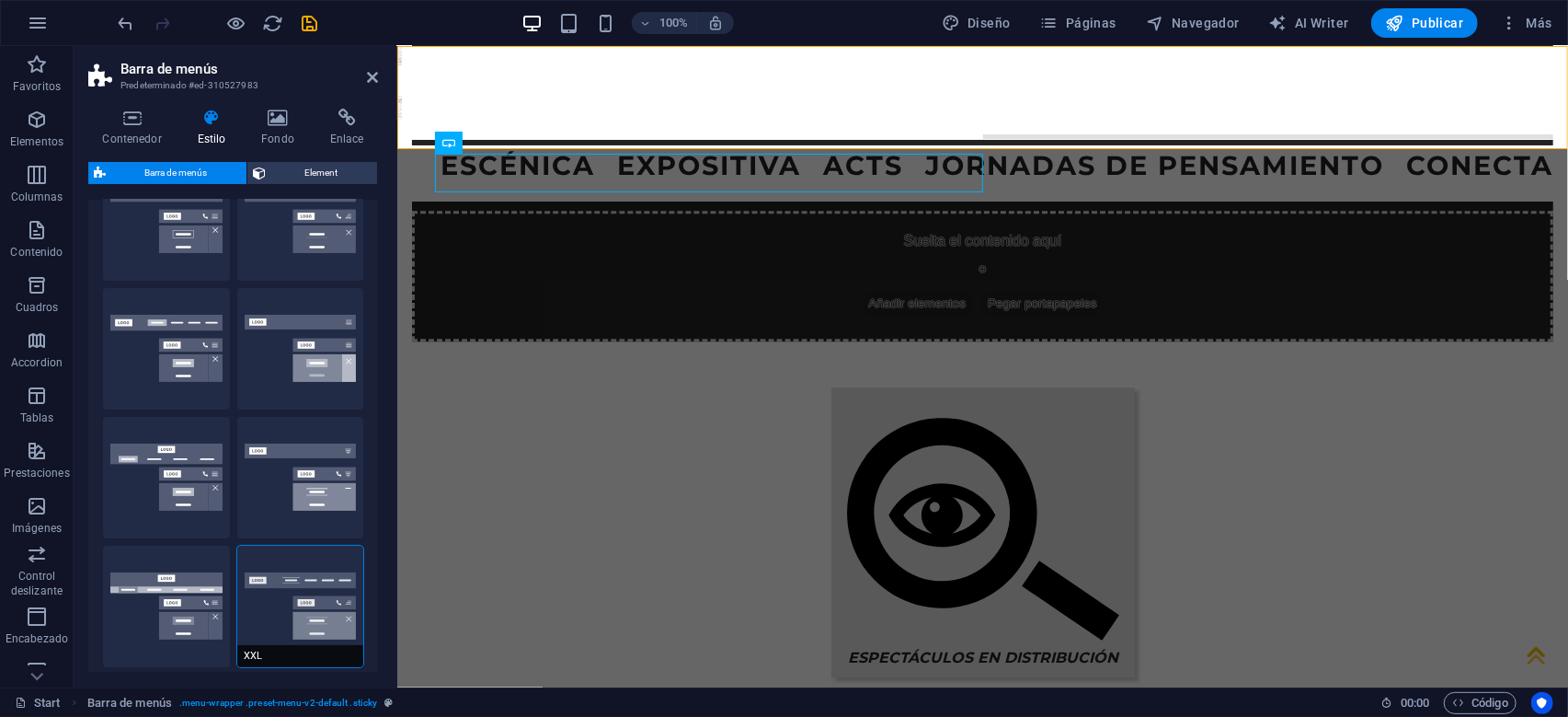
scroll to position [8095, 0]
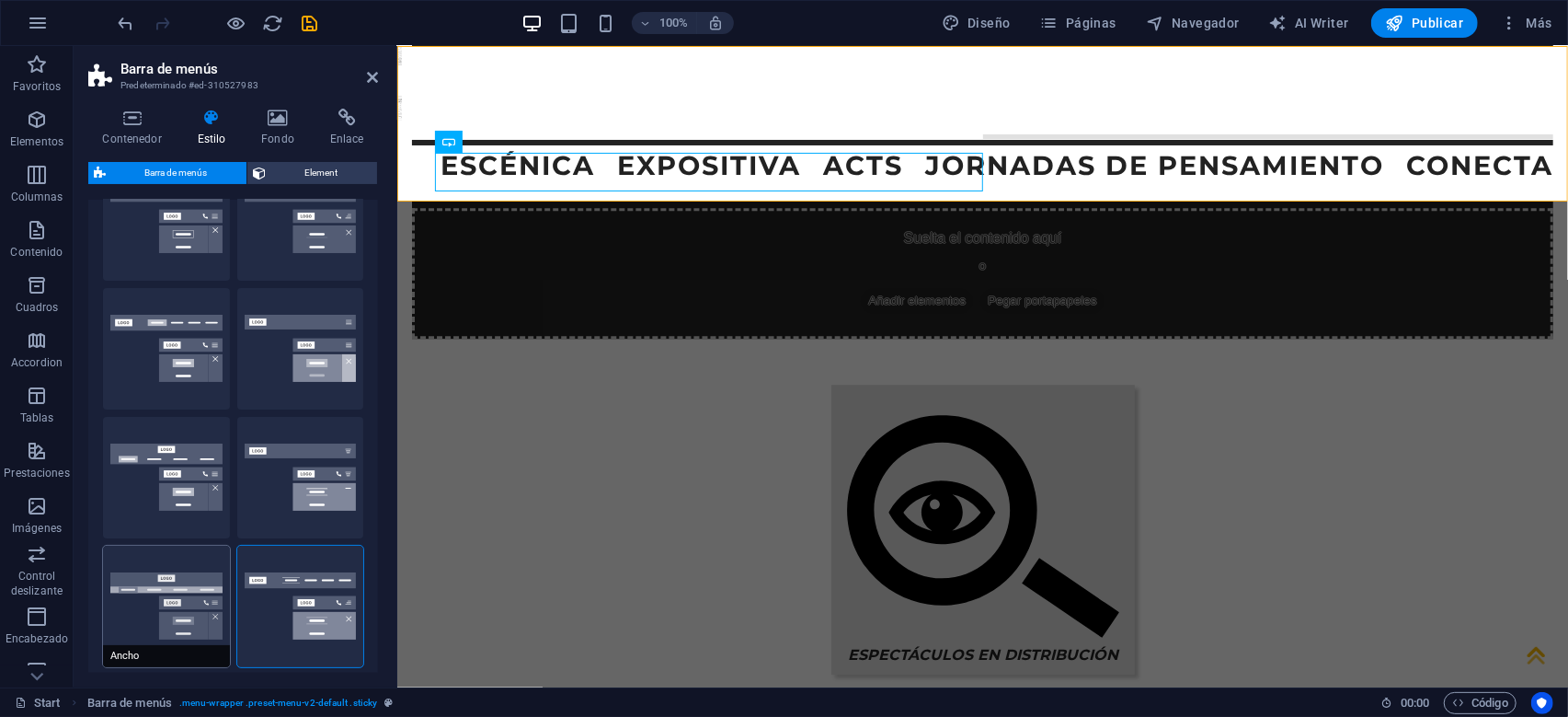
click at [179, 594] on button "Ancho" at bounding box center [166, 606] width 127 height 122
select select "hover_box_bottom"
select select "link-default-font"
select select "px"
select select
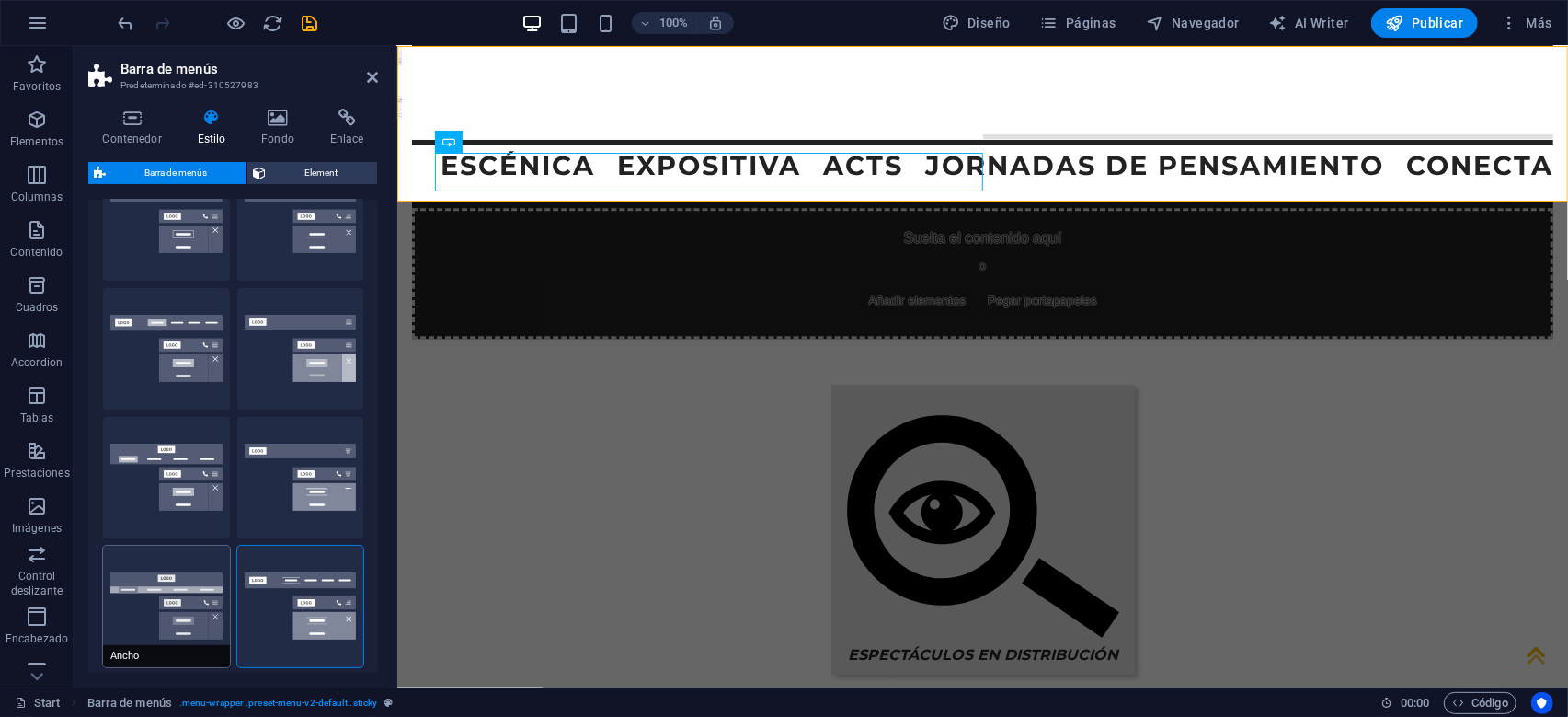
select select "hover_box_bottom"
select select
select select "%"
select select "hover_box_top"
select select
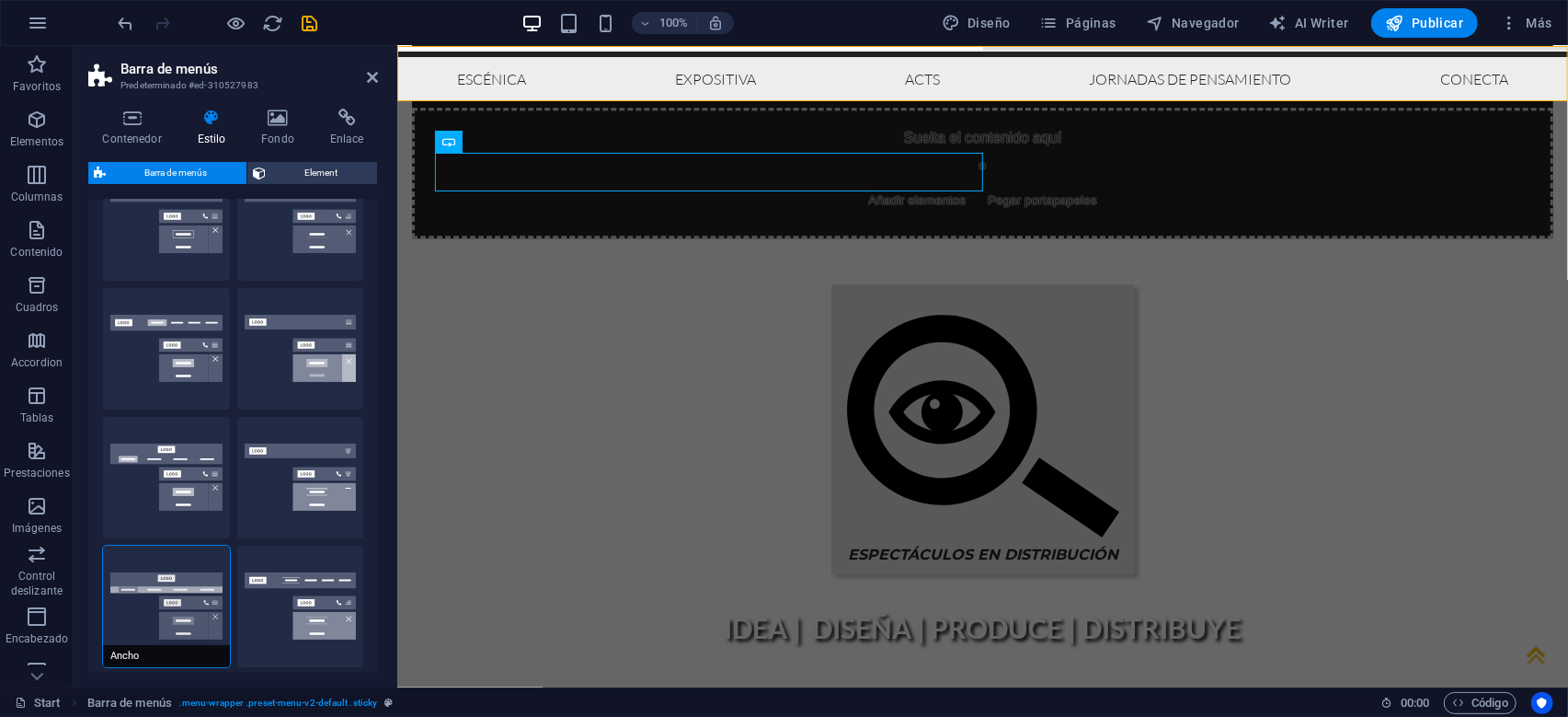
scroll to position [7995, 0]
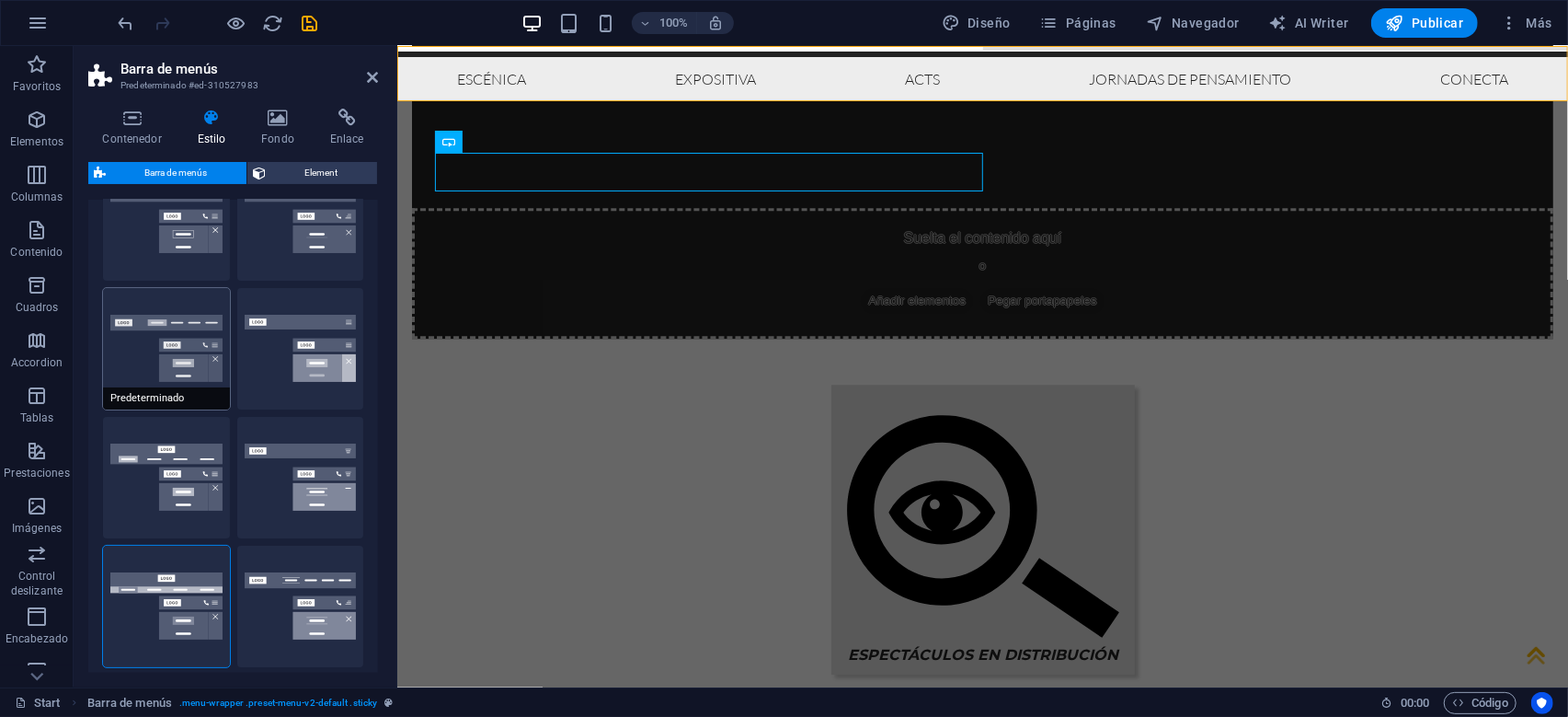
click at [161, 345] on button "Predeterminado" at bounding box center [166, 348] width 127 height 122
select select
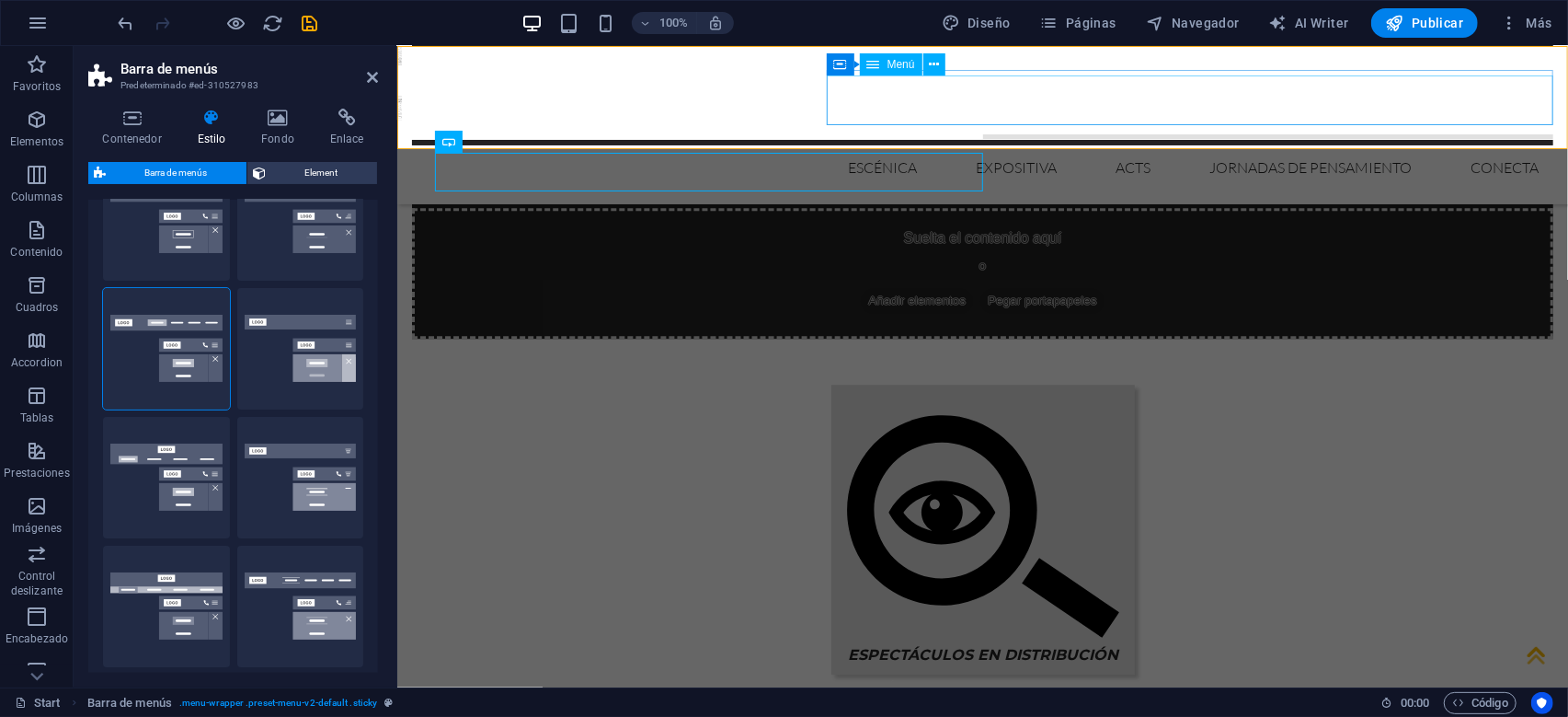
click at [900, 69] on span "Menú" at bounding box center [901, 64] width 28 height 11
select select "3"
select select
select select "secondary"
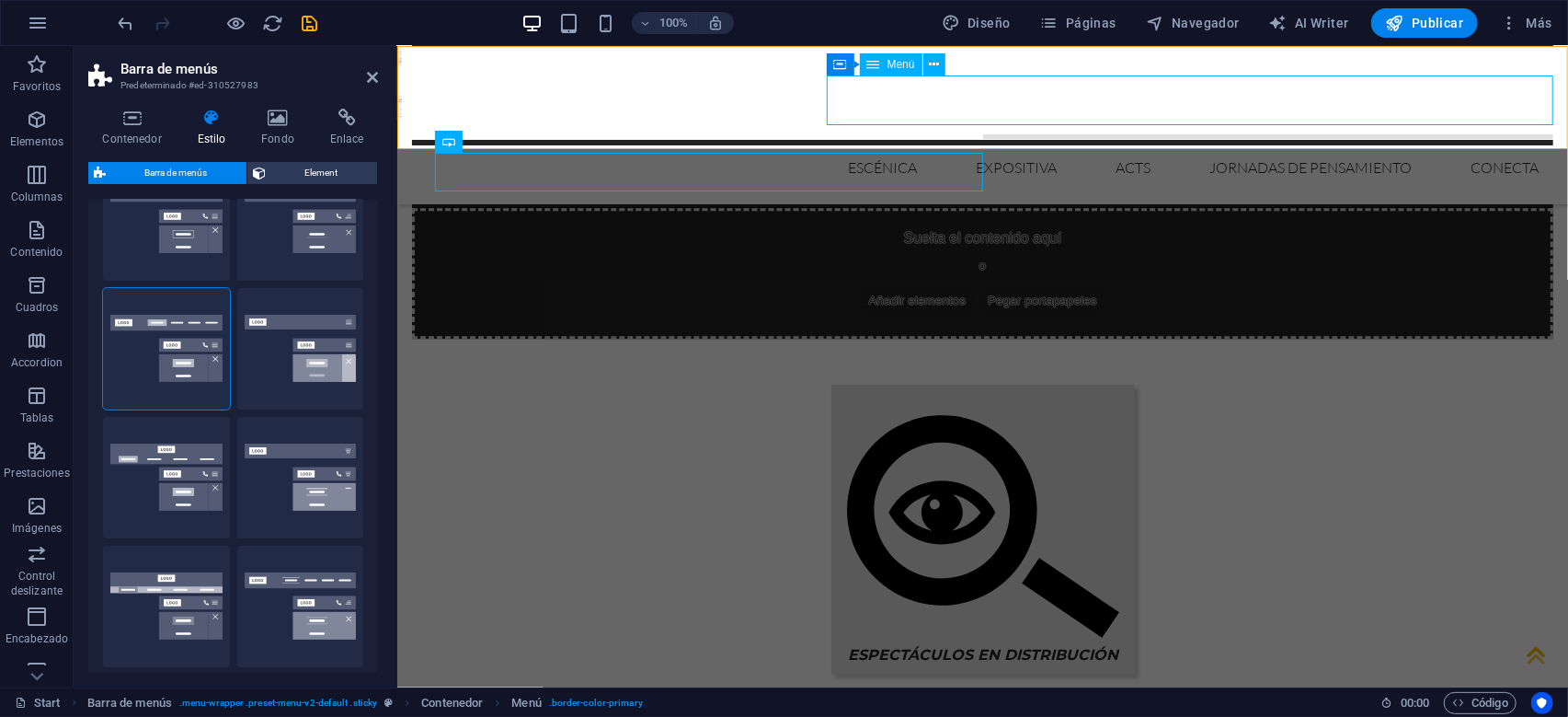
select select "4"
select select
select select "secondary"
select select "5"
select select
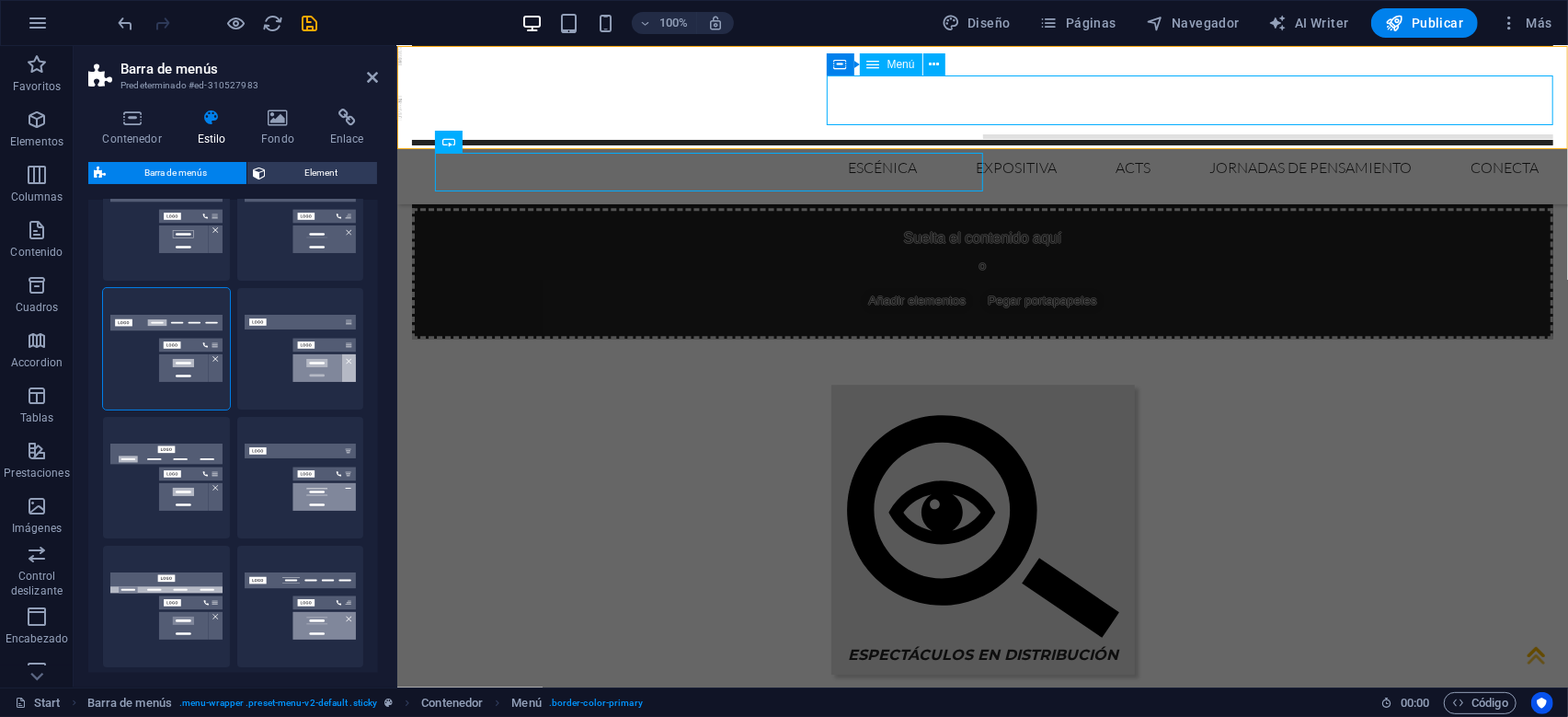
select select "secondary"
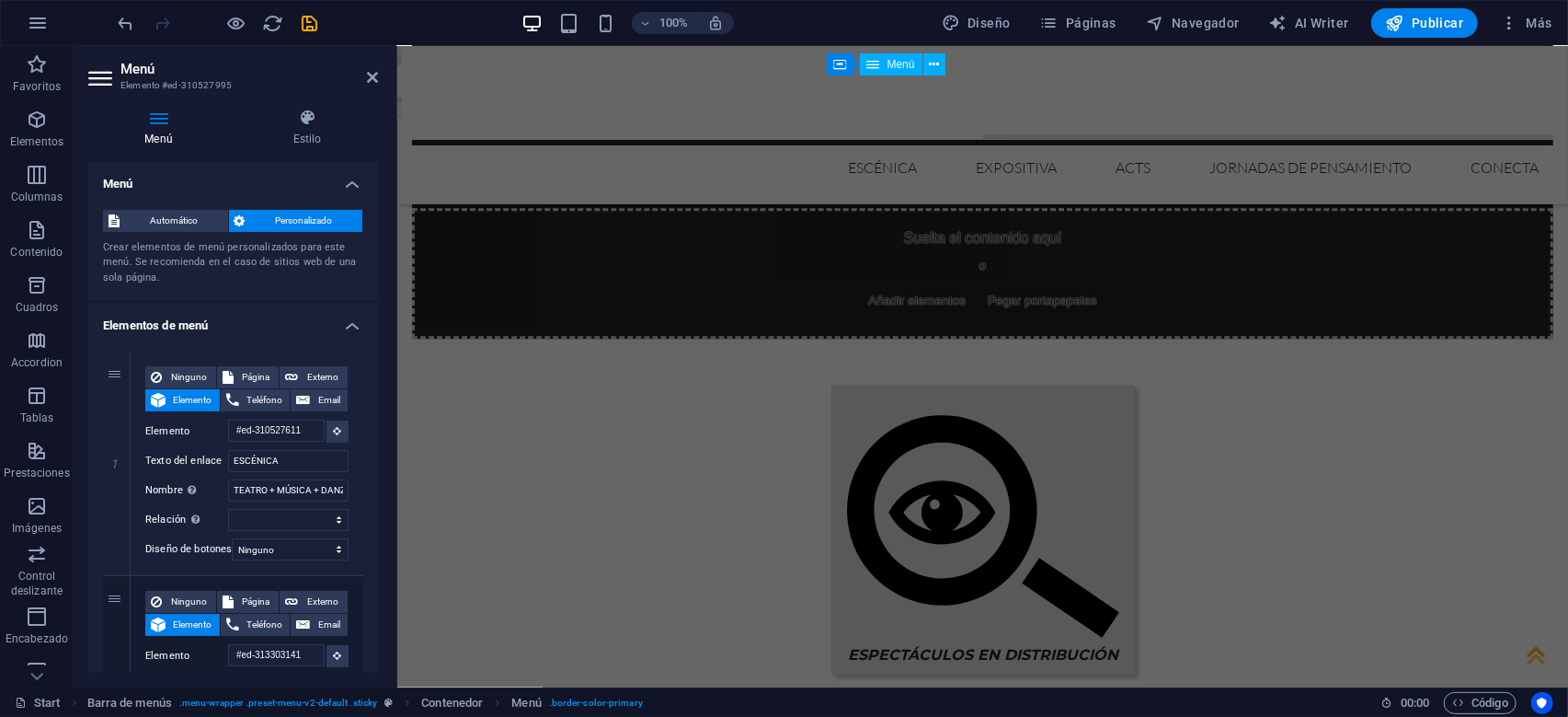
scroll to position [8467, 0]
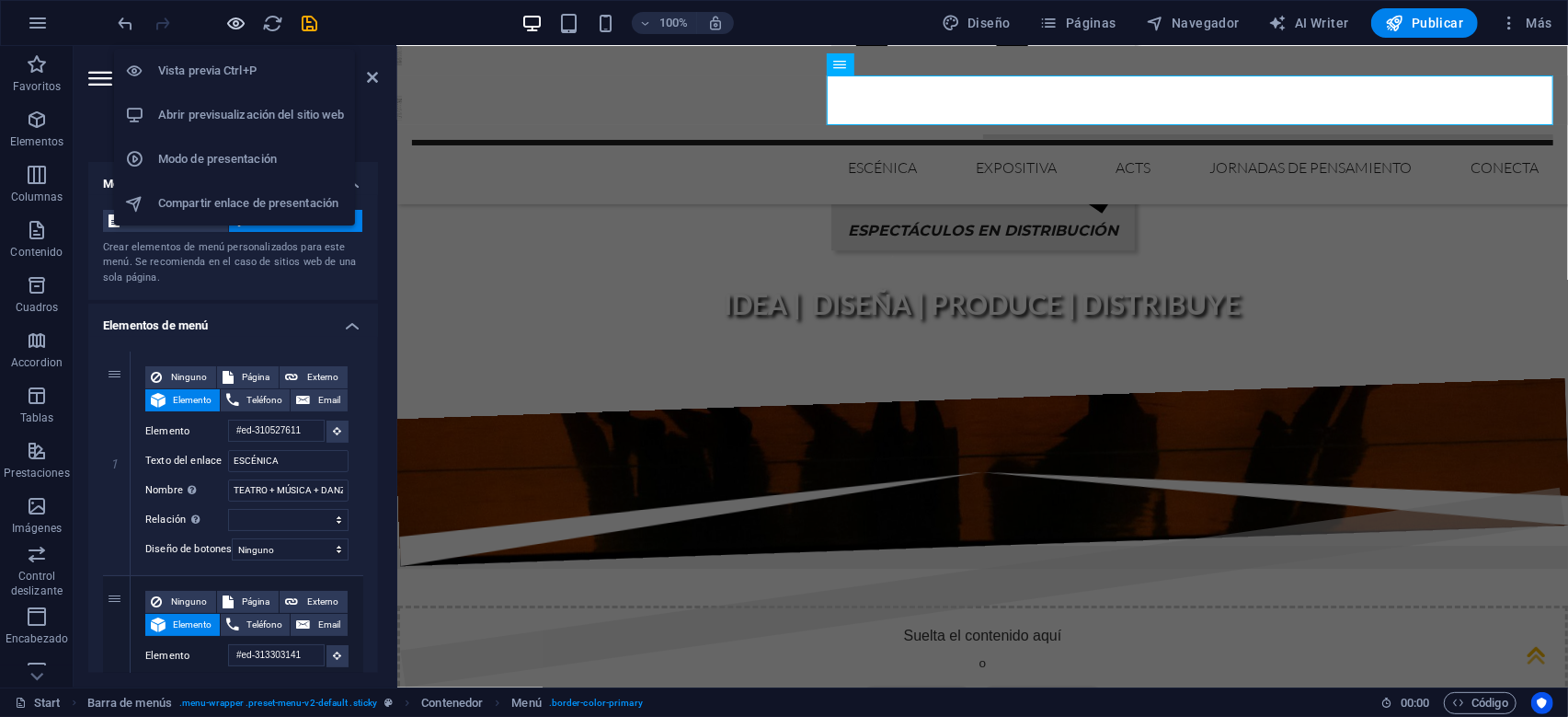
click at [237, 23] on icon "button" at bounding box center [237, 23] width 21 height 21
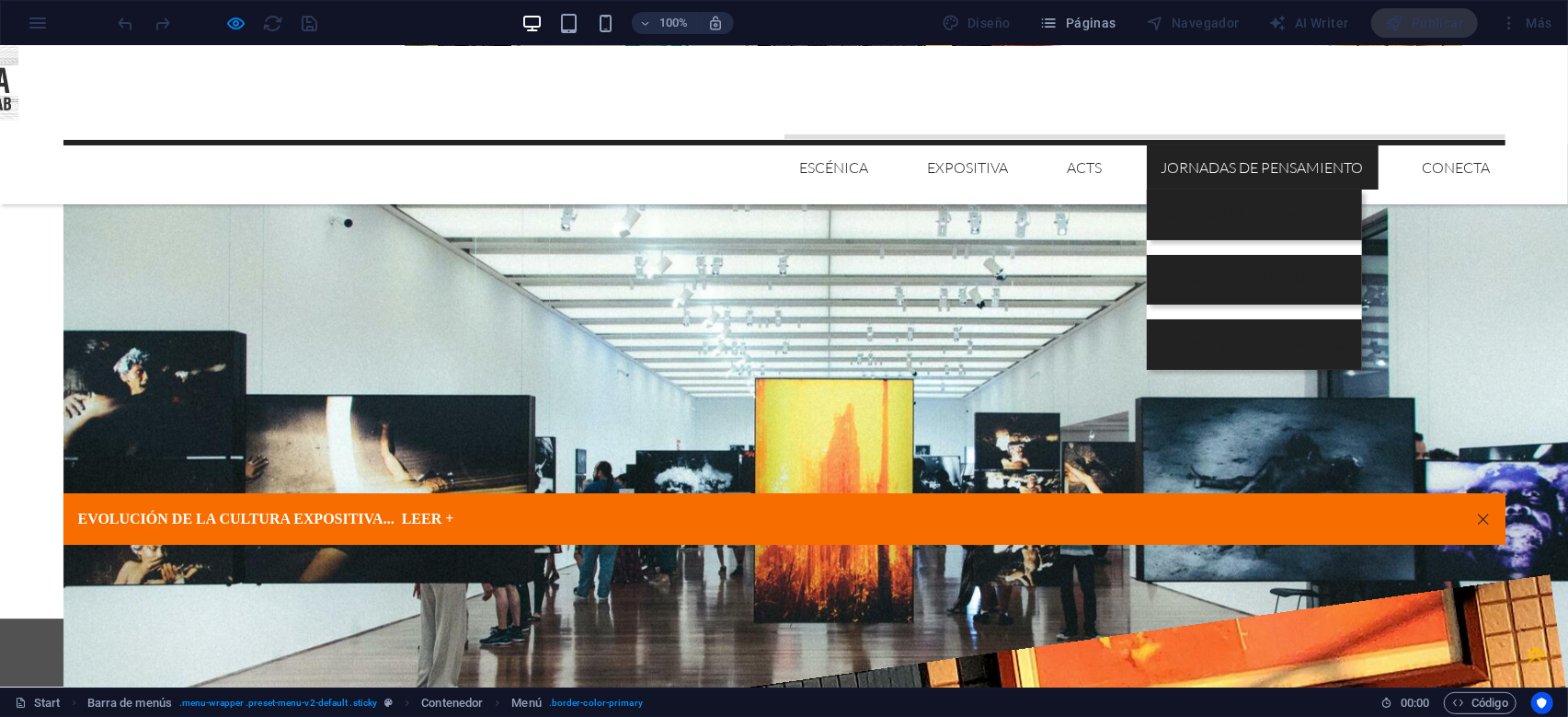
click at [1228, 145] on link "JORNADAS DE PENSAMIENTO" at bounding box center [1263, 167] width 232 height 45
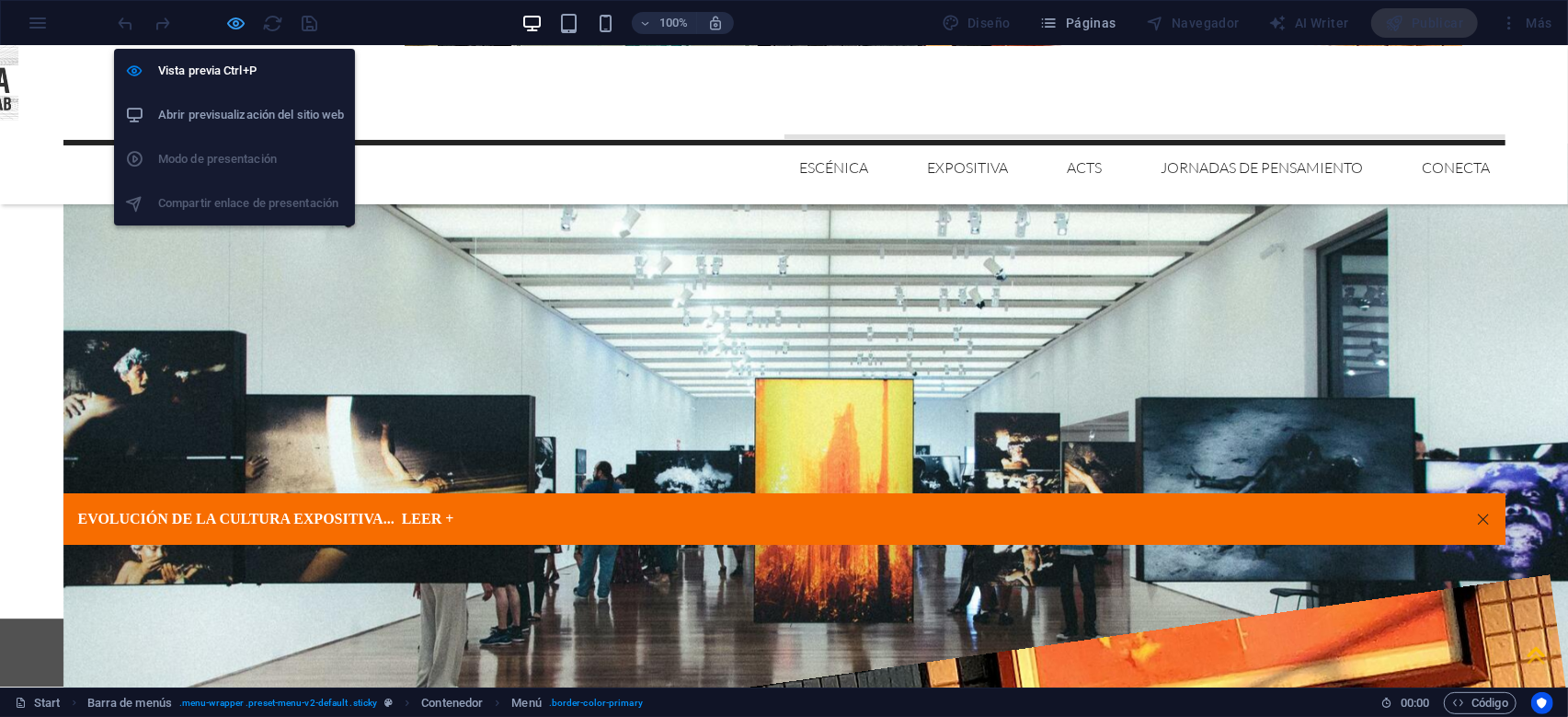
click at [235, 24] on icon "button" at bounding box center [237, 23] width 21 height 21
select select "3"
select select
select select "secondary"
select select "4"
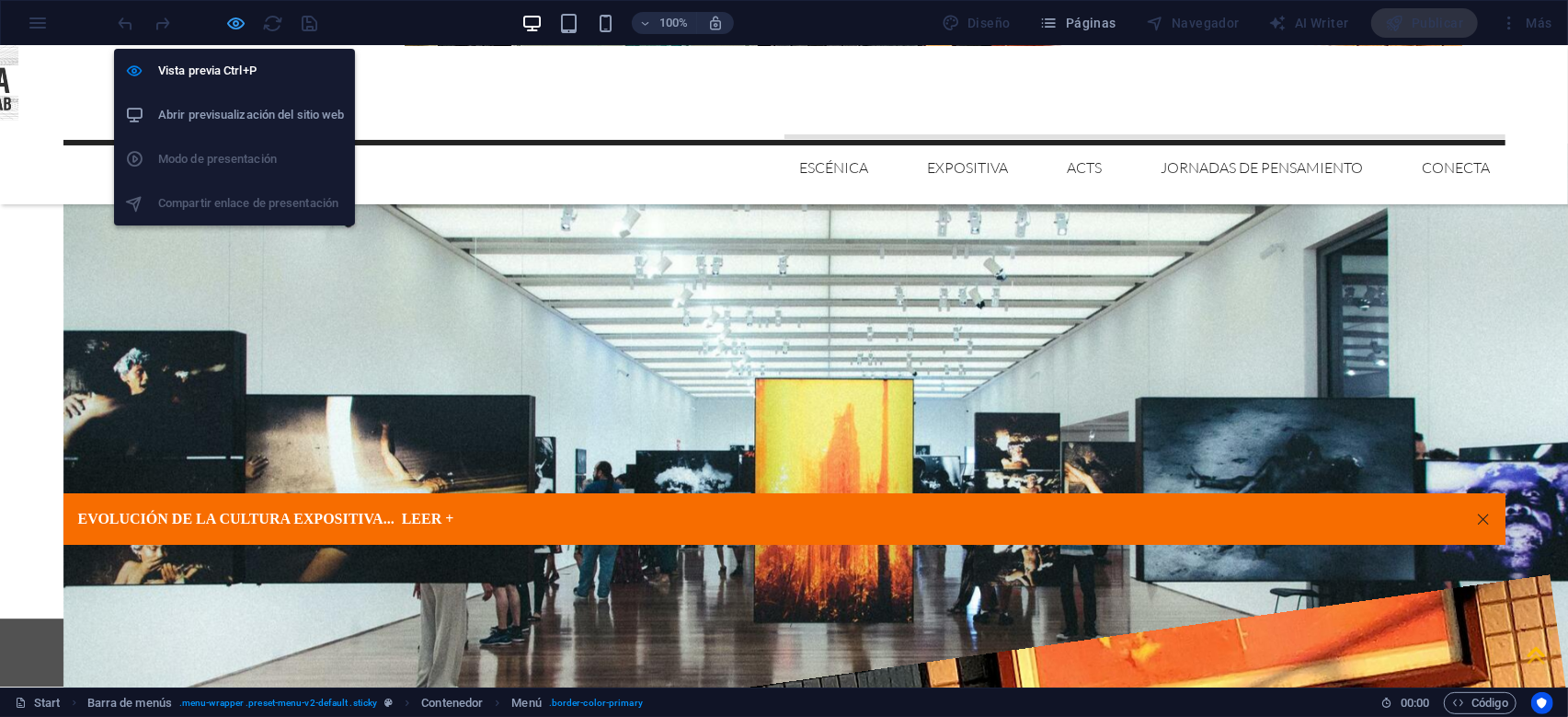
select select
select select "secondary"
select select "5"
select select
select select "secondary"
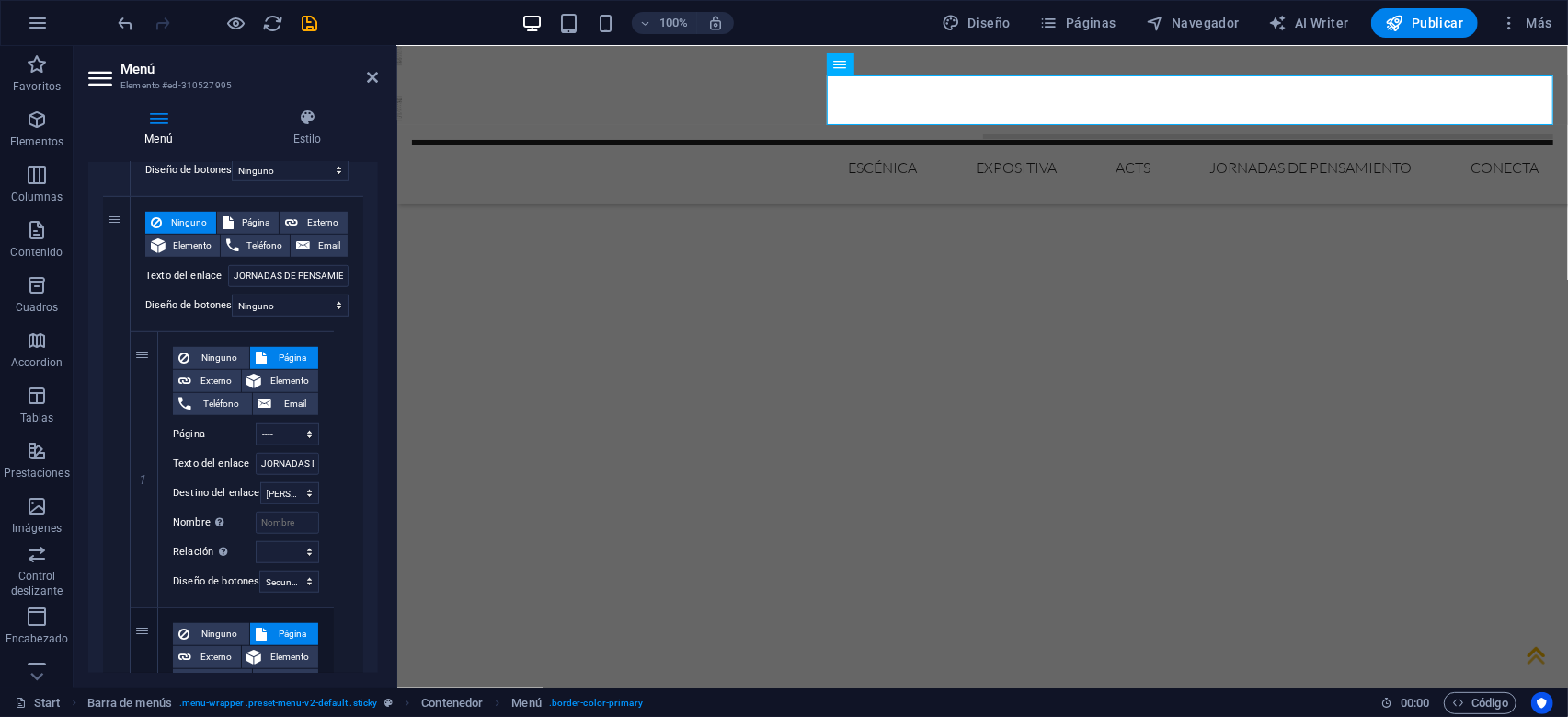
scroll to position [883, 0]
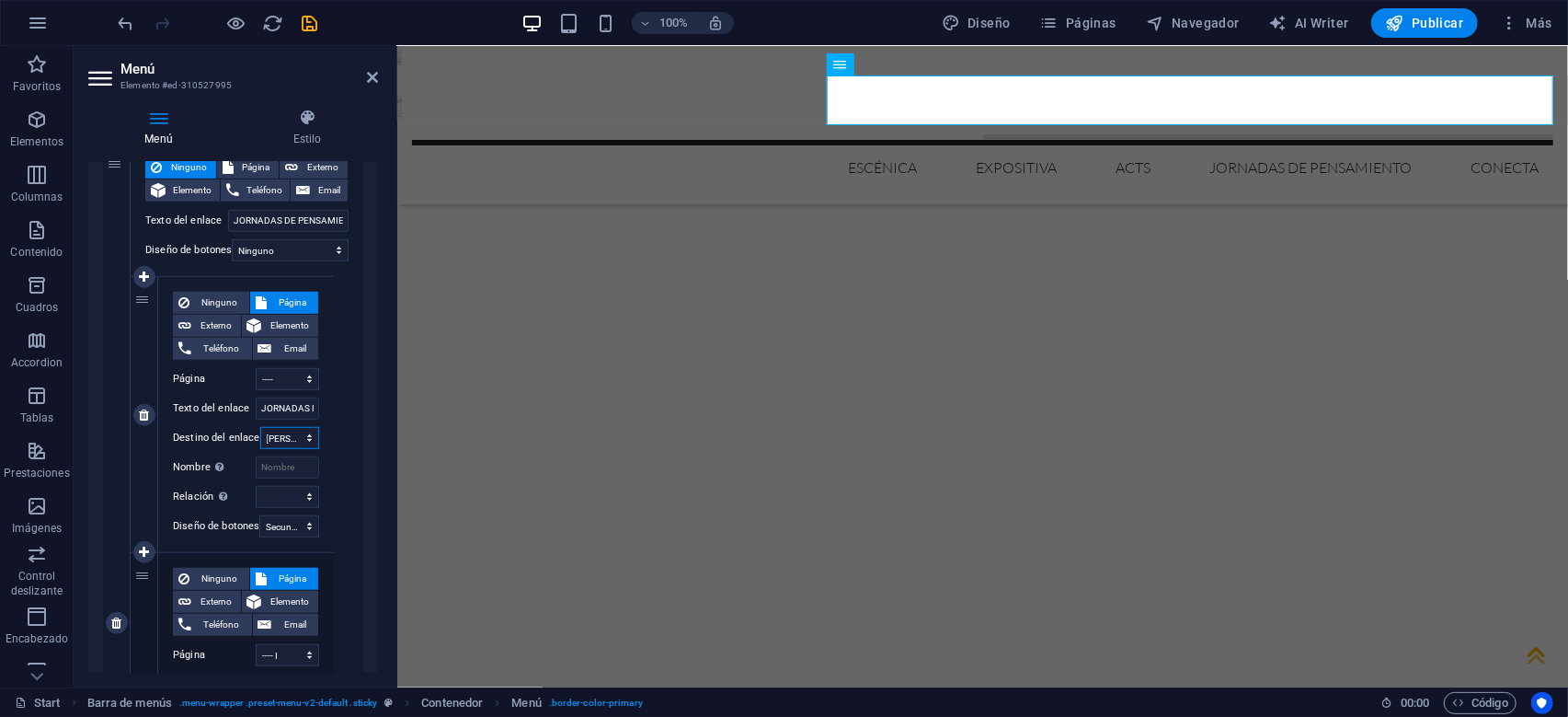
click at [260, 427] on select "Nueva pestaña Misma pestaña Superposición" at bounding box center [289, 438] width 58 height 22
click at [315, 432] on select "Nueva pestaña Misma pestaña Superposición" at bounding box center [289, 438] width 58 height 22
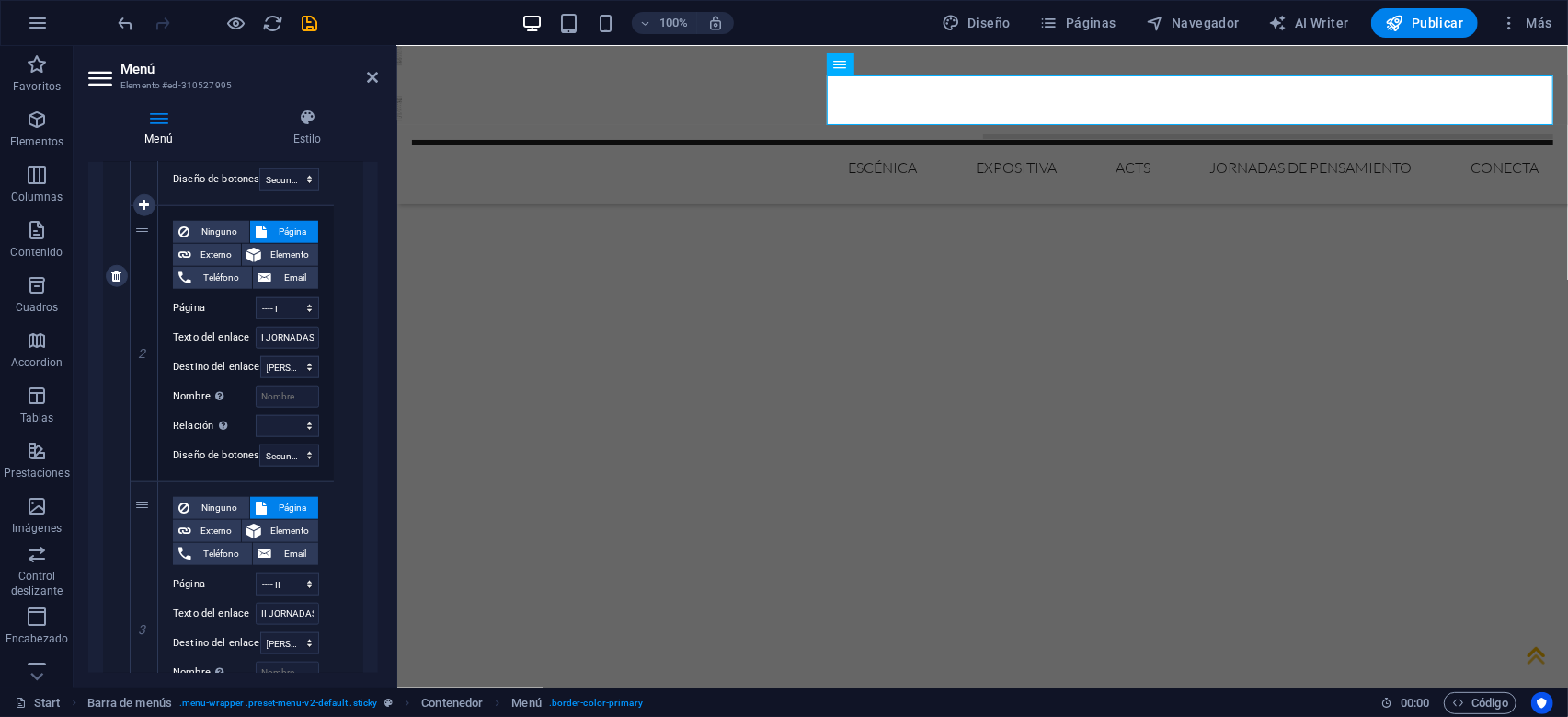
scroll to position [1237, 0]
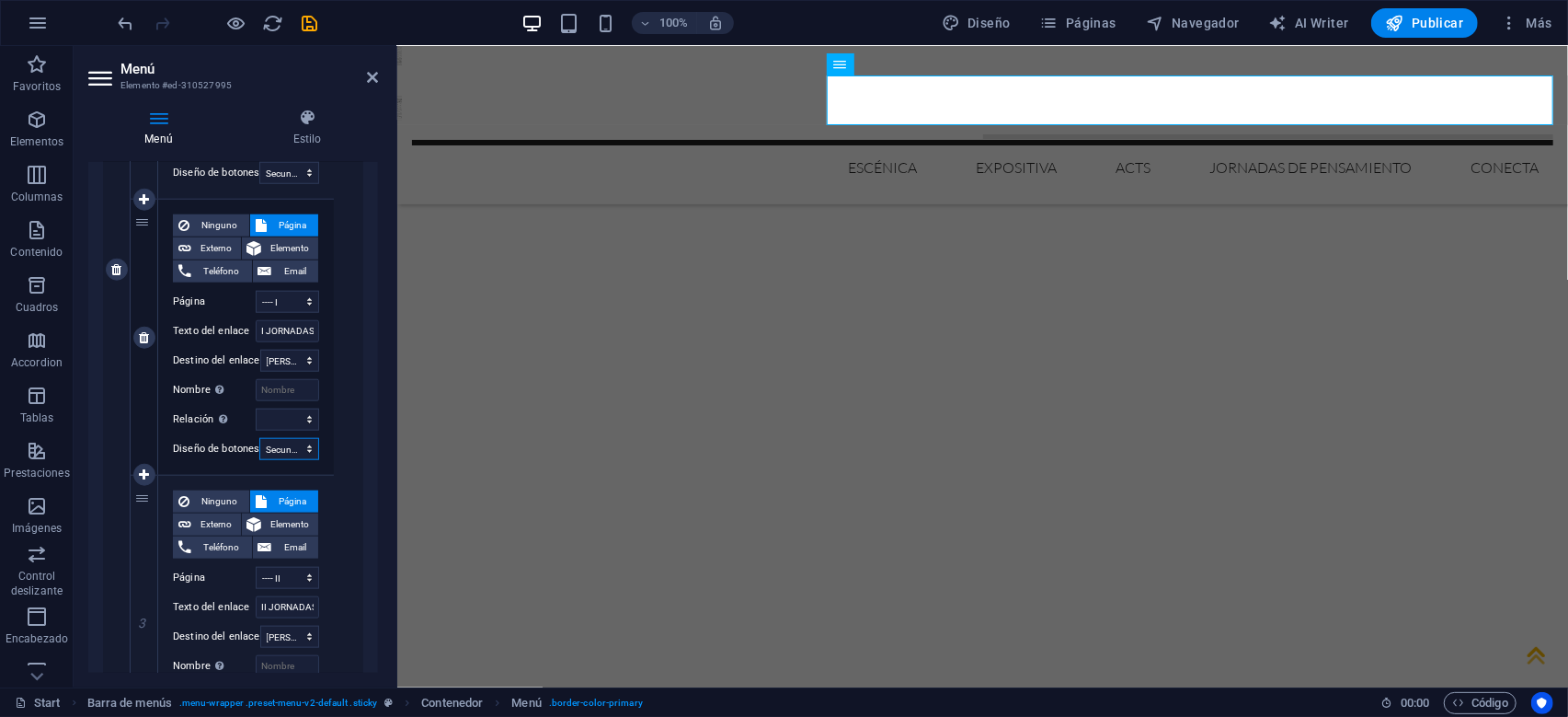
click at [259, 438] on select "Ninguno Predeterminado Principal Secundario" at bounding box center [289, 450] width 59 height 22
select select
click option "Ninguno" at bounding box center [0, 0] width 0 height 0
select select
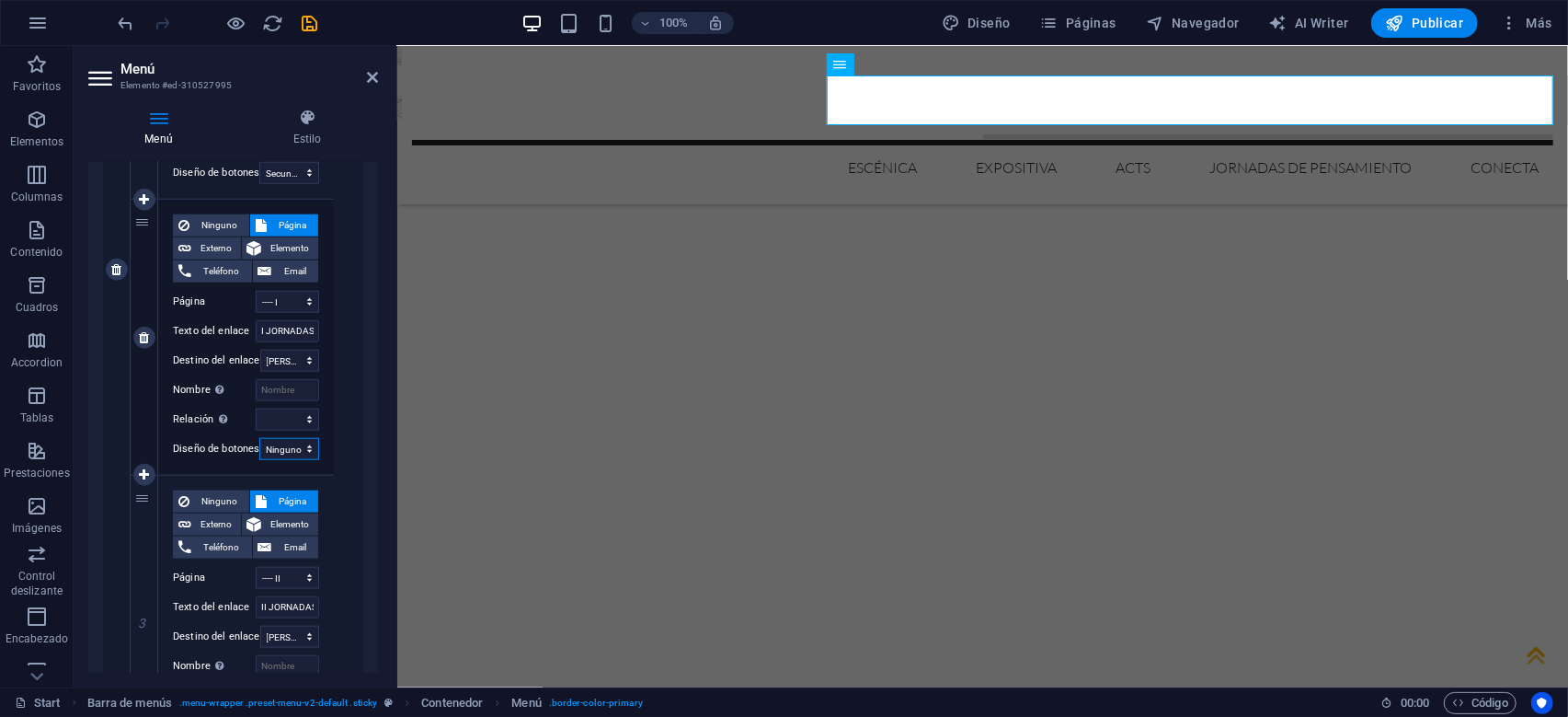
select select
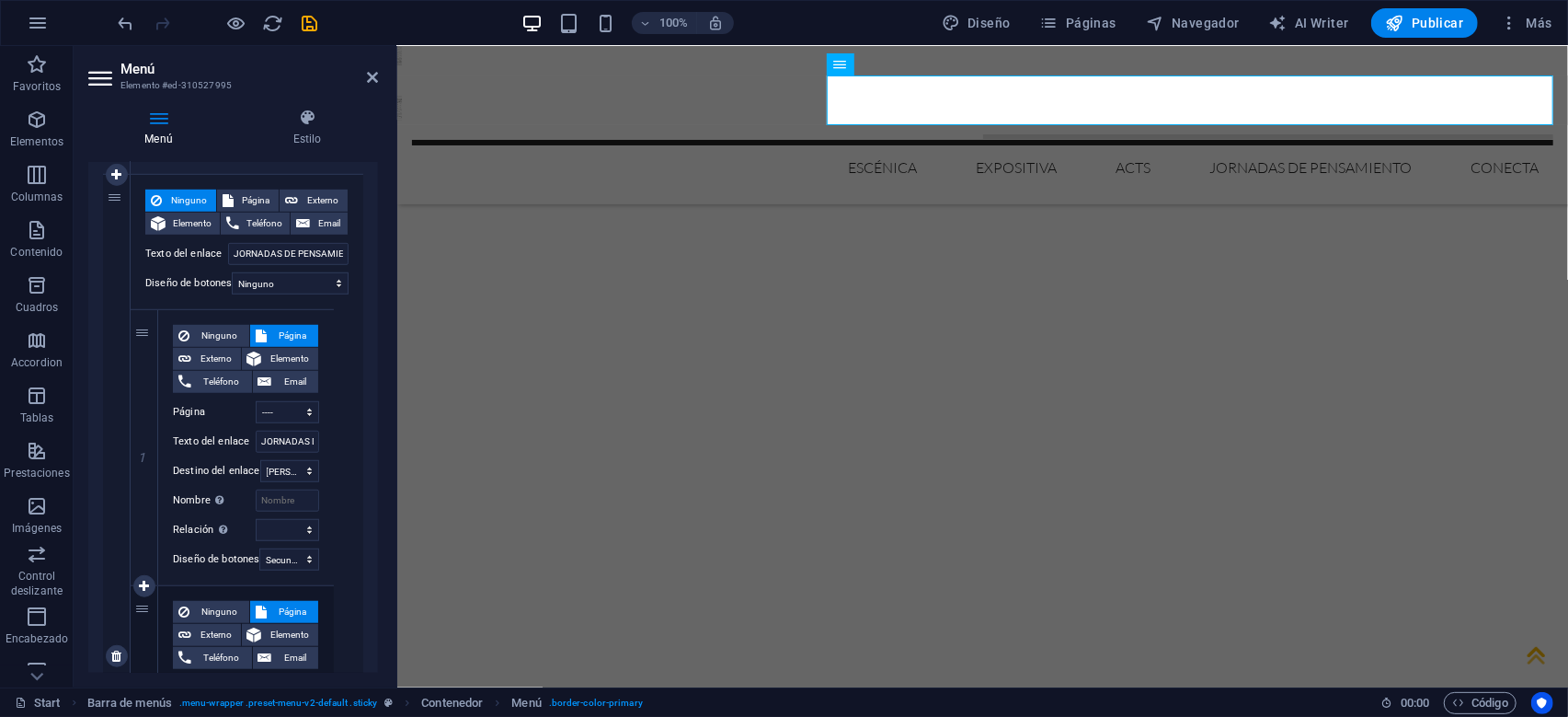
scroll to position [795, 0]
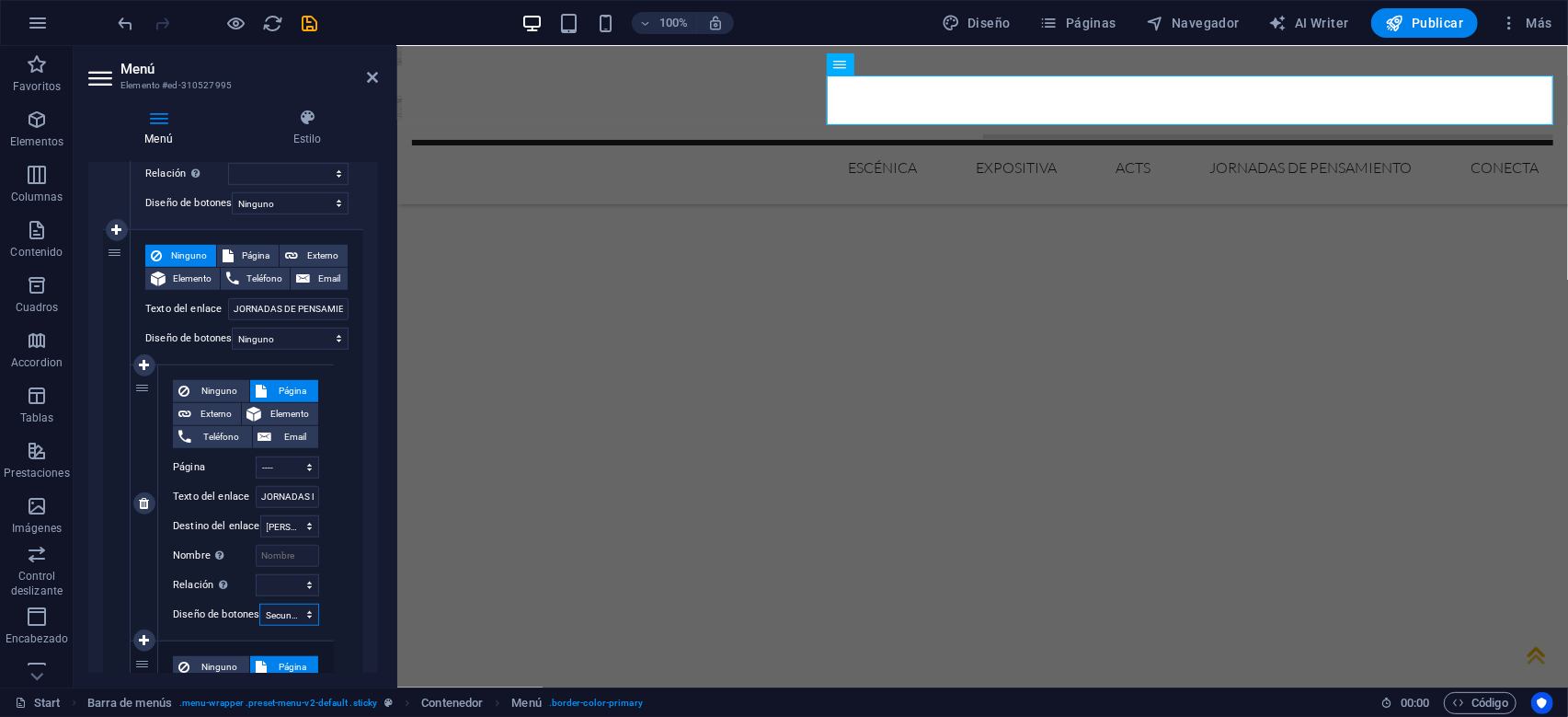
click at [259, 604] on select "Ninguno Predeterminado Principal Secundario" at bounding box center [289, 615] width 59 height 22
select select
click option "Ninguno" at bounding box center [0, 0] width 0 height 0
select select
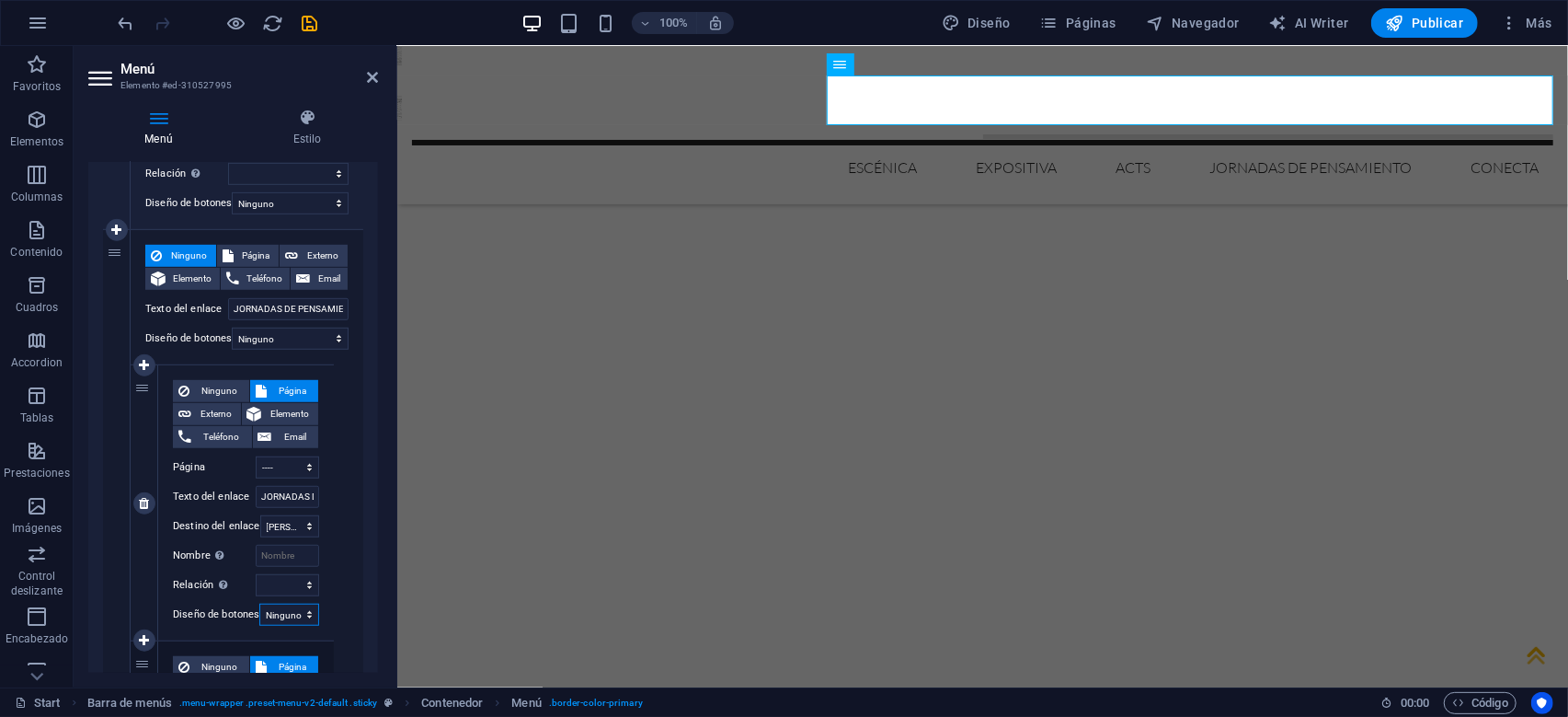
select select
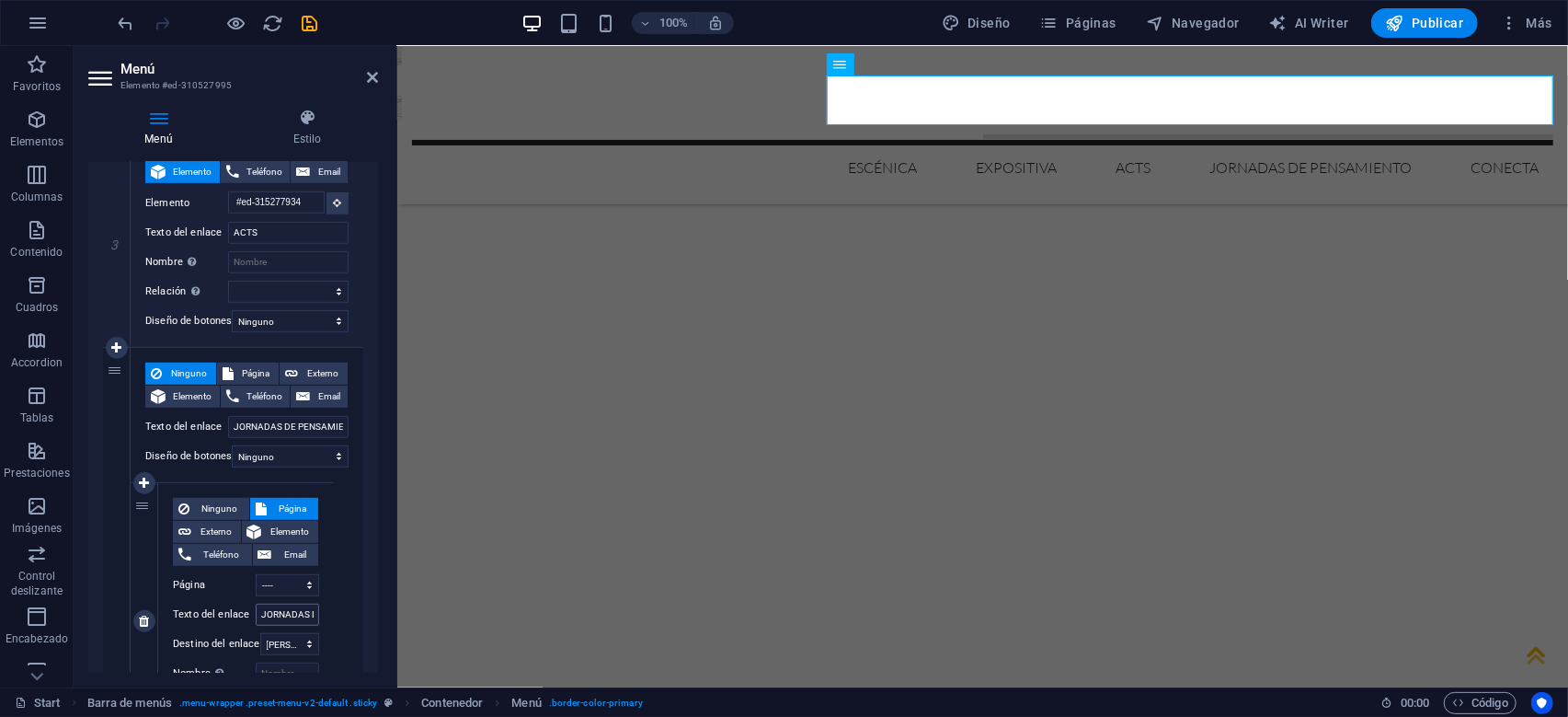
scroll to position [707, 0]
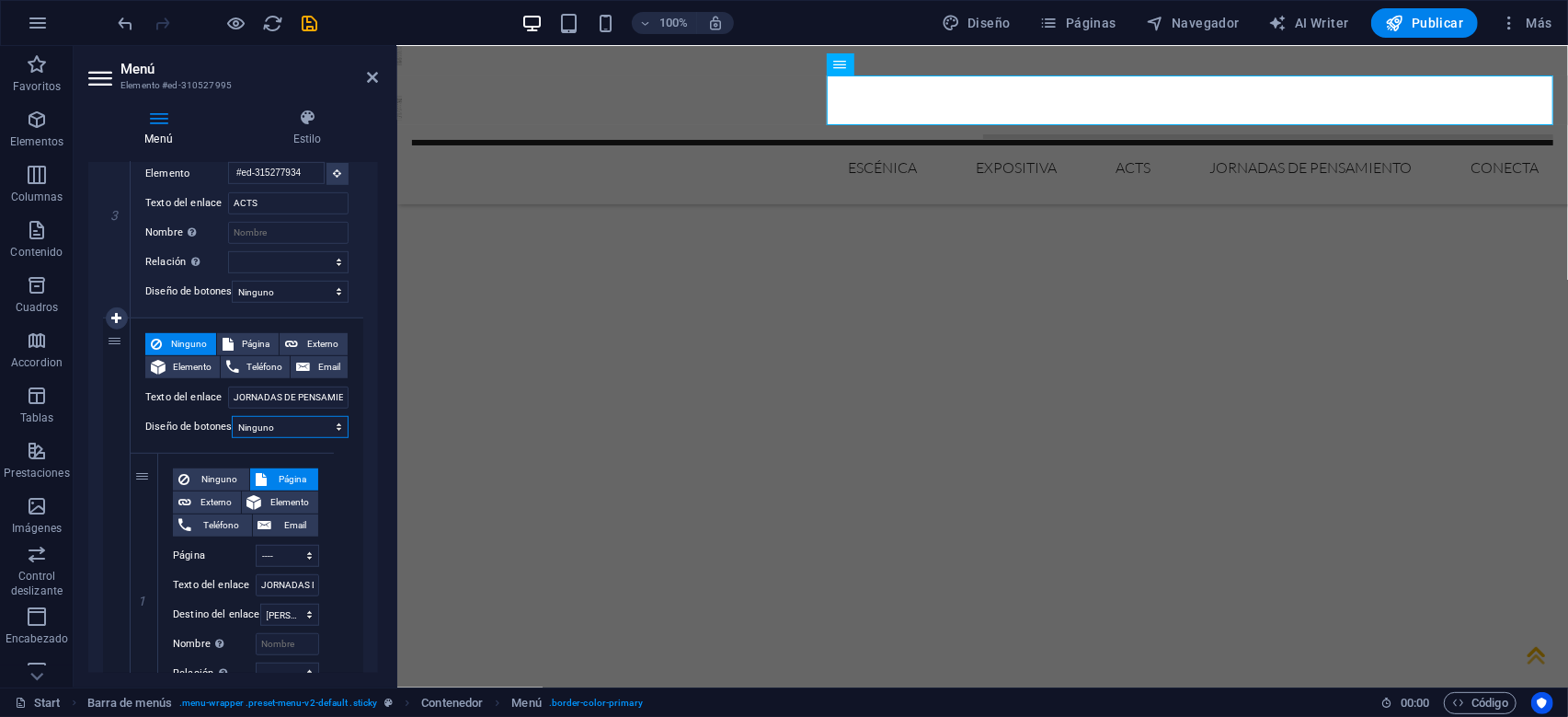
click at [232, 416] on select "Ninguno Predeterminado Principal Secundario" at bounding box center [291, 427] width 117 height 22
click at [330, 428] on select "Ninguno Predeterminado Principal Secundario" at bounding box center [291, 427] width 117 height 22
click at [232, 416] on select "Ninguno Predeterminado Principal Secundario" at bounding box center [291, 427] width 117 height 22
select select "default"
click option "Predeterminado" at bounding box center [0, 0] width 0 height 0
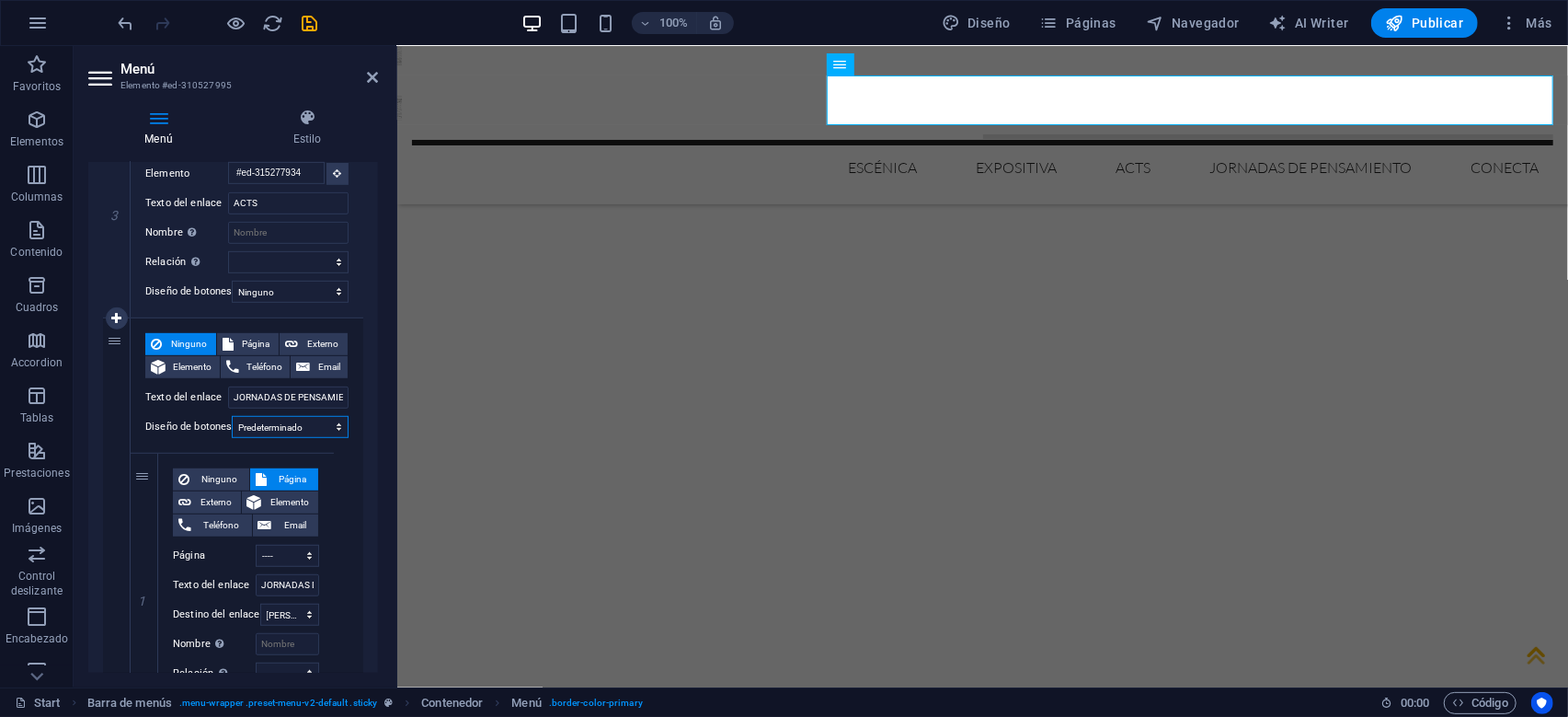
select select
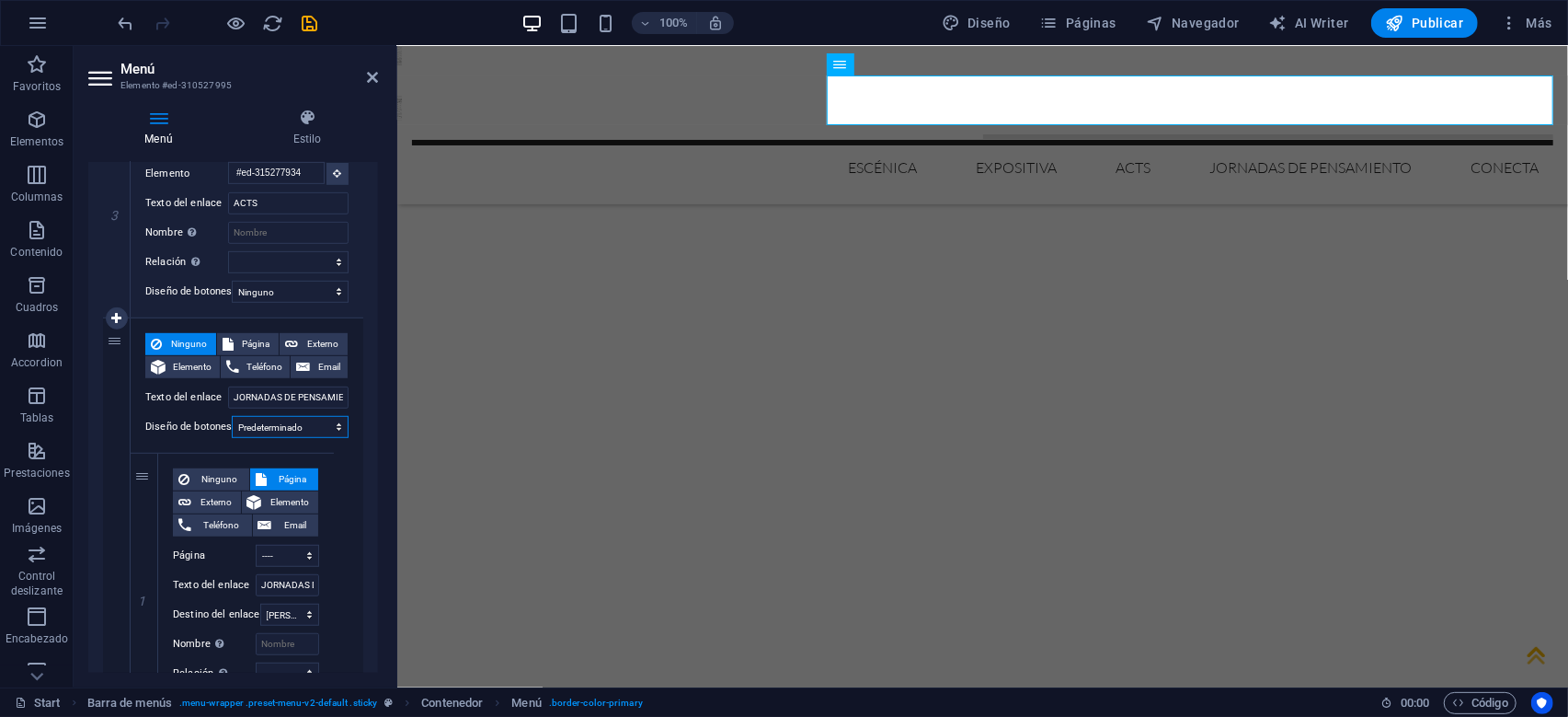
select select
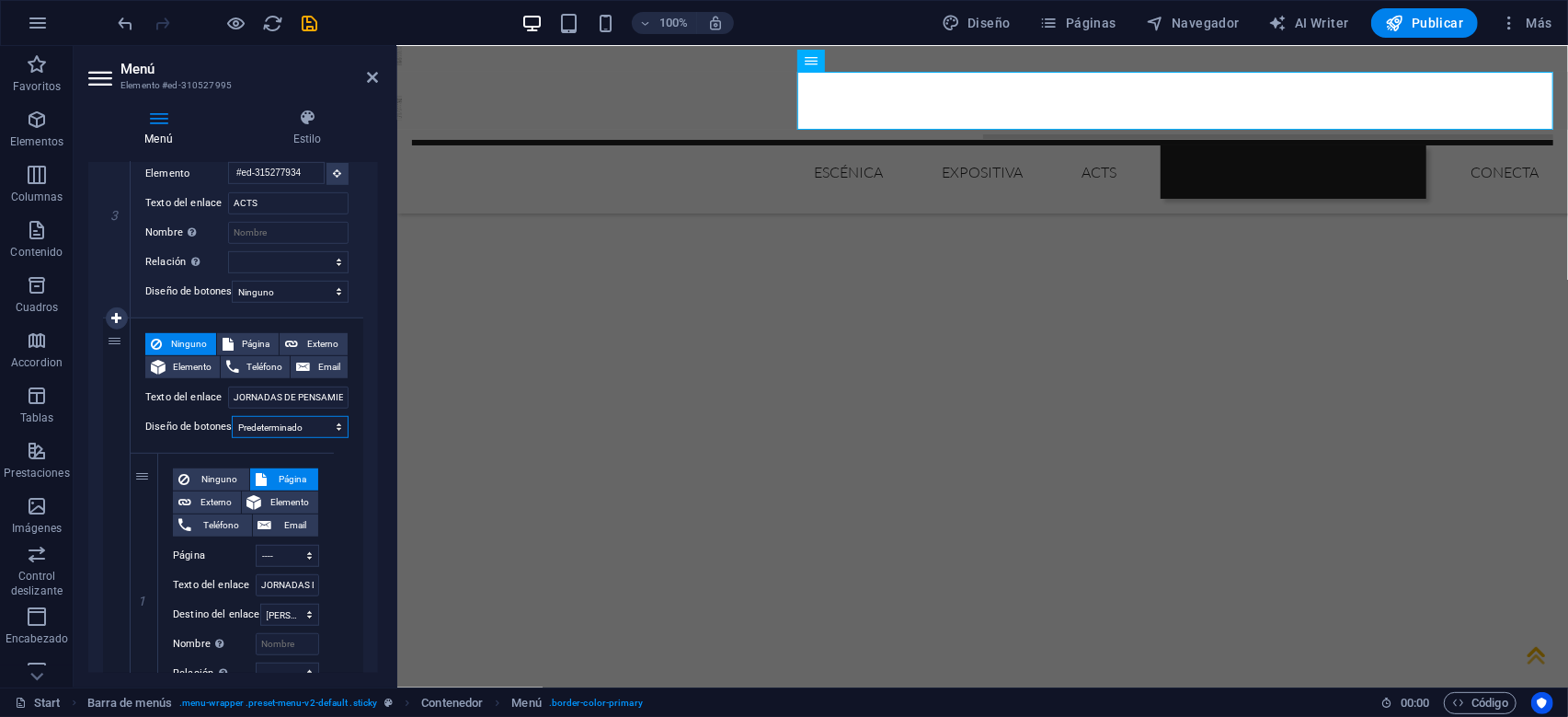
click at [232, 416] on select "Ninguno Predeterminado Principal Secundario" at bounding box center [291, 427] width 117 height 22
select select
click option "Ninguno" at bounding box center [0, 0] width 0 height 0
select select
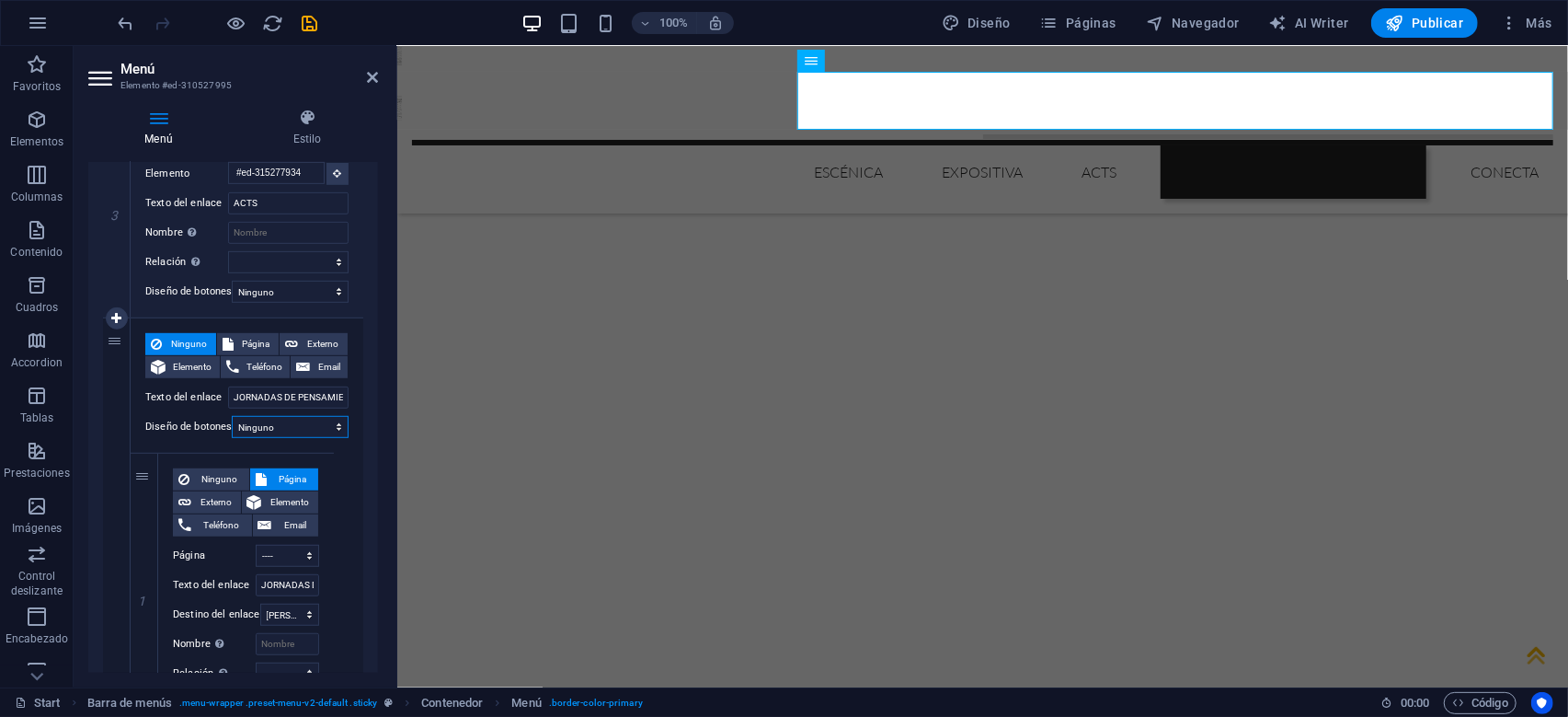
select select
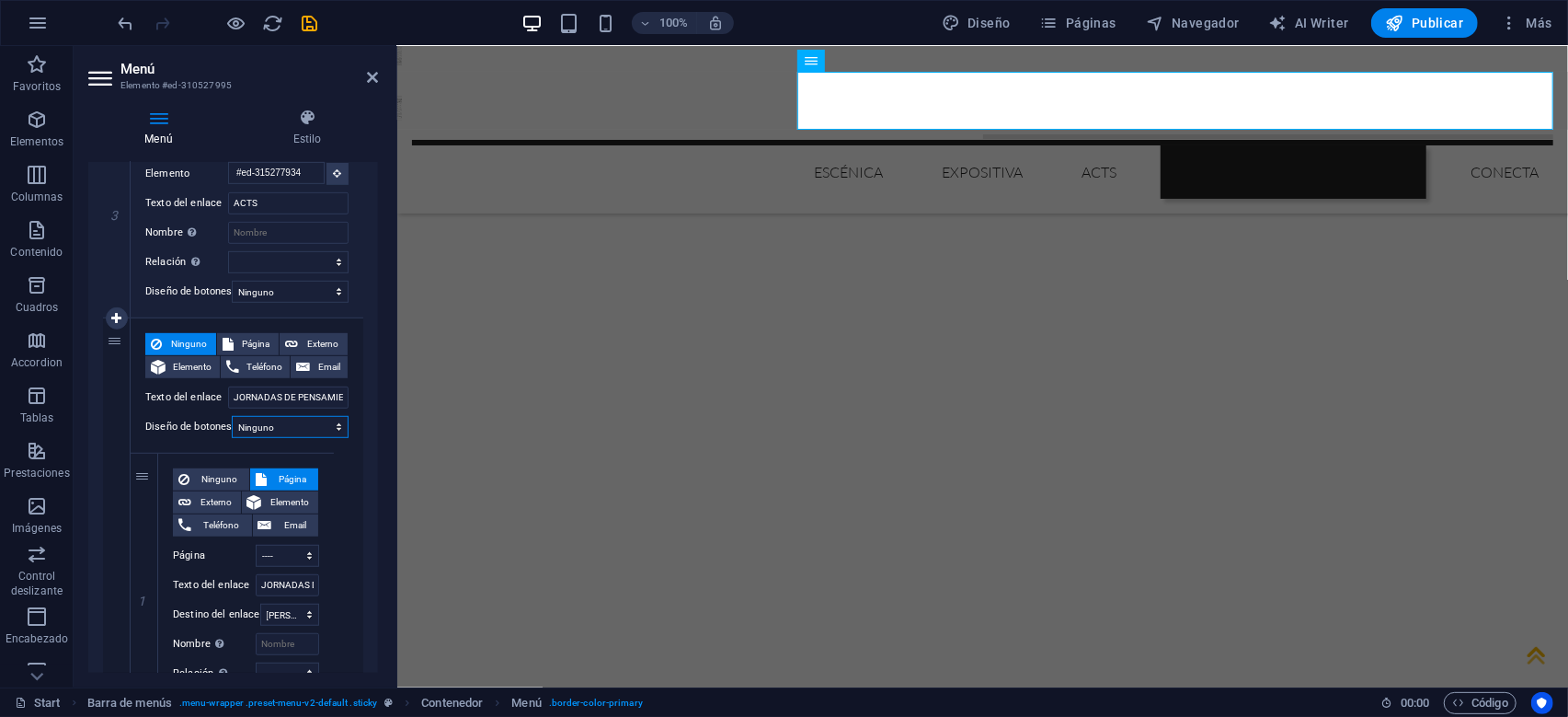
select select
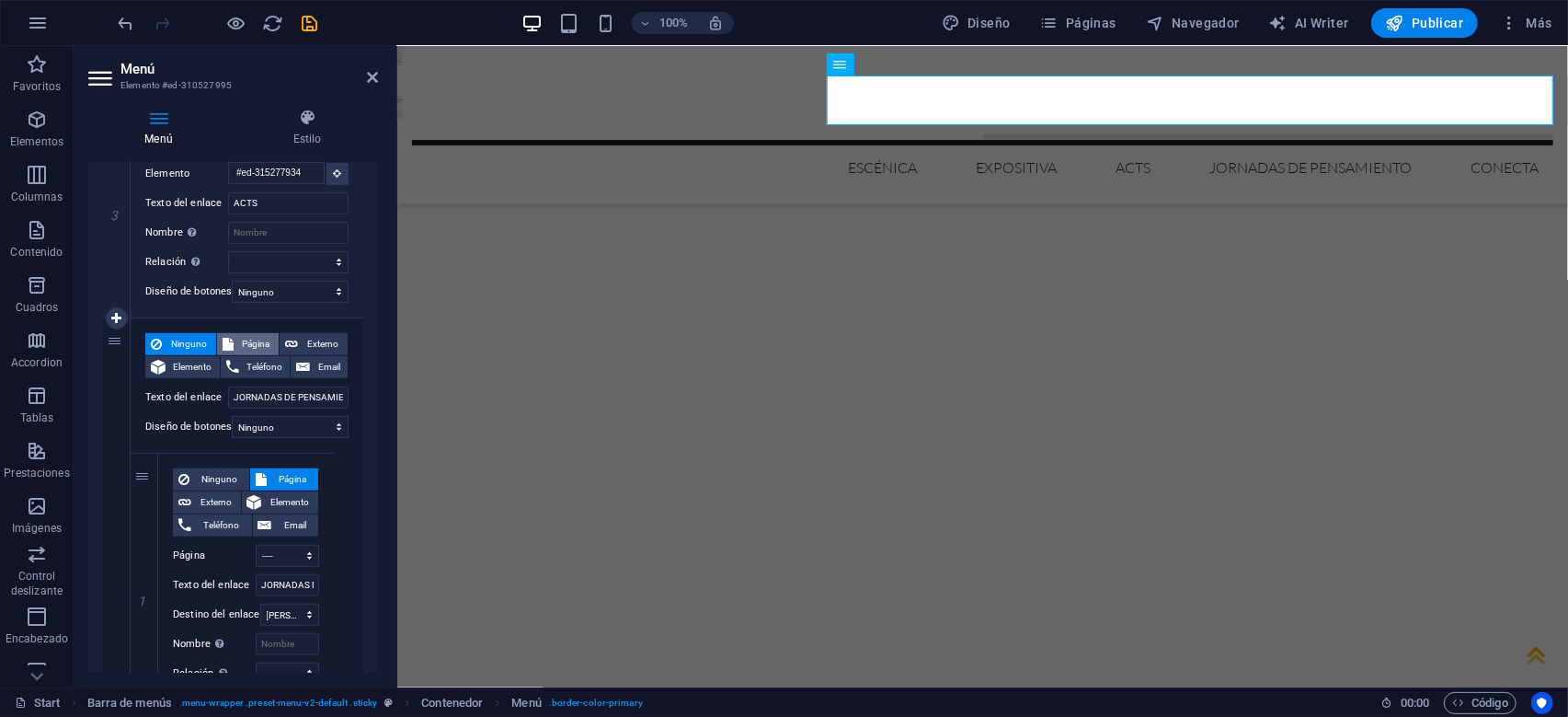
click at [256, 344] on span "Página" at bounding box center [257, 345] width 35 height 22
select select
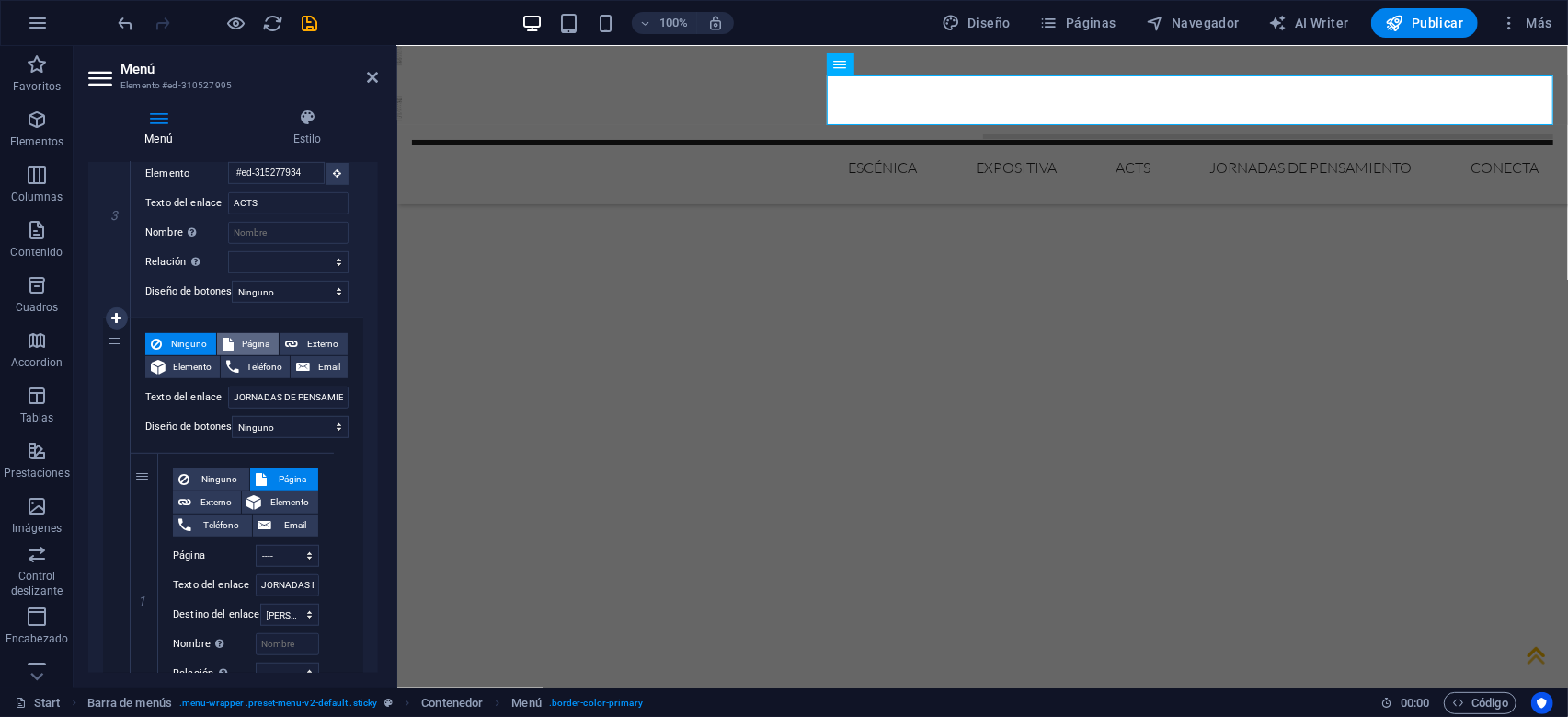
select select
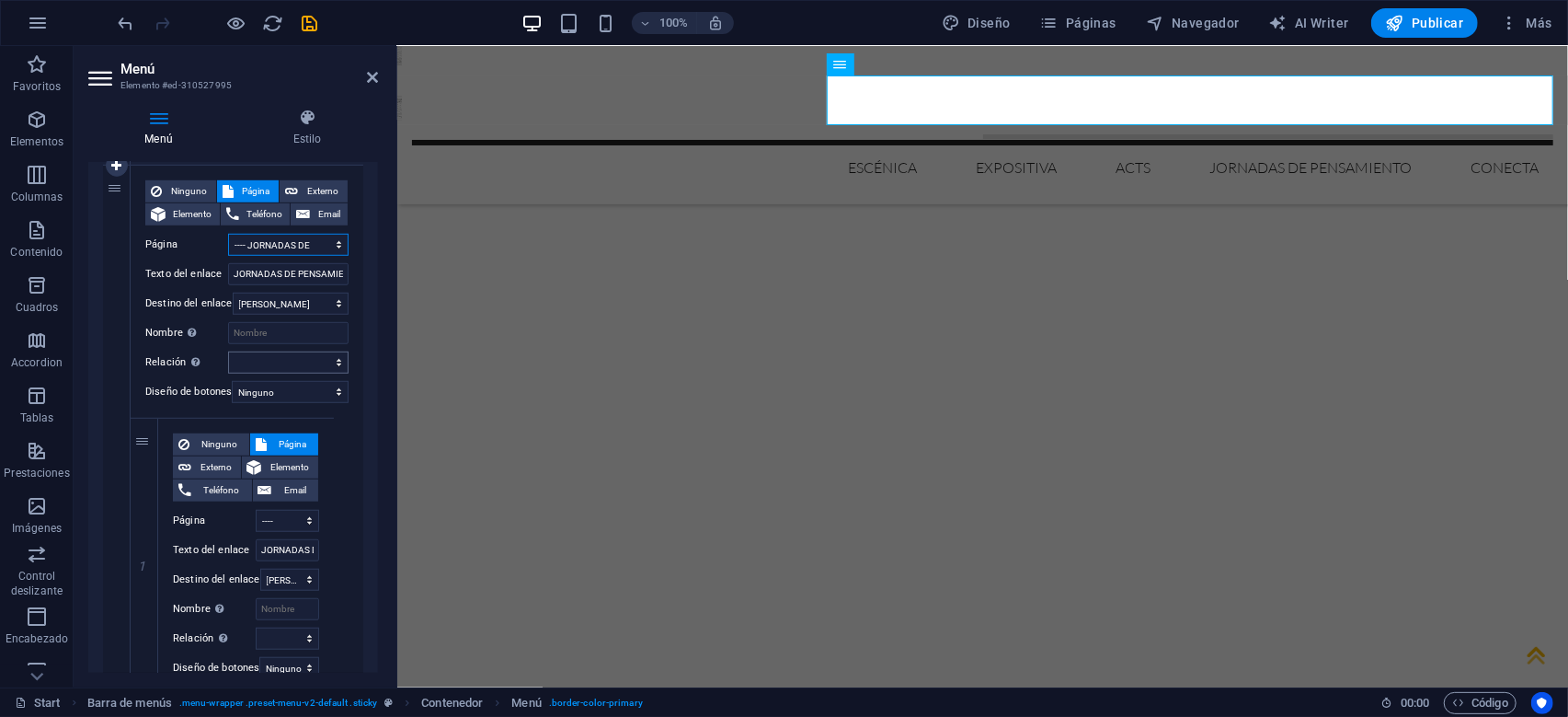
scroll to position [883, 0]
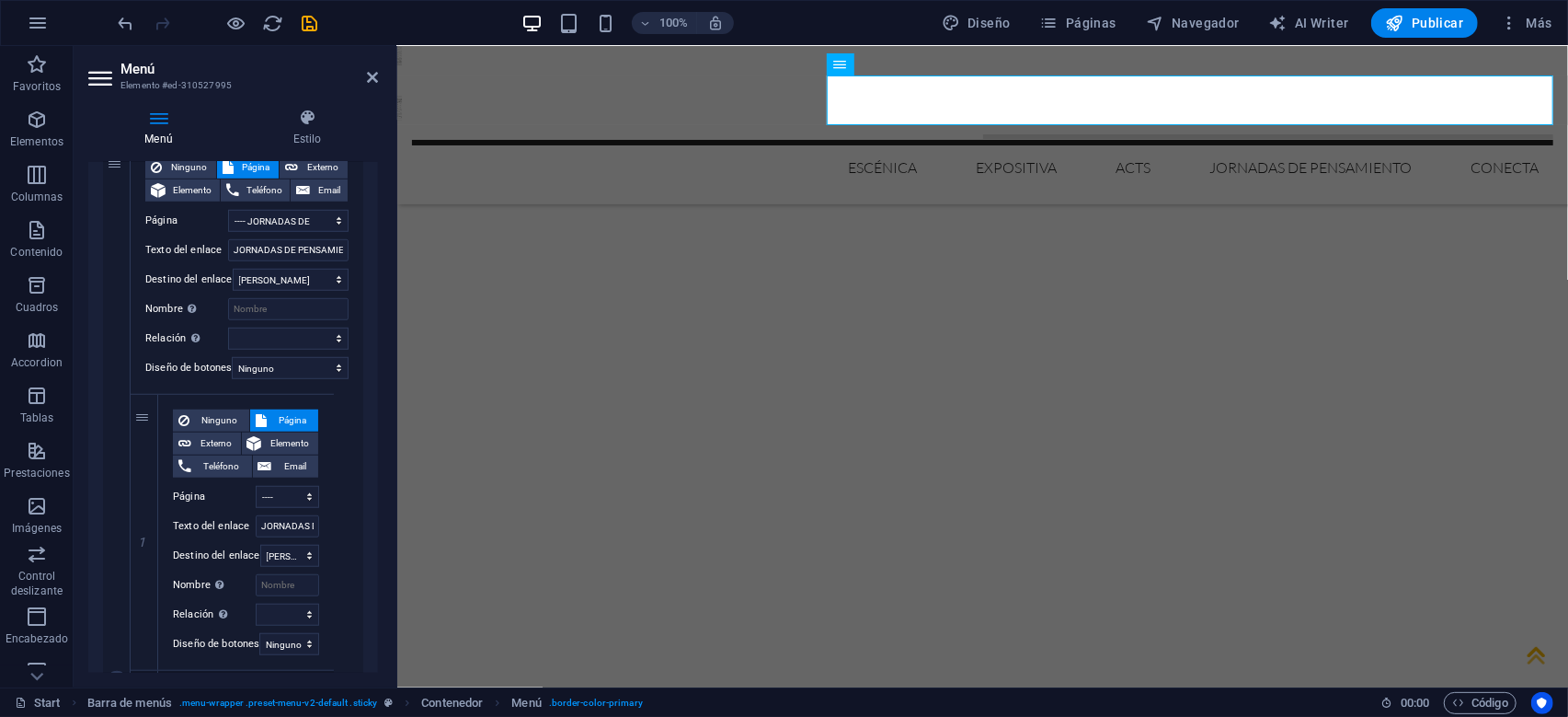
drag, startPoint x: 148, startPoint y: 420, endPoint x: 294, endPoint y: 388, distance: 149.5
click at [294, 388] on div "Ninguno Página Externo Elemento Teléfono Email Página Start -- CULTURA ESCÉNICA…" at bounding box center [247, 682] width 233 height 1080
select select
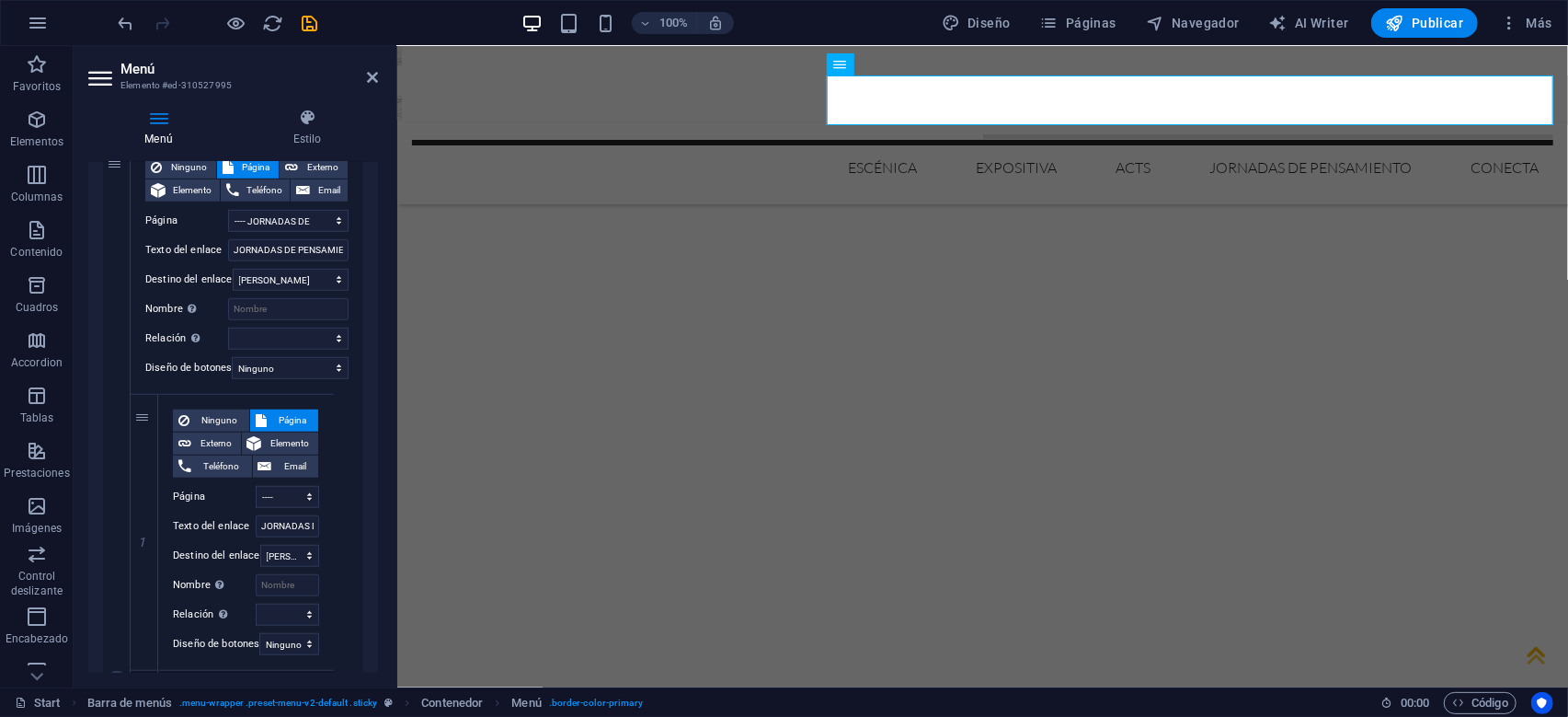
select select
select select "3"
type input "JORNADAS DE PENSAMIENTO"
select select
select select "4"
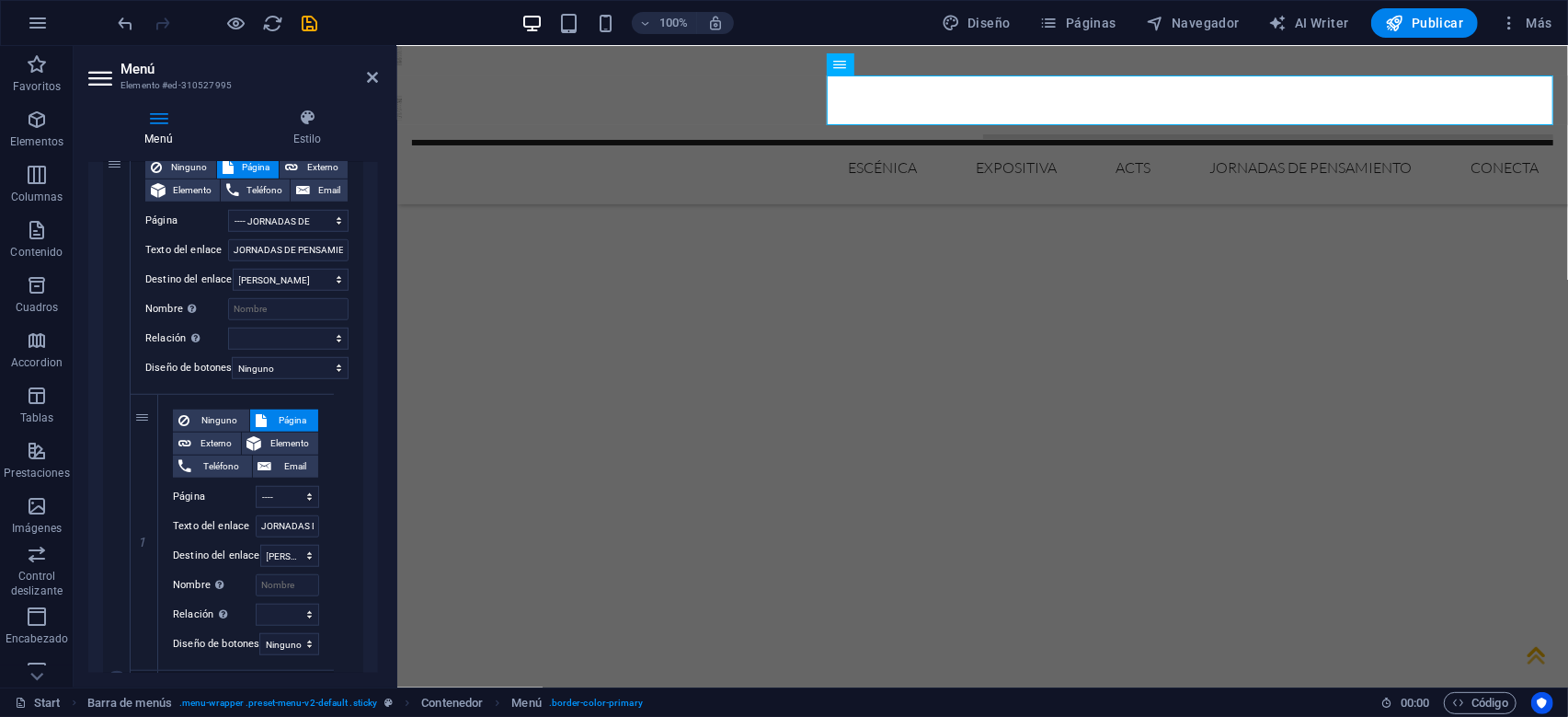
select select
select select "5"
select select
select select "secondary"
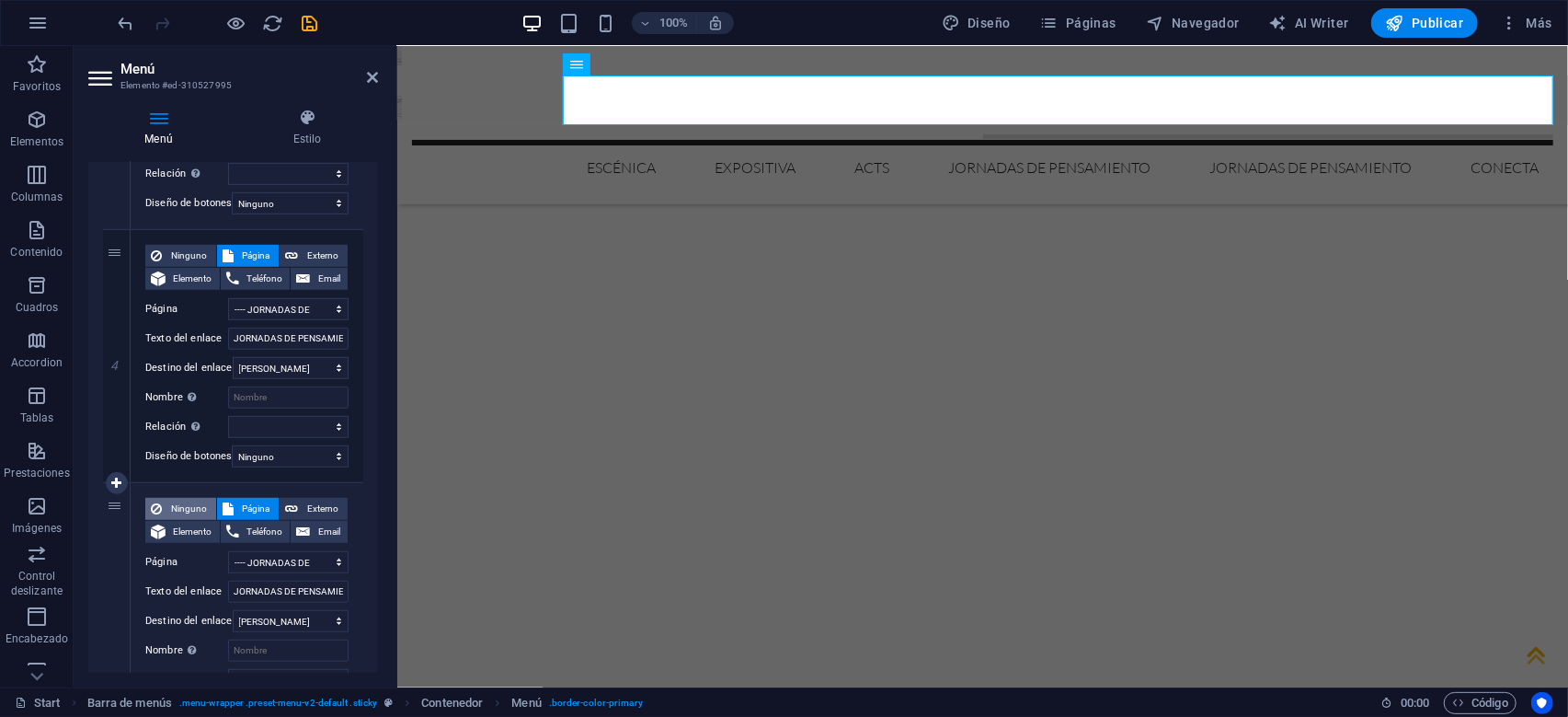
click at [180, 506] on span "Ninguno" at bounding box center [188, 509] width 44 height 22
select select
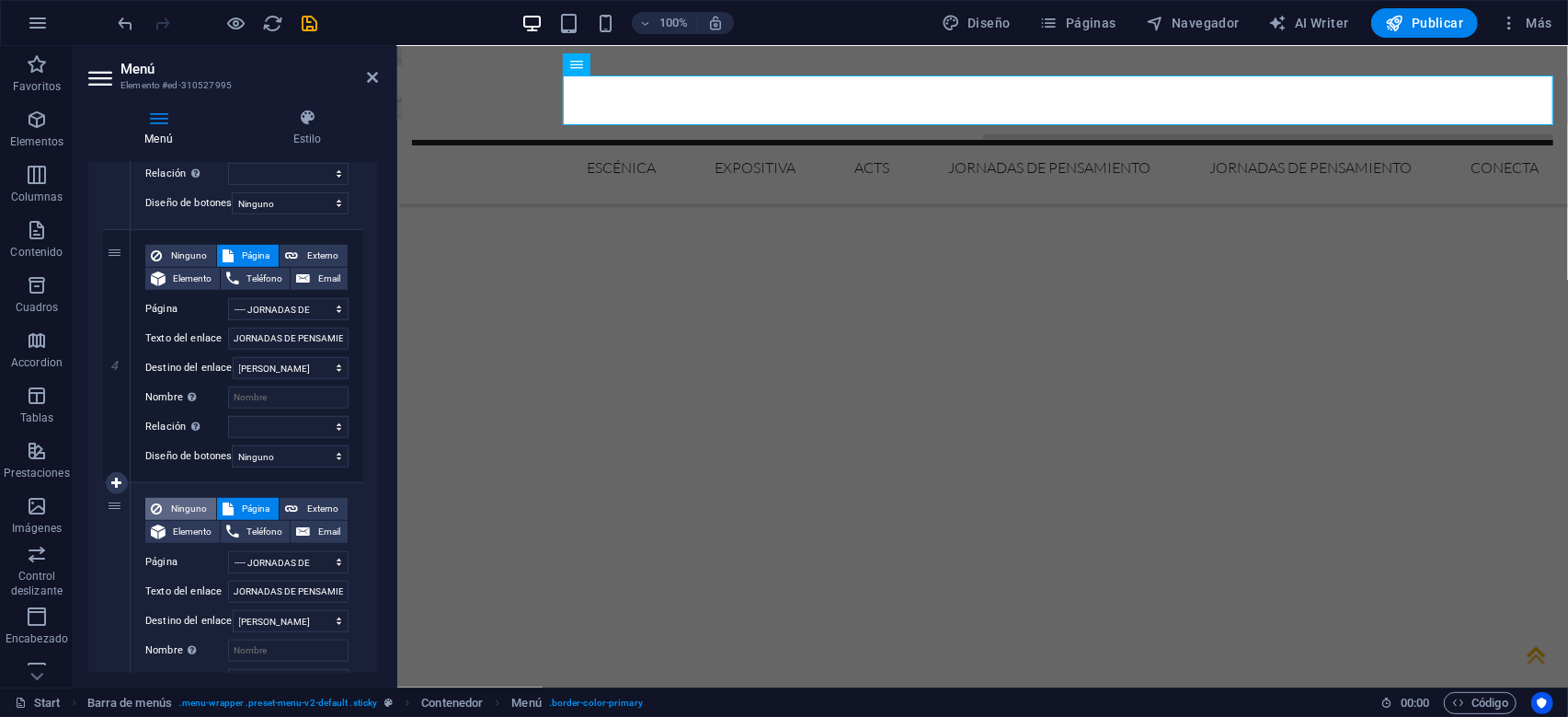
select select
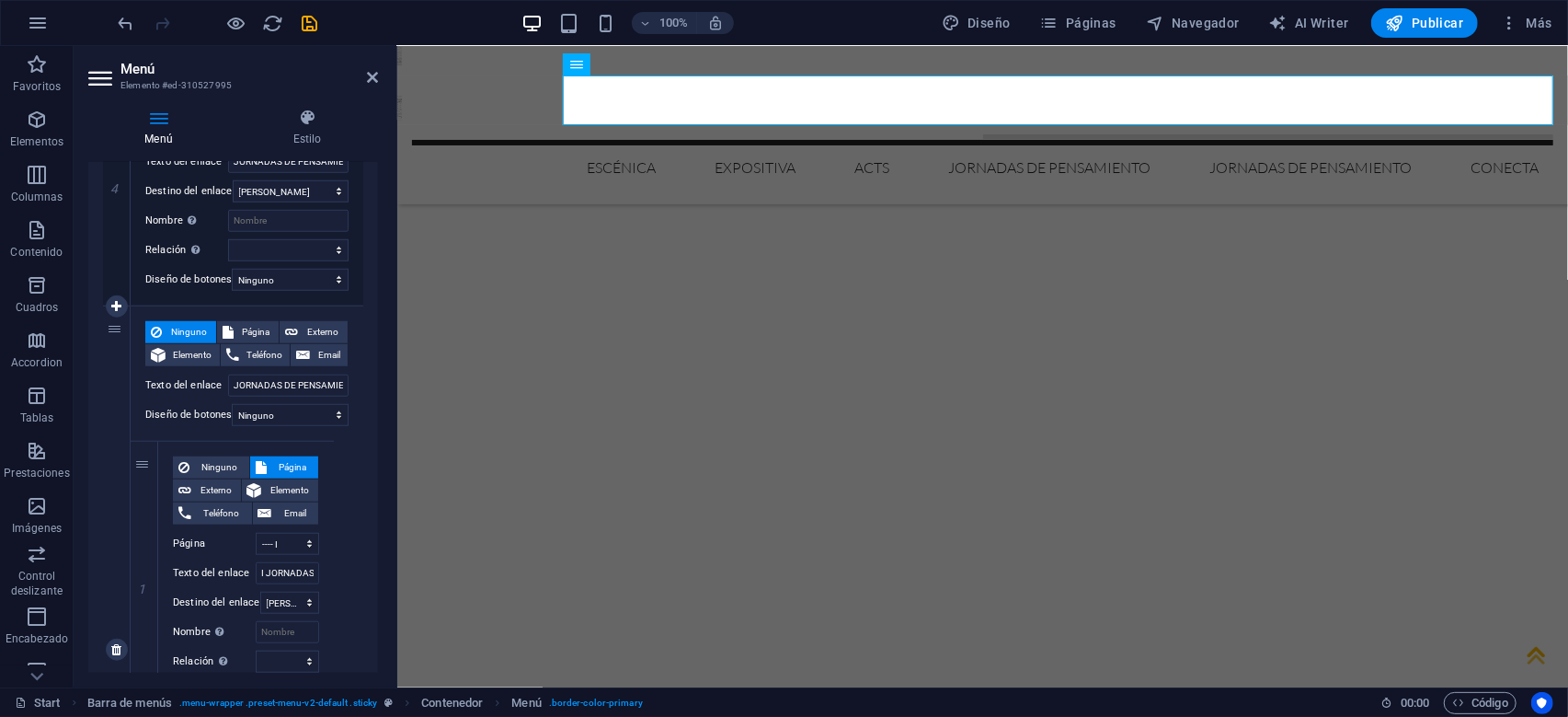
scroll to position [883, 0]
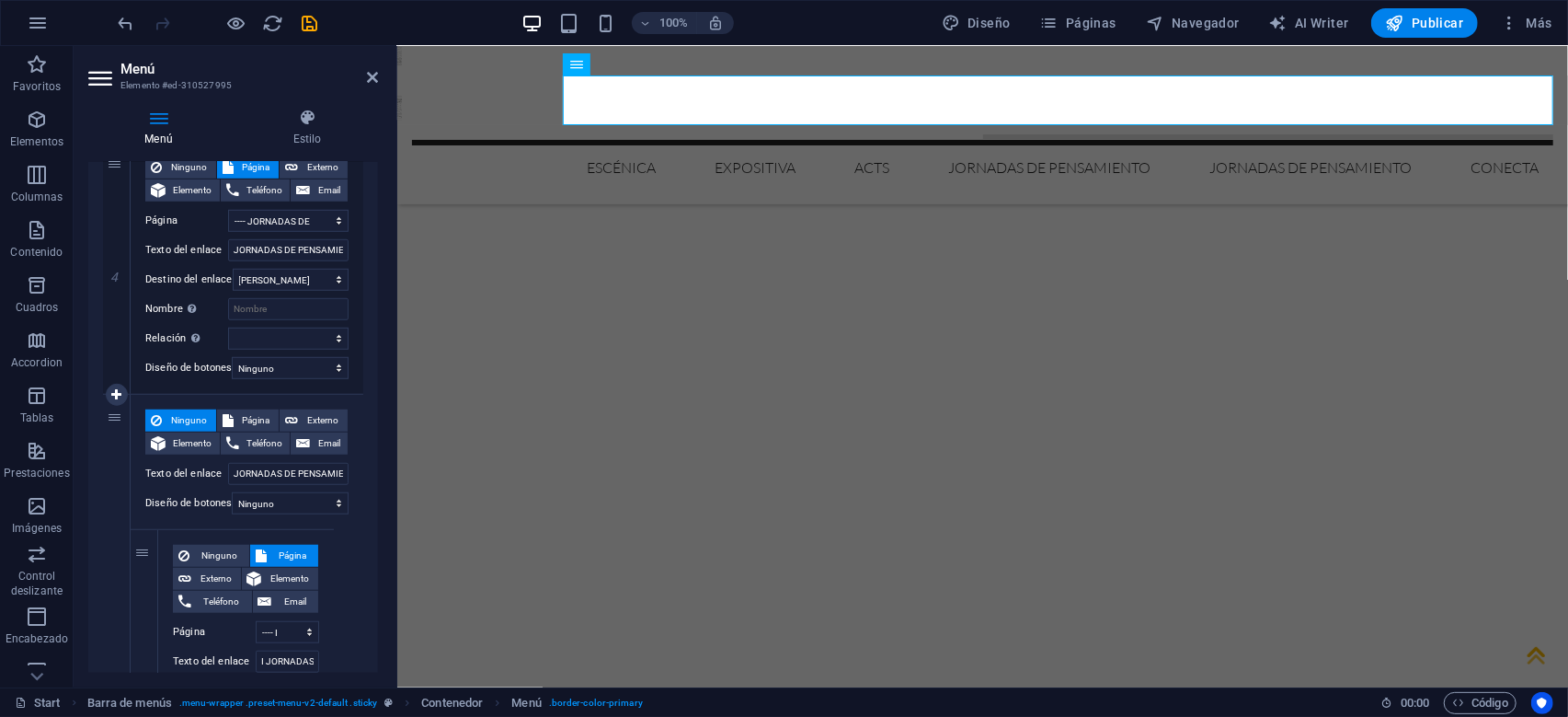
drag, startPoint x: 139, startPoint y: 551, endPoint x: 253, endPoint y: 378, distance: 207.2
click at [253, 378] on div "1 Ninguno Página Externo Elemento Teléfono Email Página Start -- CULTURA ESCÉNI…" at bounding box center [233, 387] width 260 height 1839
select select
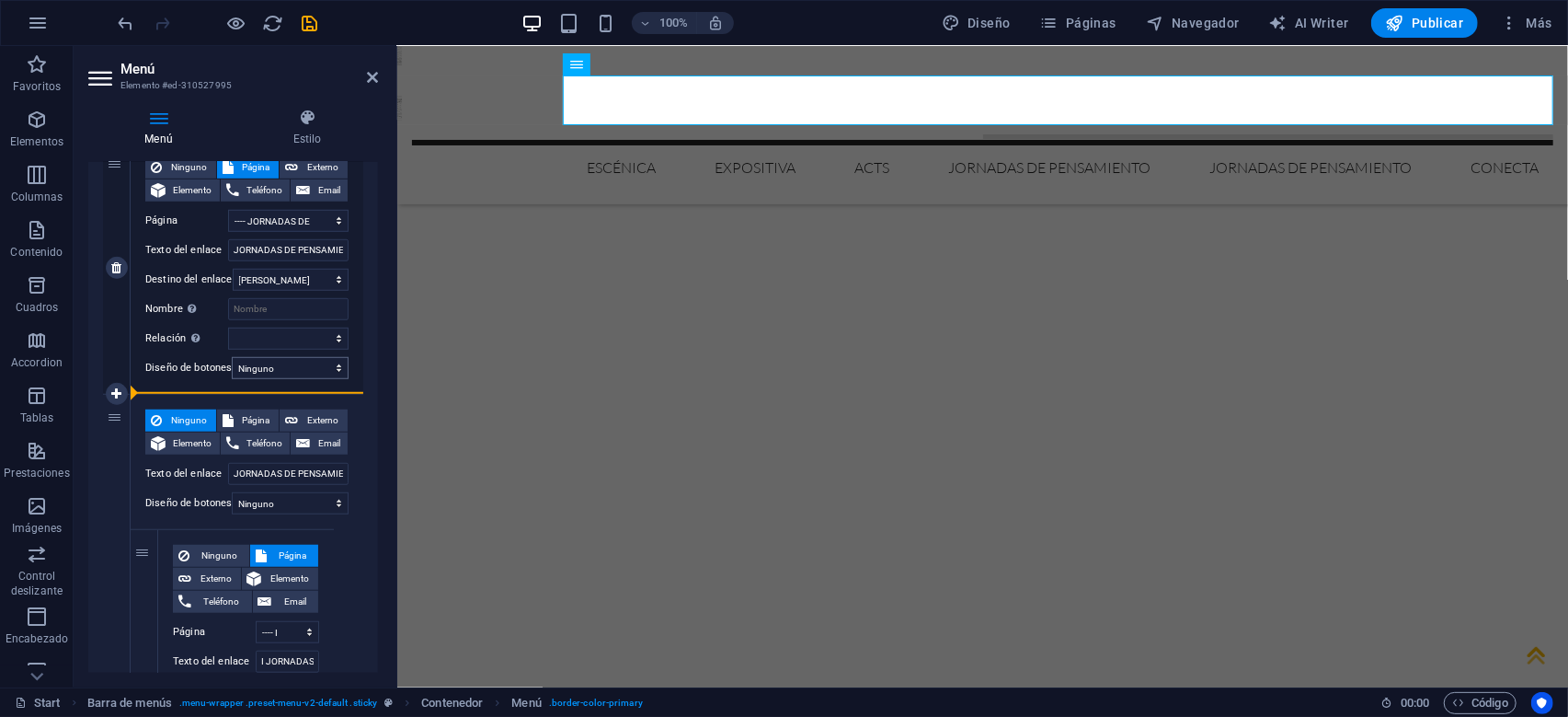
select select
select select "5"
type input "II JORNADAS DE PENSAMIENTO"
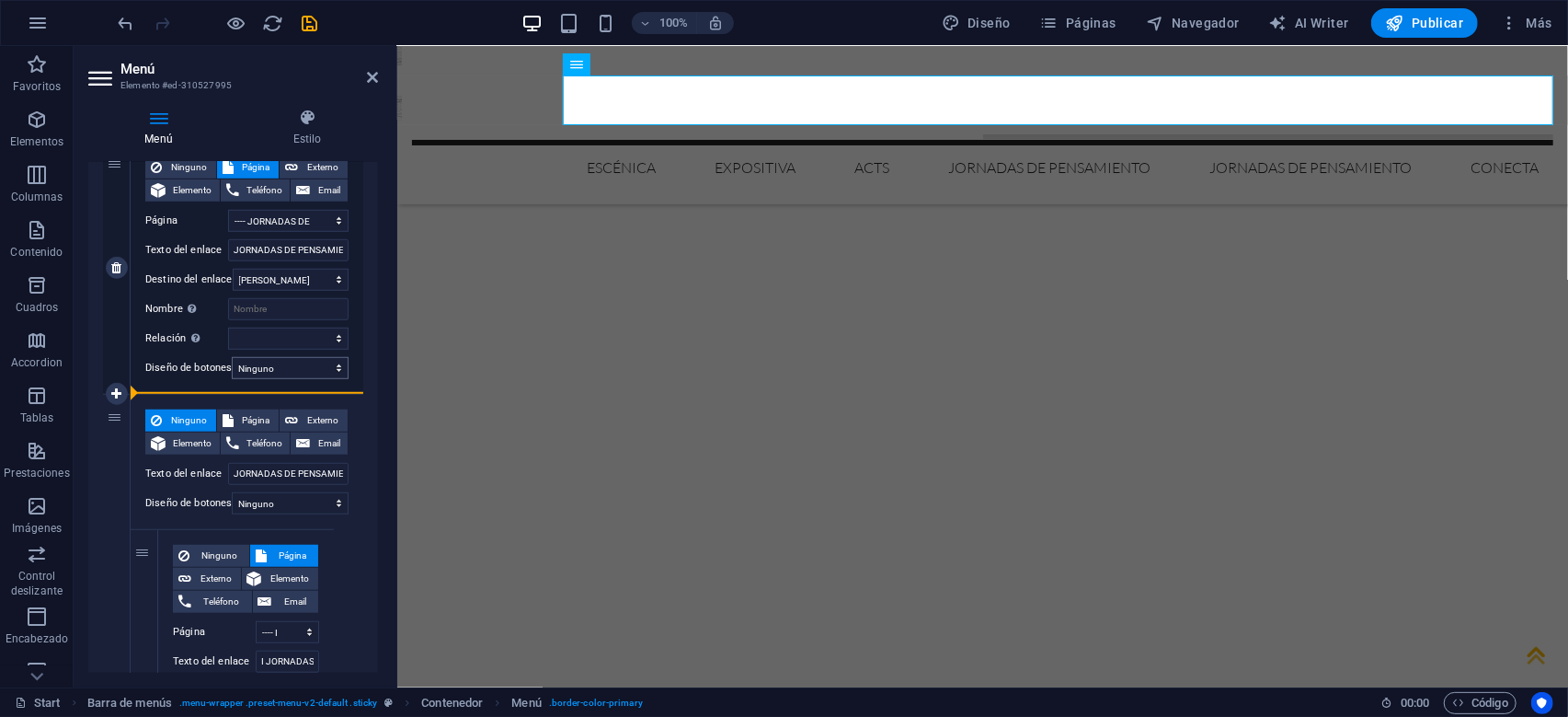
select select
select select "secondary"
select select "4"
select select
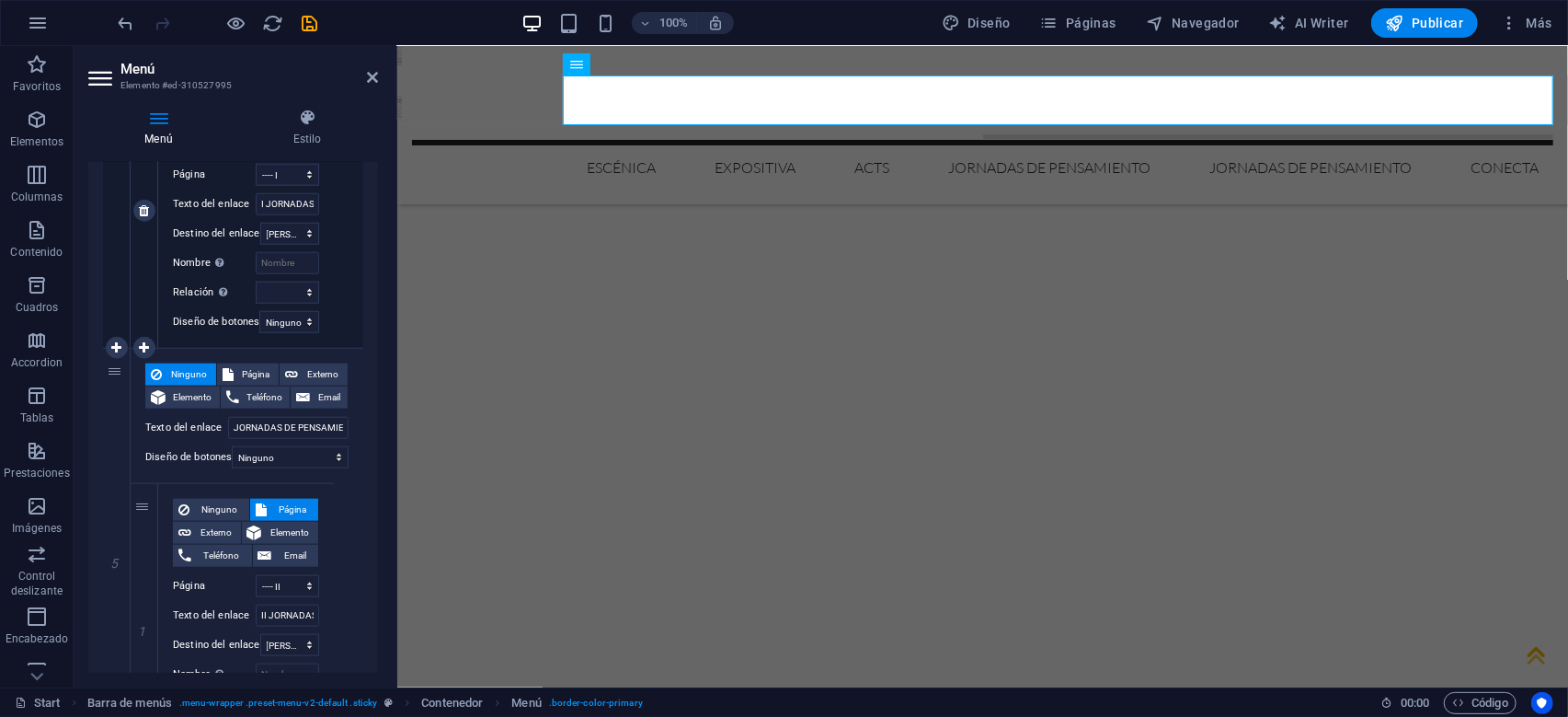
scroll to position [1325, 0]
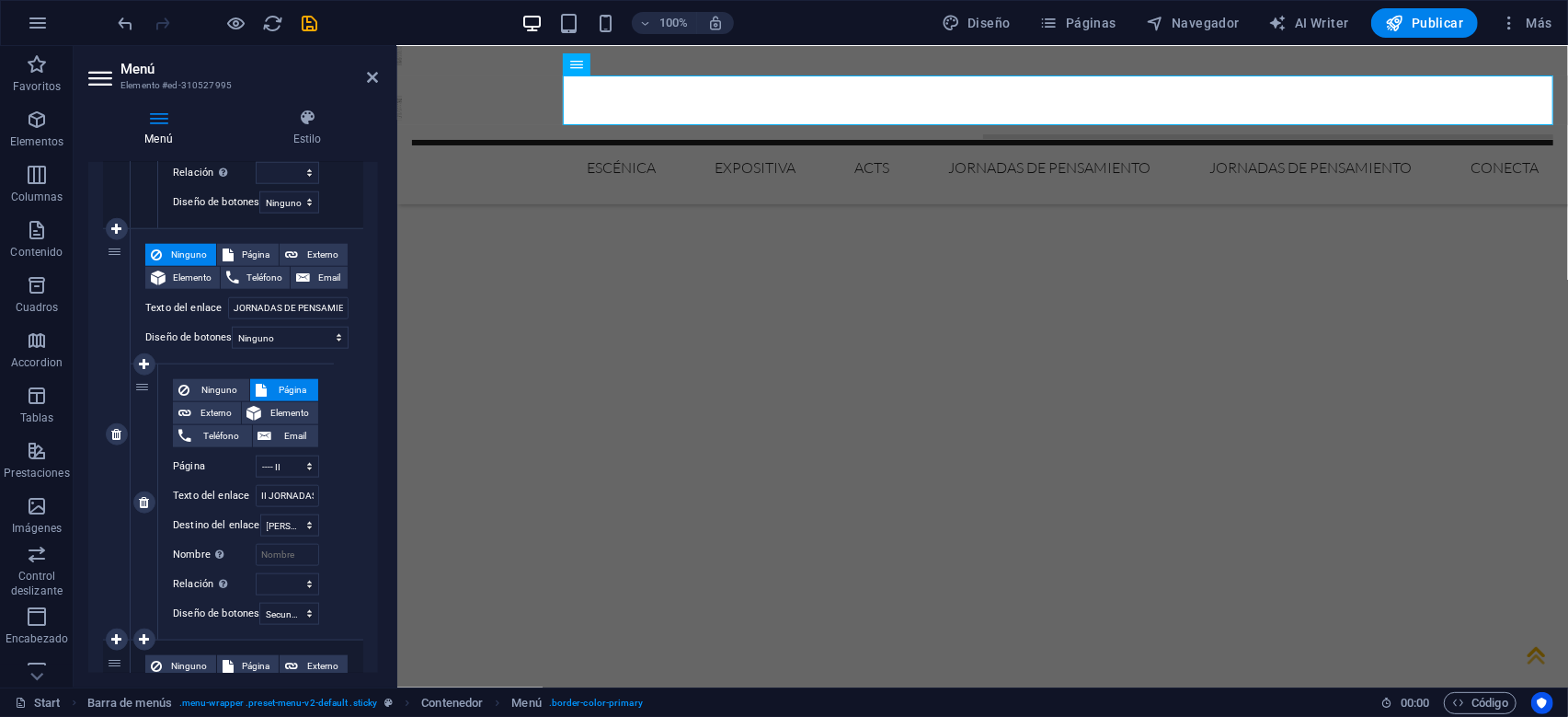
click at [140, 382] on div "1" at bounding box center [145, 502] width 28 height 275
drag, startPoint x: 140, startPoint y: 382, endPoint x: 248, endPoint y: 215, distance: 198.9
select select
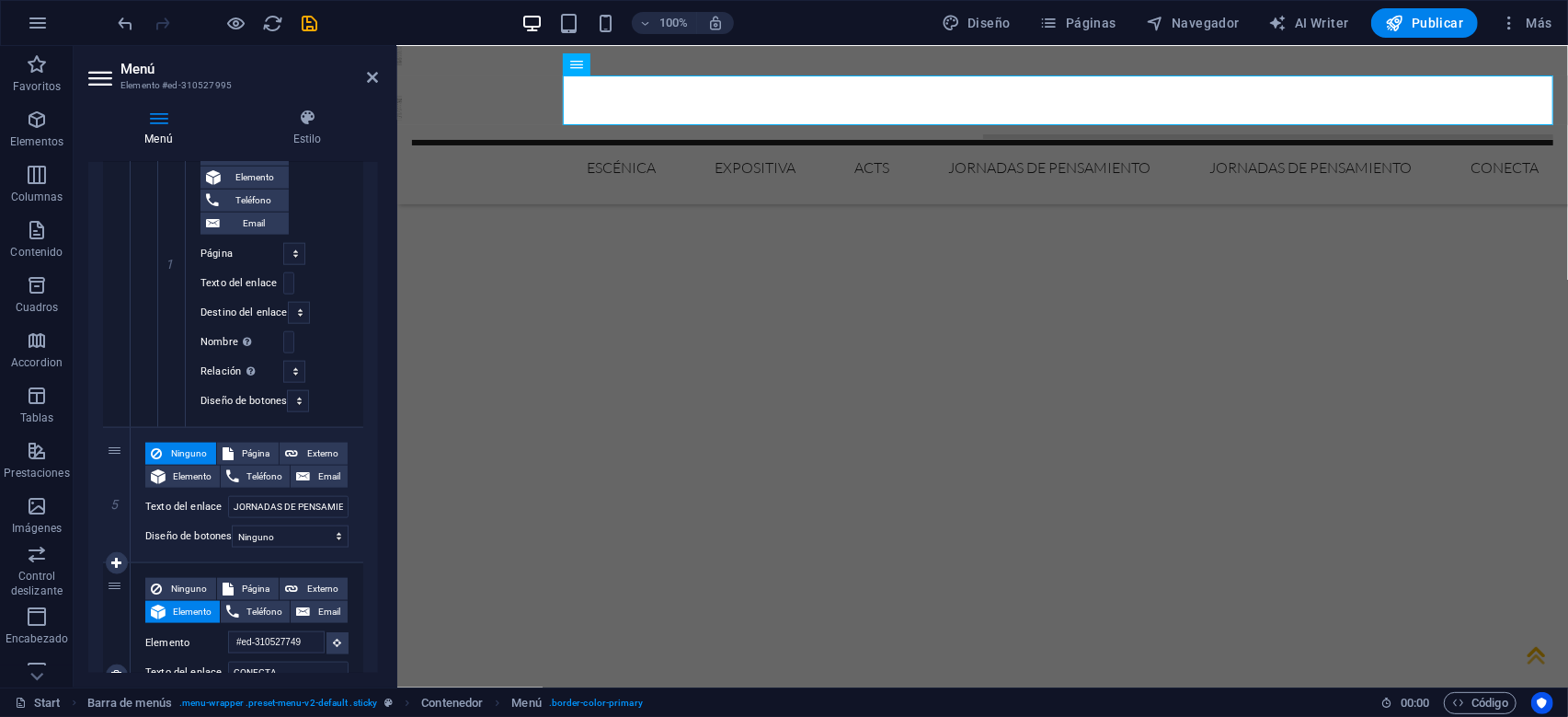
scroll to position [1470, 0]
click at [116, 498] on icon at bounding box center [116, 496] width 10 height 13
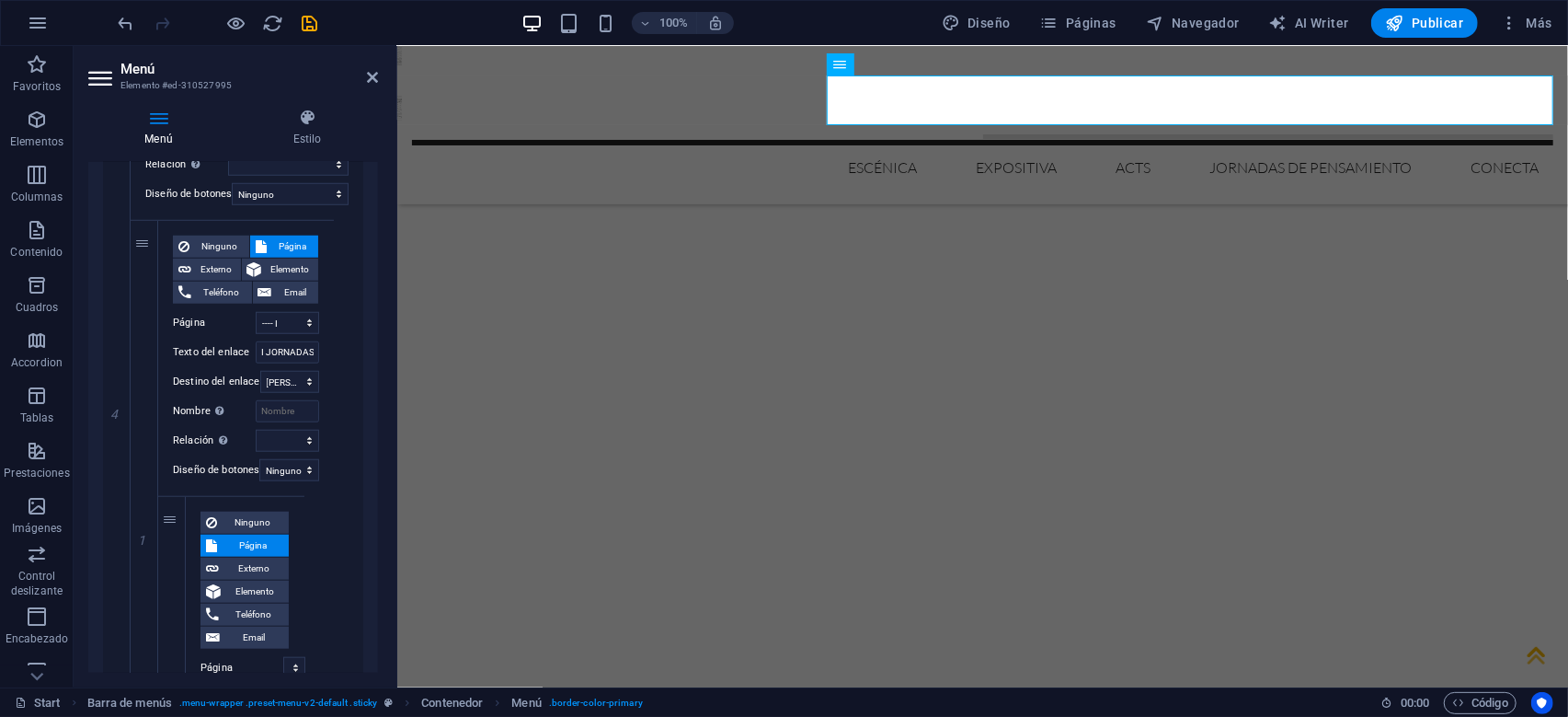
scroll to position [1071, 0]
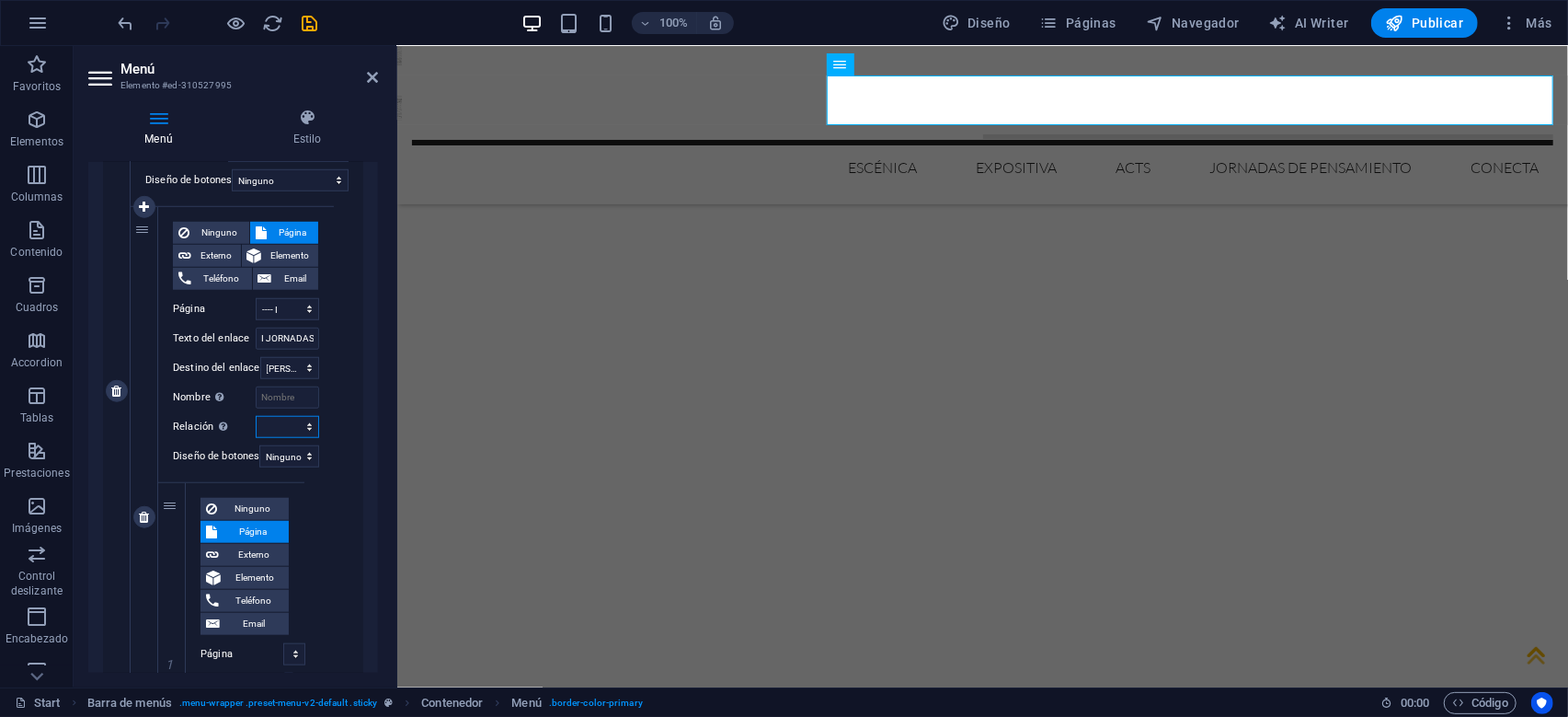
click at [255, 416] on select "alternativo autor marcador externo ayuda licencia siguiente nofollow noreferrer…" at bounding box center [287, 427] width 63 height 22
click at [303, 424] on select "alternativo autor marcador externo ayuda licencia siguiente nofollow noreferrer…" at bounding box center [287, 427] width 63 height 22
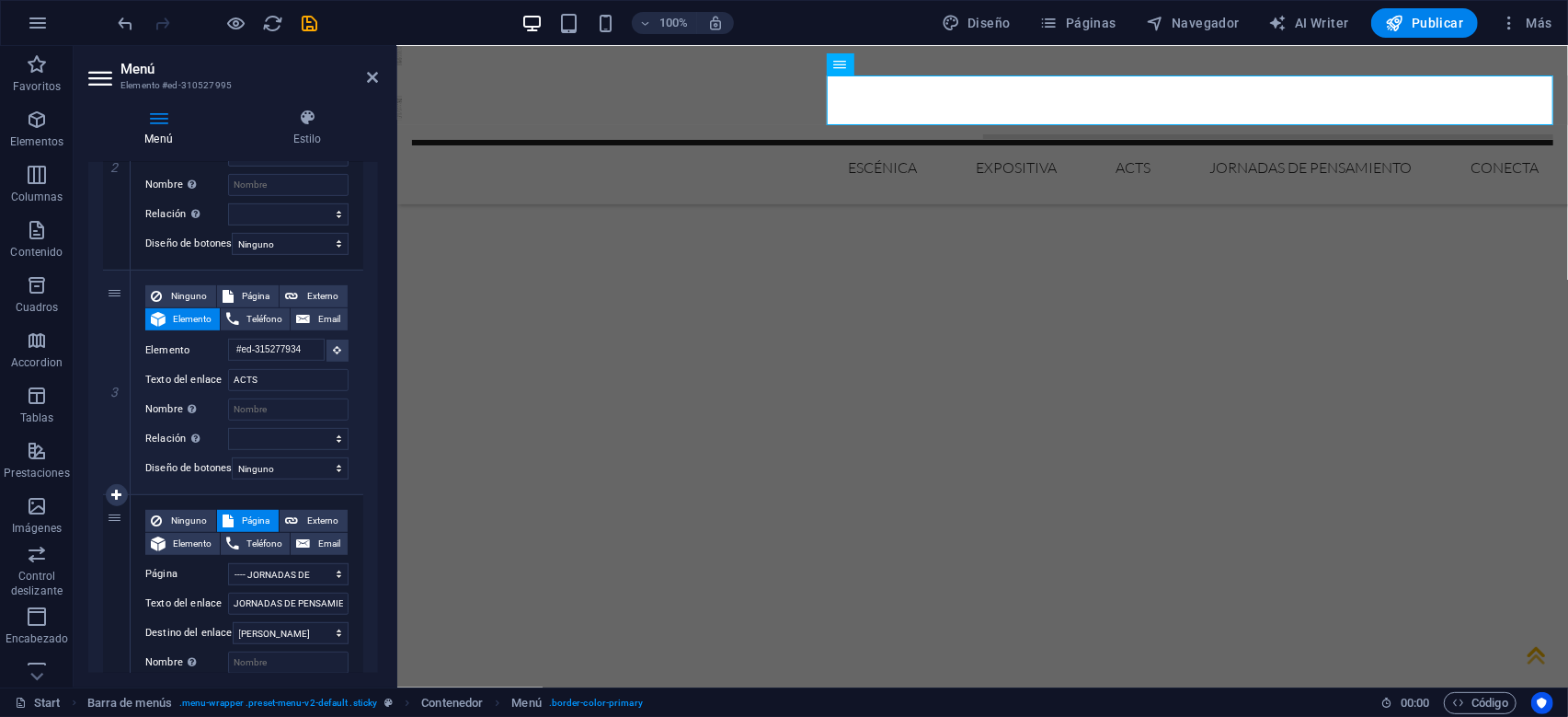
scroll to position [452, 0]
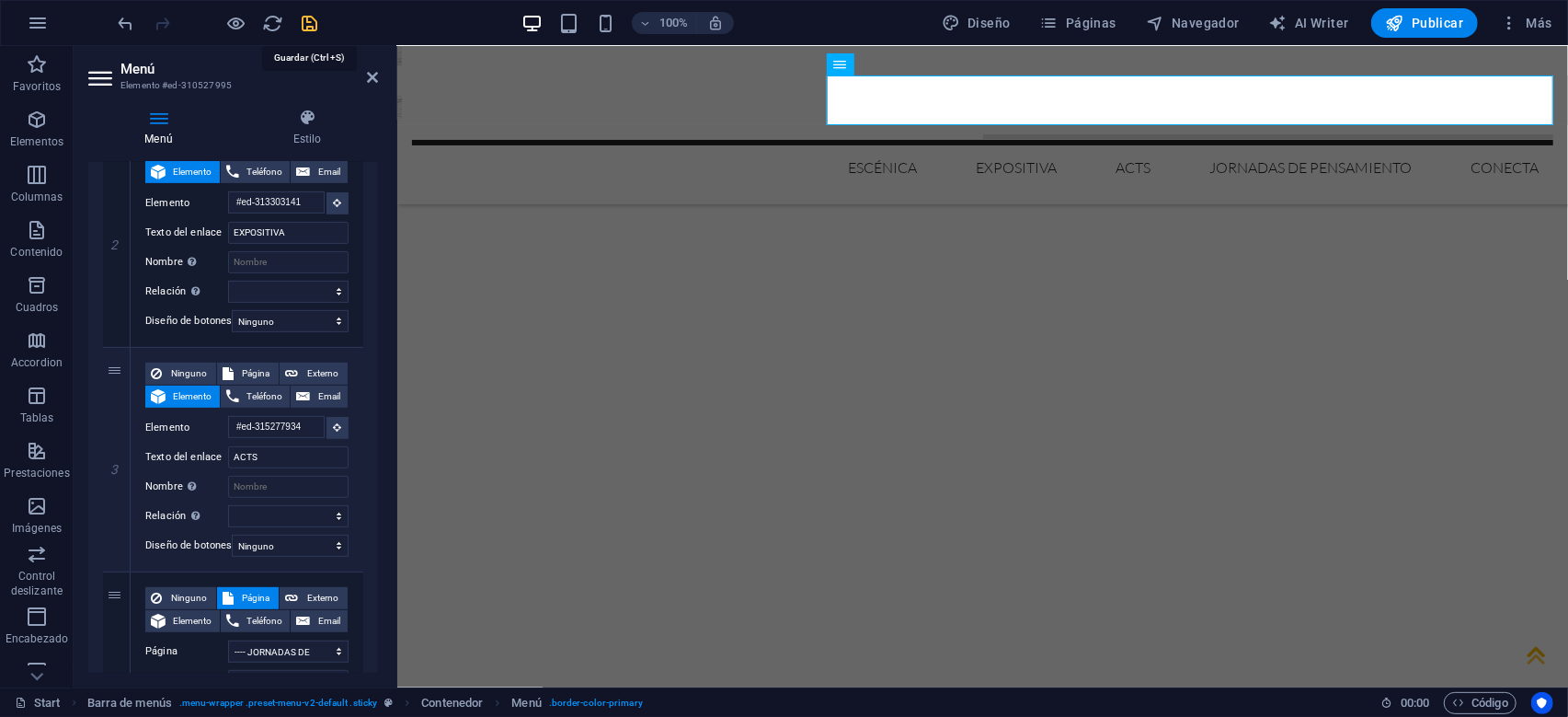
click at [310, 23] on icon "save" at bounding box center [310, 23] width 21 height 21
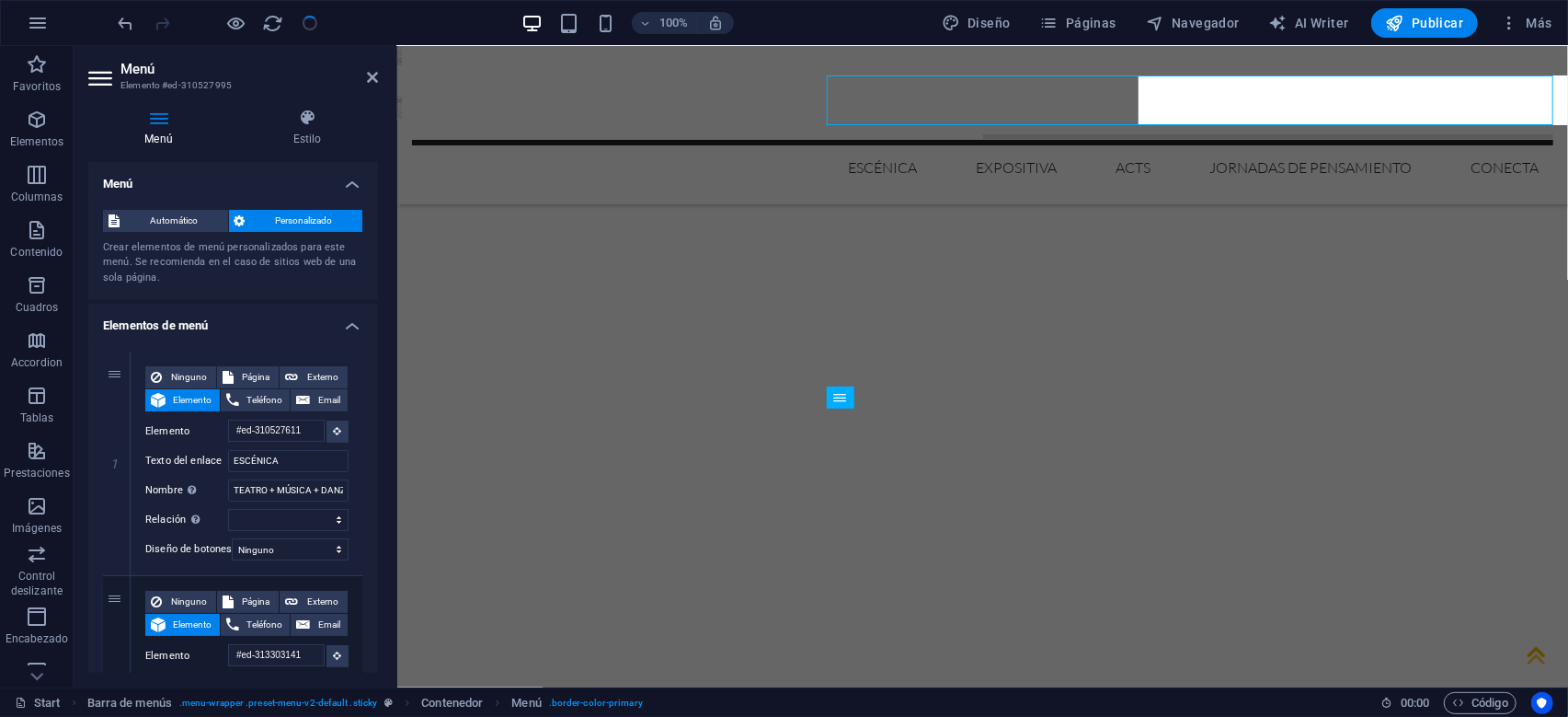
scroll to position [9664, 0]
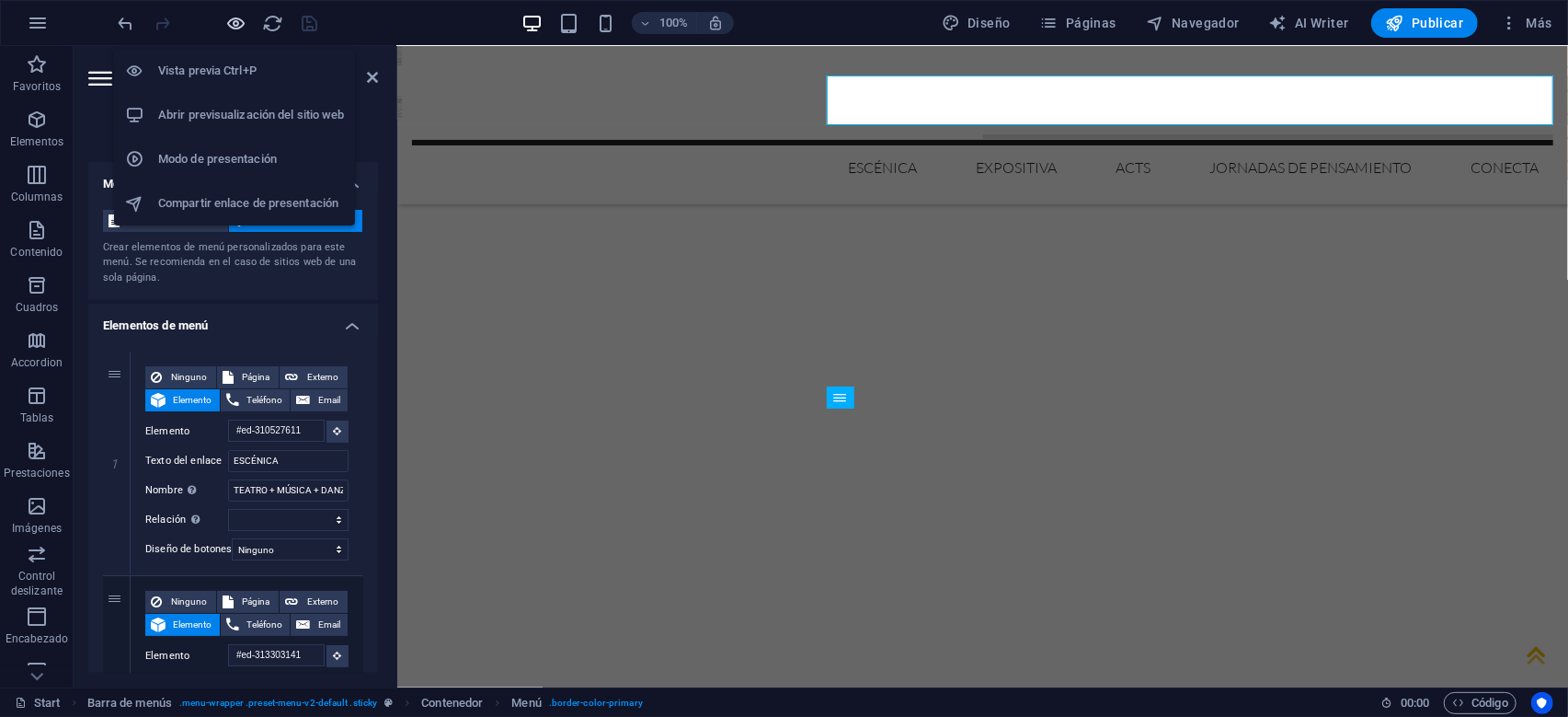
click at [234, 26] on icon "button" at bounding box center [237, 23] width 21 height 21
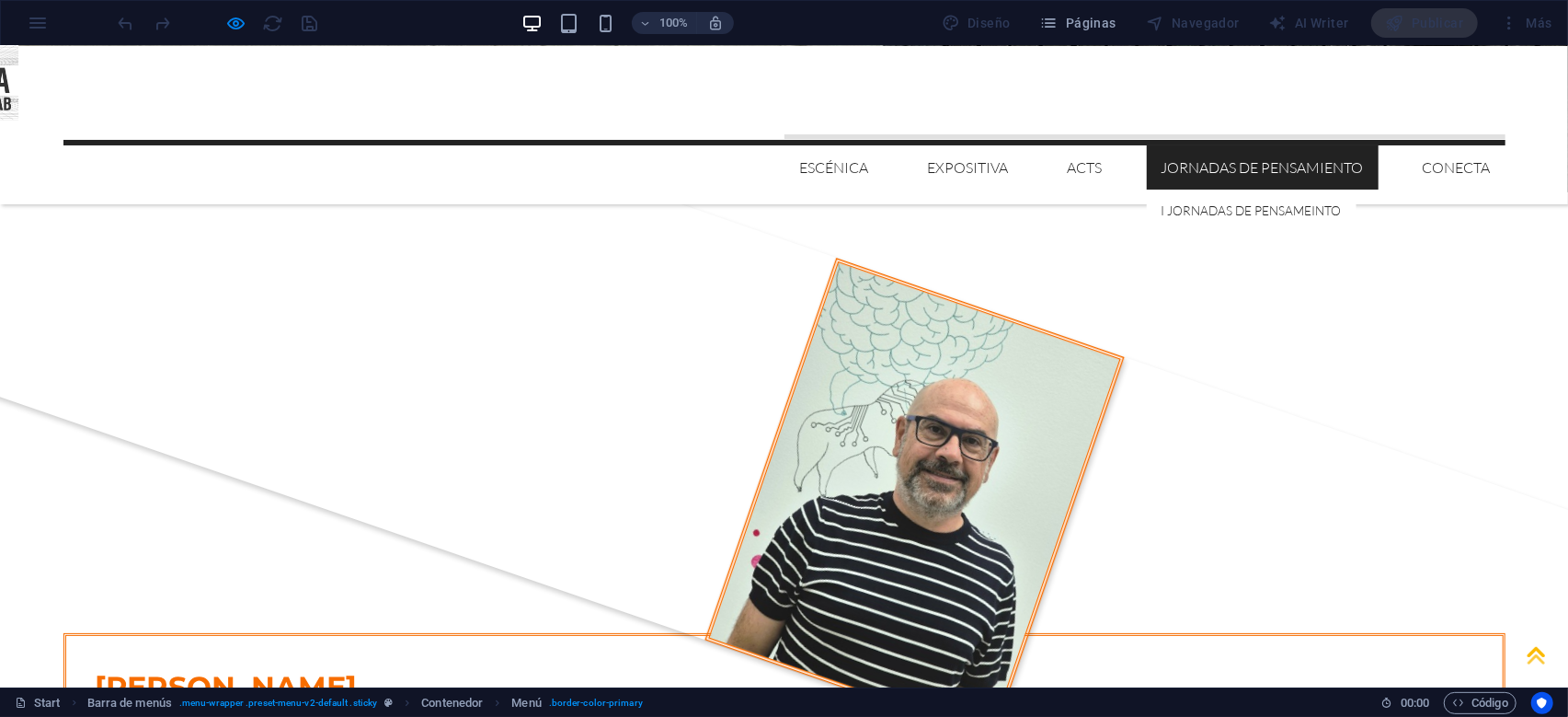
click at [1248, 145] on link "JORNADAS DE PENSAMIENTO" at bounding box center [1263, 167] width 232 height 45
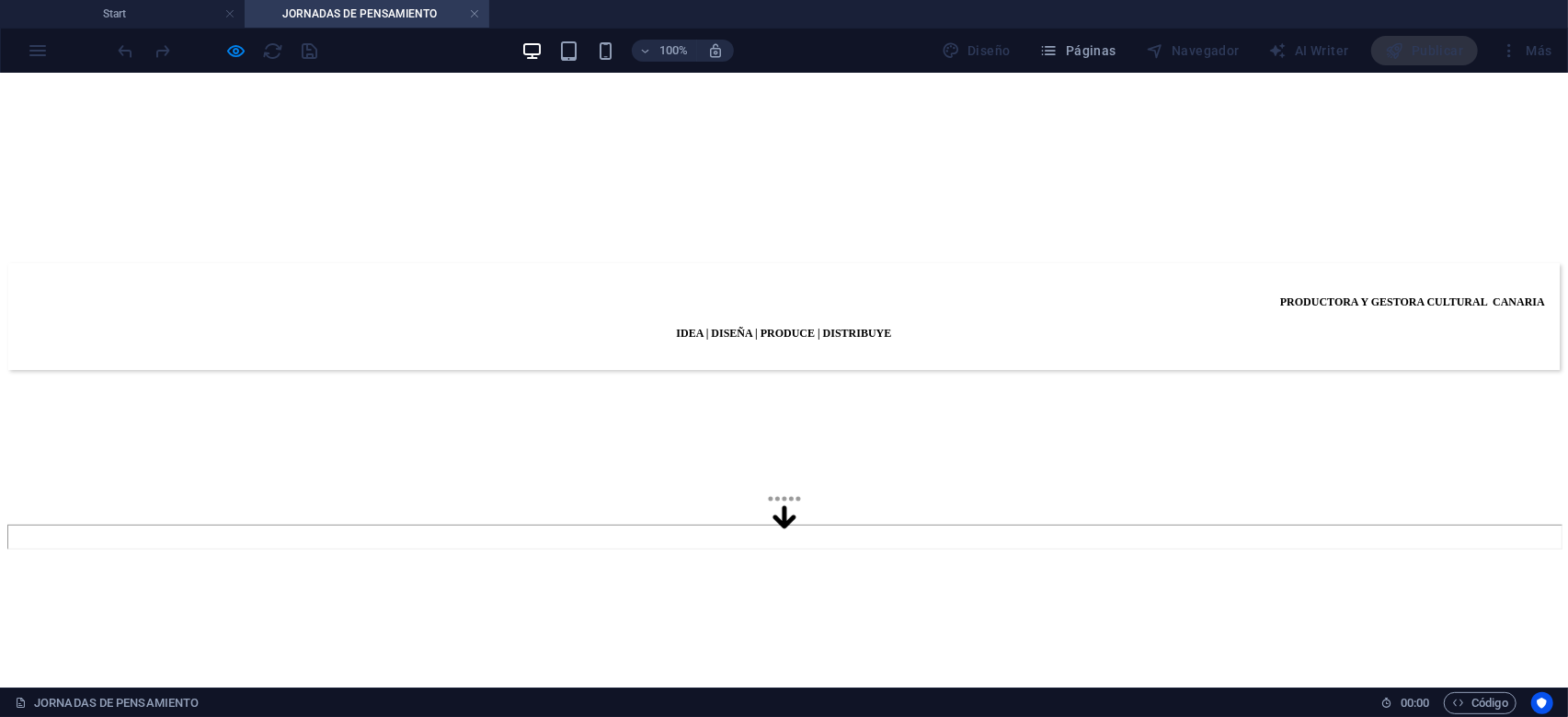
scroll to position [0, 0]
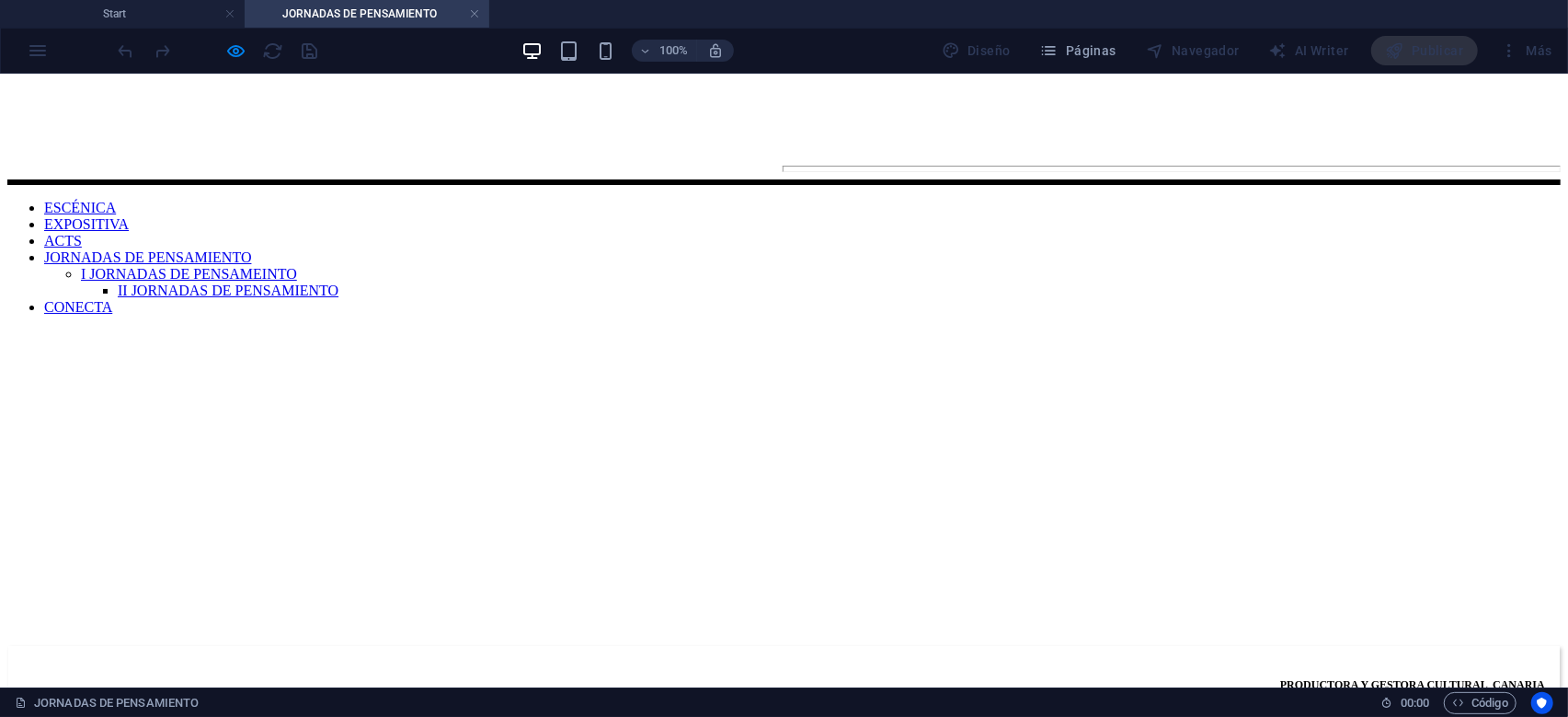
click at [1085, 178] on nav "ESCÉNICA EXPOSITIVA ACTS JORNADAS DE PENSAMIENTO I JORNADAS DE PENSAMEINTO II J…" at bounding box center [784, 246] width 1553 height 137
click at [1073, 178] on nav "ESCÉNICA EXPOSITIVA ACTS JORNADAS DE PENSAMIENTO I JORNADAS DE PENSAMEINTO II J…" at bounding box center [784, 246] width 1553 height 137
click at [822, 178] on nav "ESCÉNICA EXPOSITIVA ACTS JORNADAS DE PENSAMIENTO I JORNADAS DE PENSAMEINTO II J…" at bounding box center [784, 246] width 1553 height 137
click at [976, 178] on nav "ESCÉNICA EXPOSITIVA ACTS JORNADAS DE PENSAMIENTO I JORNADAS DE PENSAMEINTO II J…" at bounding box center [784, 246] width 1553 height 137
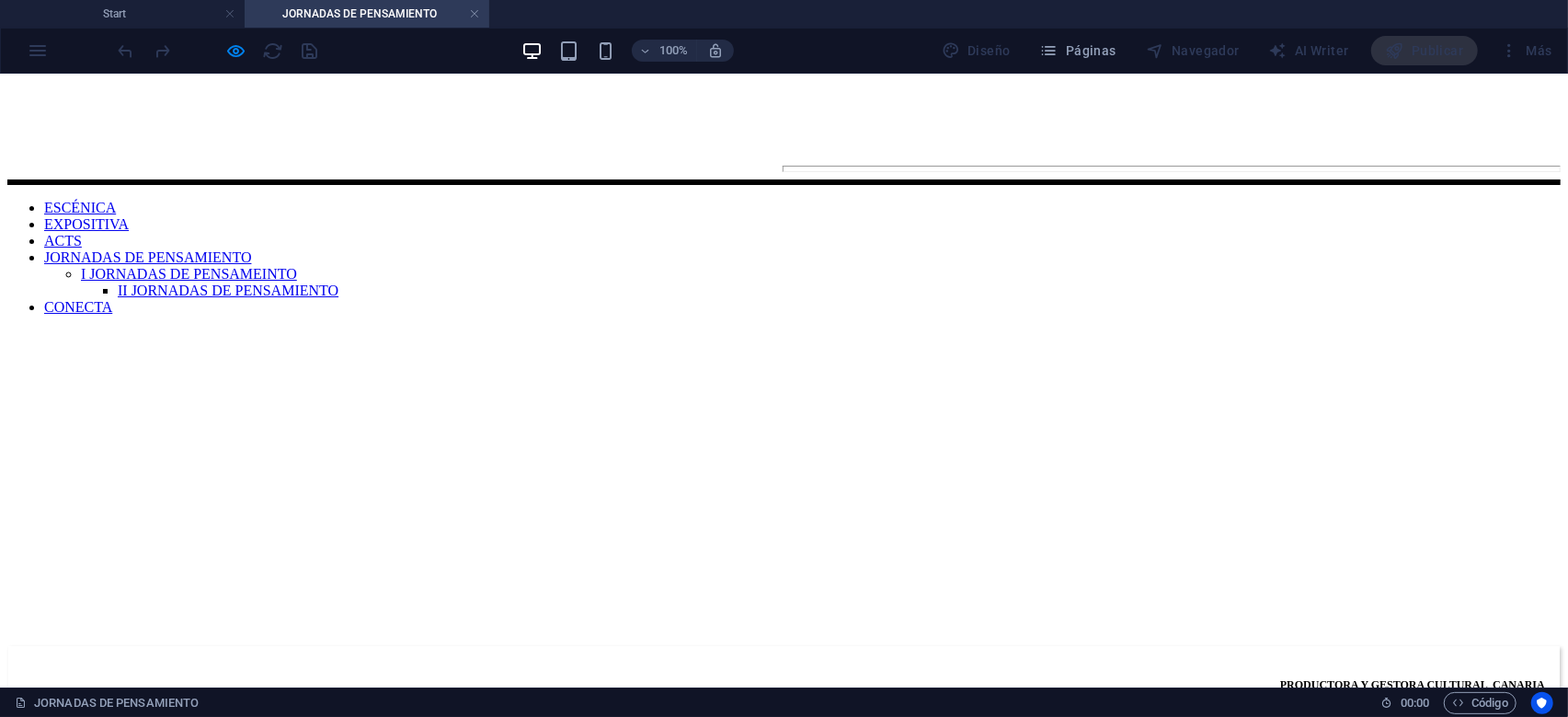
click at [1206, 178] on nav "ESCÉNICA EXPOSITIVA ACTS JORNADAS DE PENSAMIENTO I JORNADAS DE PENSAMEINTO II J…" at bounding box center [784, 246] width 1553 height 137
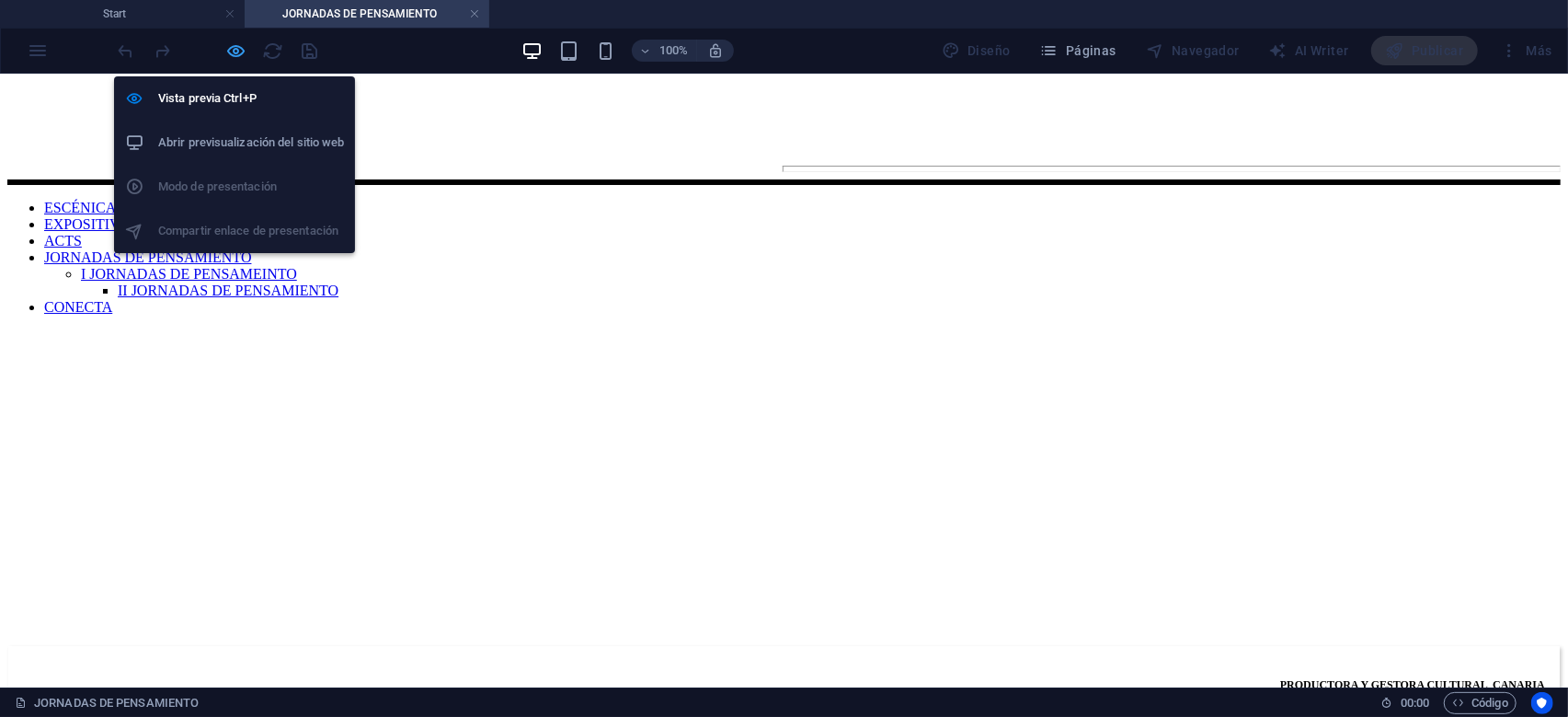
click at [227, 51] on icon "button" at bounding box center [237, 51] width 21 height 21
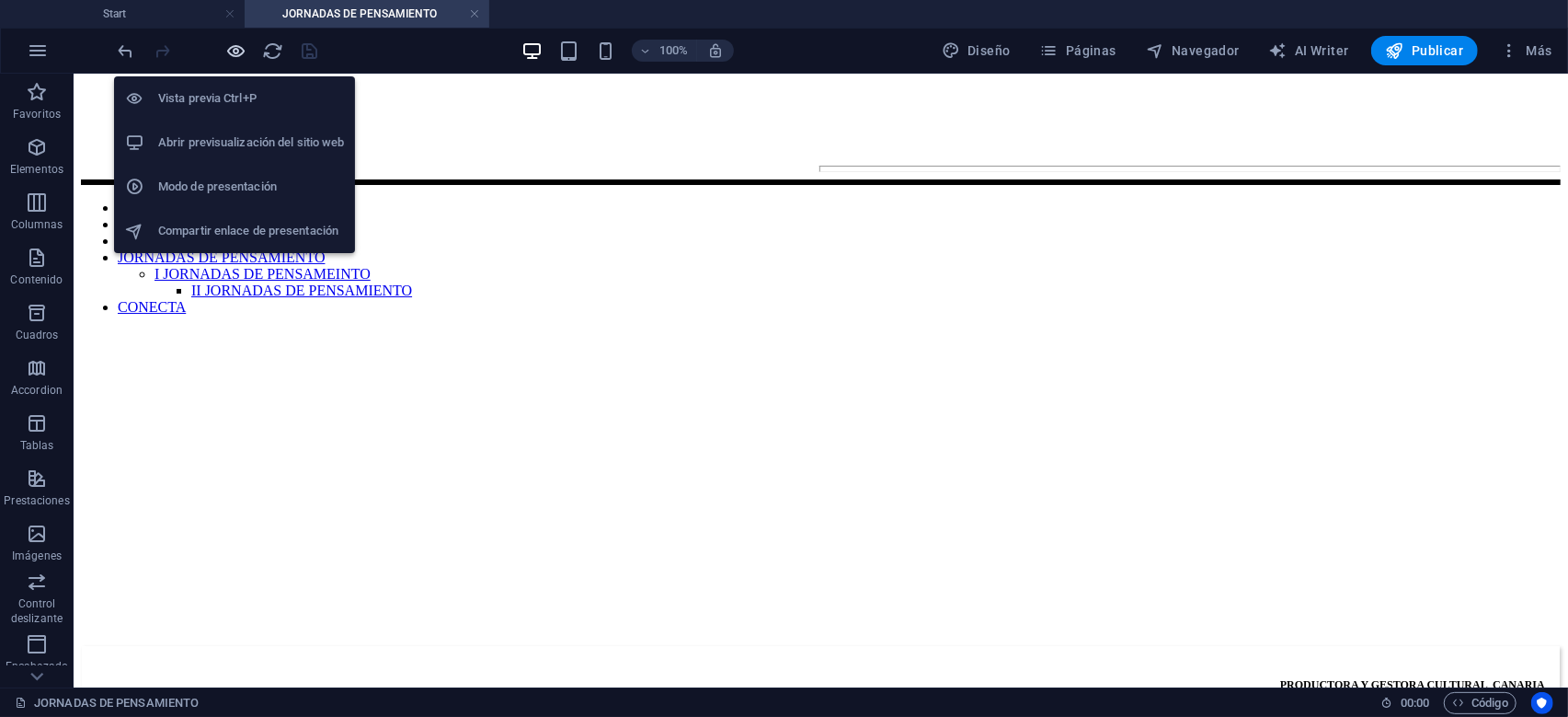
click at [231, 50] on icon "button" at bounding box center [237, 51] width 21 height 21
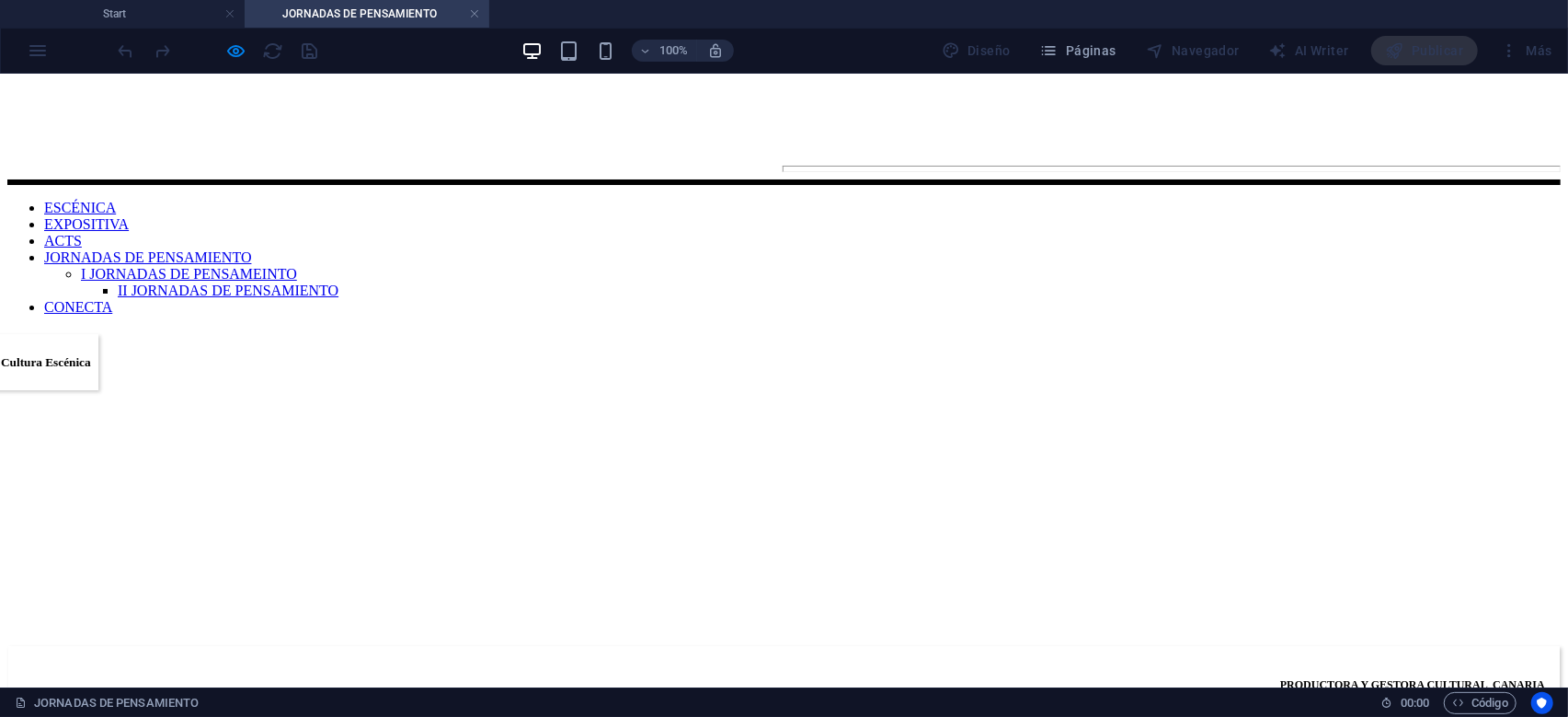
click at [82, 232] on link "ACTS" at bounding box center [63, 240] width 38 height 16
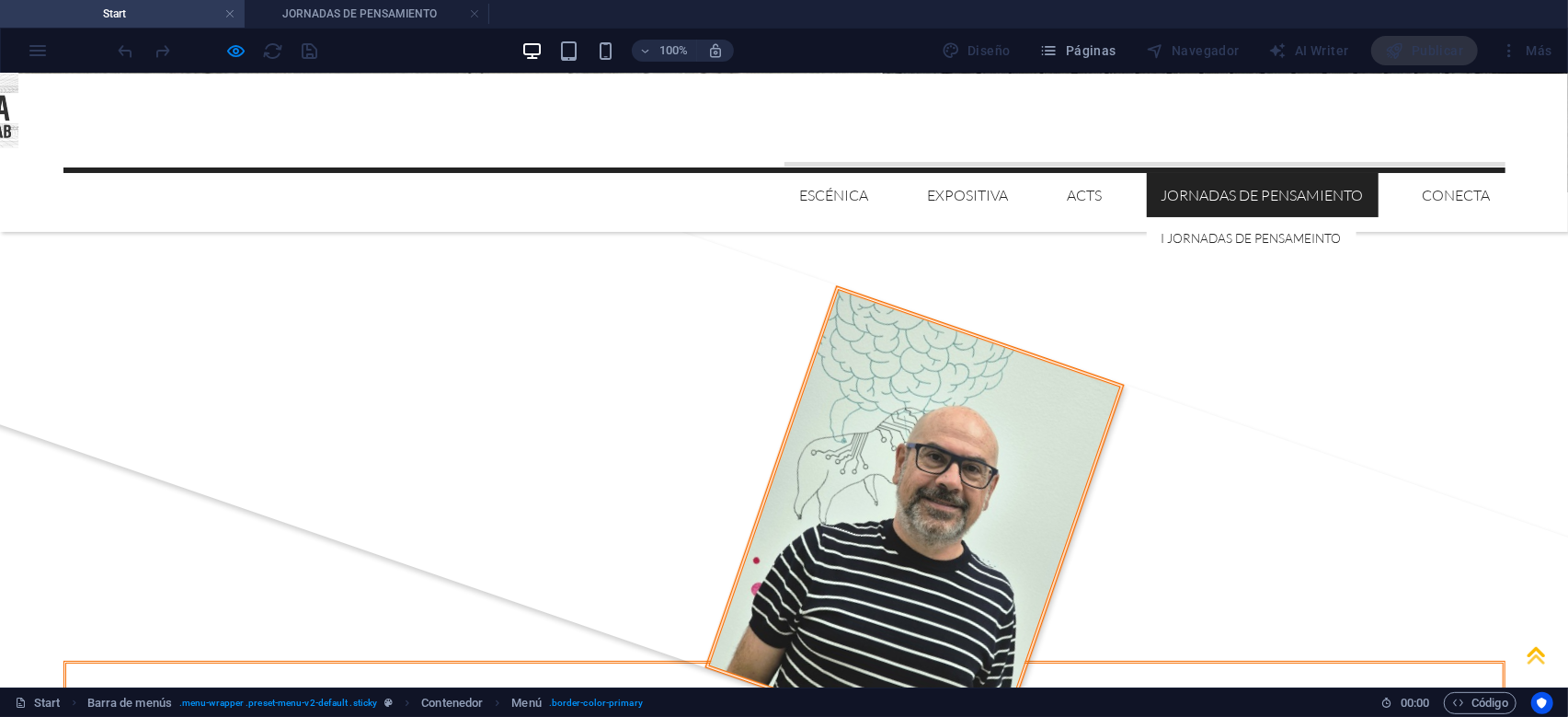
click at [1289, 172] on link "JORNADAS DE PENSAMIENTO" at bounding box center [1263, 194] width 232 height 45
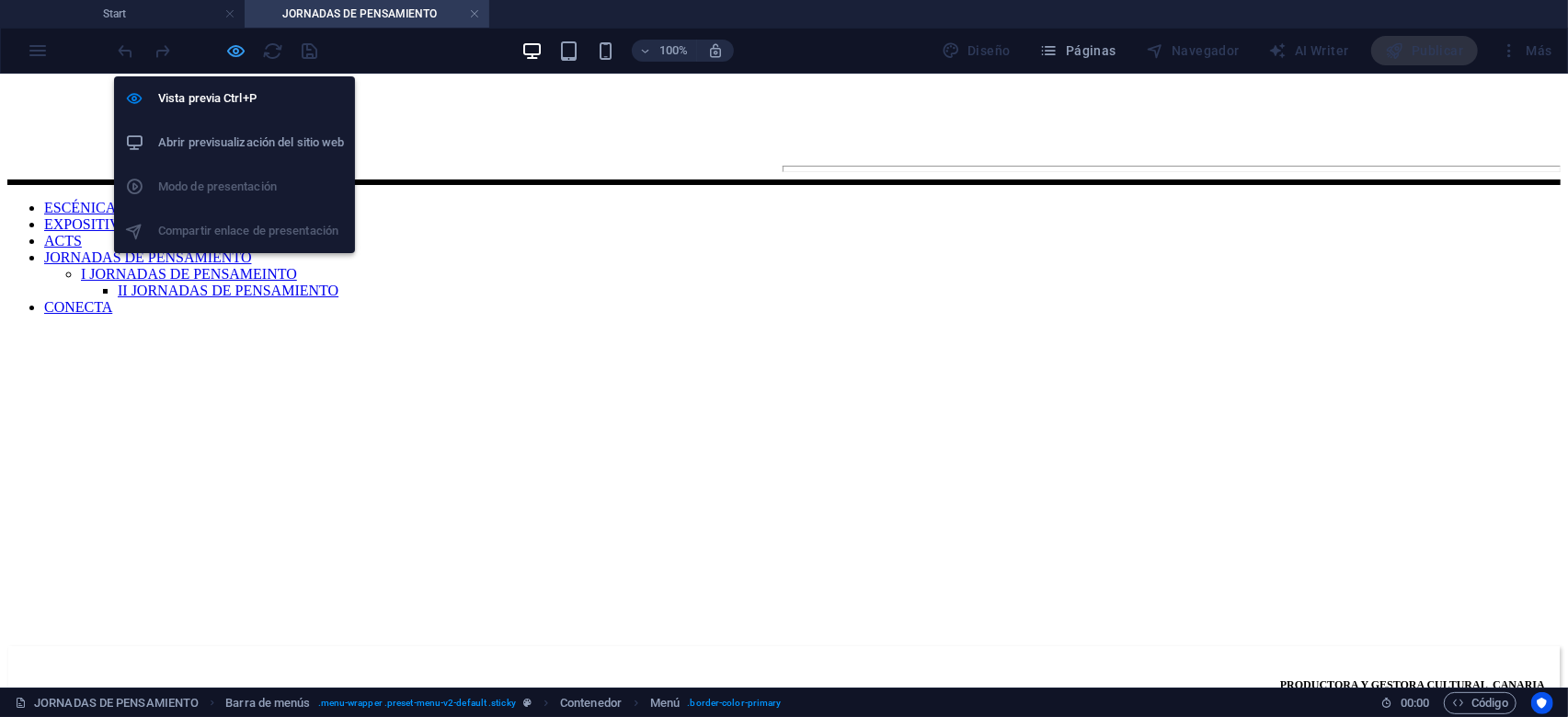
click at [227, 54] on icon "button" at bounding box center [237, 51] width 21 height 21
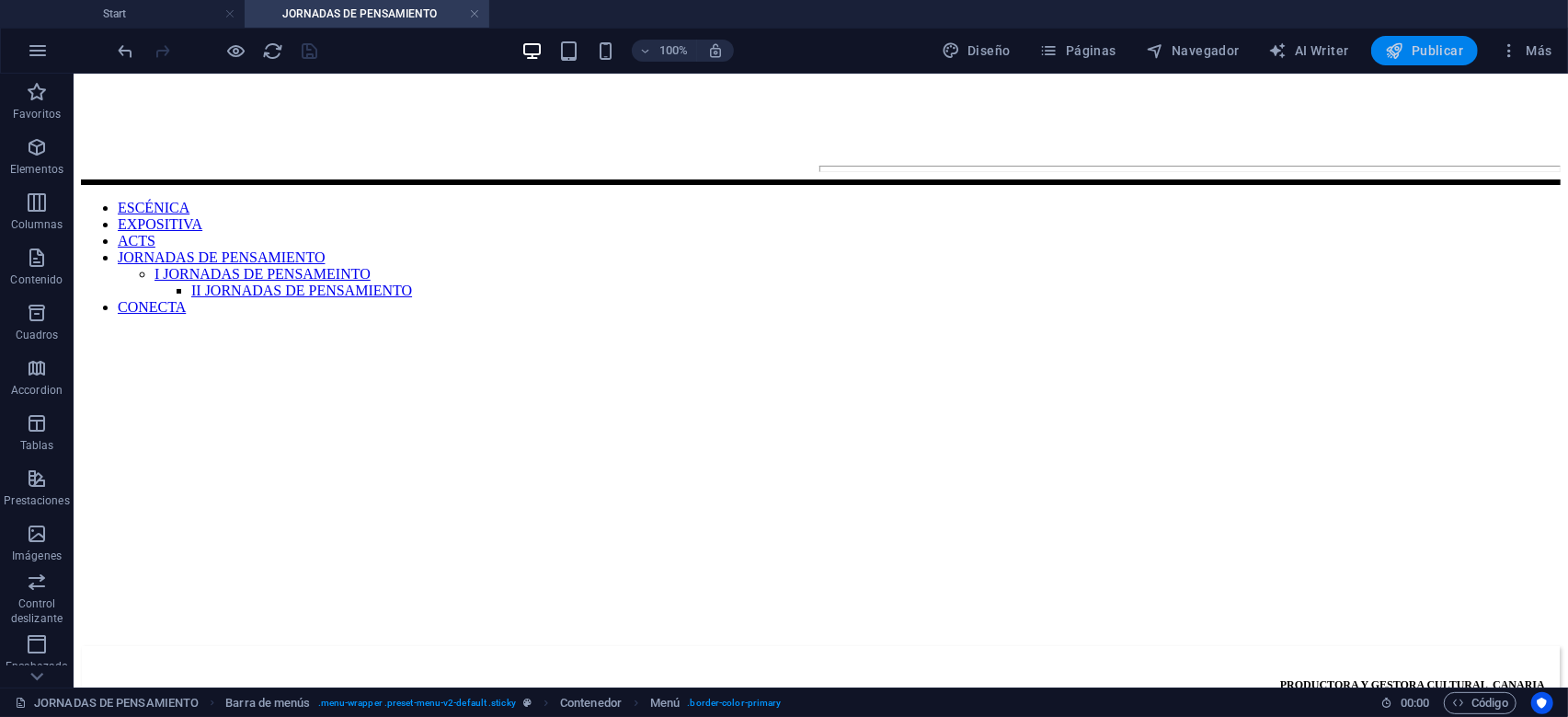
click at [1437, 55] on span "Publicar" at bounding box center [1425, 51] width 78 height 19
click at [1446, 52] on span "Publicar" at bounding box center [1425, 51] width 78 height 19
